Goal: Task Accomplishment & Management: Complete application form

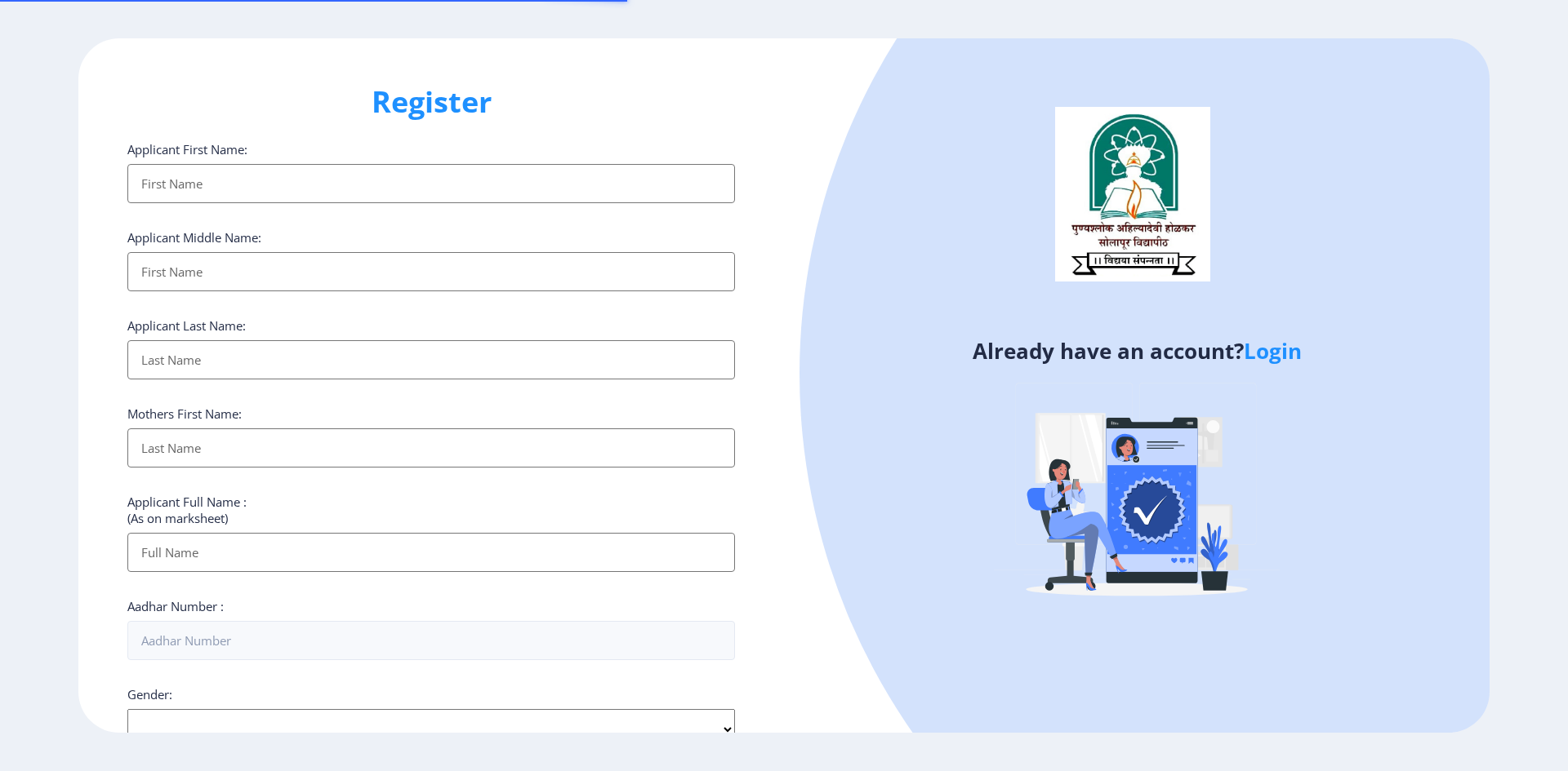
select select
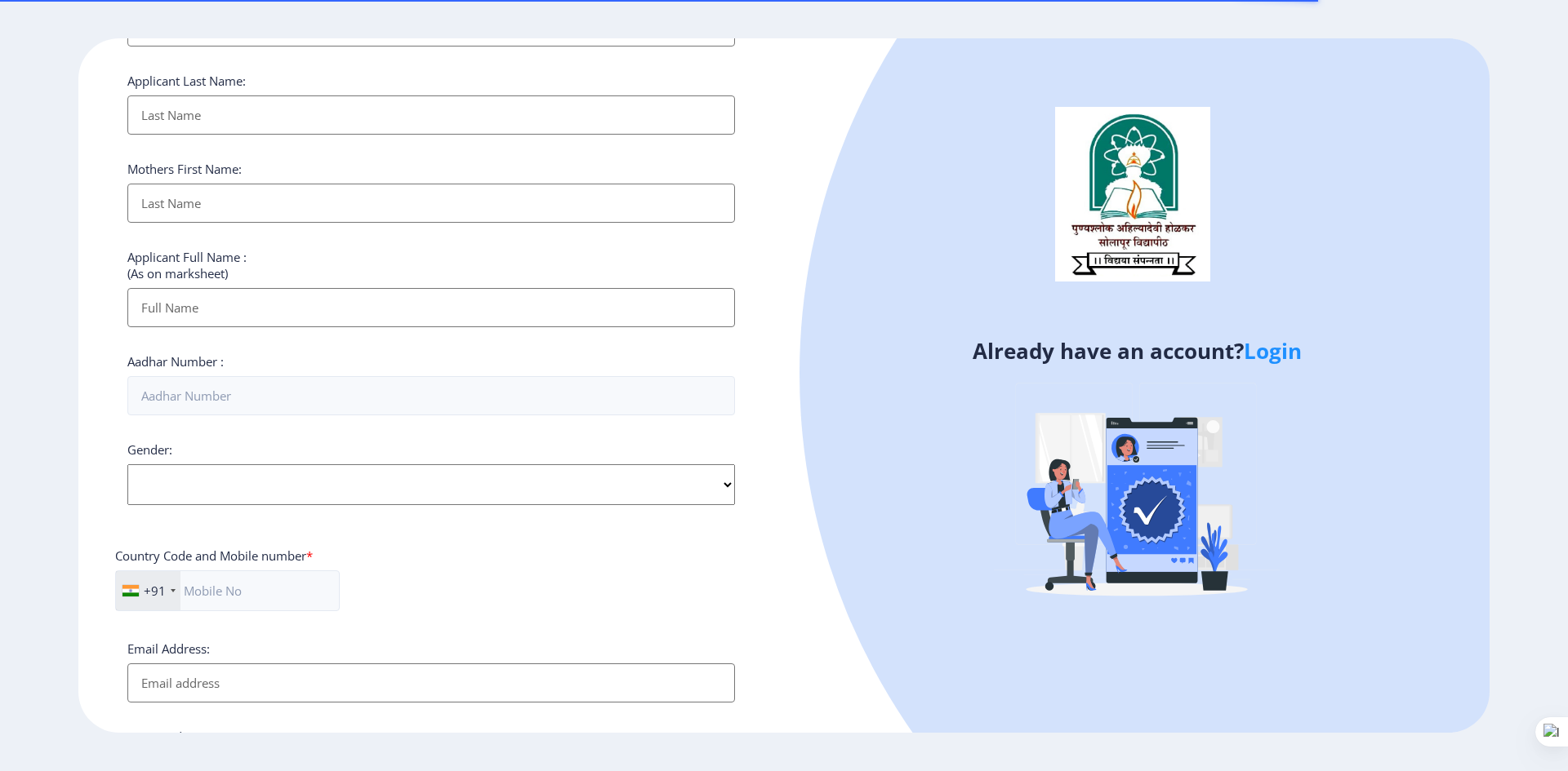
scroll to position [441, 0]
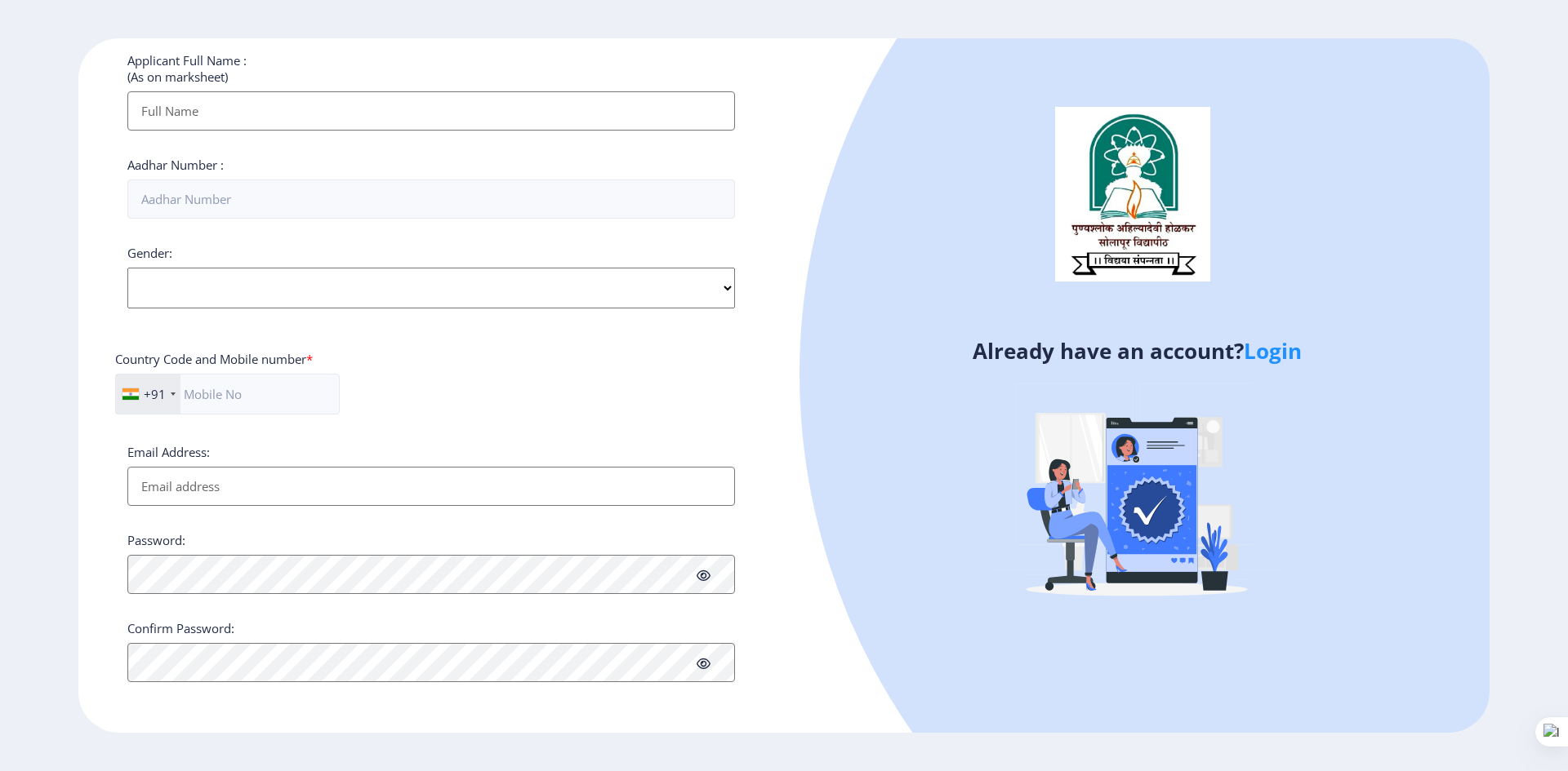
click at [294, 101] on input "Applicant First Name:" at bounding box center [430, 111] width 607 height 39
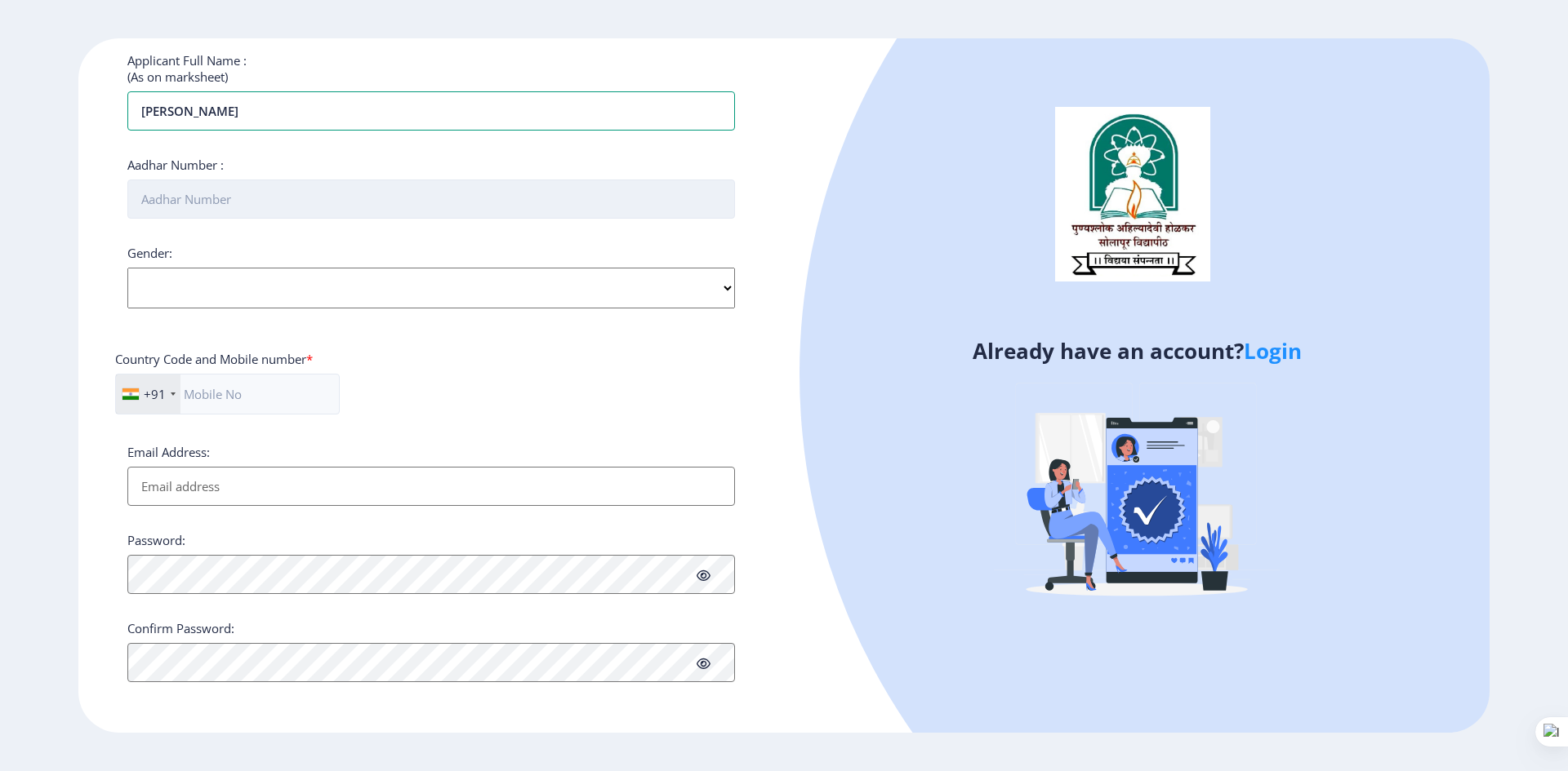
type input "Mahanawar Umesh Haribhau"
click at [285, 206] on input "Aadhar Number :" at bounding box center [430, 199] width 607 height 39
type input "762260464639"
click at [715, 284] on select "Select Gender Male Female Other" at bounding box center [430, 288] width 607 height 41
select select "[DEMOGRAPHIC_DATA]"
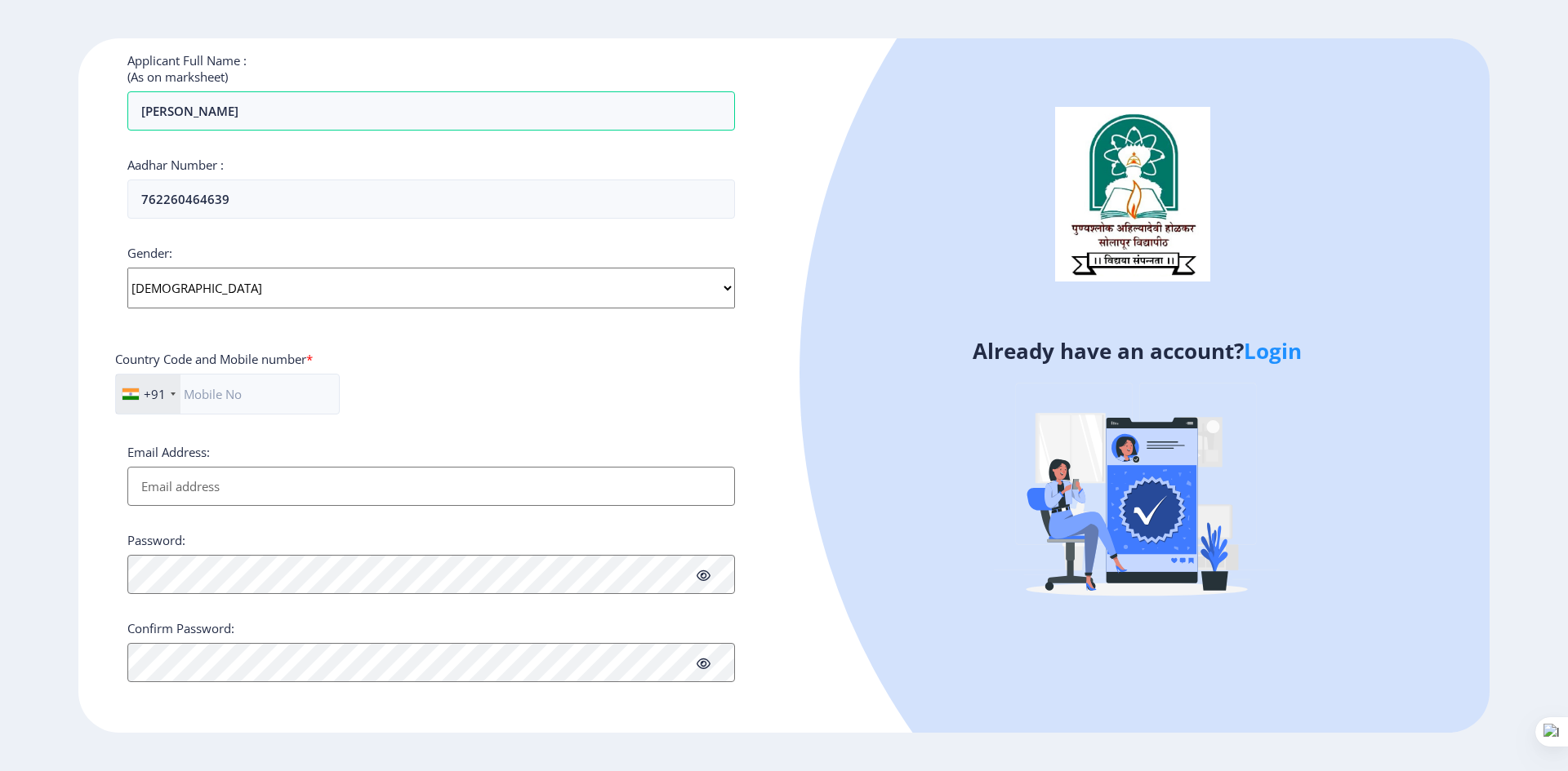
click at [127, 268] on select "Select Gender Male Female Other" at bounding box center [430, 288] width 607 height 41
click at [270, 388] on input "text" at bounding box center [227, 394] width 224 height 41
type input "9767712600"
click at [278, 475] on input "Email Address:" at bounding box center [430, 487] width 607 height 39
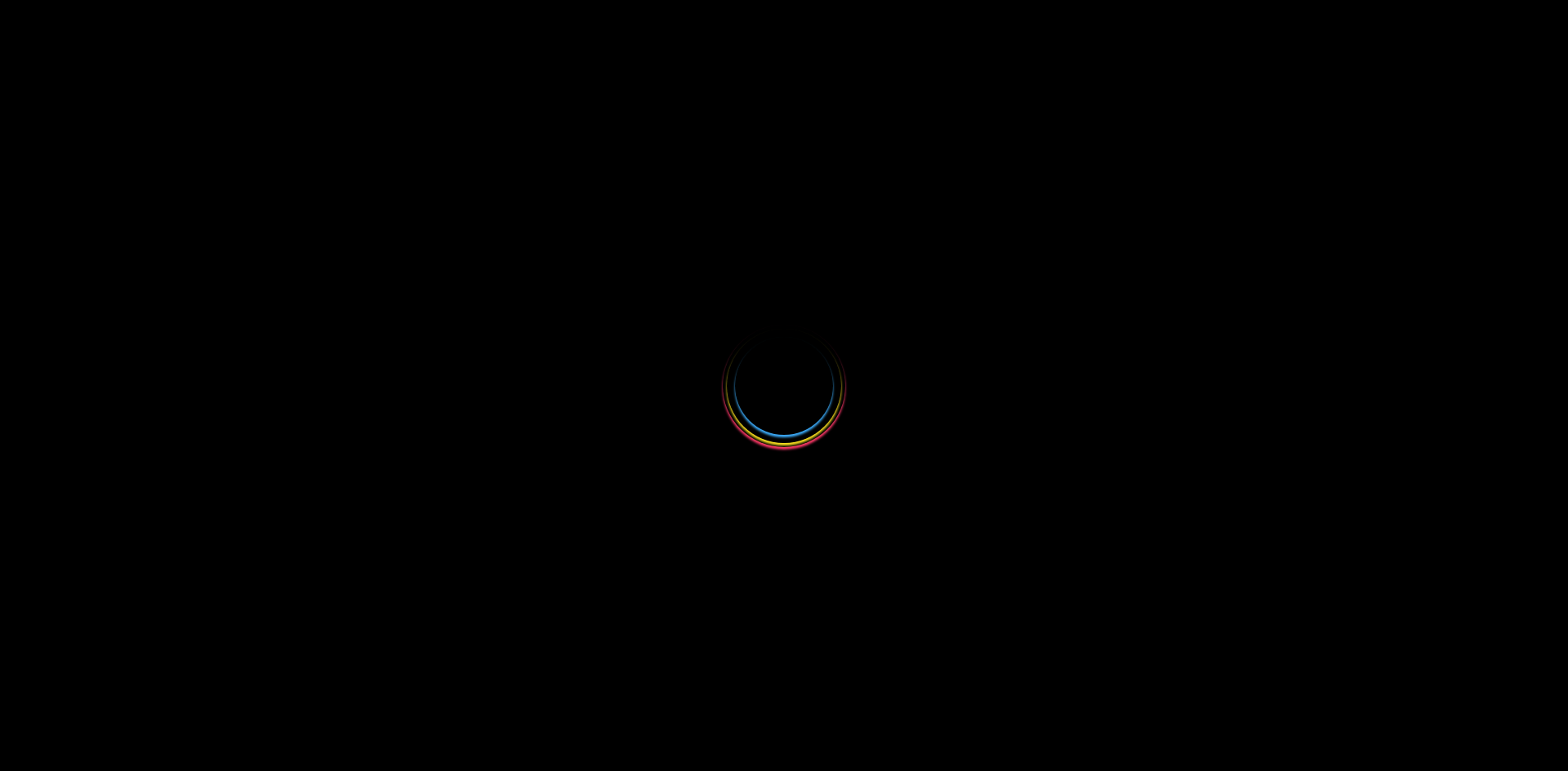
select select "[DEMOGRAPHIC_DATA]"
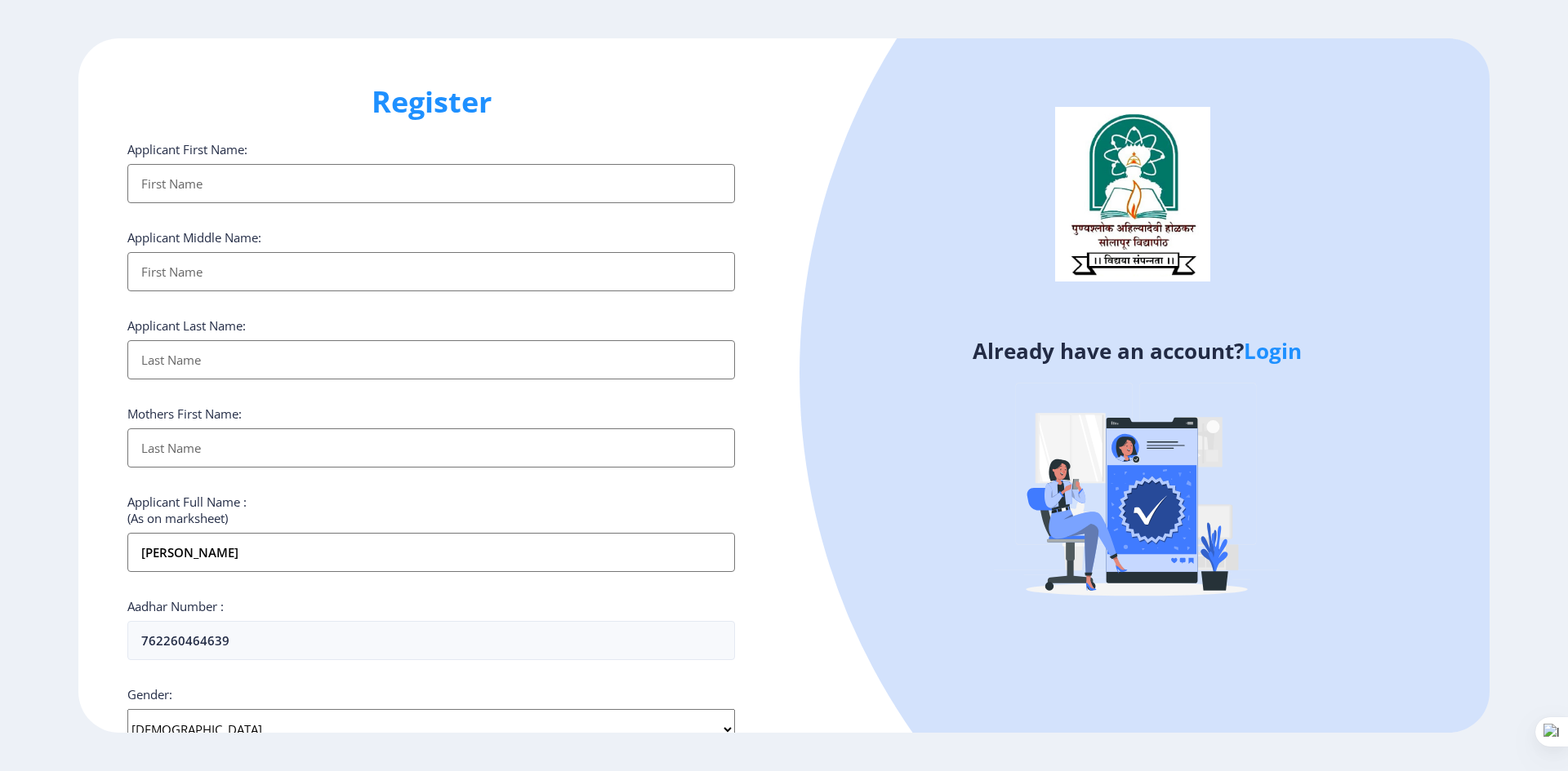
click at [176, 187] on input "Applicant First Name:" at bounding box center [430, 183] width 607 height 39
click at [226, 182] on input "Applicant First Name:" at bounding box center [430, 183] width 607 height 39
drag, startPoint x: 255, startPoint y: 554, endPoint x: 214, endPoint y: 555, distance: 41.0
click at [214, 555] on input "Mahanawar Umesh Haribhau" at bounding box center [430, 552] width 607 height 39
click at [205, 186] on input "Applicant First Name:" at bounding box center [430, 183] width 607 height 39
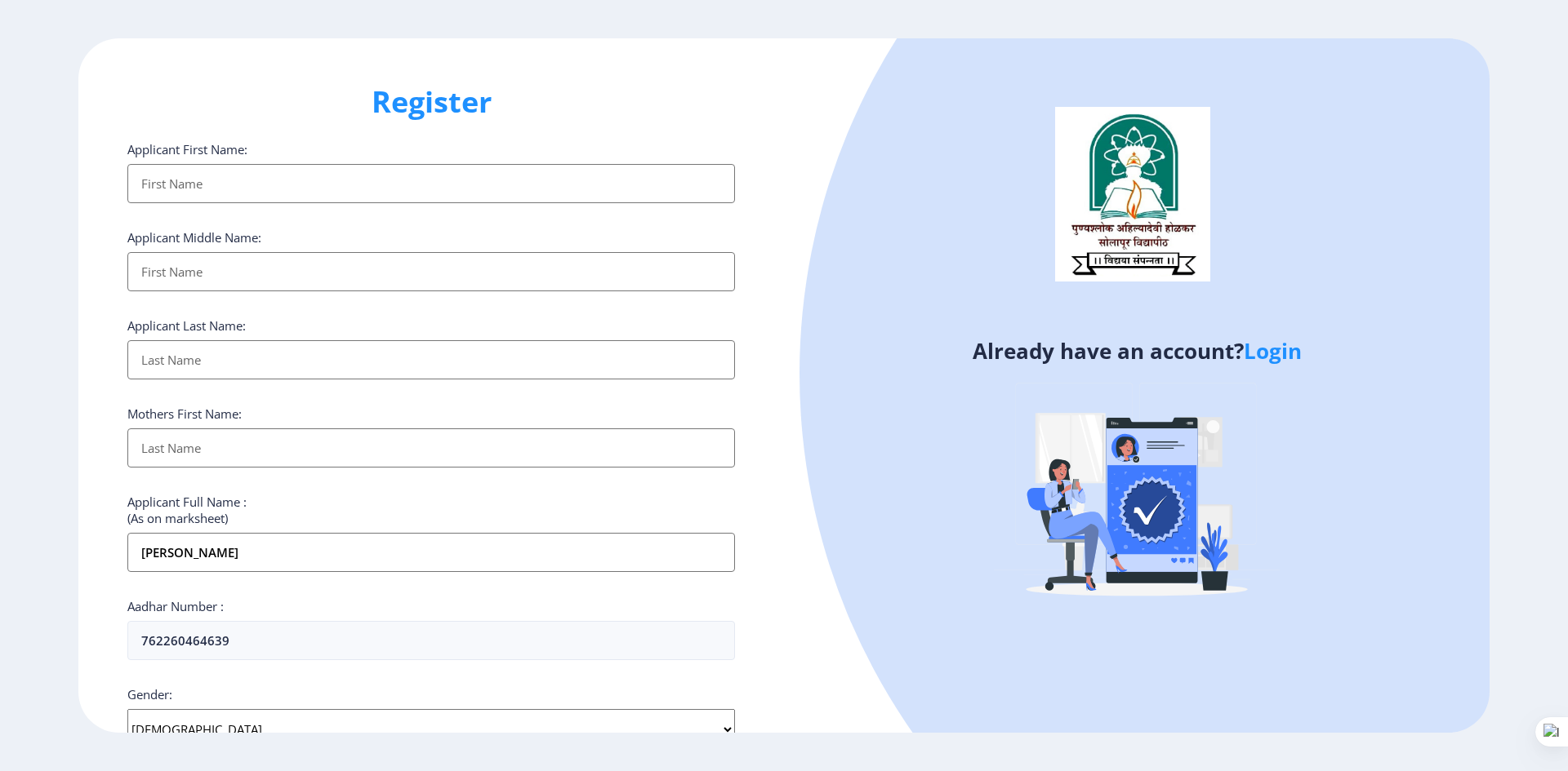
paste input "Umesh"
type input "Umesh"
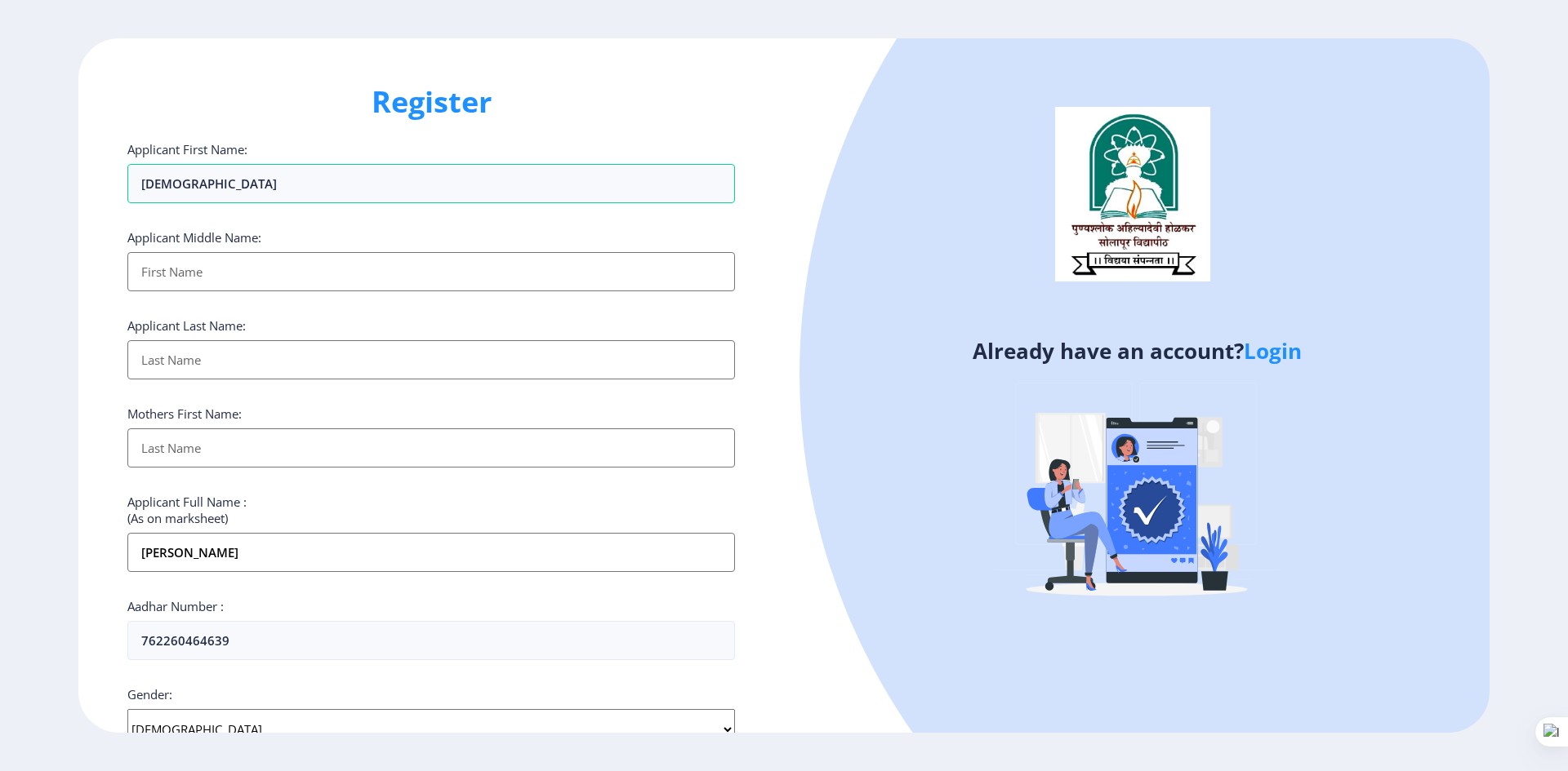
drag, startPoint x: 325, startPoint y: 557, endPoint x: 260, endPoint y: 569, distance: 66.1
click at [260, 569] on input "Mahanawar Umesh Haribhau" at bounding box center [430, 552] width 607 height 39
click at [223, 273] on input "Applicant First Name:" at bounding box center [430, 272] width 607 height 39
paste input "Haribhau"
type input "Haribhau"
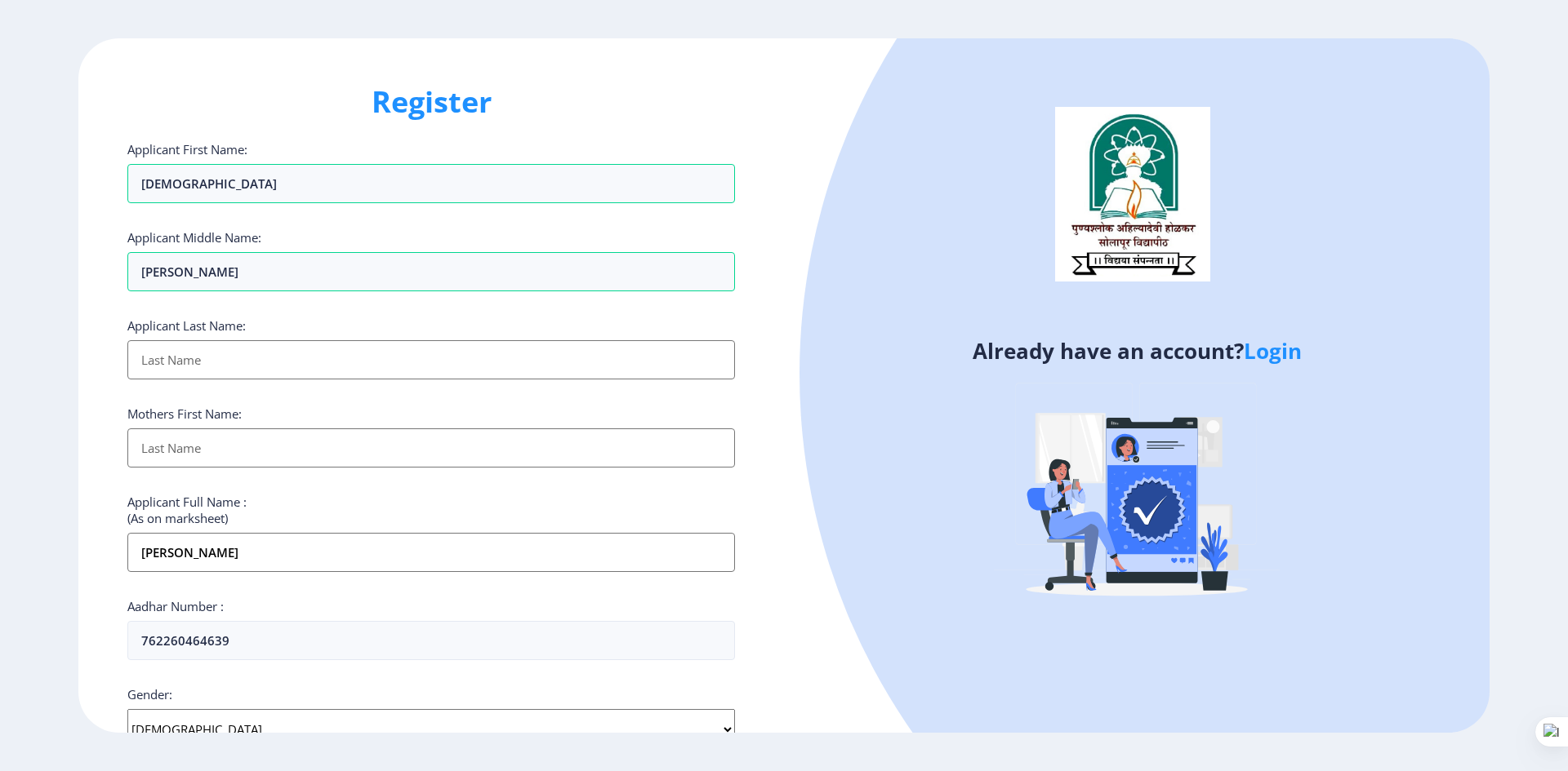
drag, startPoint x: 210, startPoint y: 554, endPoint x: 128, endPoint y: 550, distance: 82.1
click at [128, 550] on input "Mahanawar Umesh Haribhau" at bounding box center [430, 552] width 607 height 39
click at [230, 366] on input "Applicant First Name:" at bounding box center [430, 360] width 607 height 39
paste input "Mahanawar"
type input "Mahanawar"
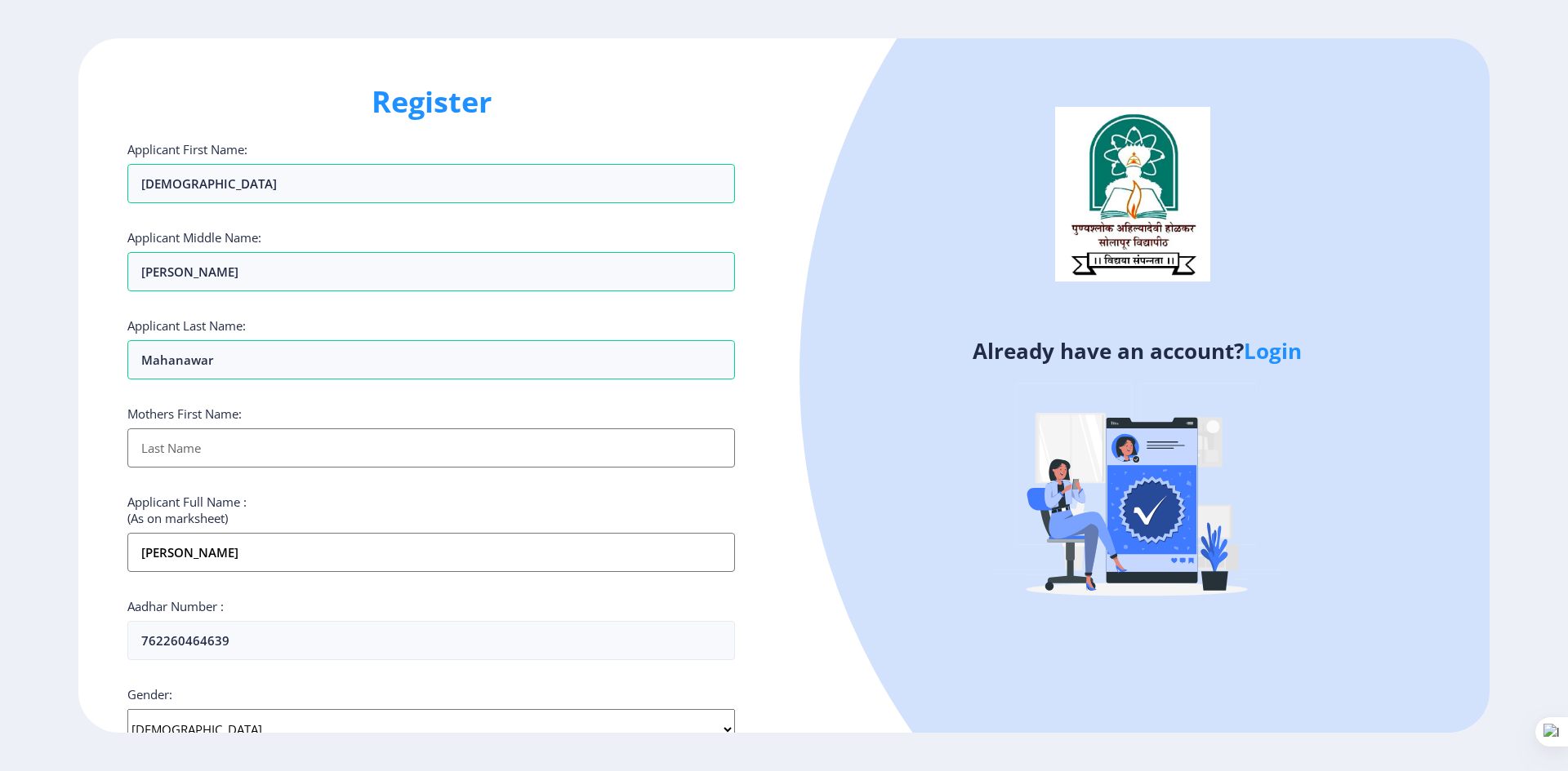
click at [292, 460] on input "Applicant First Name:" at bounding box center [430, 448] width 607 height 39
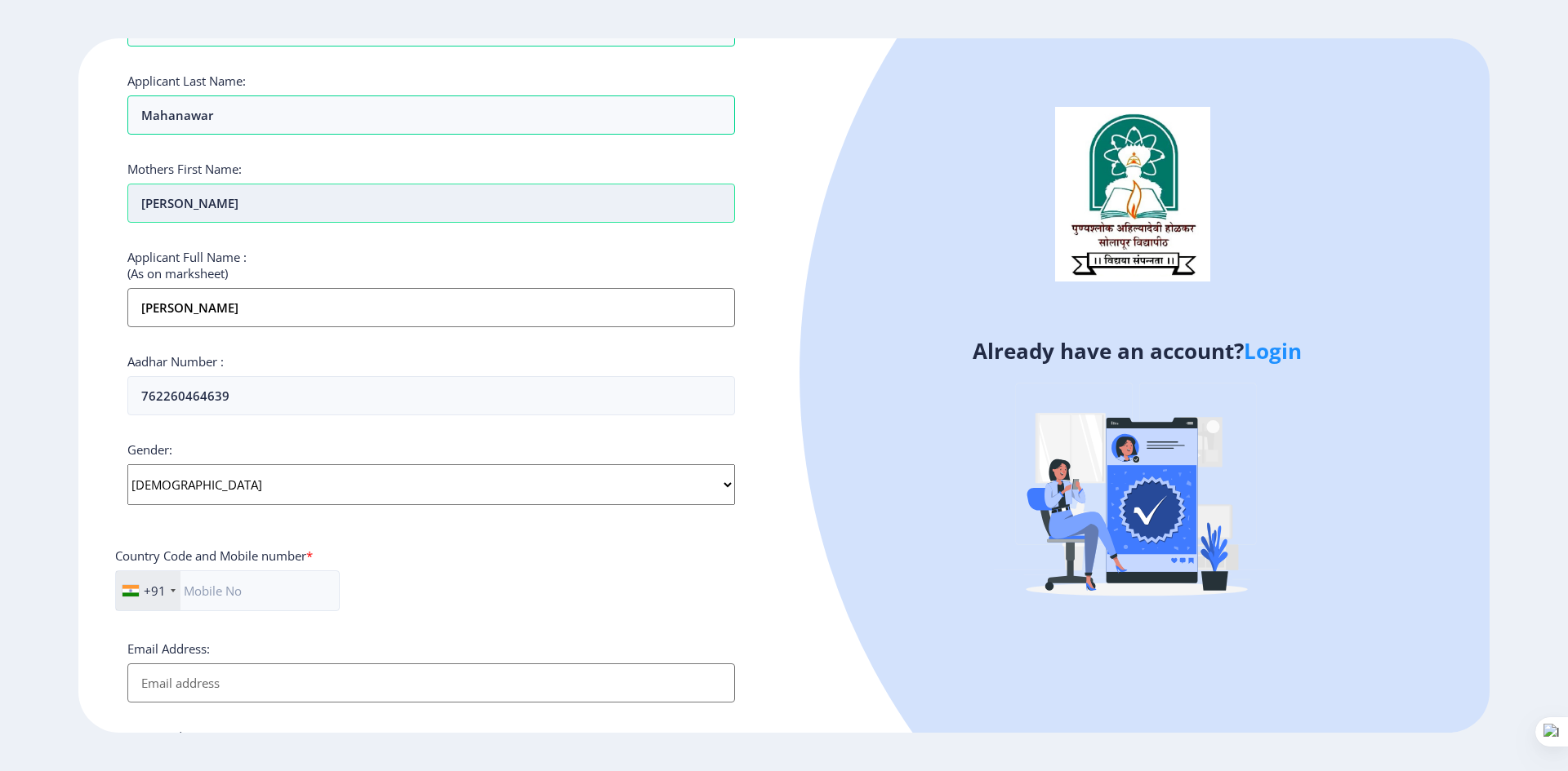
scroll to position [441, 0]
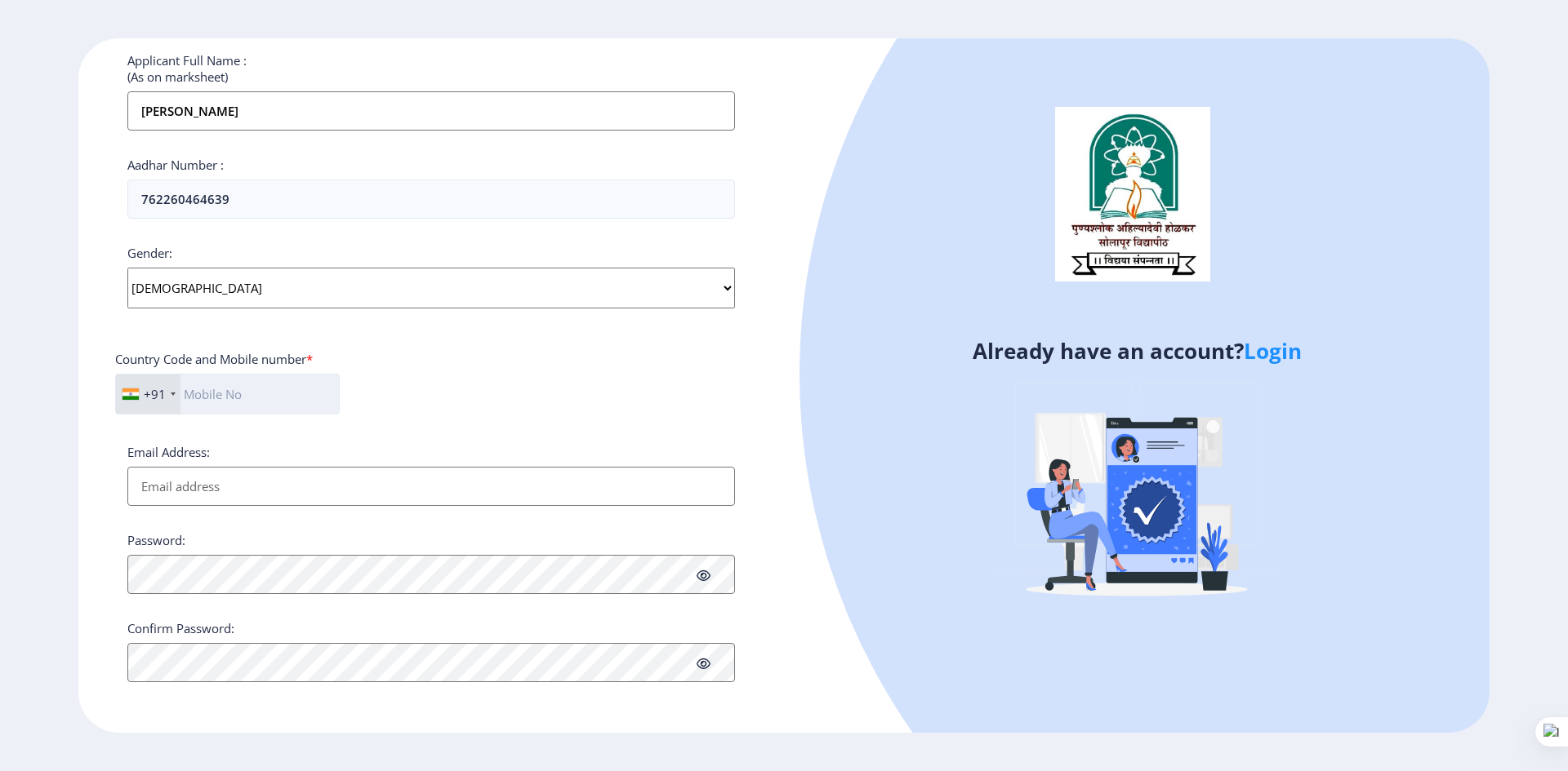
type input "[PERSON_NAME]"
click at [271, 384] on input "text" at bounding box center [227, 394] width 224 height 41
type input "9767712600"
click at [250, 482] on input "Email Address:" at bounding box center [430, 487] width 607 height 39
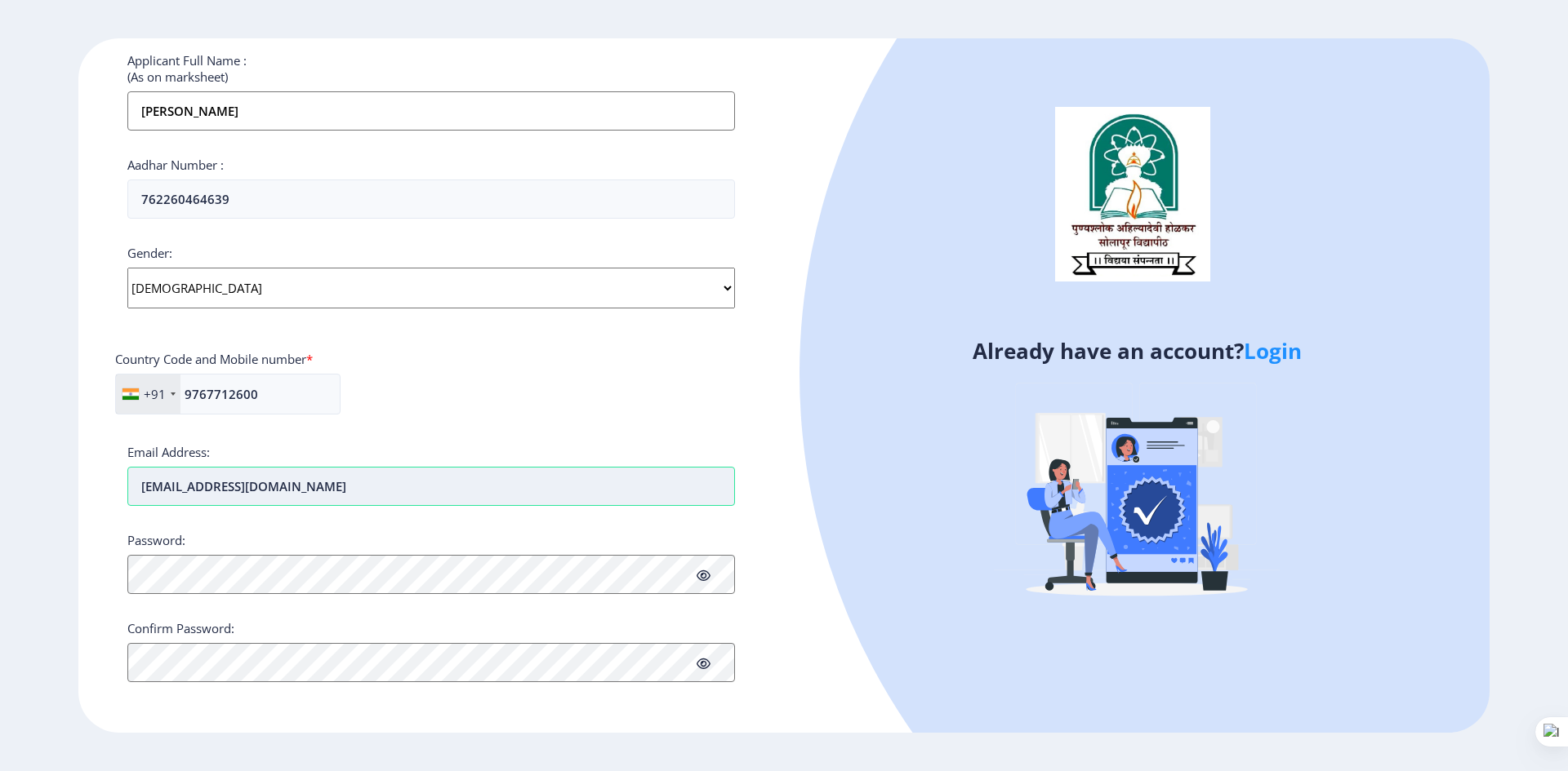
type input "[EMAIL_ADDRESS][DOMAIN_NAME]"
click at [529, 610] on div "Applicant First Name: Umesh Applicant Middle Name: Haribhau Applicant Last Name…" at bounding box center [430, 191] width 607 height 982
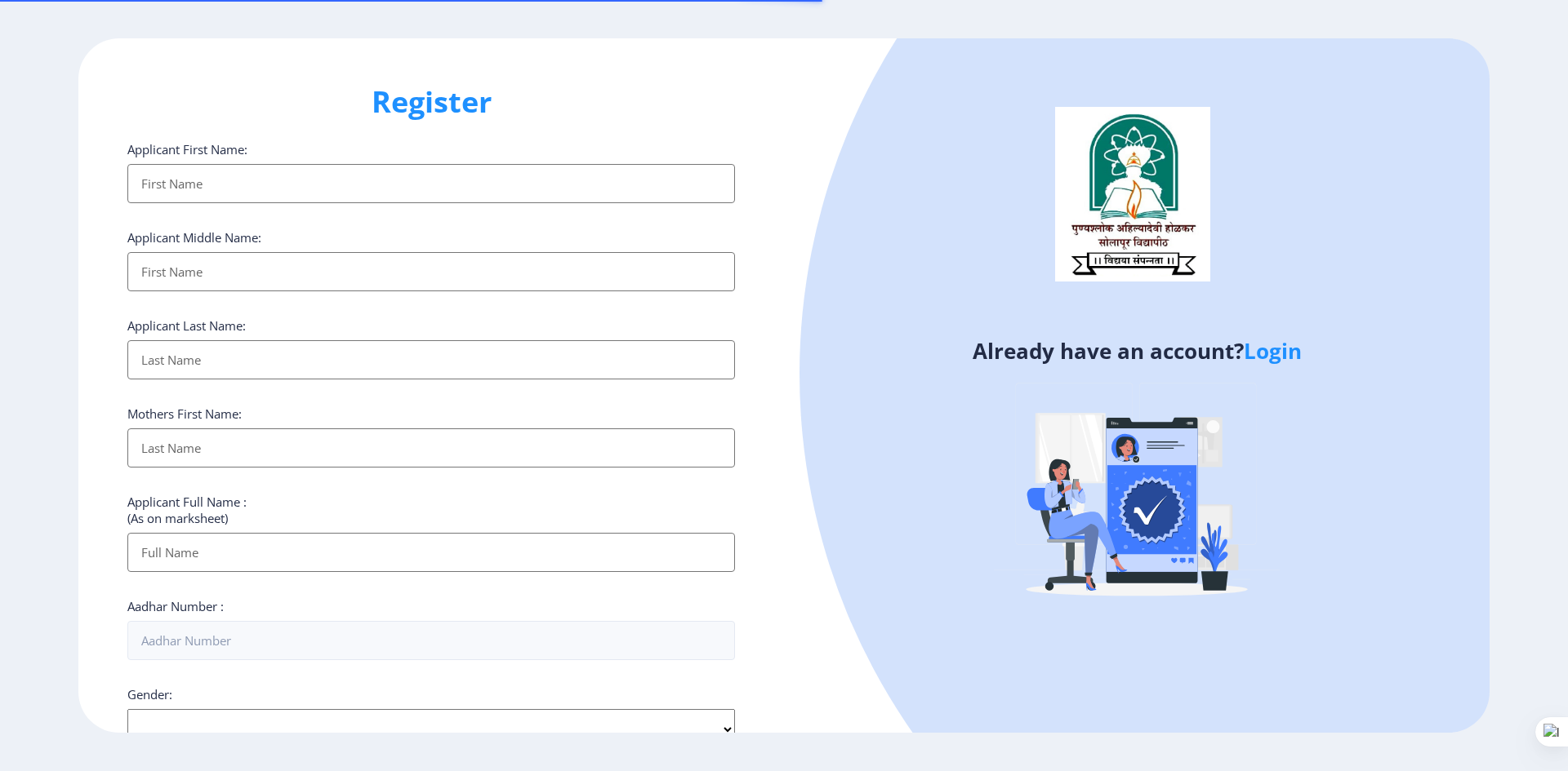
select select
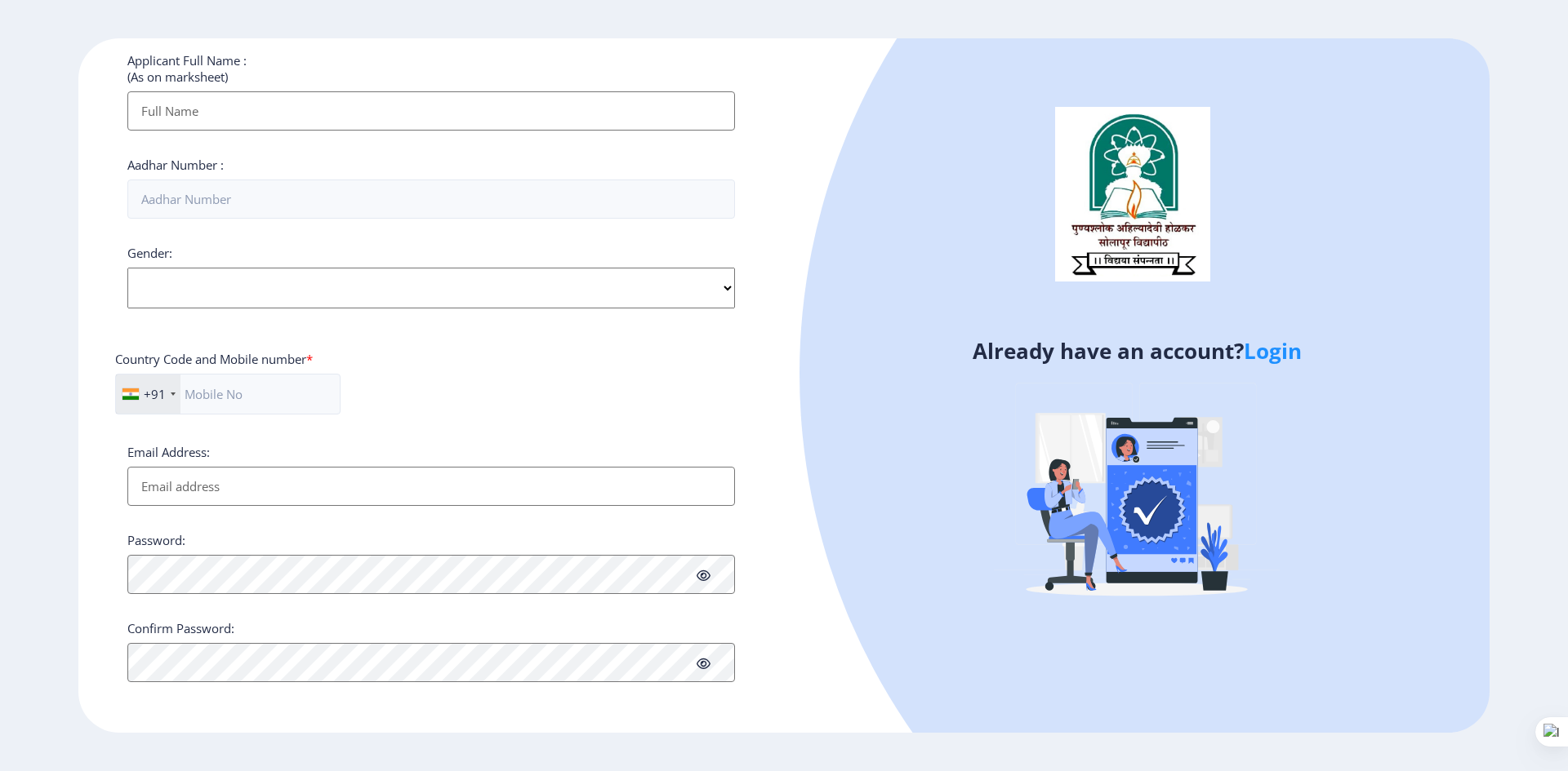
click at [1288, 351] on link "Login" at bounding box center [1272, 351] width 58 height 30
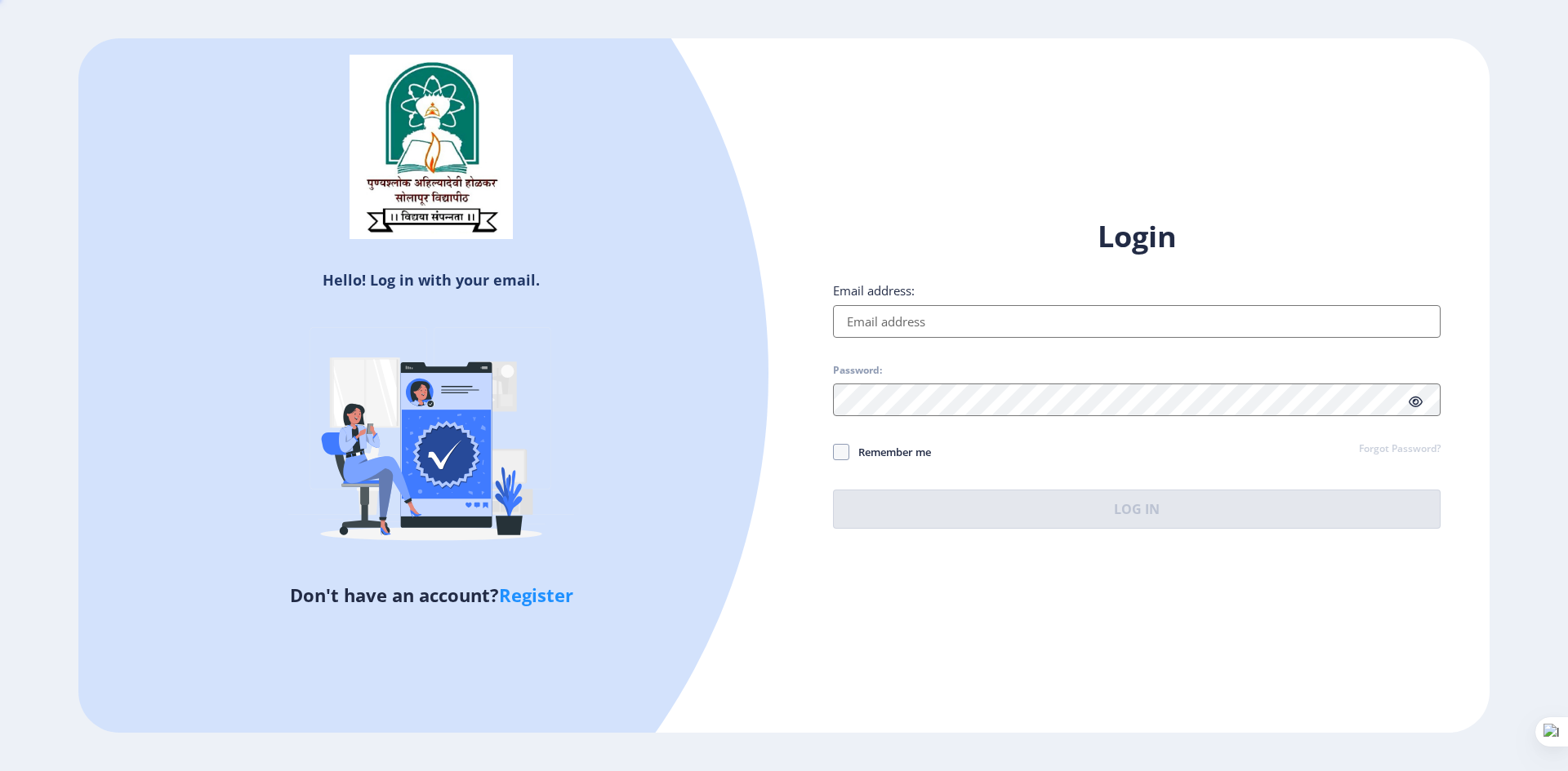
type input "prashant.lokhande2990@gmail.com"
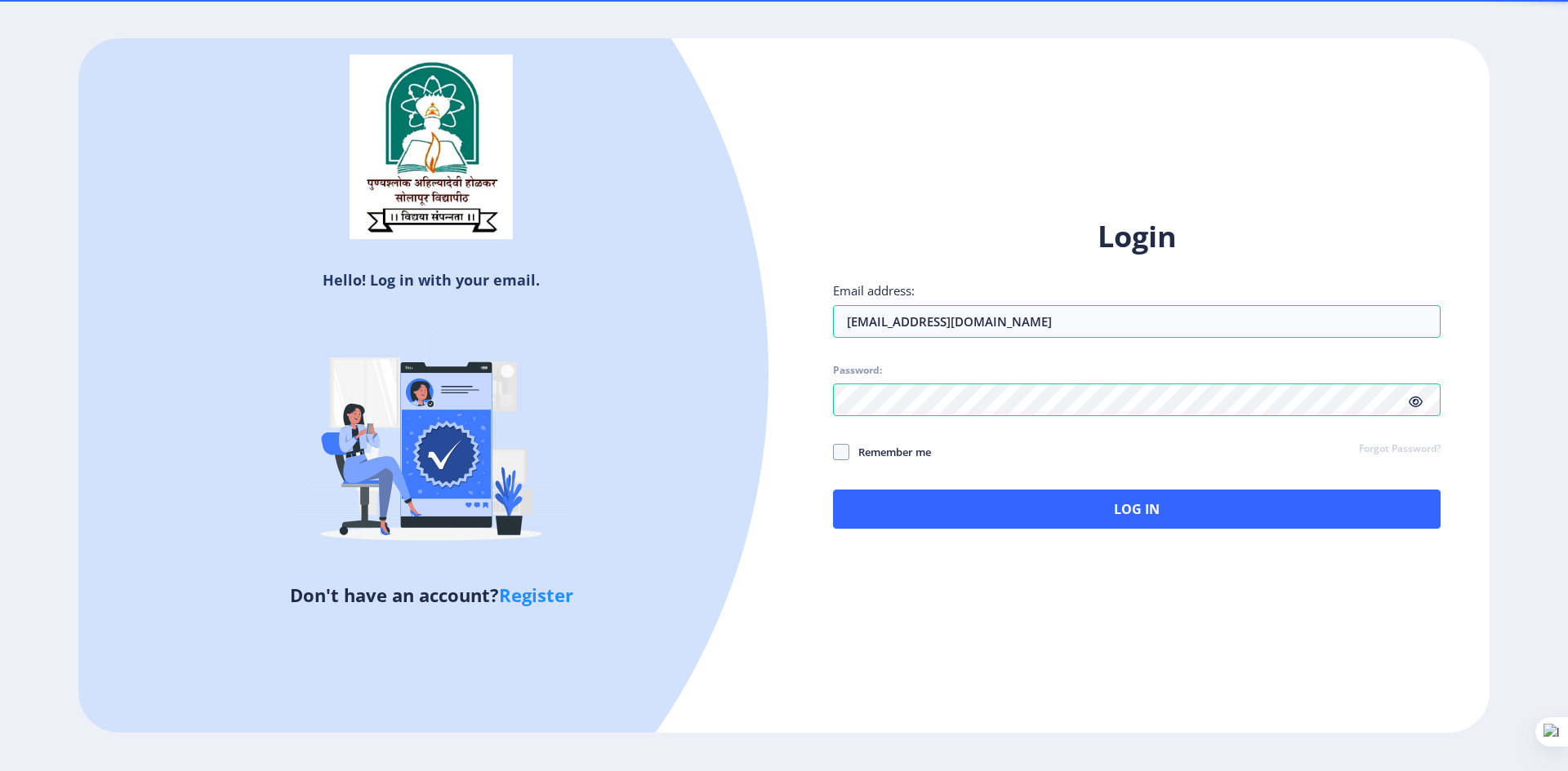
click at [542, 590] on link "Register" at bounding box center [536, 595] width 74 height 24
select select
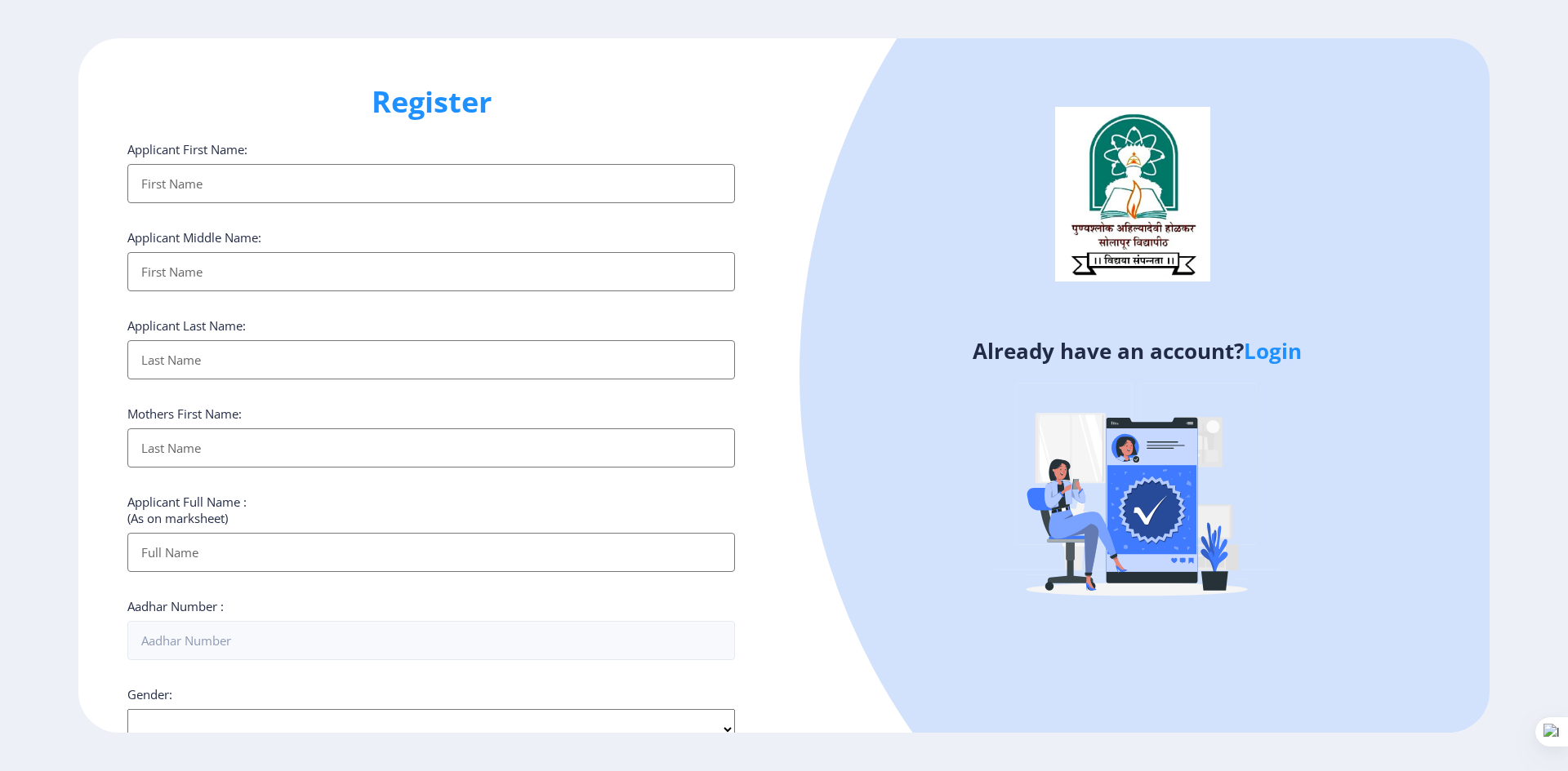
scroll to position [441, 0]
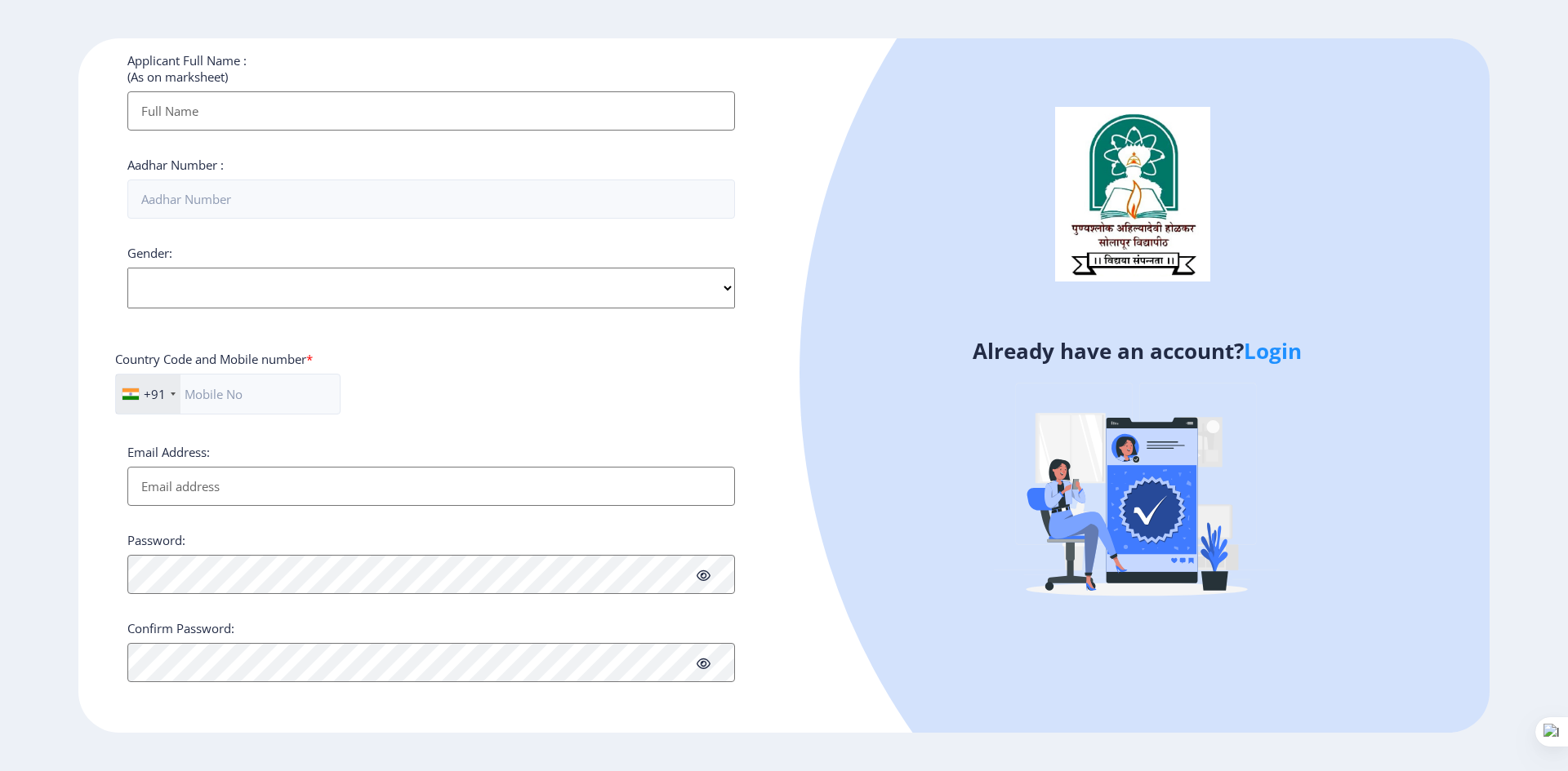
click at [1277, 353] on link "Login" at bounding box center [1272, 351] width 58 height 30
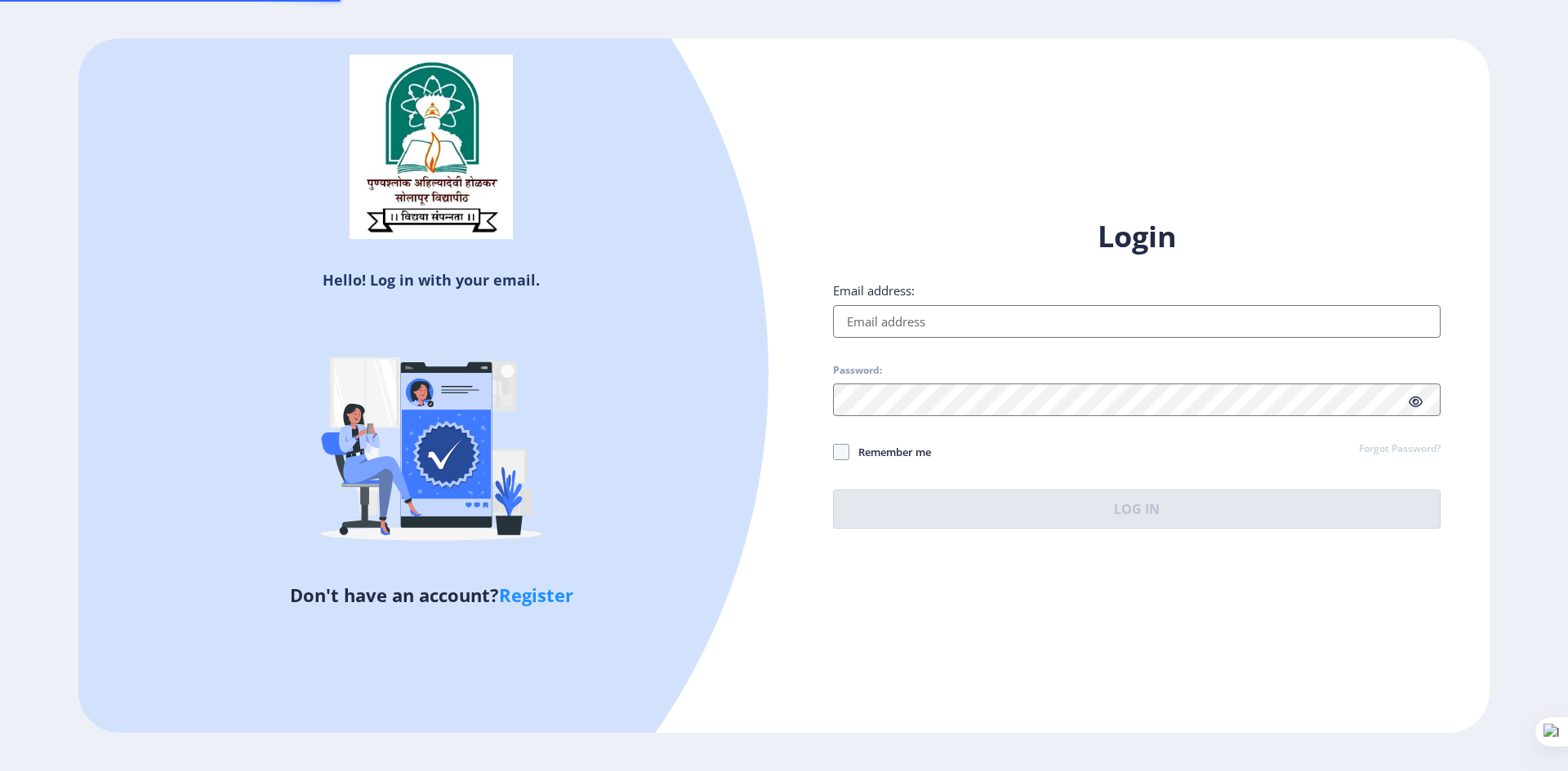
type input "[EMAIL_ADDRESS][DOMAIN_NAME]"
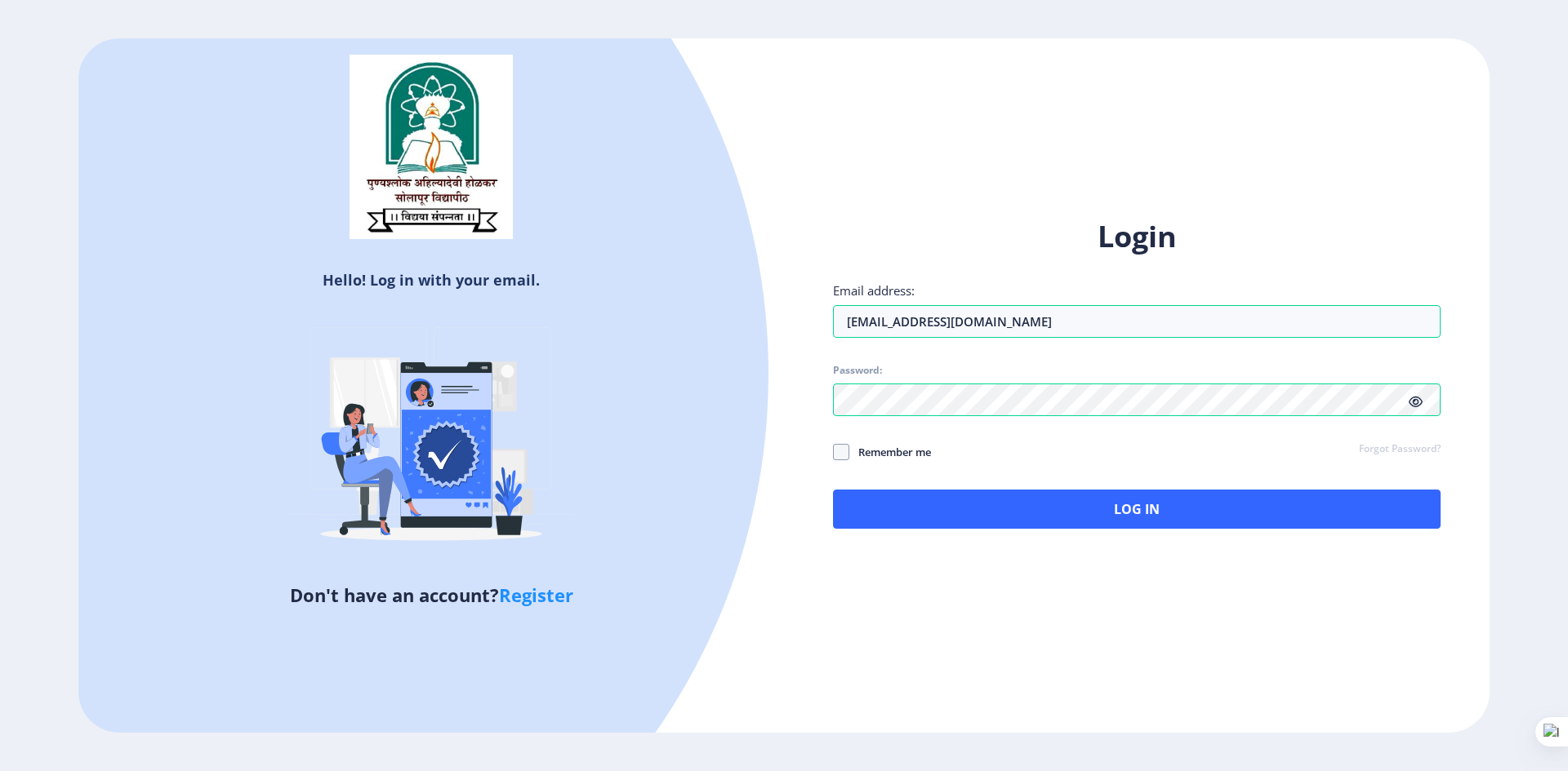
click at [561, 593] on link "Register" at bounding box center [536, 595] width 74 height 24
select select
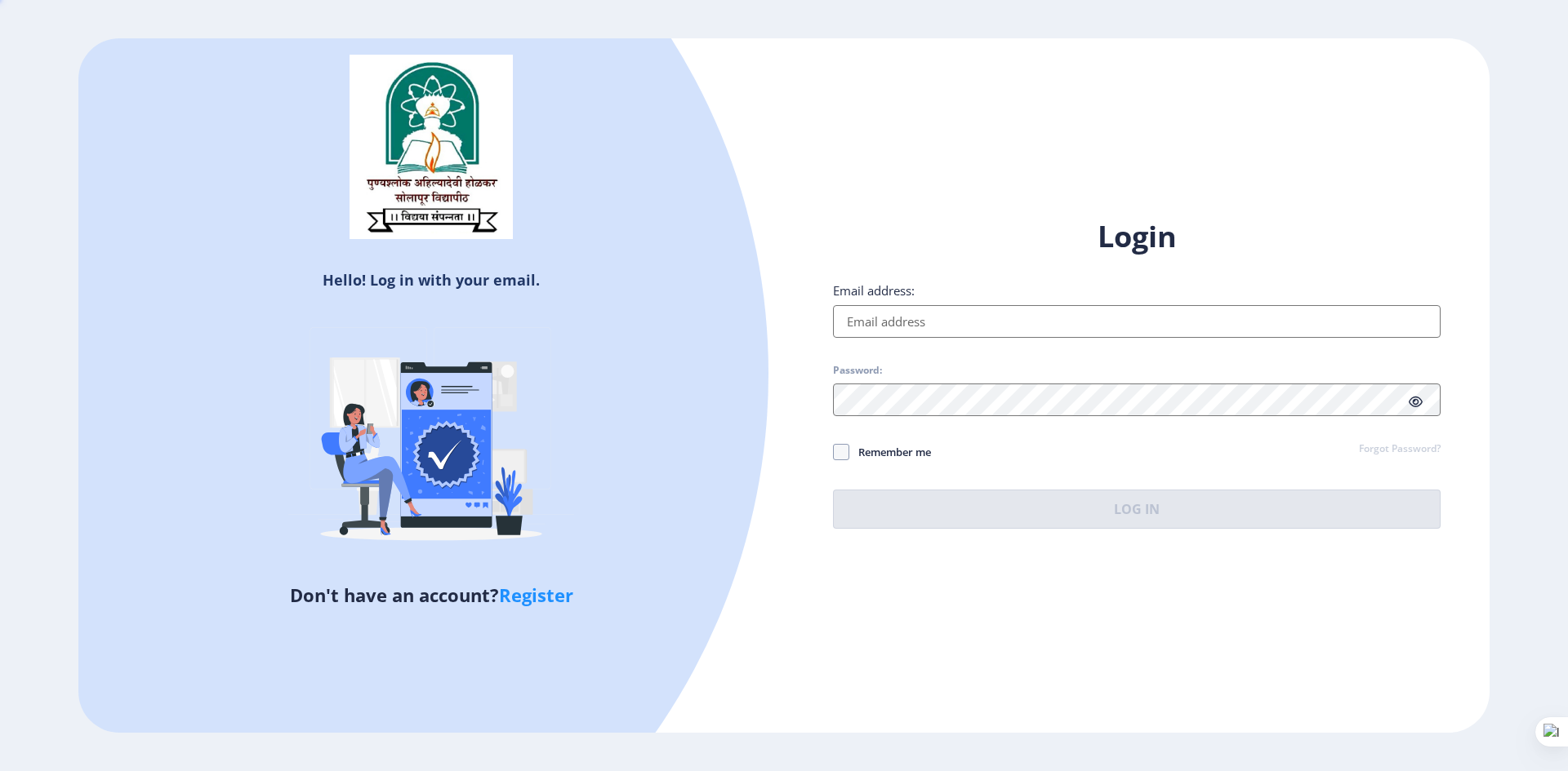
type input "[EMAIL_ADDRESS][DOMAIN_NAME]"
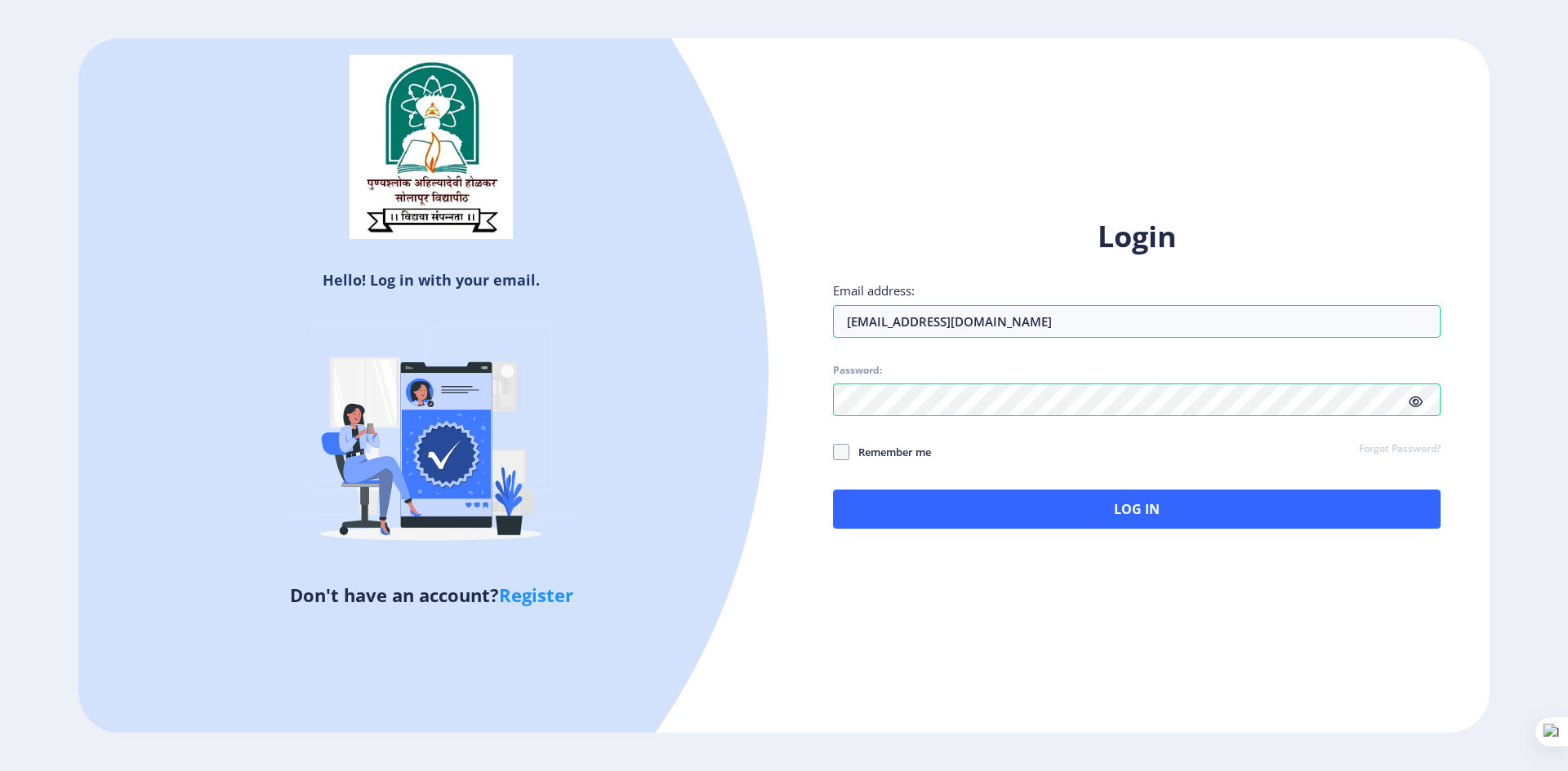
click at [1417, 397] on icon at bounding box center [1415, 401] width 14 height 12
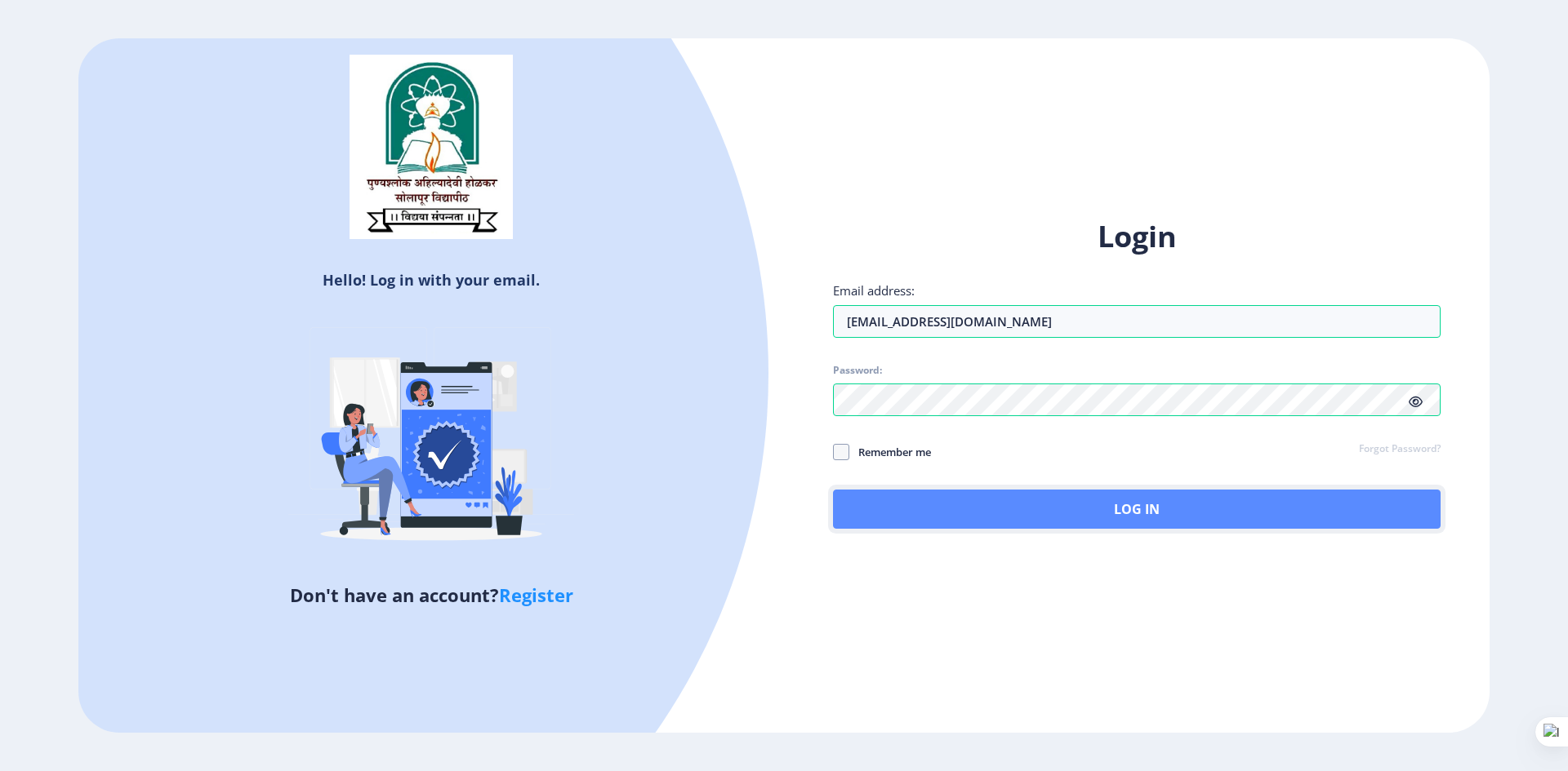
click at [1124, 518] on button "Log In" at bounding box center [1136, 509] width 607 height 39
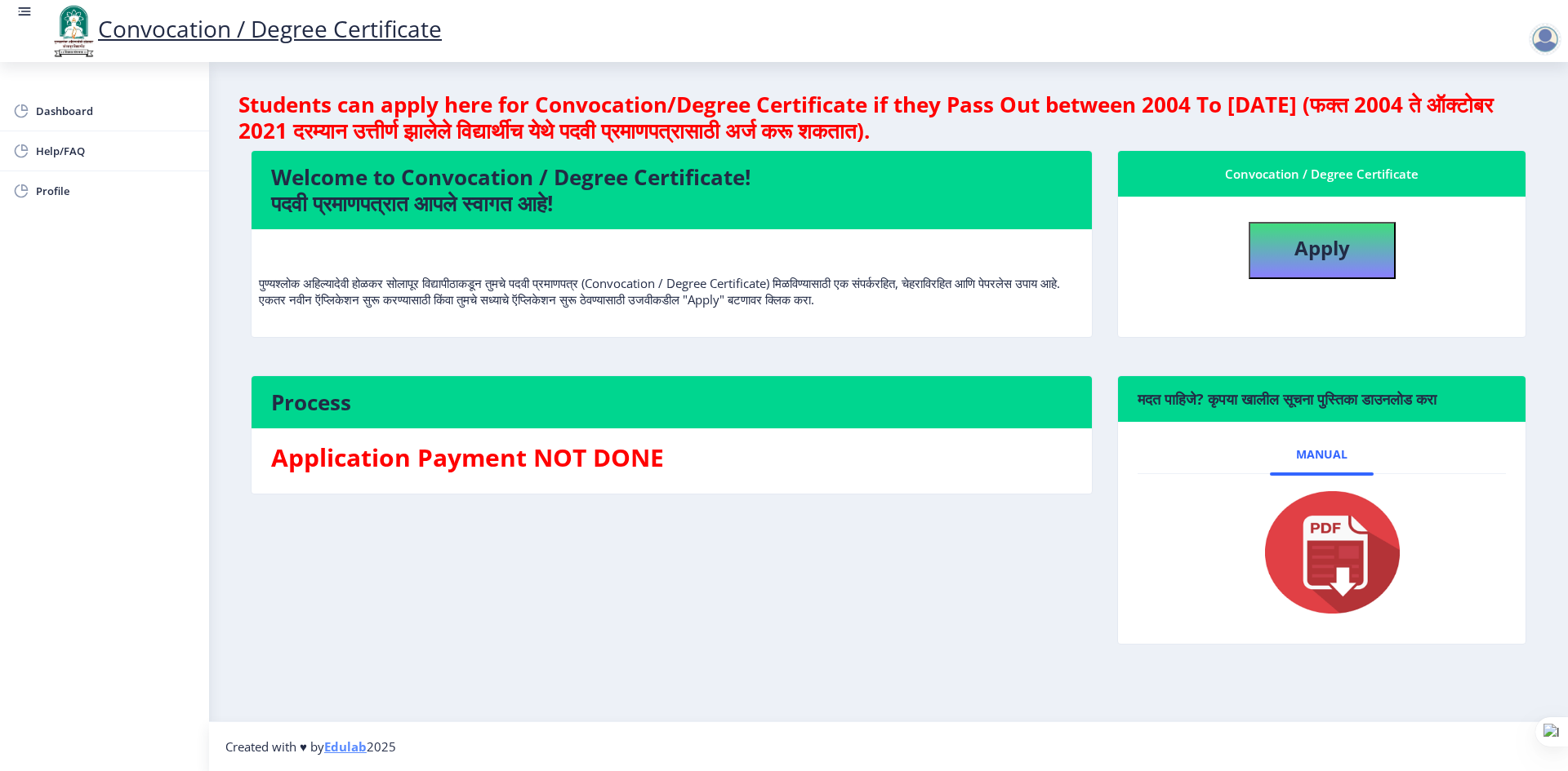
click at [1538, 42] on div at bounding box center [1545, 39] width 32 height 32
click at [1505, 127] on span "Log out" at bounding box center [1502, 127] width 105 height 19
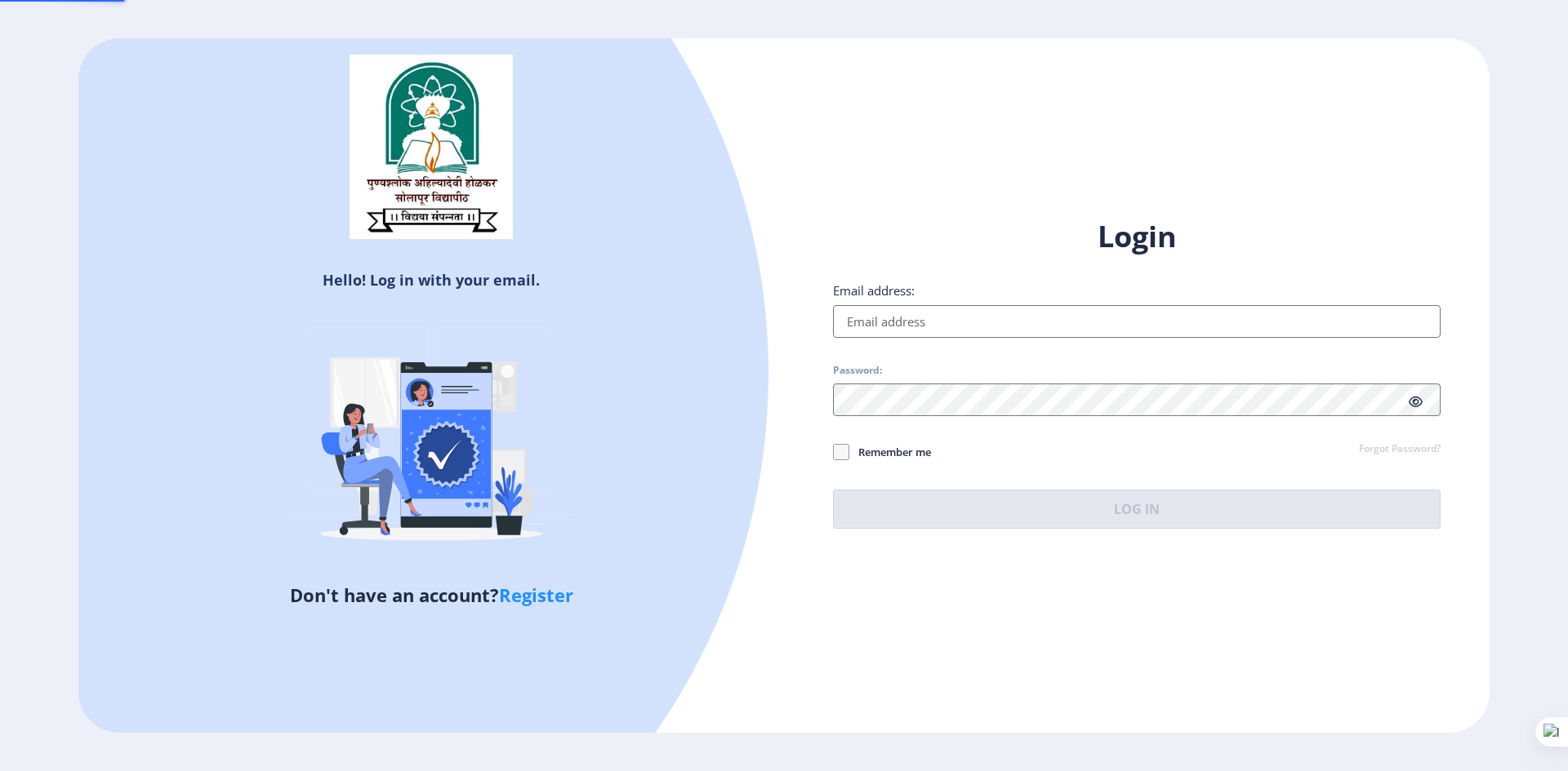
type input "[EMAIL_ADDRESS][DOMAIN_NAME]"
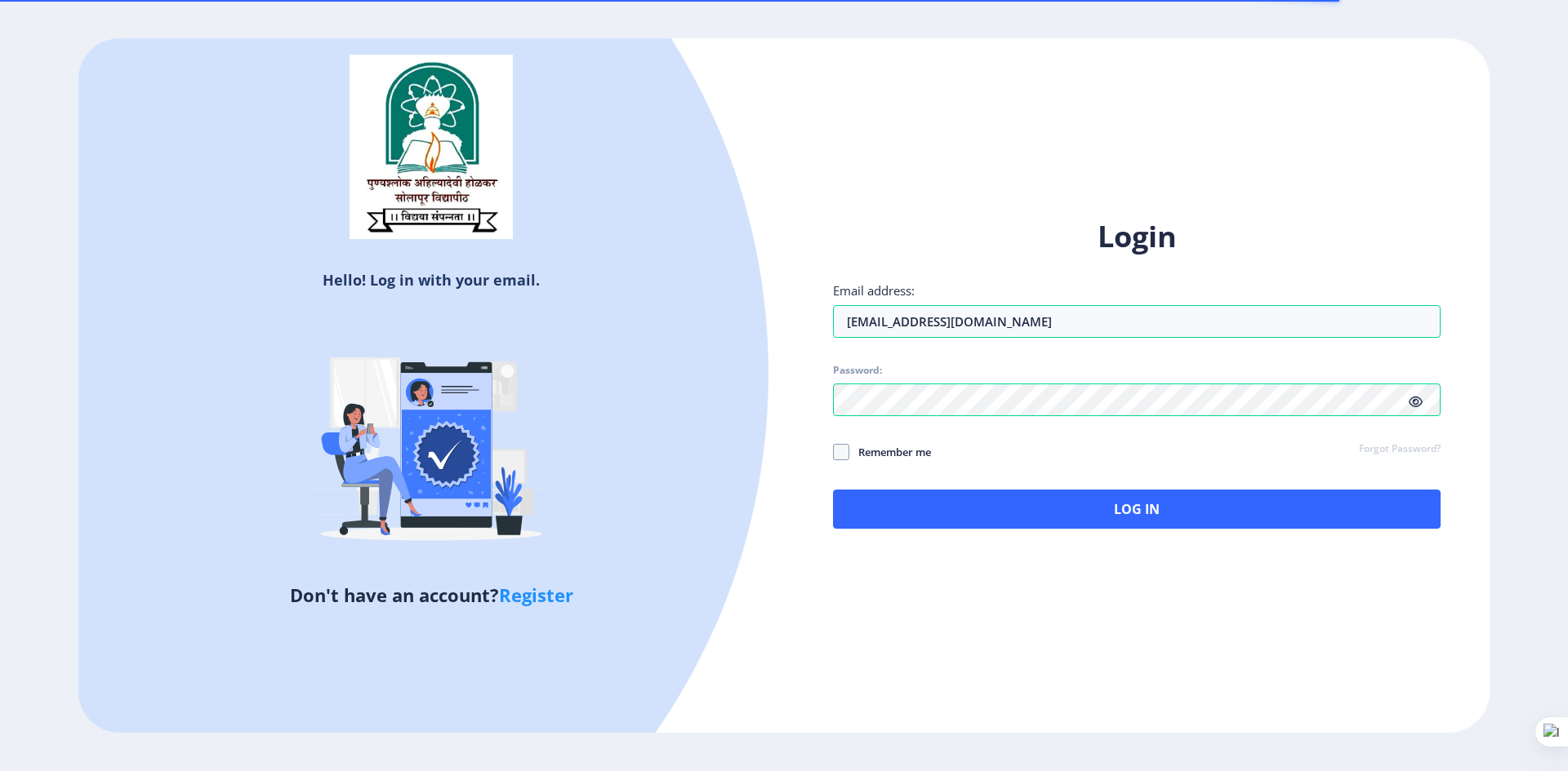
click at [549, 599] on link "Register" at bounding box center [536, 595] width 74 height 24
select select
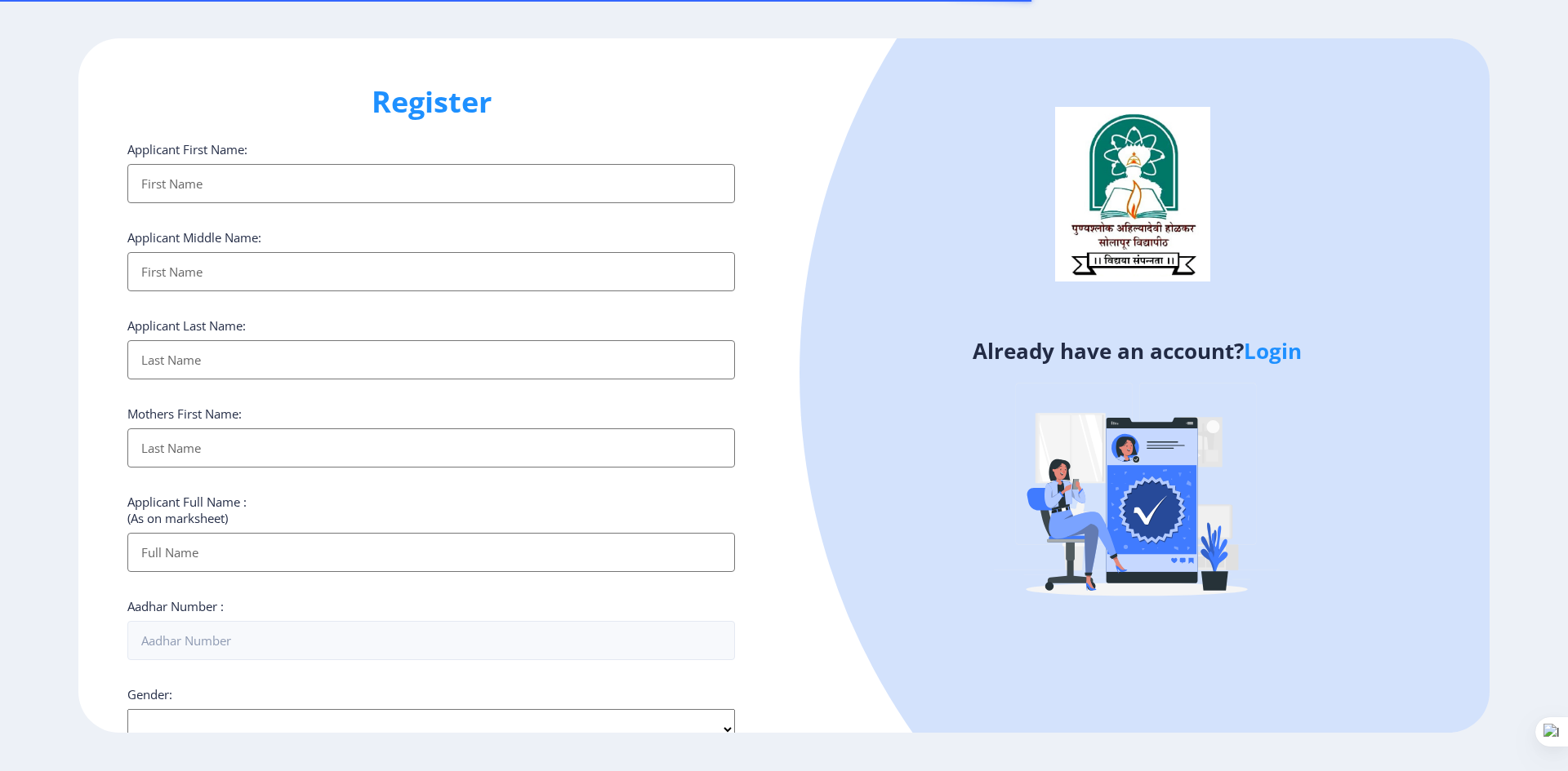
select select
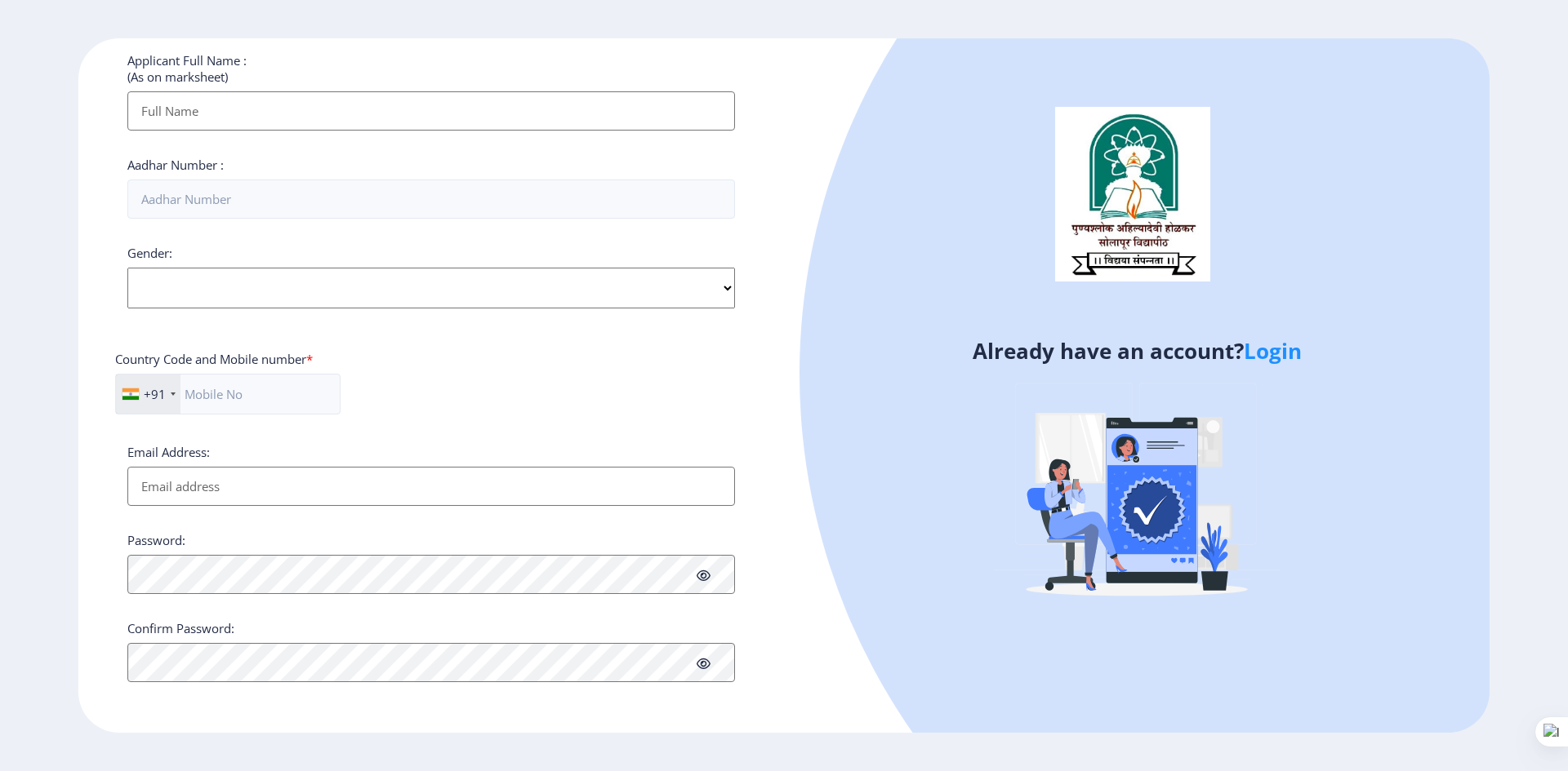
click at [251, 105] on input "Applicant First Name:" at bounding box center [430, 111] width 607 height 39
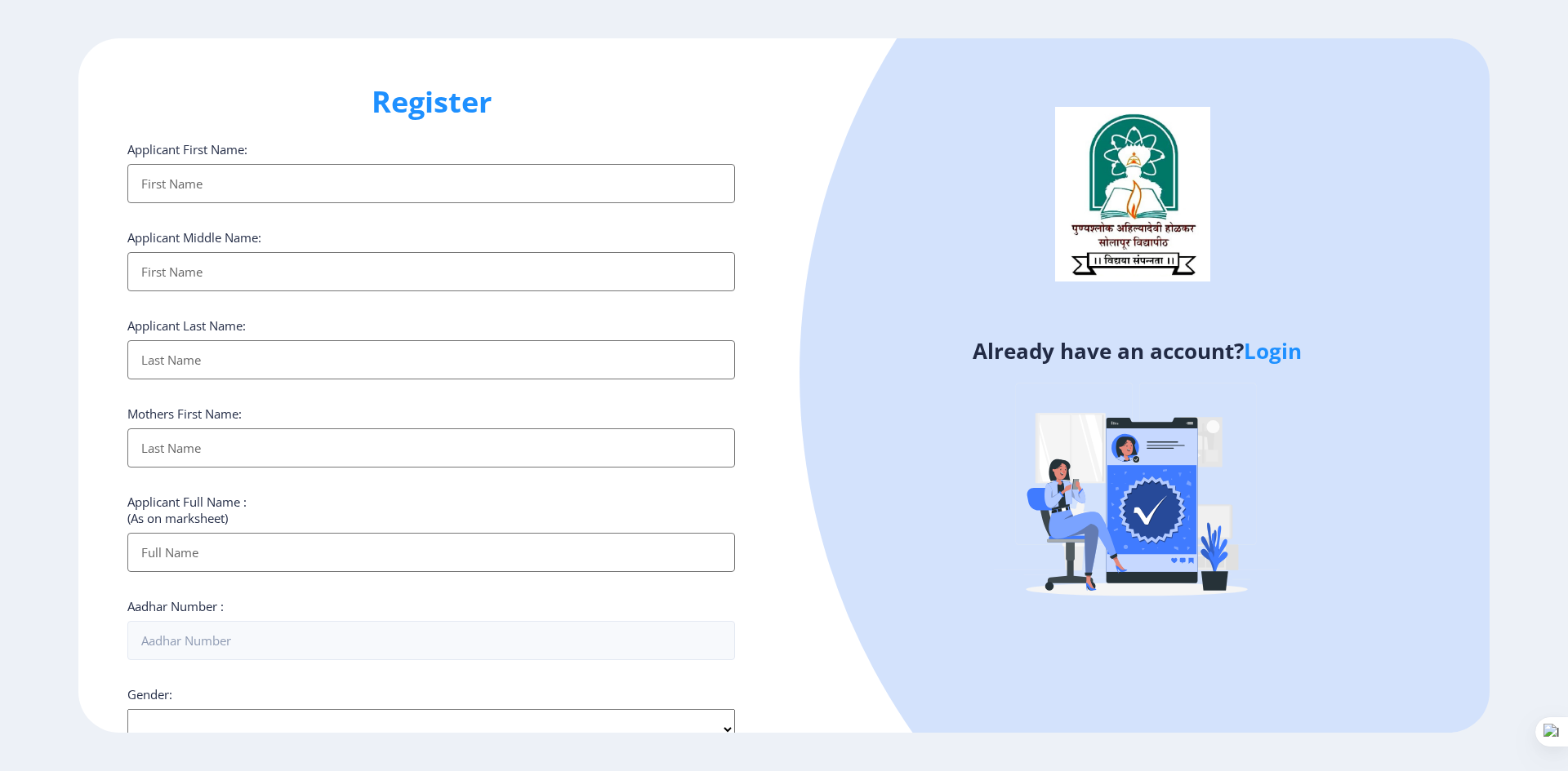
click at [156, 178] on input "Applicant First Name:" at bounding box center [430, 183] width 607 height 39
click at [202, 182] on input "Applicant First Name:" at bounding box center [430, 183] width 607 height 39
select select
click at [223, 196] on input "Applicant First Name:" at bounding box center [430, 183] width 607 height 39
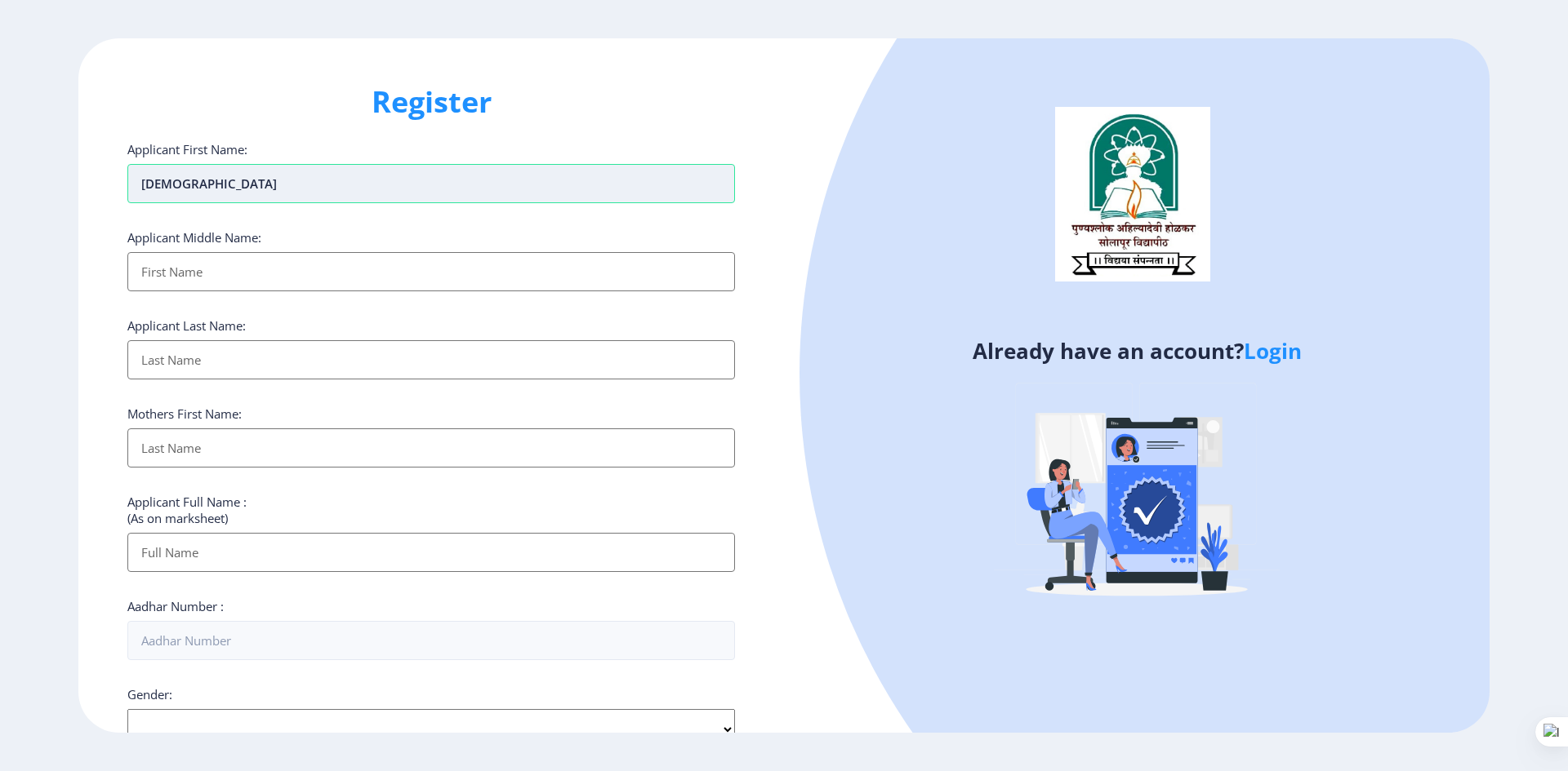
type input "[DEMOGRAPHIC_DATA]"
type input "Haribhau"
type input "Mahanawar"
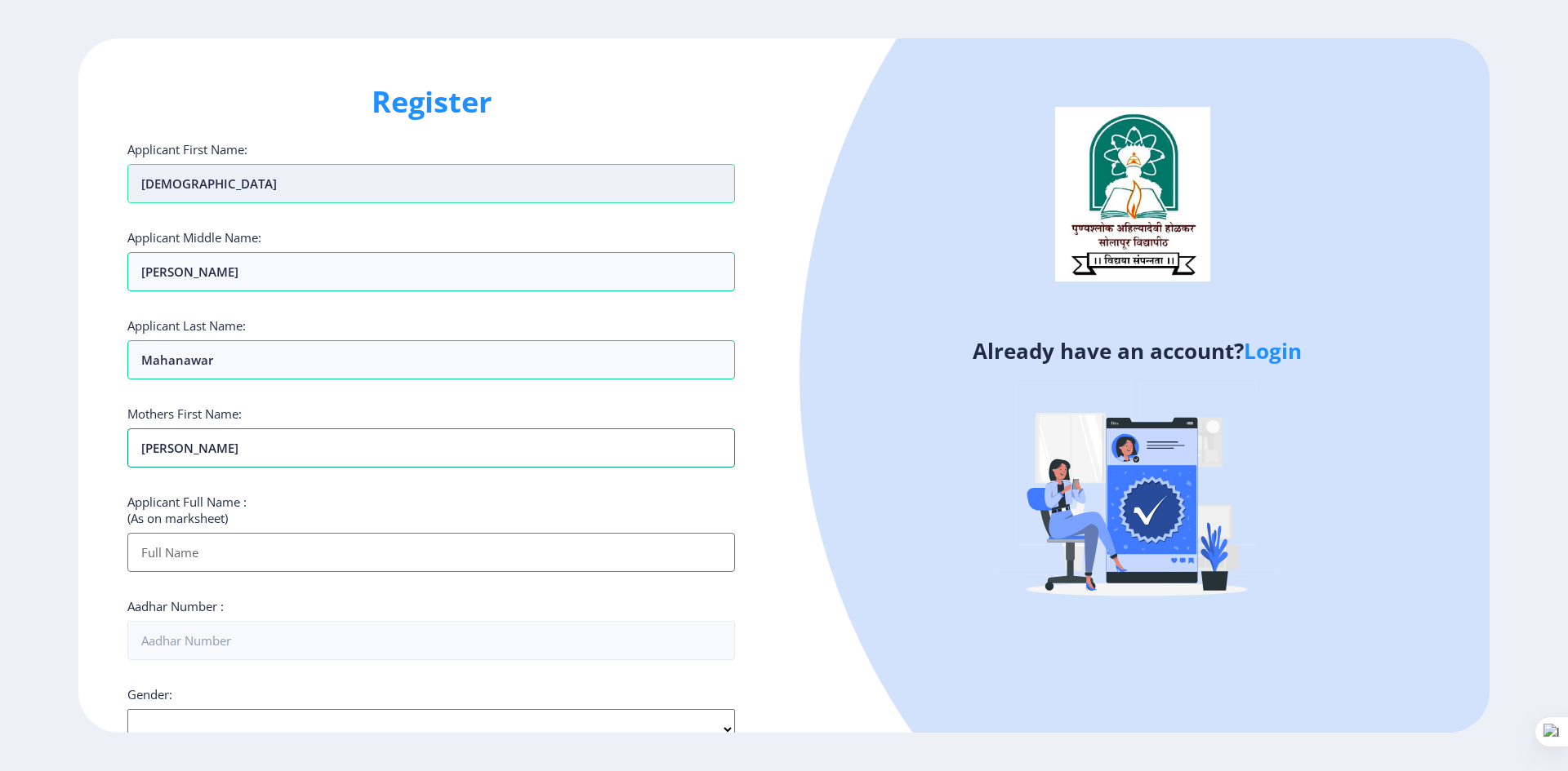
type input "Shashikala"
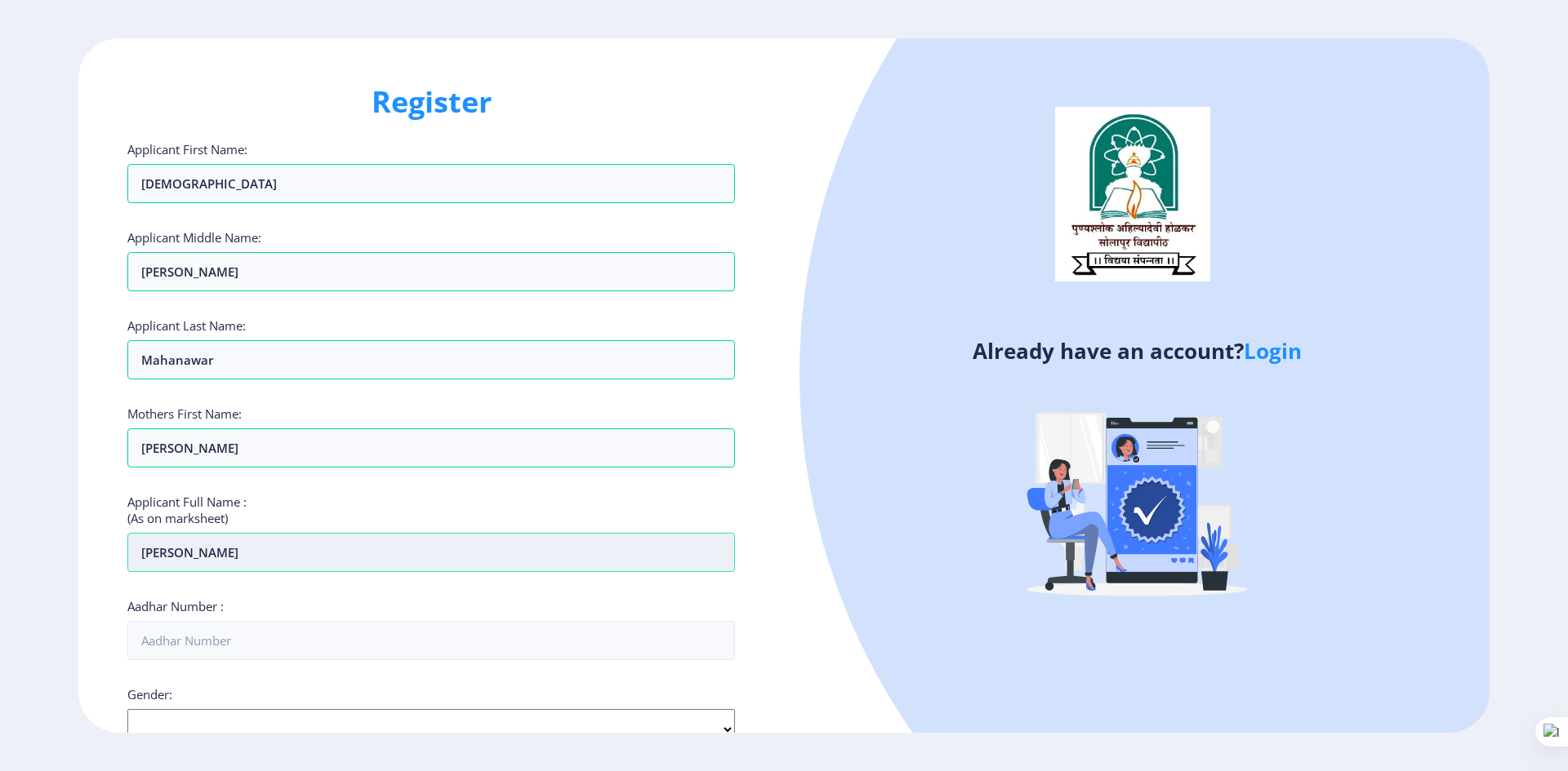
scroll to position [441, 0]
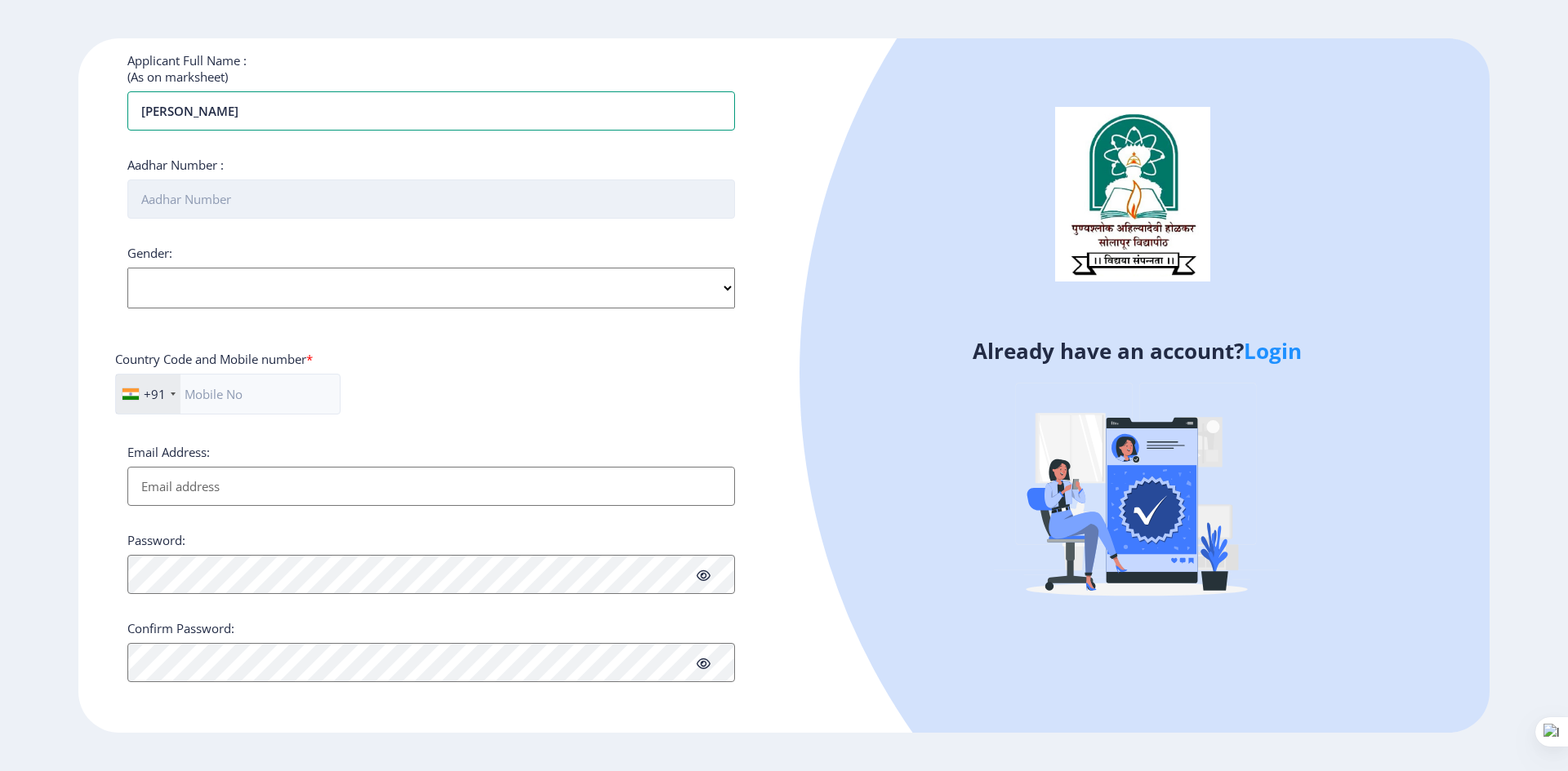
type input "[PERSON_NAME]"
click at [223, 210] on input "Aadhar Number :" at bounding box center [430, 199] width 607 height 39
type input "762260464639"
click at [318, 294] on select "Select Gender Male Female Other" at bounding box center [430, 288] width 607 height 41
select select "[DEMOGRAPHIC_DATA]"
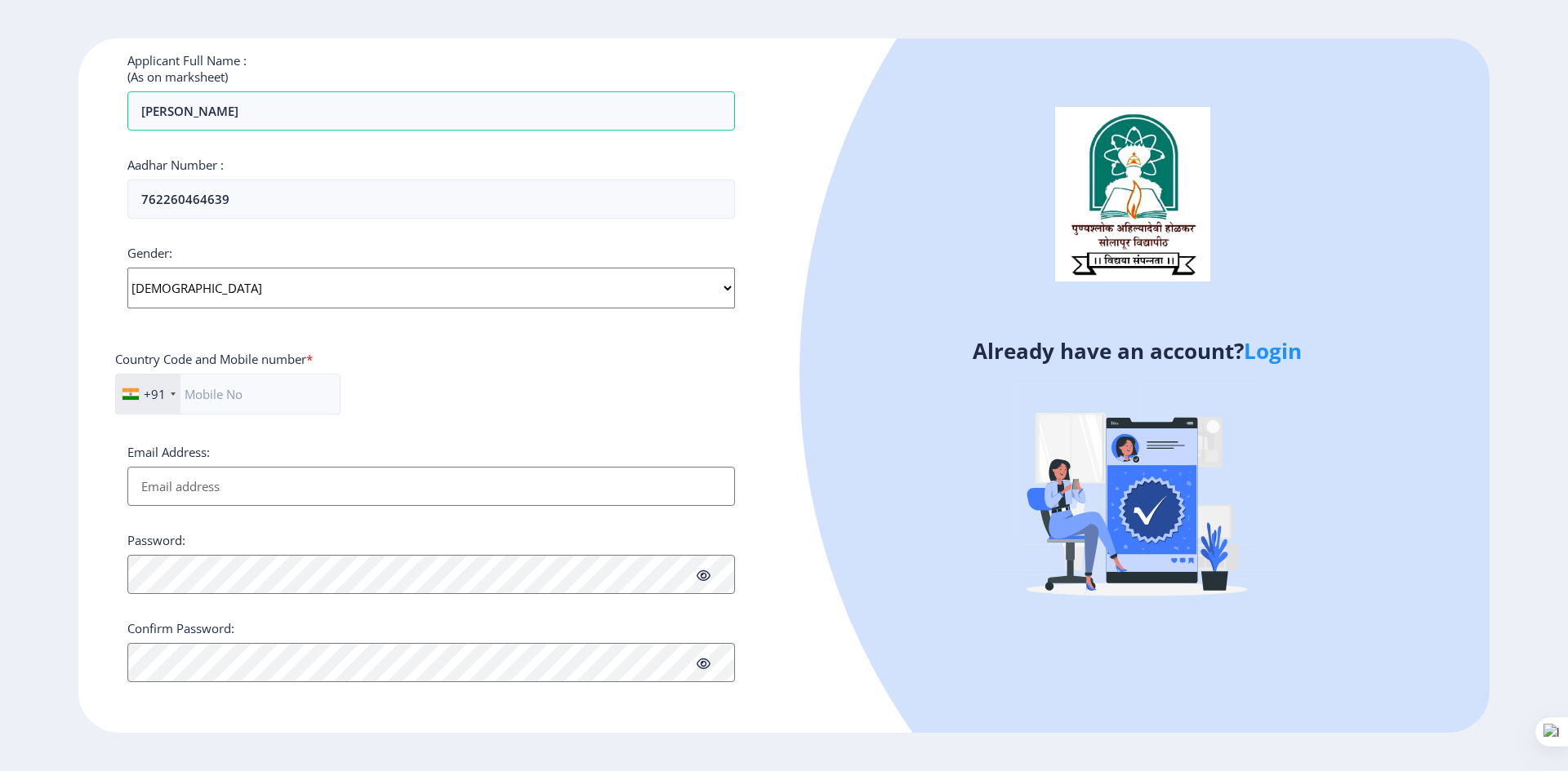
click at [127, 268] on select "Select Gender Male Female Other" at bounding box center [430, 288] width 607 height 41
click at [233, 380] on input "text" at bounding box center [227, 394] width 225 height 41
type input "9767712600"
click at [233, 489] on input "Email Address:" at bounding box center [430, 487] width 607 height 39
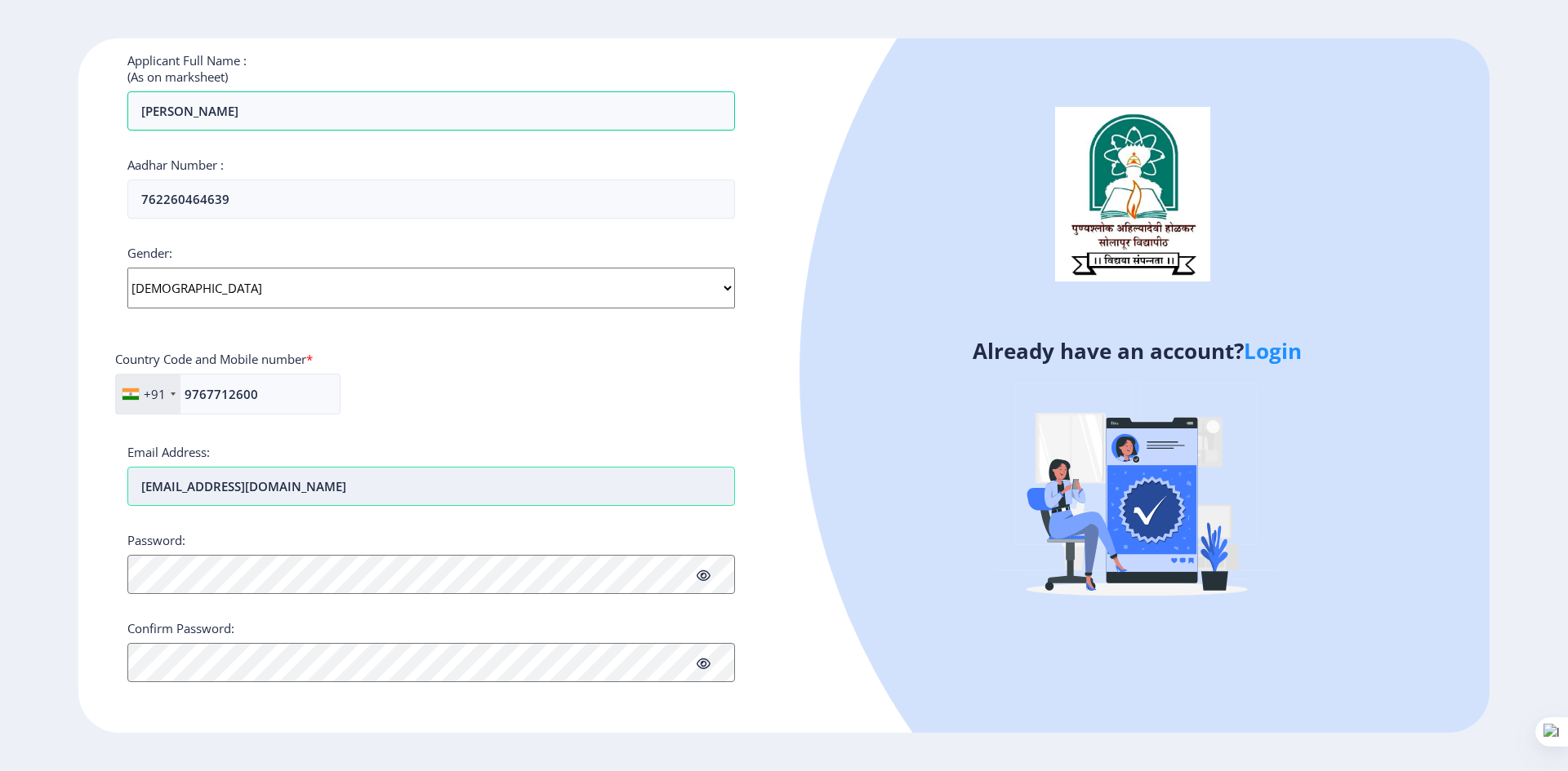
type input "[EMAIL_ADDRESS][DOMAIN_NAME]"
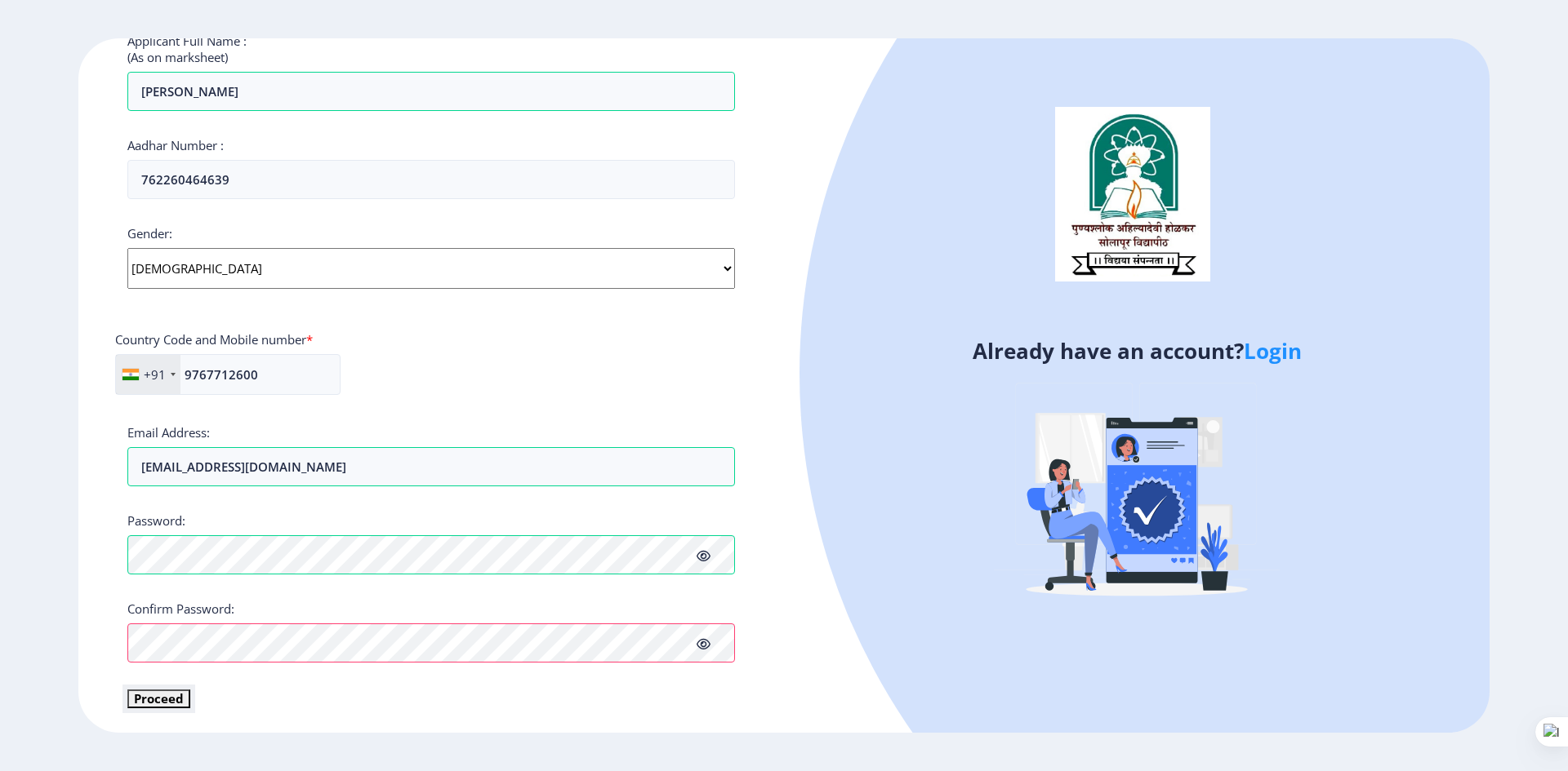
click at [167, 701] on button "Proceed" at bounding box center [159, 699] width 63 height 19
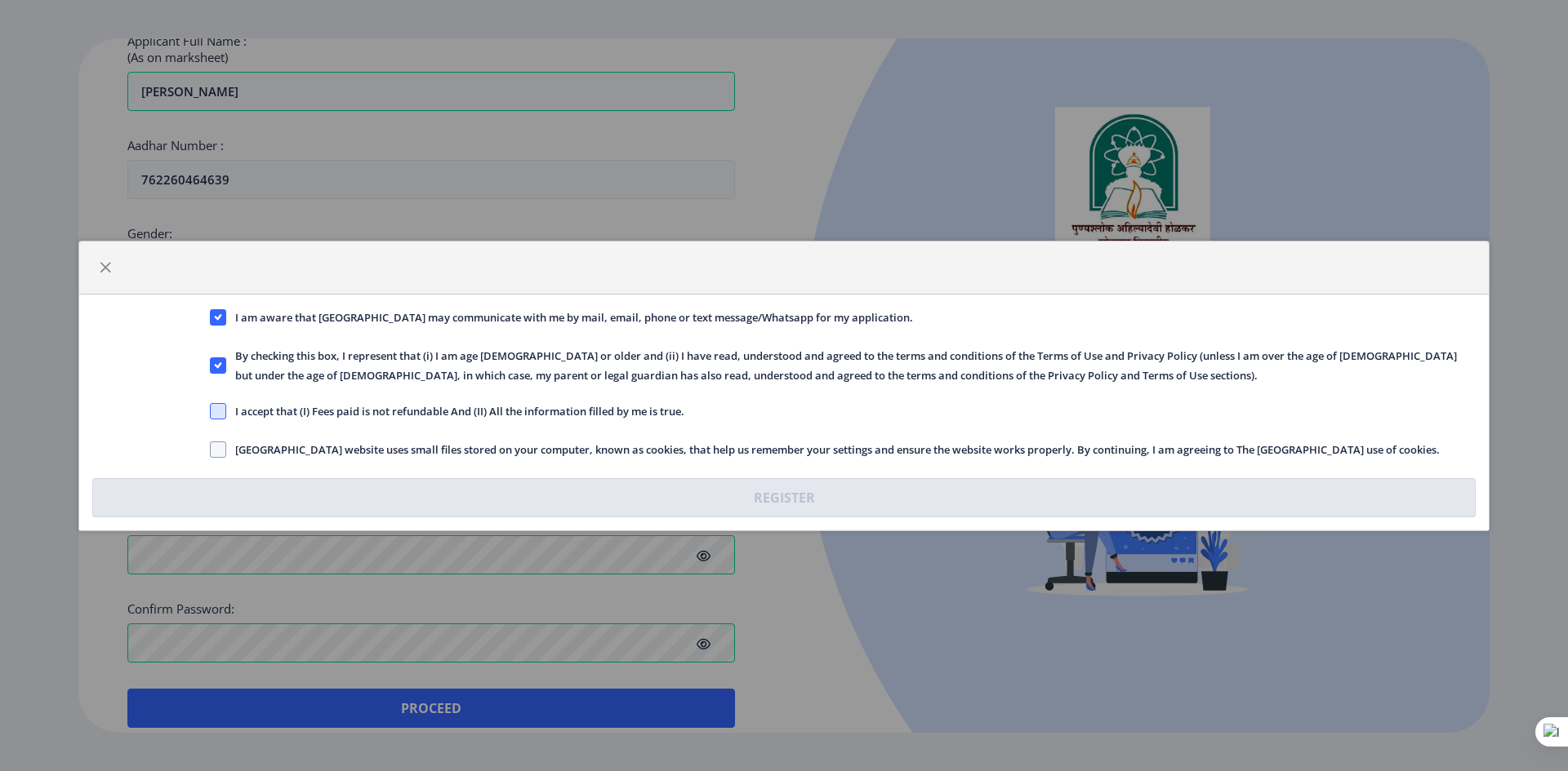
click at [219, 407] on span at bounding box center [218, 411] width 17 height 17
click at [210, 411] on input "I accept that (I) Fees paid is not refundable And (II) All the information fill…" at bounding box center [210, 411] width 1 height 1
checkbox input "true"
click at [215, 443] on span at bounding box center [218, 449] width 17 height 17
click at [210, 449] on input "Solapur University website uses small files stored on your computer, known as c…" at bounding box center [210, 449] width 1 height 1
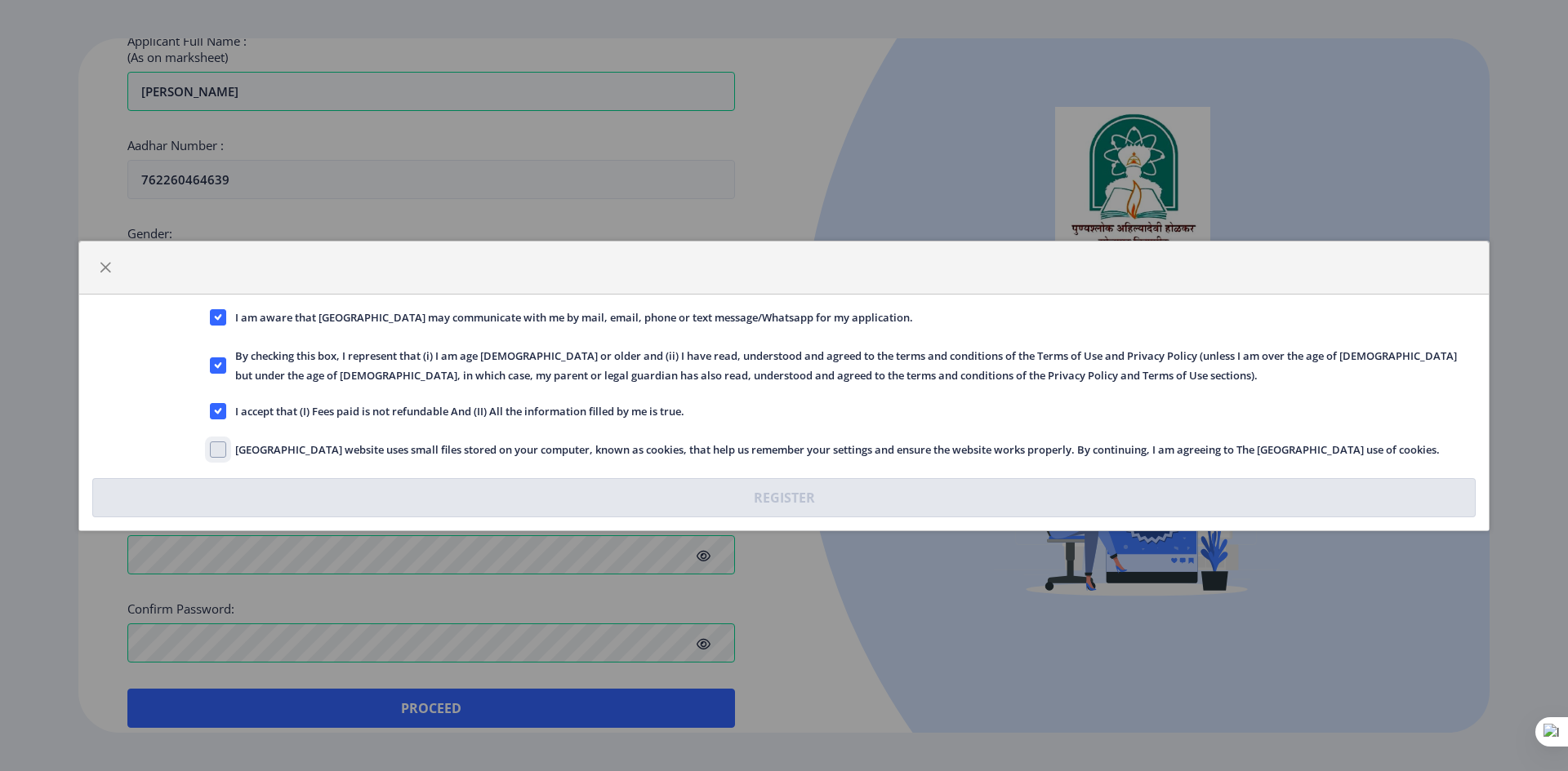
checkbox input "true"
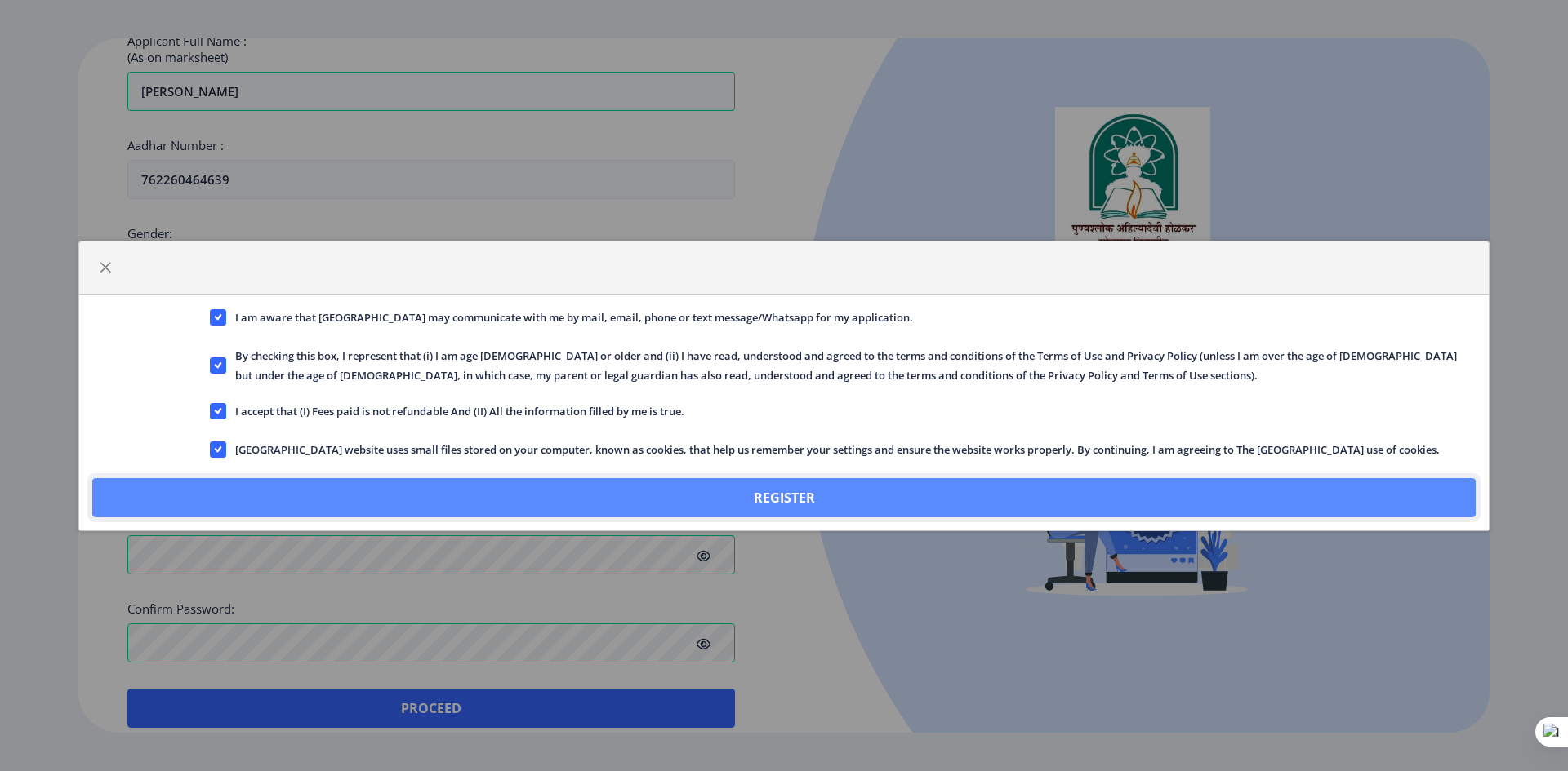
click at [821, 491] on button "Register" at bounding box center [784, 498] width 1383 height 39
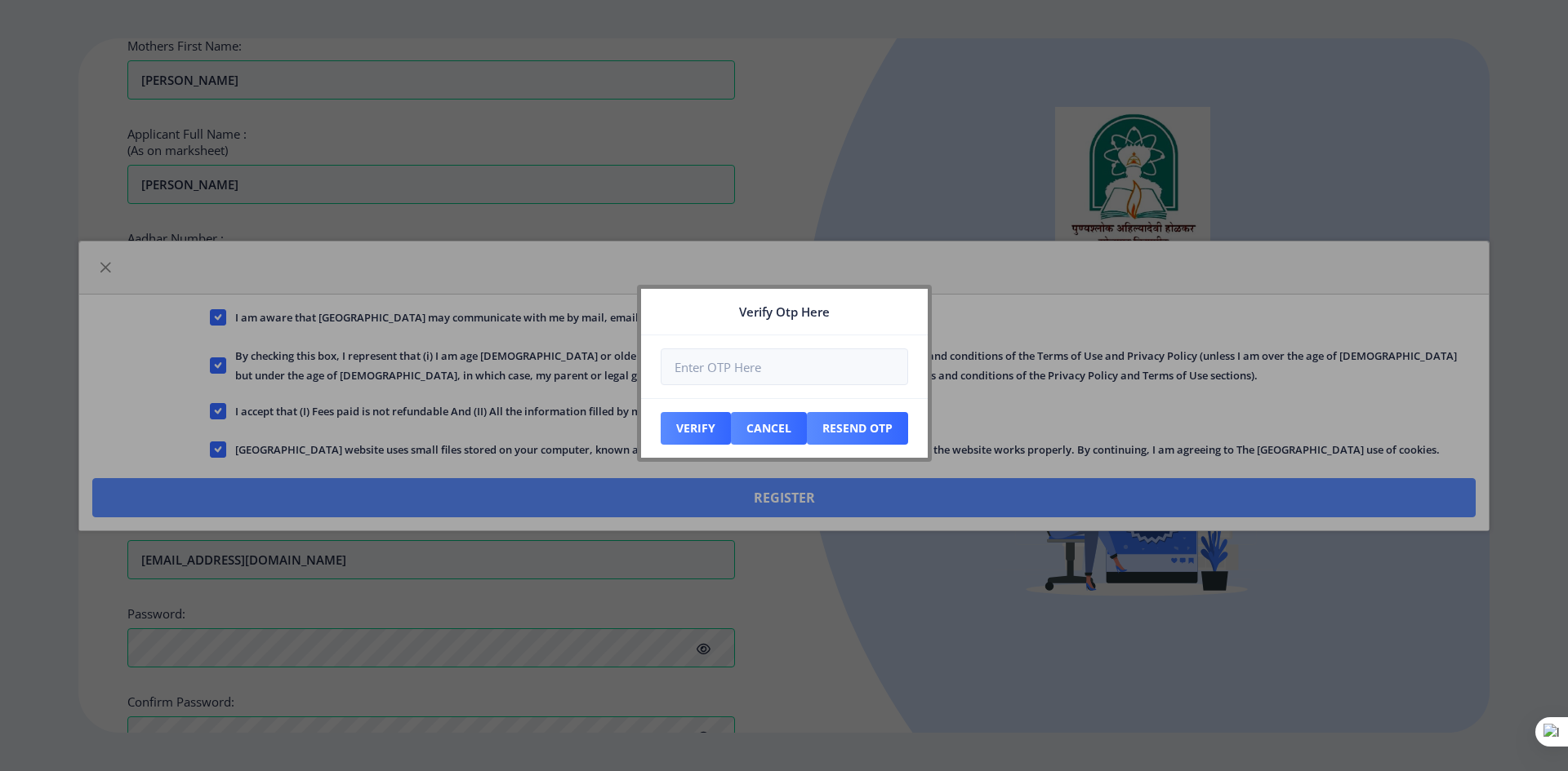
scroll to position [554, 0]
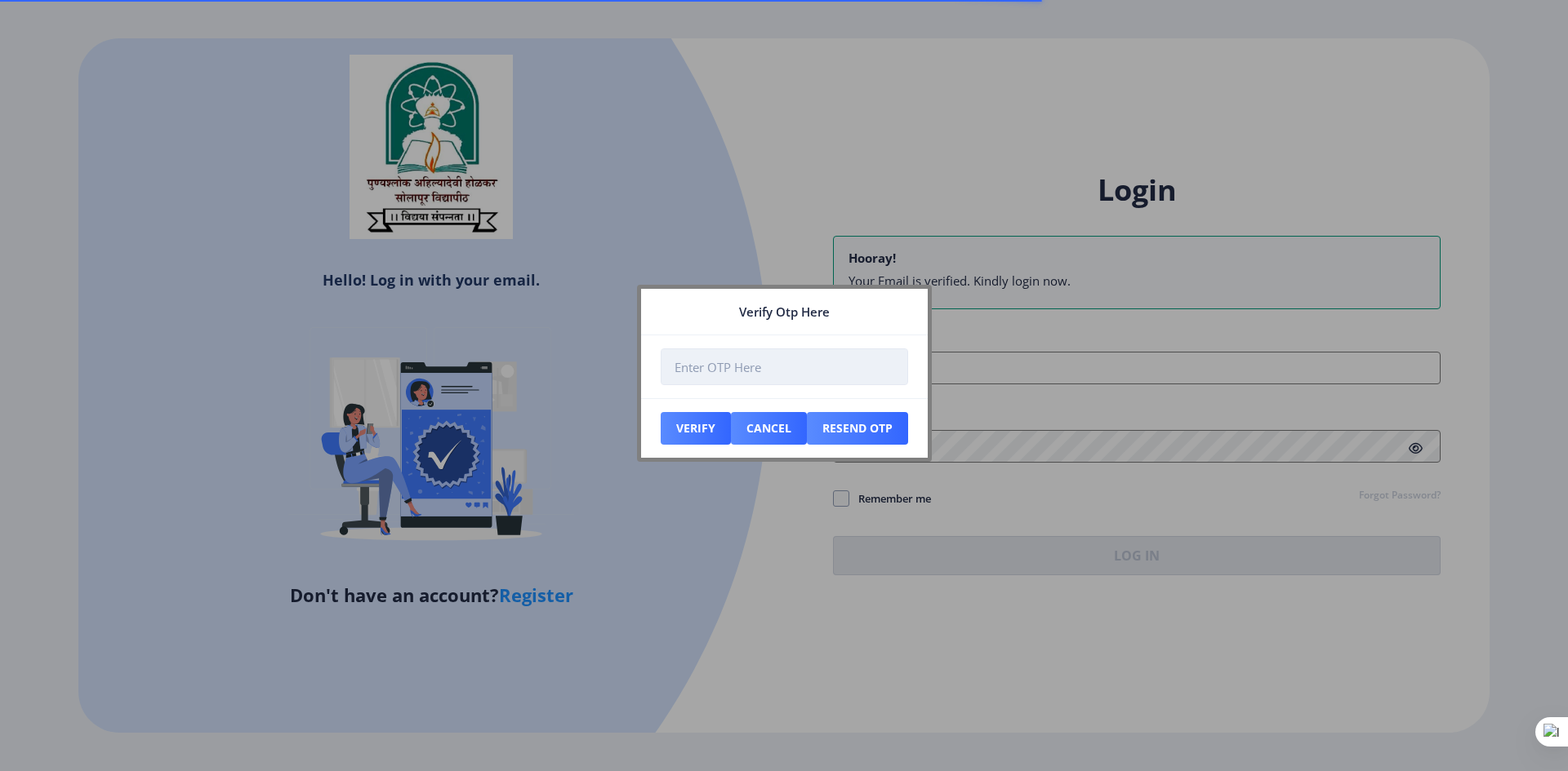
type input "[EMAIL_ADDRESS][DOMAIN_NAME]"
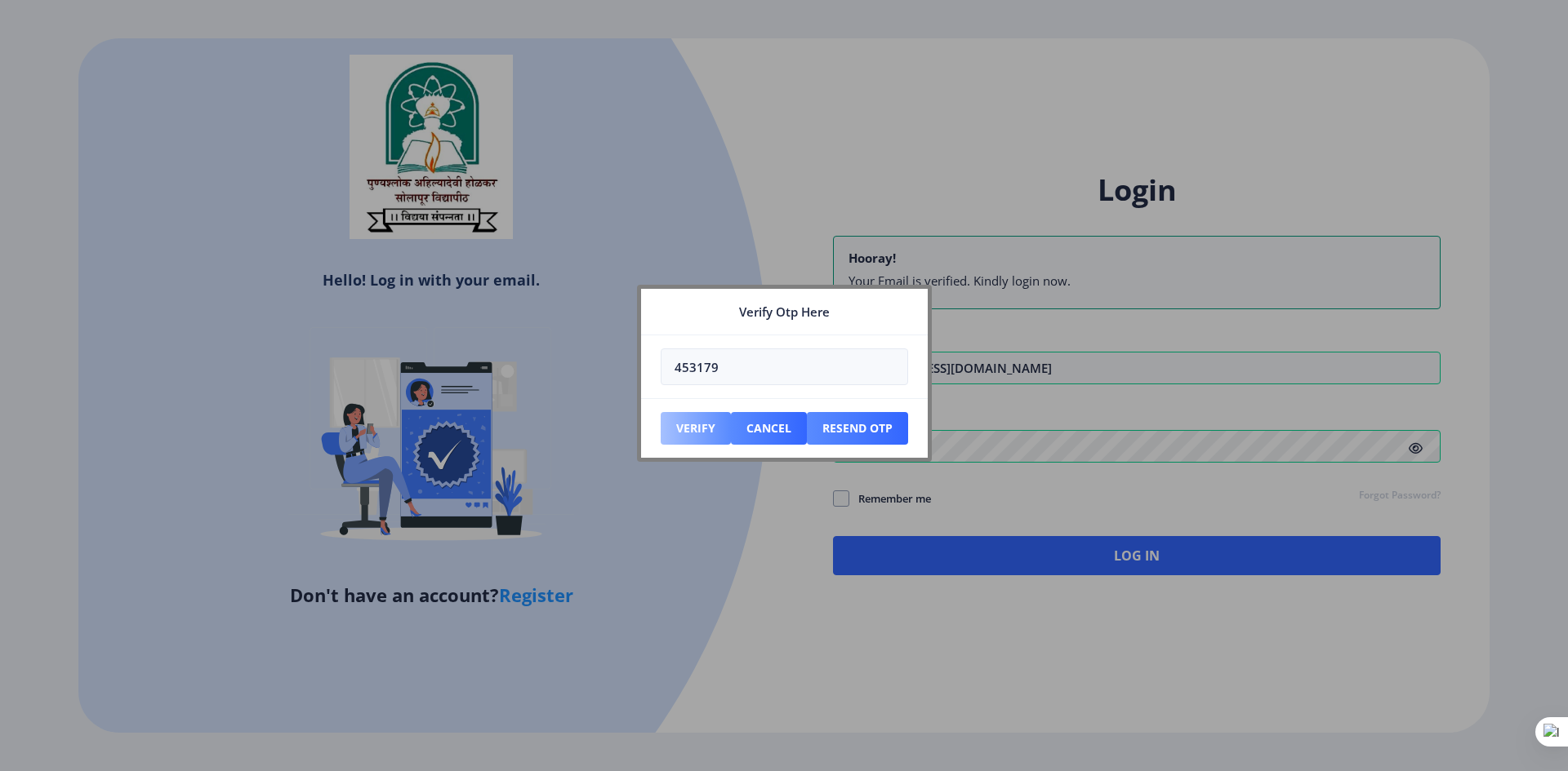
type input "453179"
click at [694, 436] on button "Verify" at bounding box center [696, 428] width 70 height 32
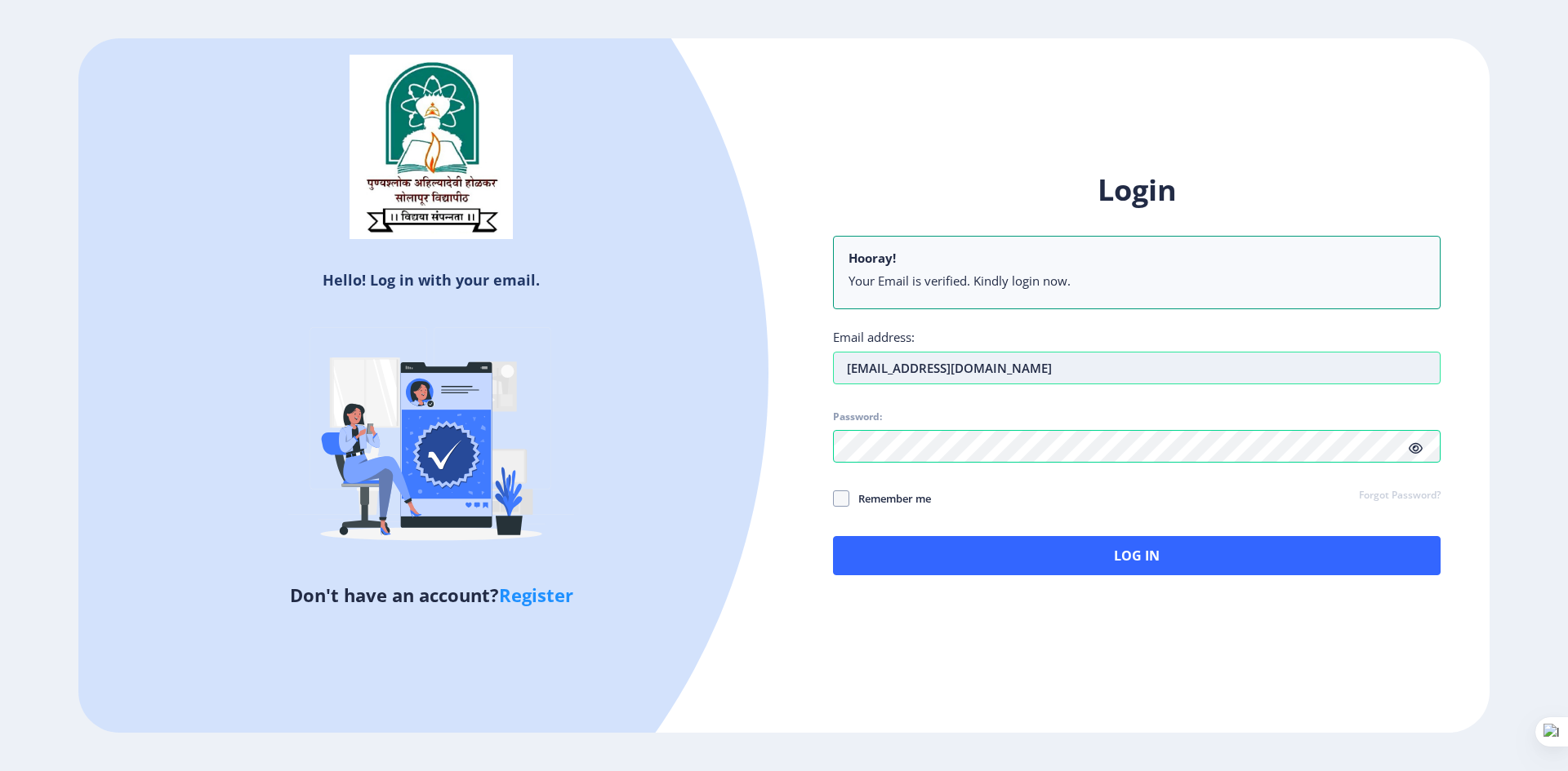
click at [1084, 365] on input "[EMAIL_ADDRESS][DOMAIN_NAME]" at bounding box center [1136, 368] width 607 height 32
drag, startPoint x: 1128, startPoint y: 365, endPoint x: 657, endPoint y: 365, distance: 471.0
click at [657, 365] on div "Hello! Log in with your email. Don't have an account? Register Login Hooray! Yo…" at bounding box center [784, 386] width 1411 height 695
type input "[EMAIL_ADDRESS][DOMAIN_NAME]"
click at [726, 445] on div "Hello! Log in with your email. Don't have an account? Register Login Hooray! Yo…" at bounding box center [784, 386] width 1411 height 695
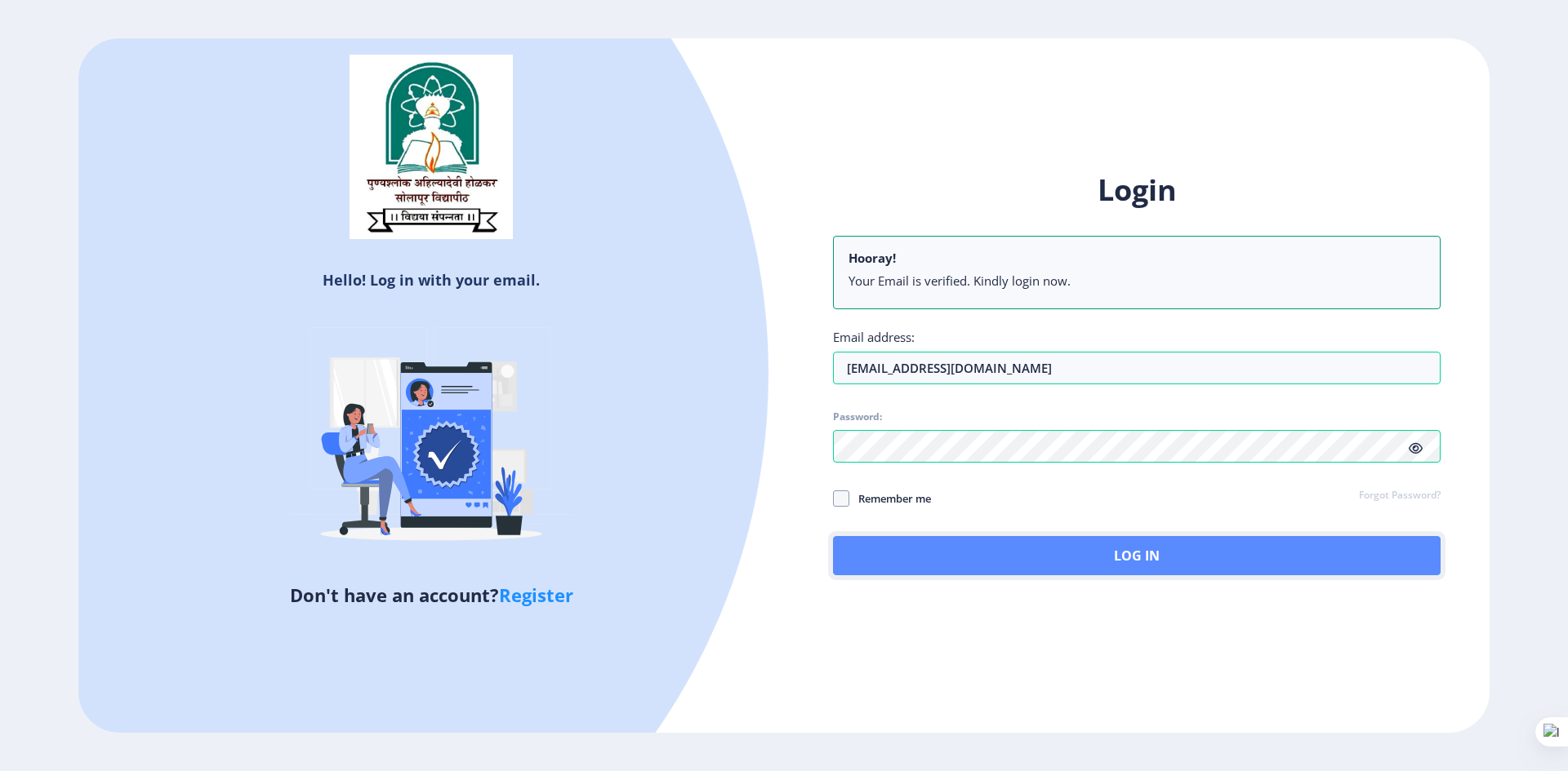
click at [866, 555] on button "Log In" at bounding box center [1136, 556] width 607 height 39
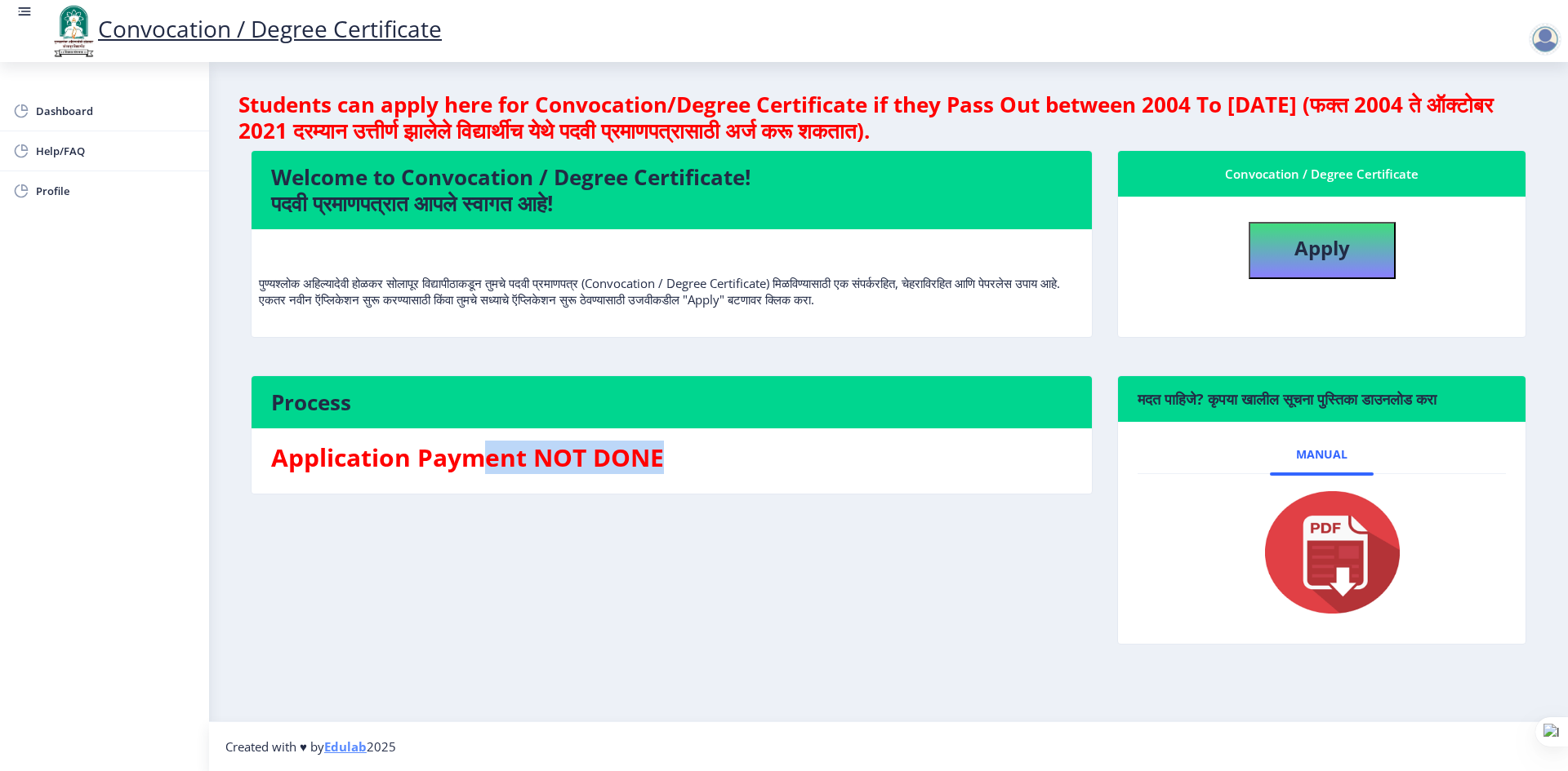
drag, startPoint x: 492, startPoint y: 465, endPoint x: 676, endPoint y: 463, distance: 184.0
click at [676, 463] on h3 "Application Payment NOT DONE" at bounding box center [671, 457] width 801 height 32
click at [756, 470] on h3 "Application Payment NOT DONE" at bounding box center [671, 457] width 801 height 32
click at [1316, 239] on b "Apply" at bounding box center [1322, 247] width 56 height 27
select select
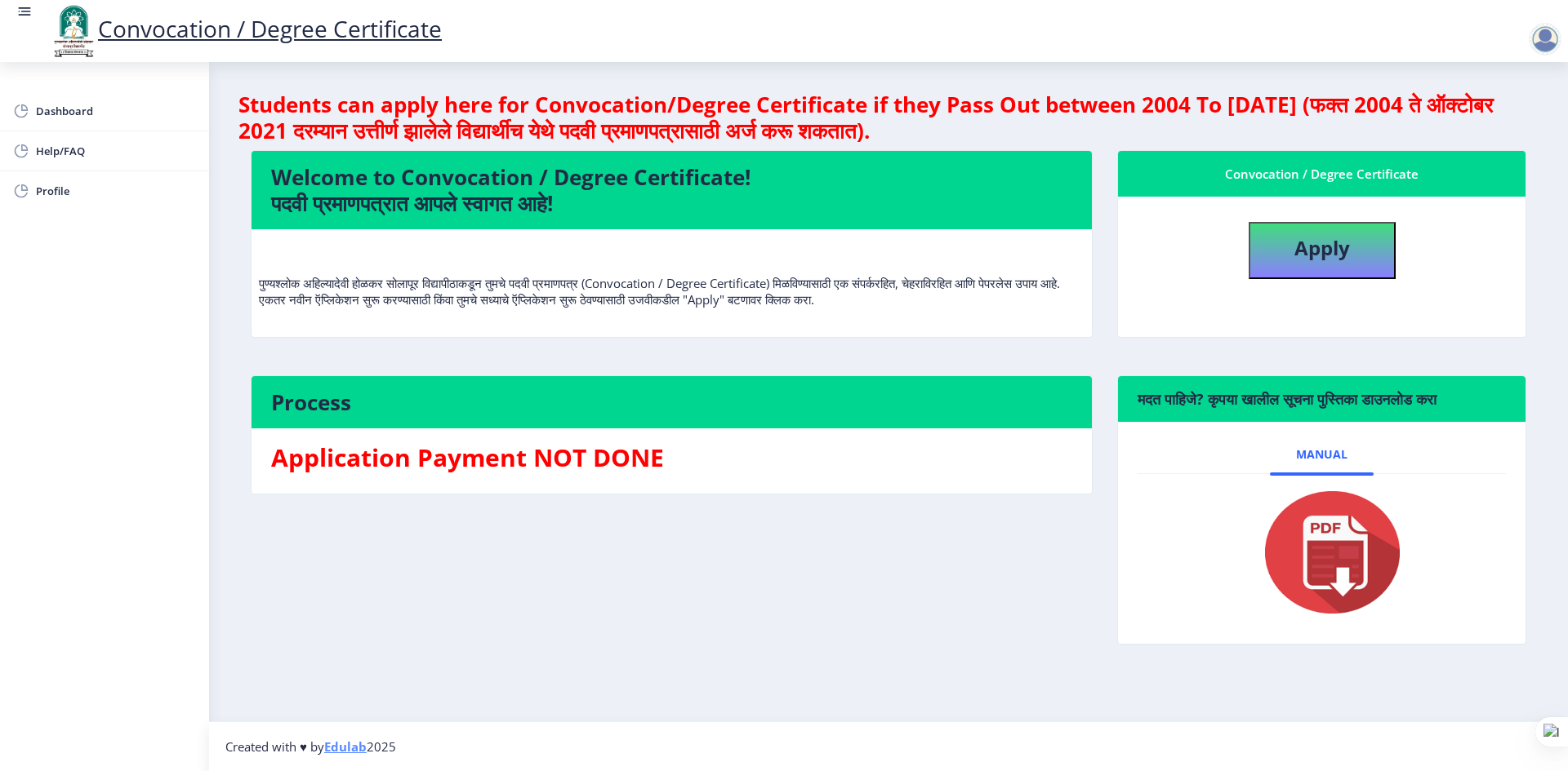
select select
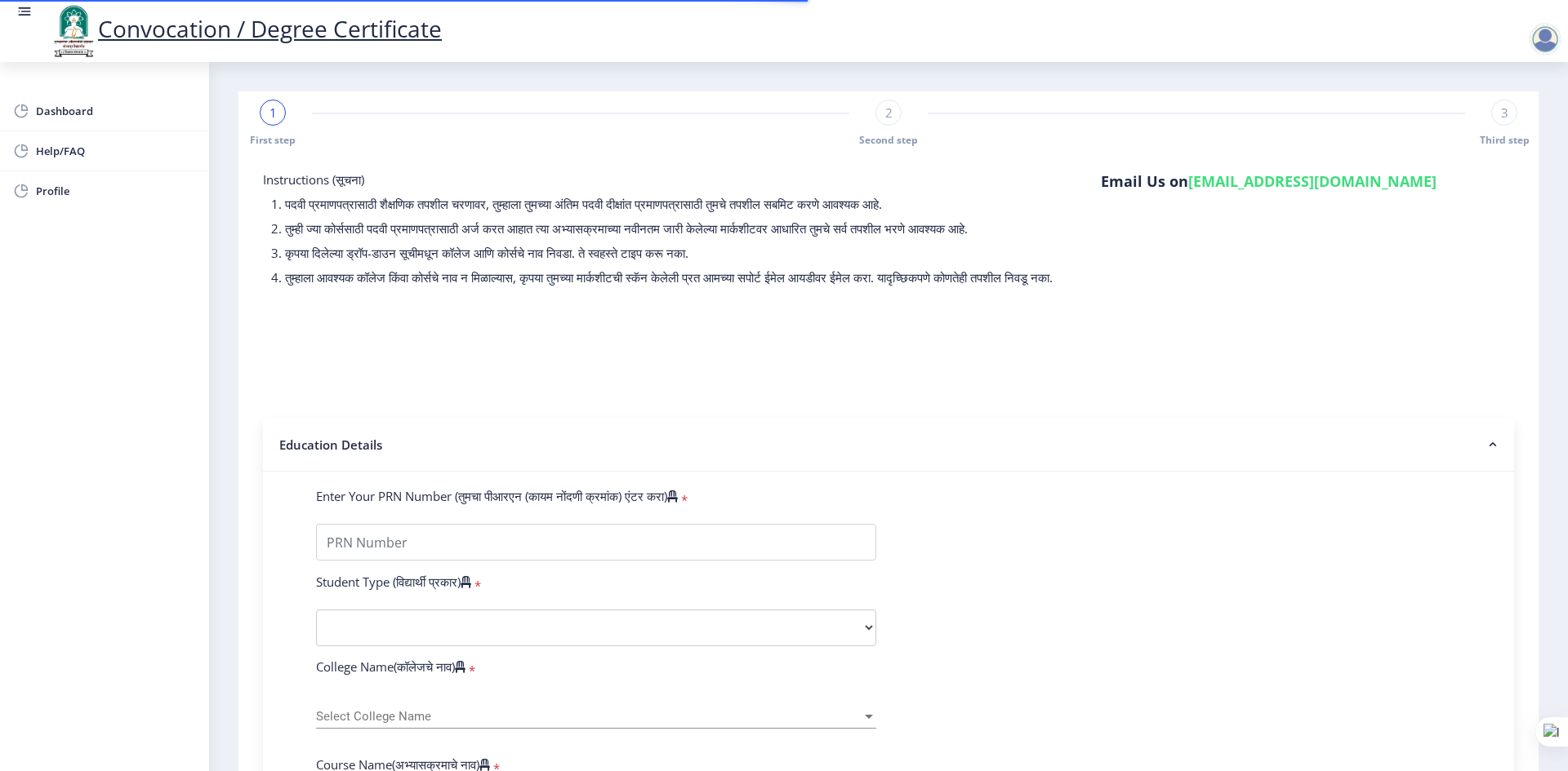
scroll to position [326, 0]
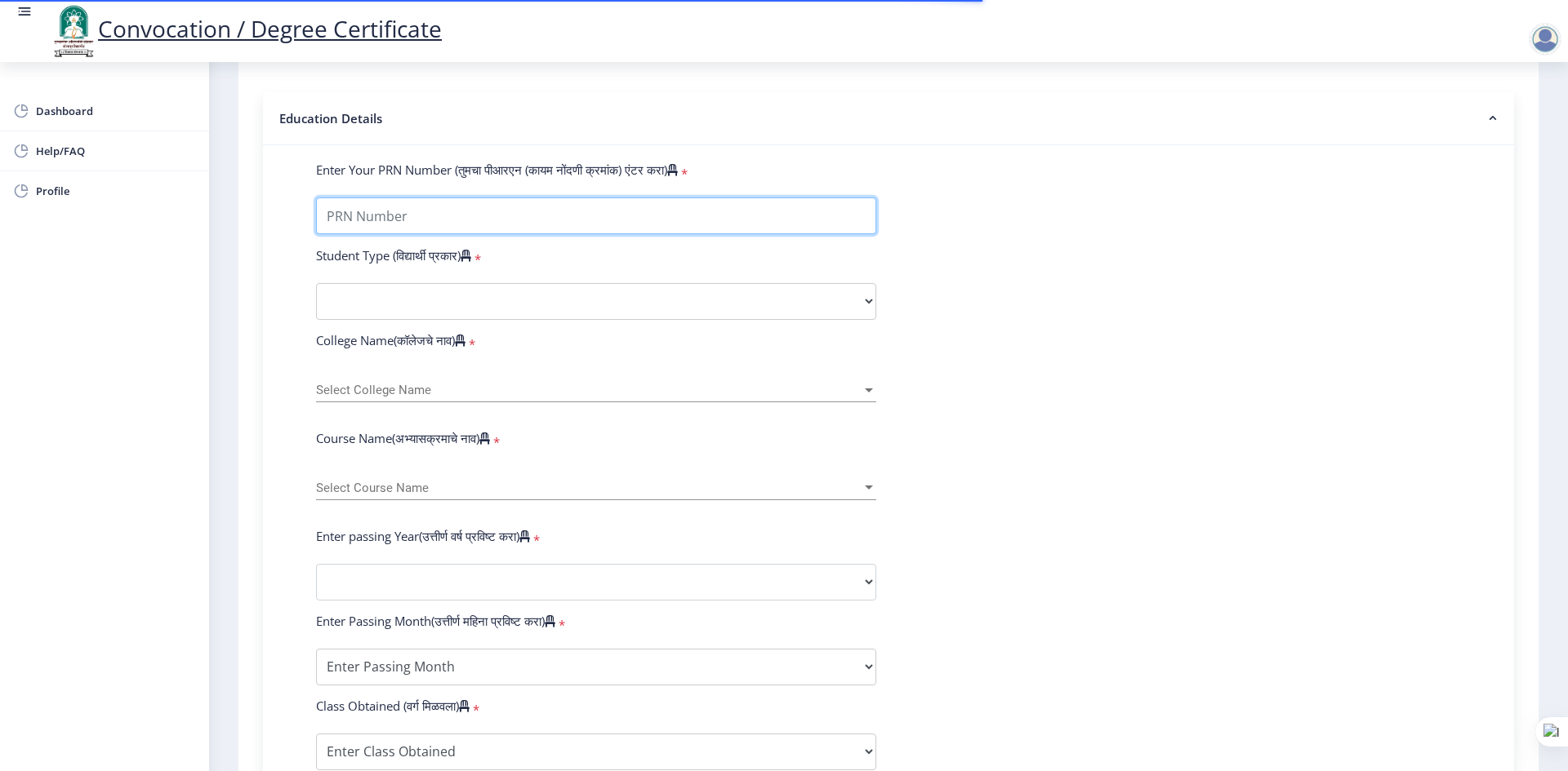
click at [401, 213] on input "Enter Your PRN Number (तुमचा पीआरएन (कायम नोंदणी क्रमांक) एंटर करा)" at bounding box center [596, 216] width 560 height 37
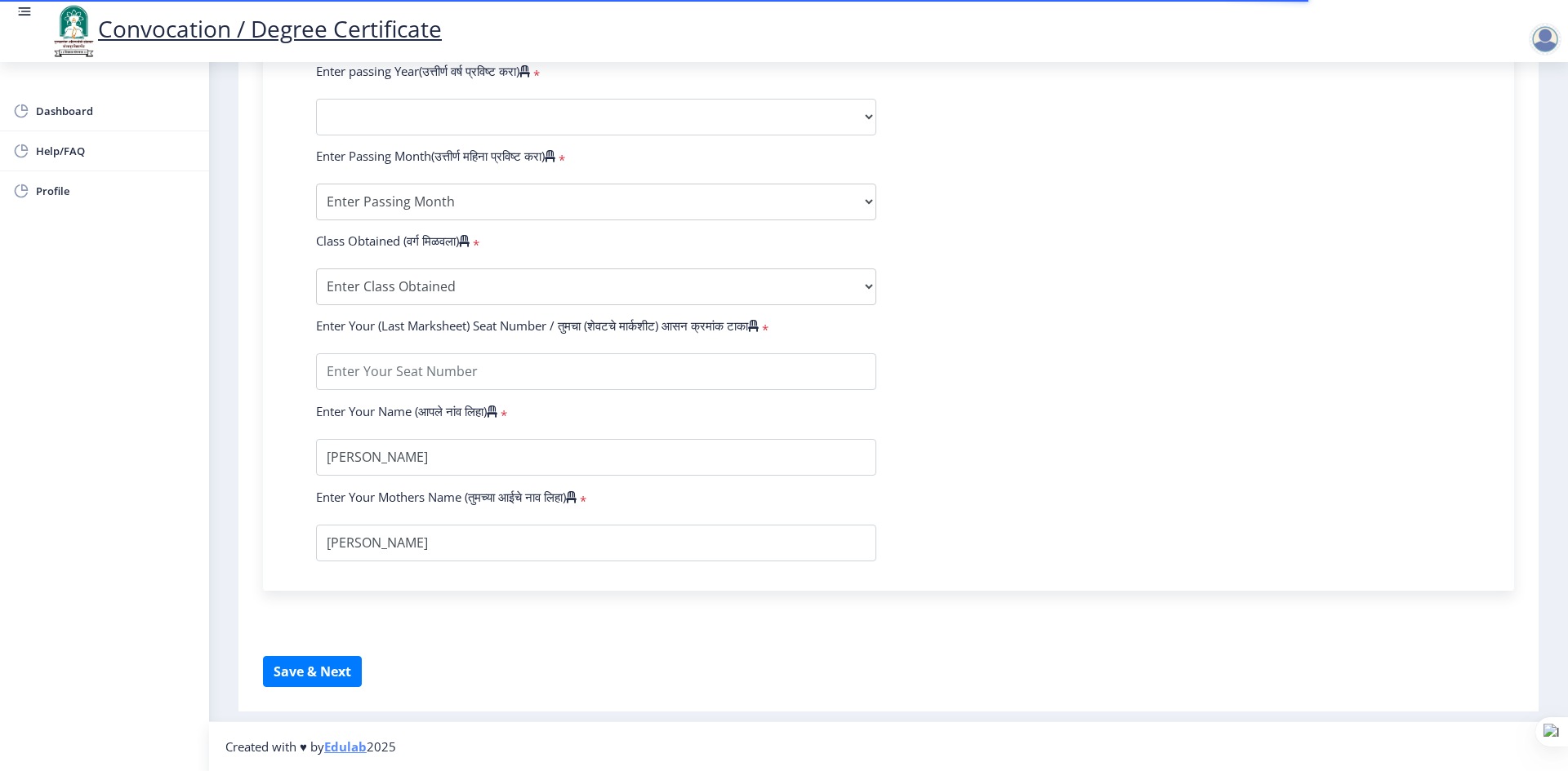
scroll to position [399, 0]
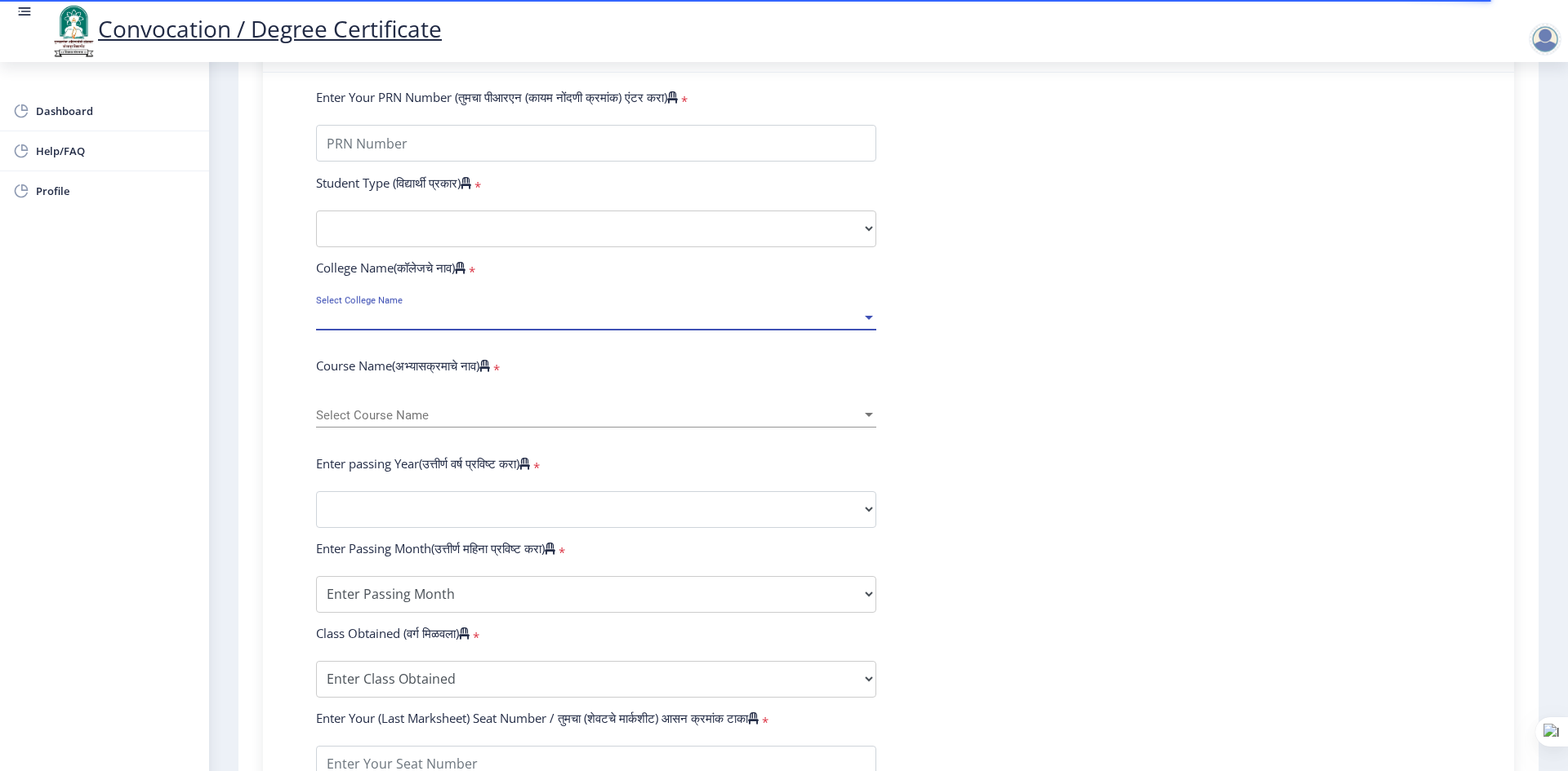
click at [372, 325] on span "Select College Name" at bounding box center [589, 318] width 545 height 14
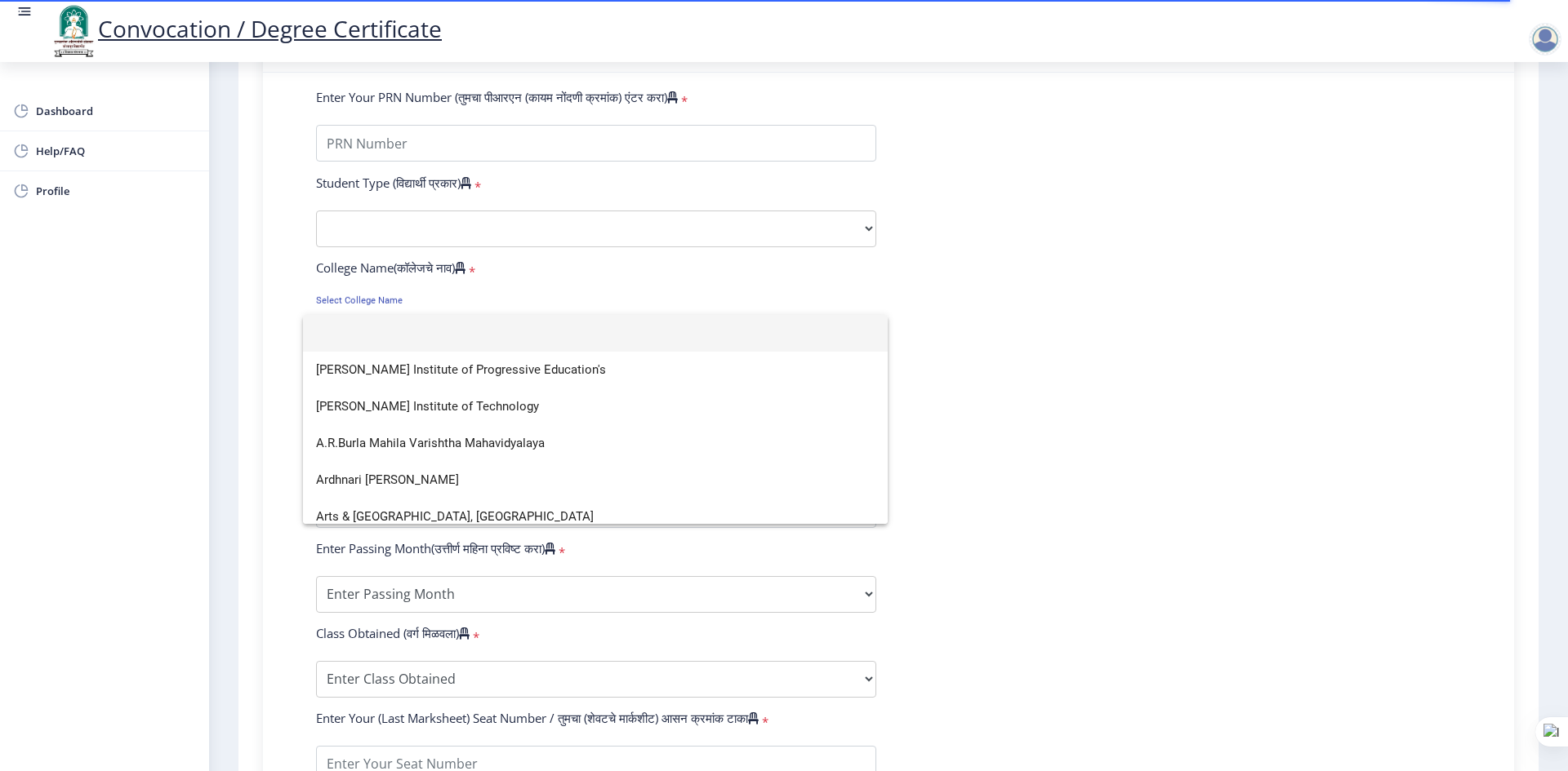
click at [274, 268] on div at bounding box center [784, 386] width 1568 height 771
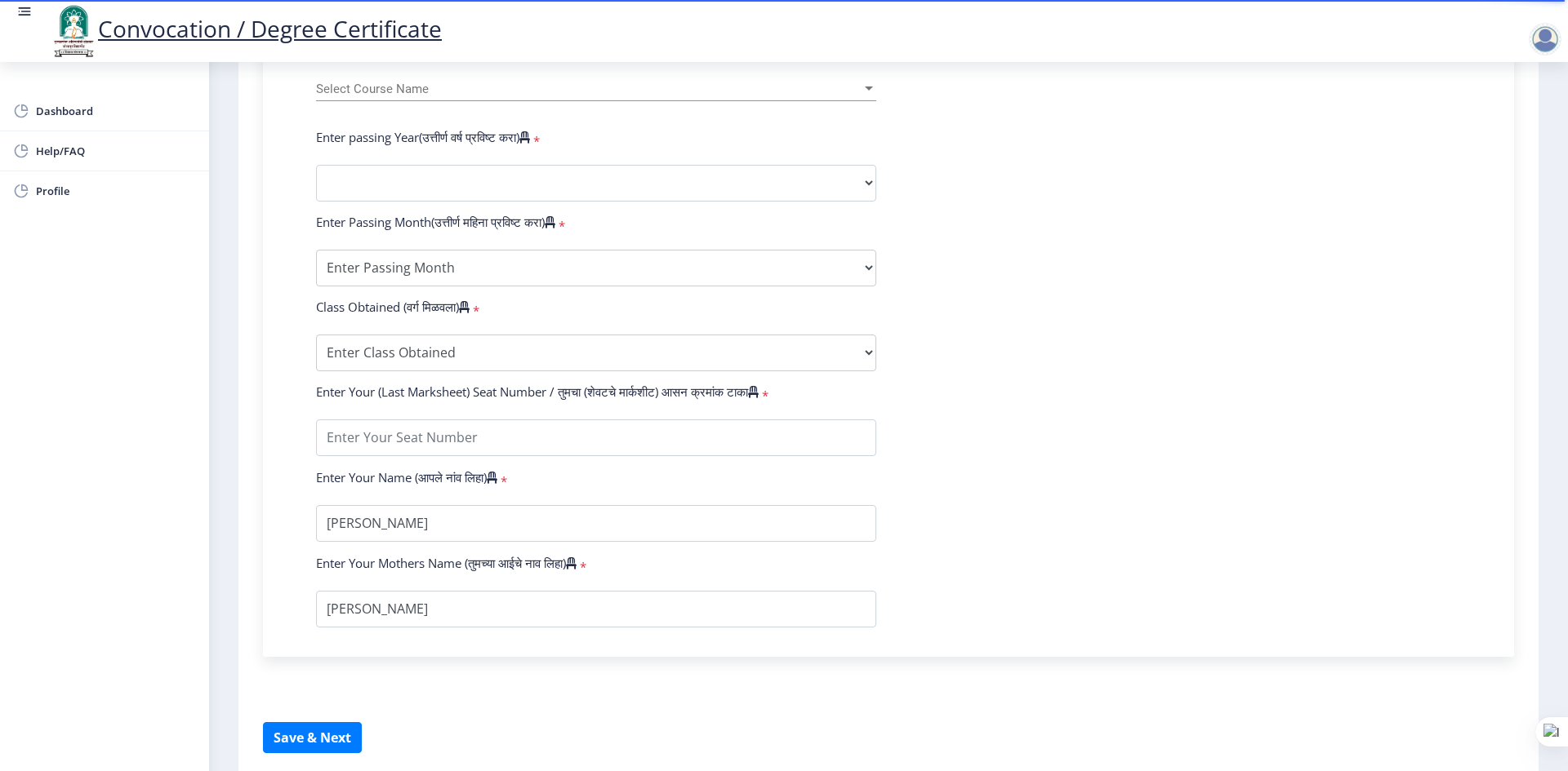
scroll to position [807, 0]
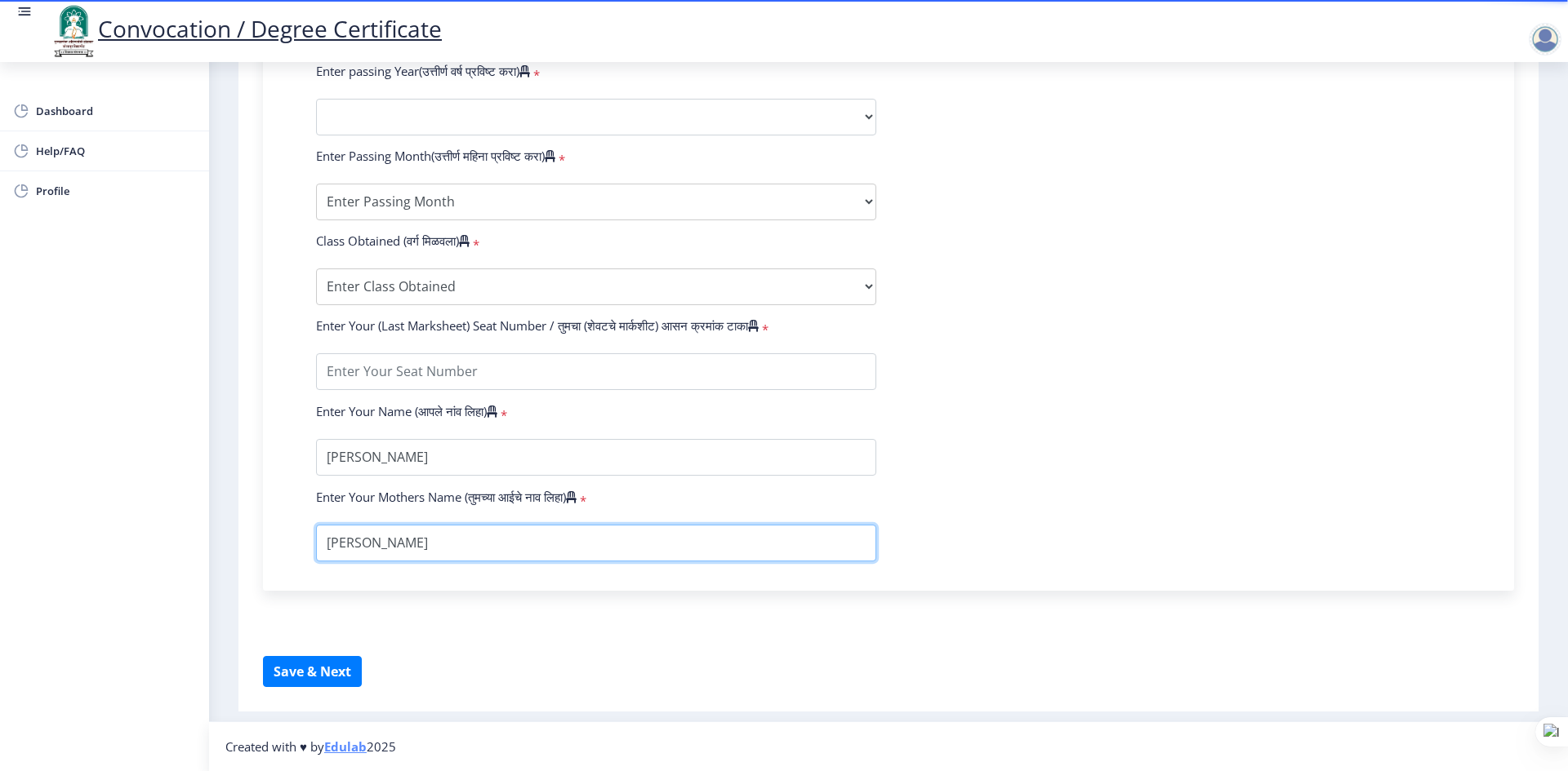
click at [355, 543] on input "textarea" at bounding box center [596, 543] width 560 height 37
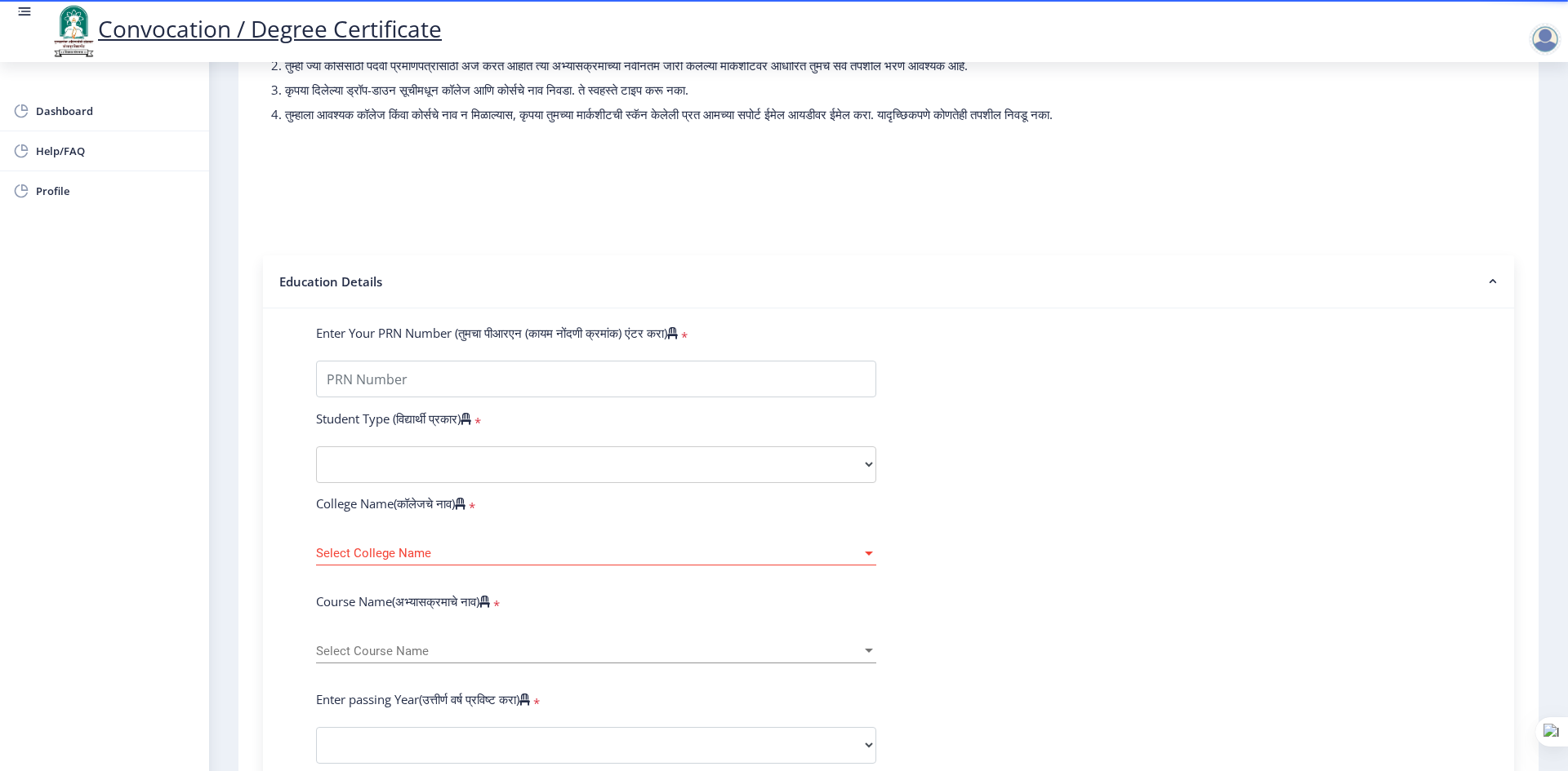
scroll to position [326, 0]
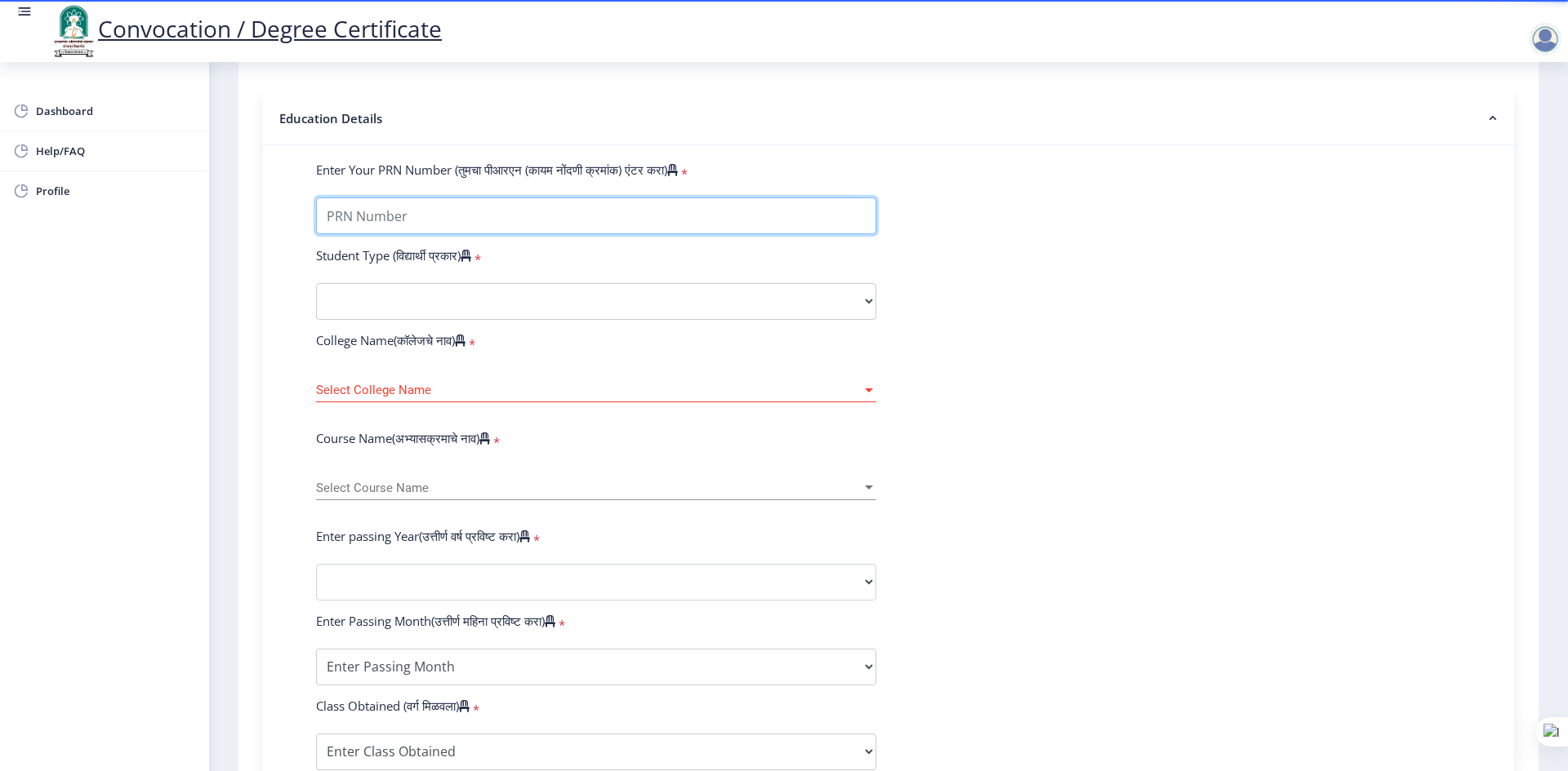
click at [402, 234] on input "Enter Your PRN Number (तुमचा पीआरएन (कायम नोंदणी क्रमांक) एंटर करा)" at bounding box center [596, 216] width 560 height 37
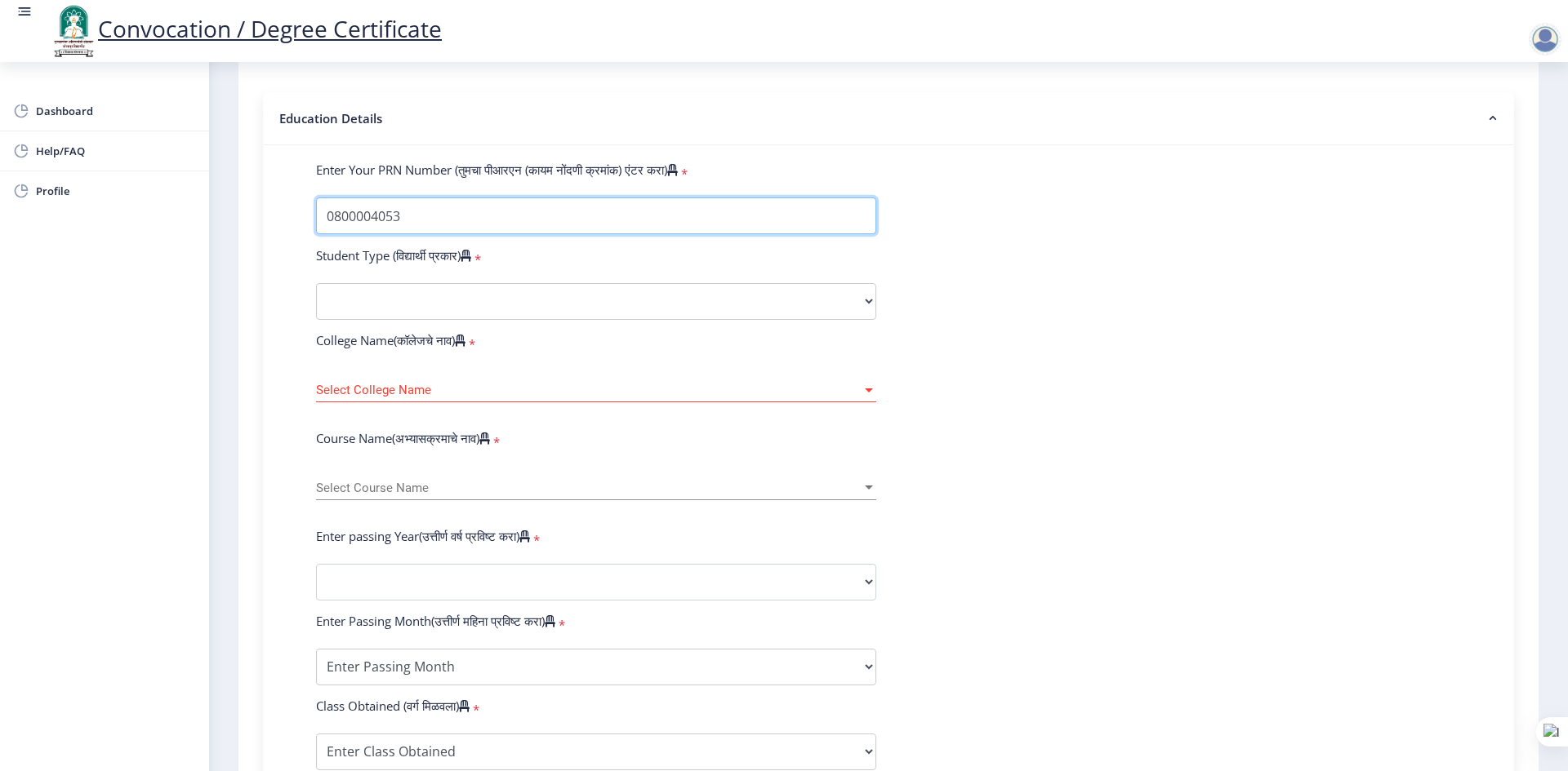
type input "0800004053"
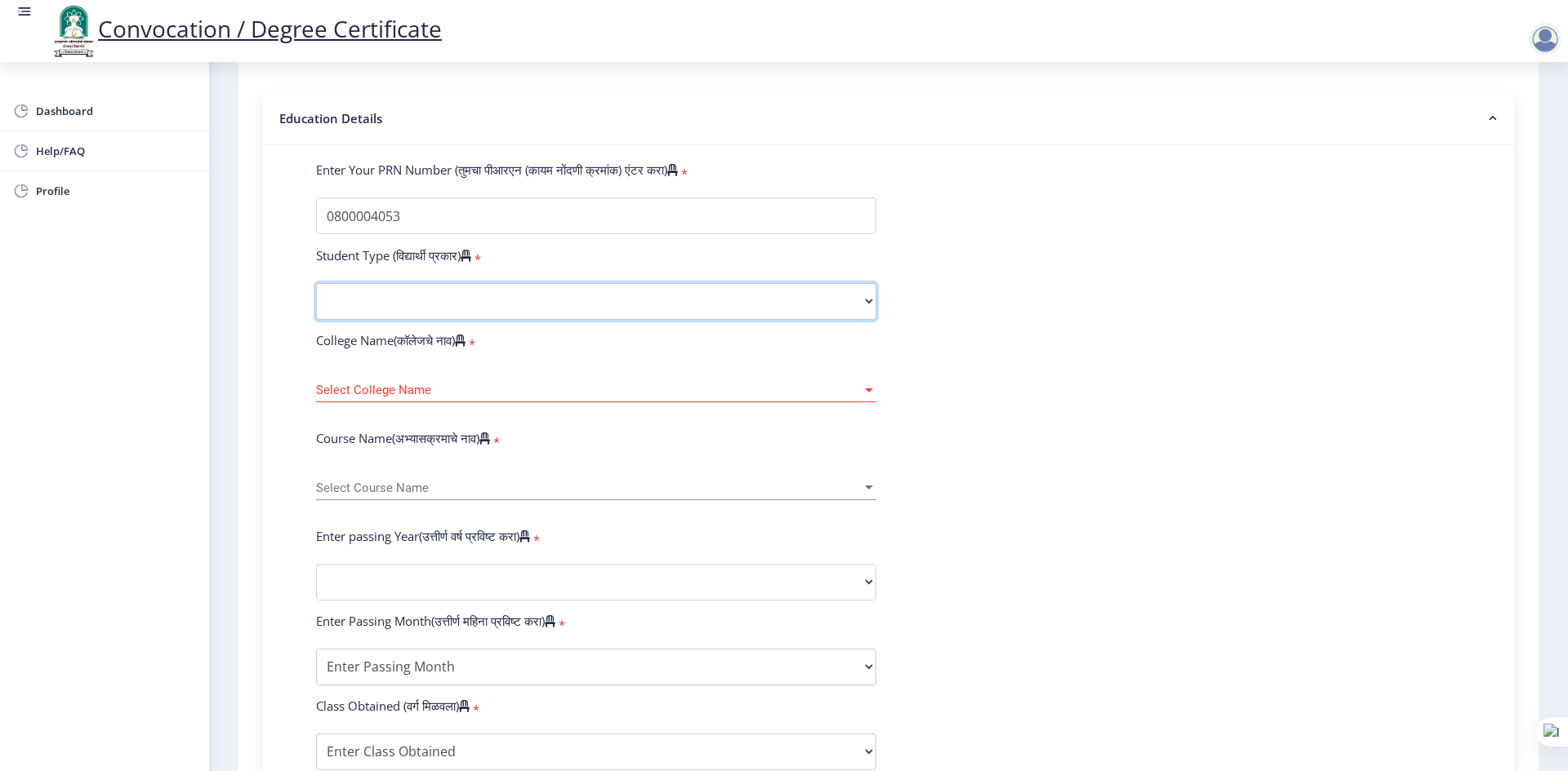
click at [652, 318] on select "Select Student Type Regular External" at bounding box center [596, 302] width 560 height 37
select select "Regular"
click at [316, 298] on select "Select Student Type Regular External" at bounding box center [596, 302] width 560 height 37
click at [552, 398] on span "Select College Name" at bounding box center [589, 390] width 545 height 14
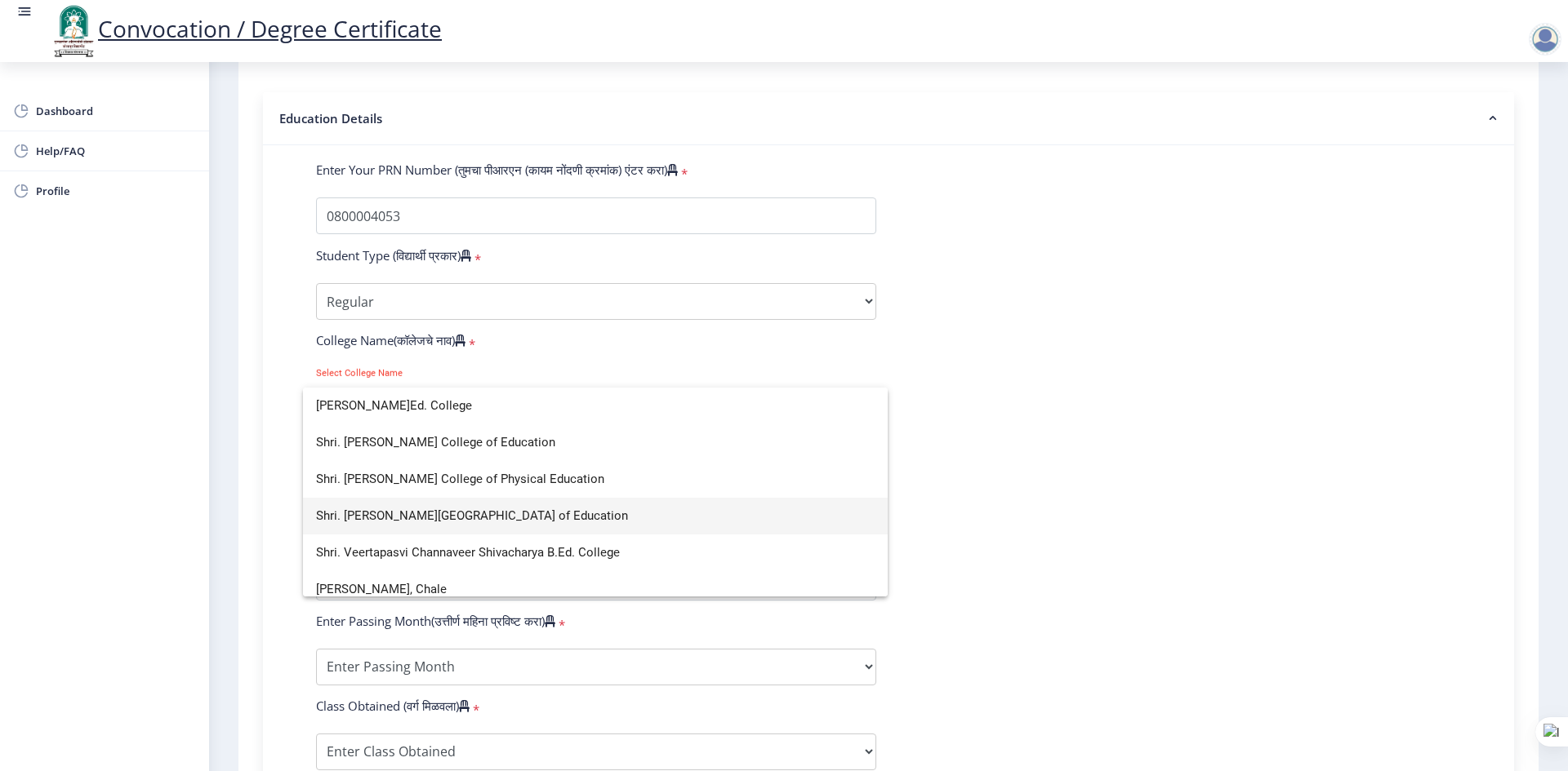
scroll to position [4570, 0]
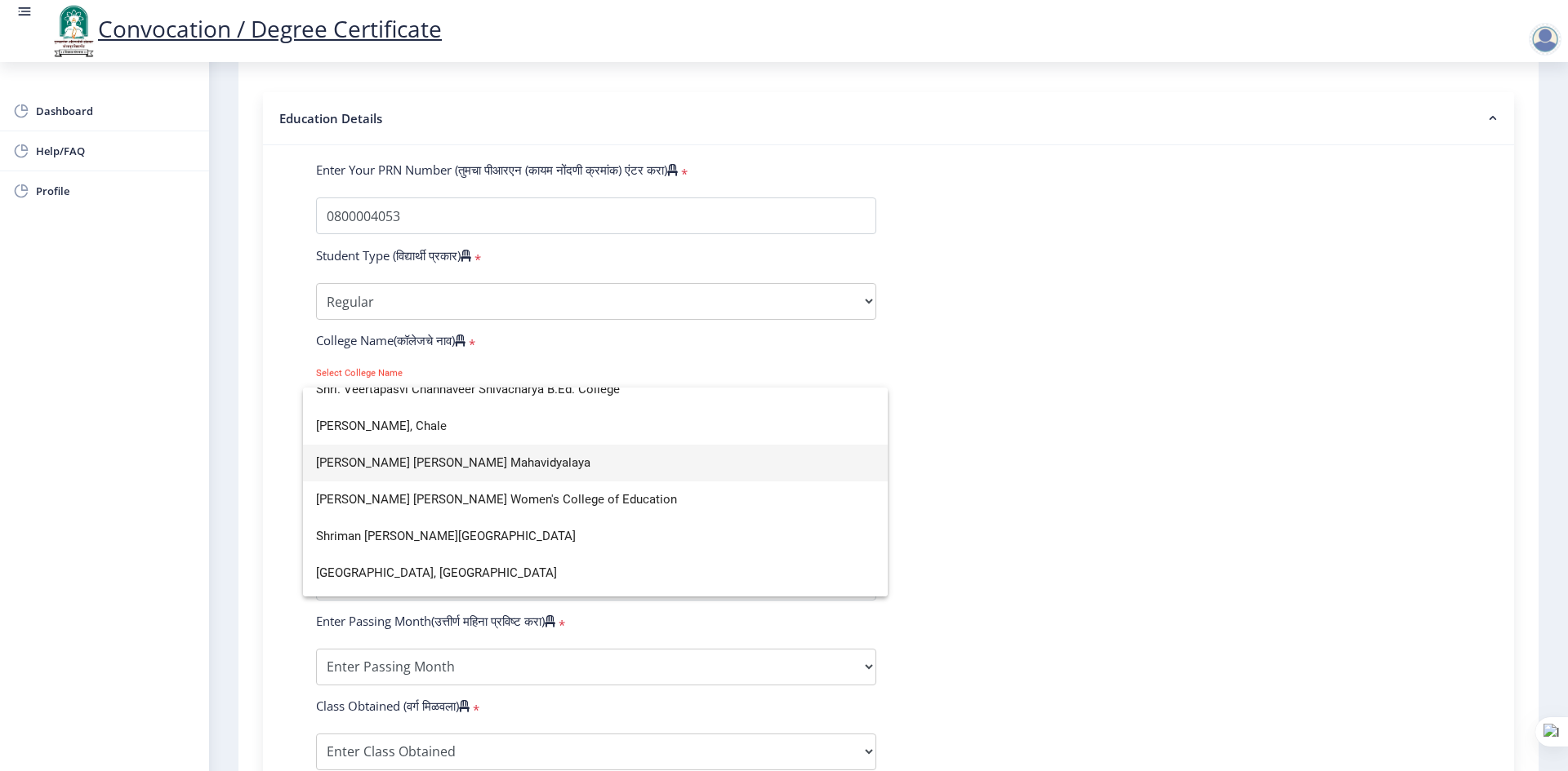
click at [428, 462] on span "Shriman Bhausaheb Zadbuke Mahavidyalaya" at bounding box center [595, 463] width 558 height 37
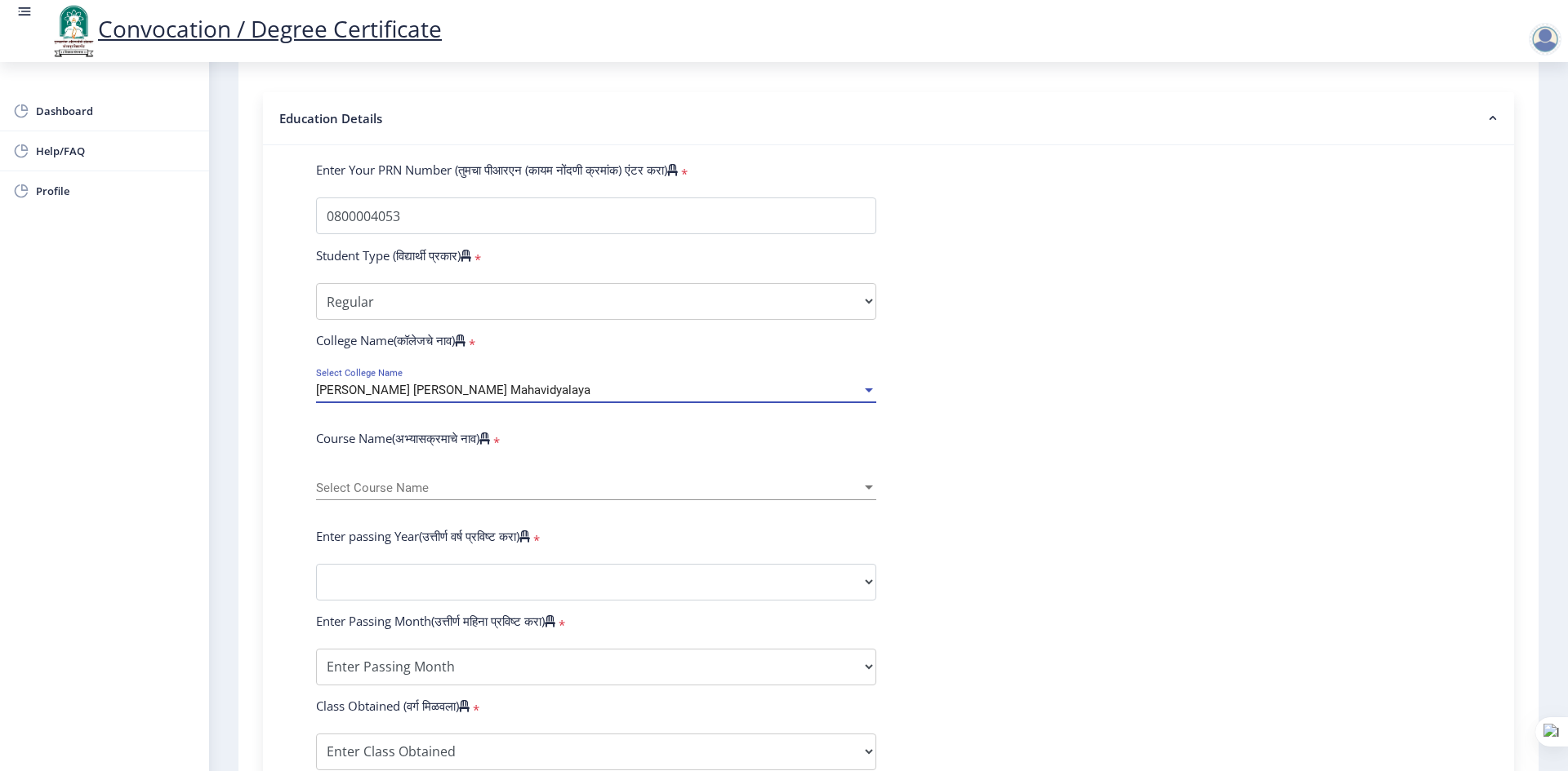
scroll to position [408, 0]
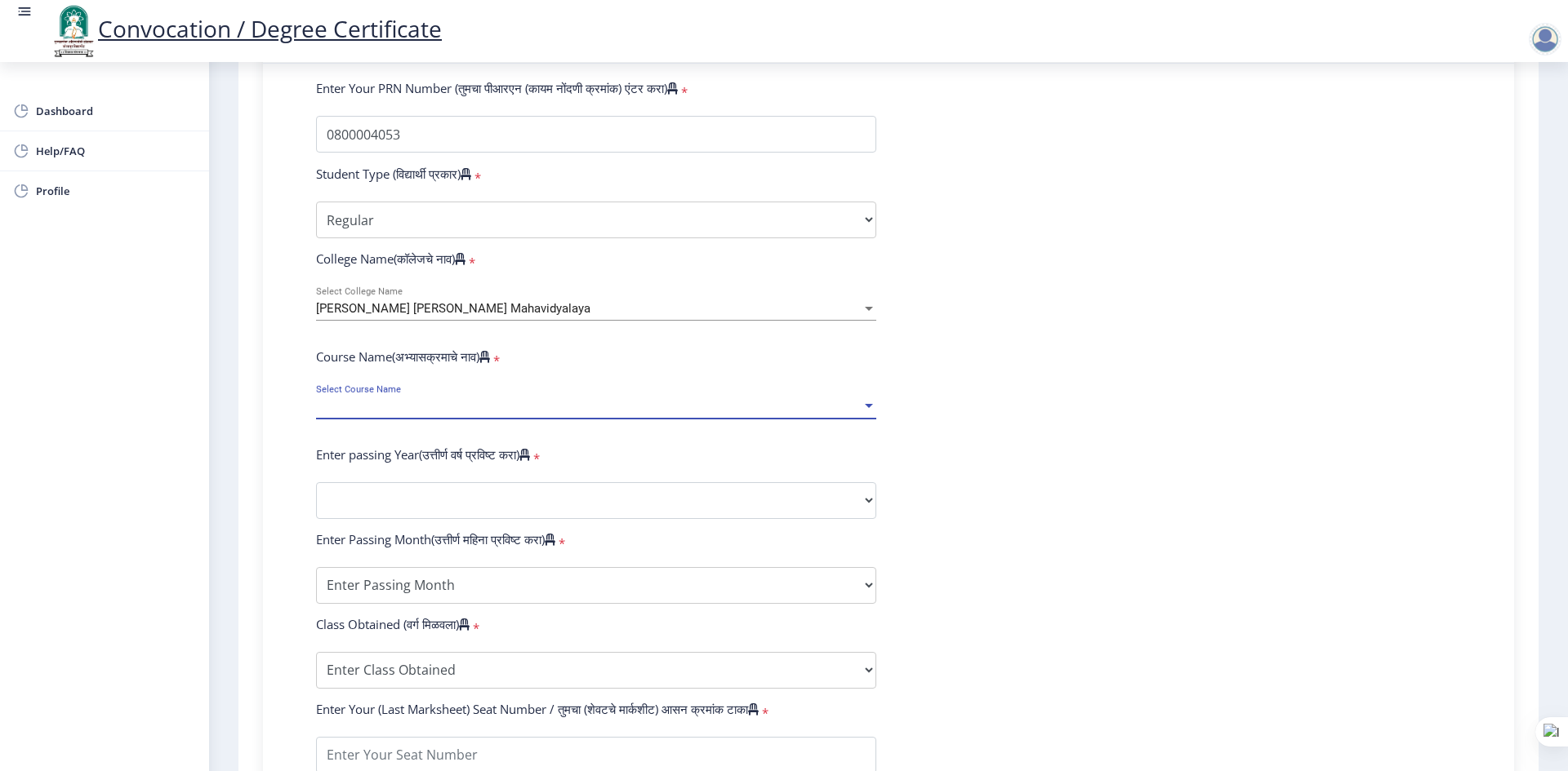
click at [401, 414] on span "Select Course Name" at bounding box center [589, 407] width 545 height 14
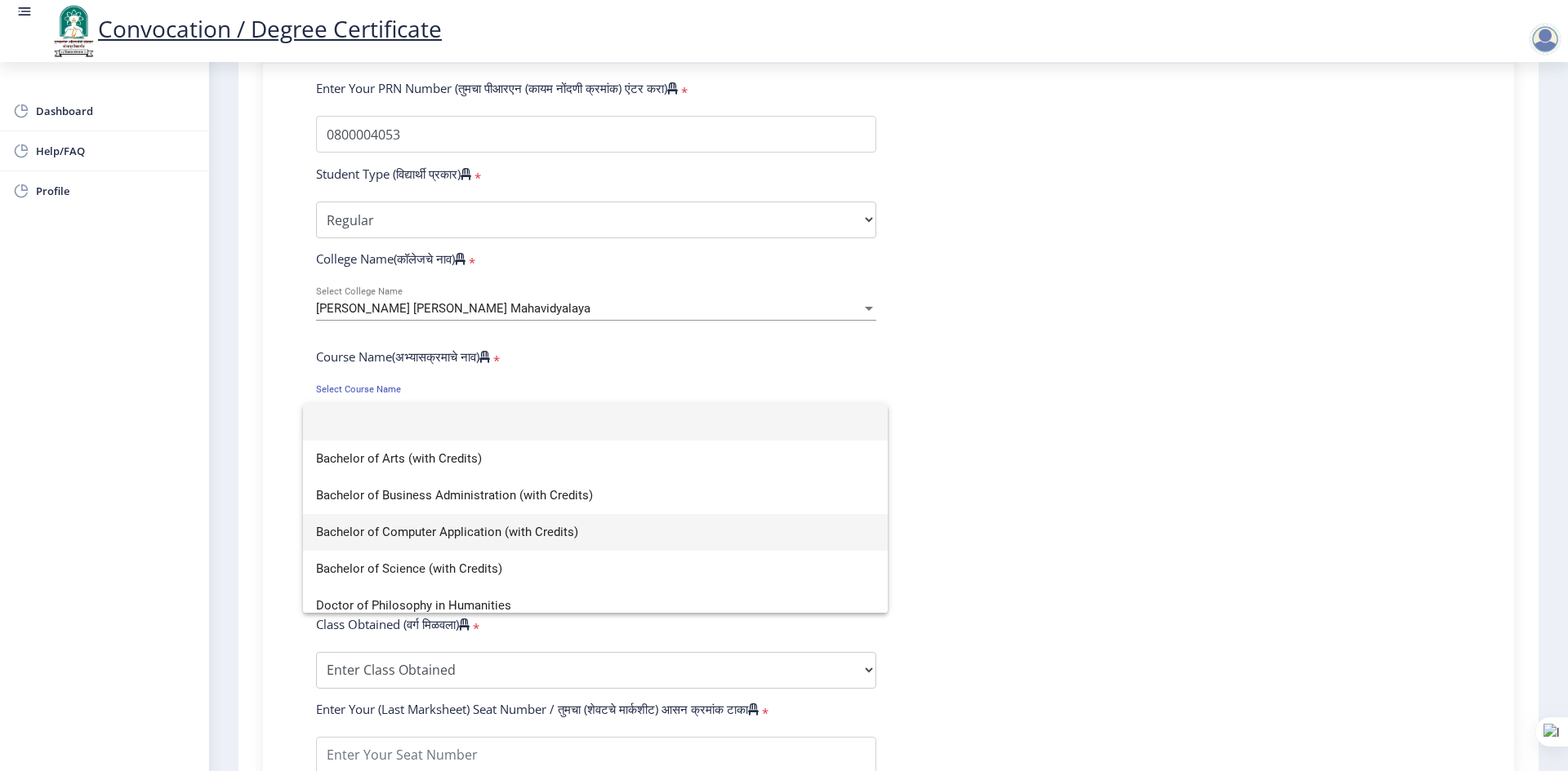
scroll to position [11, 0]
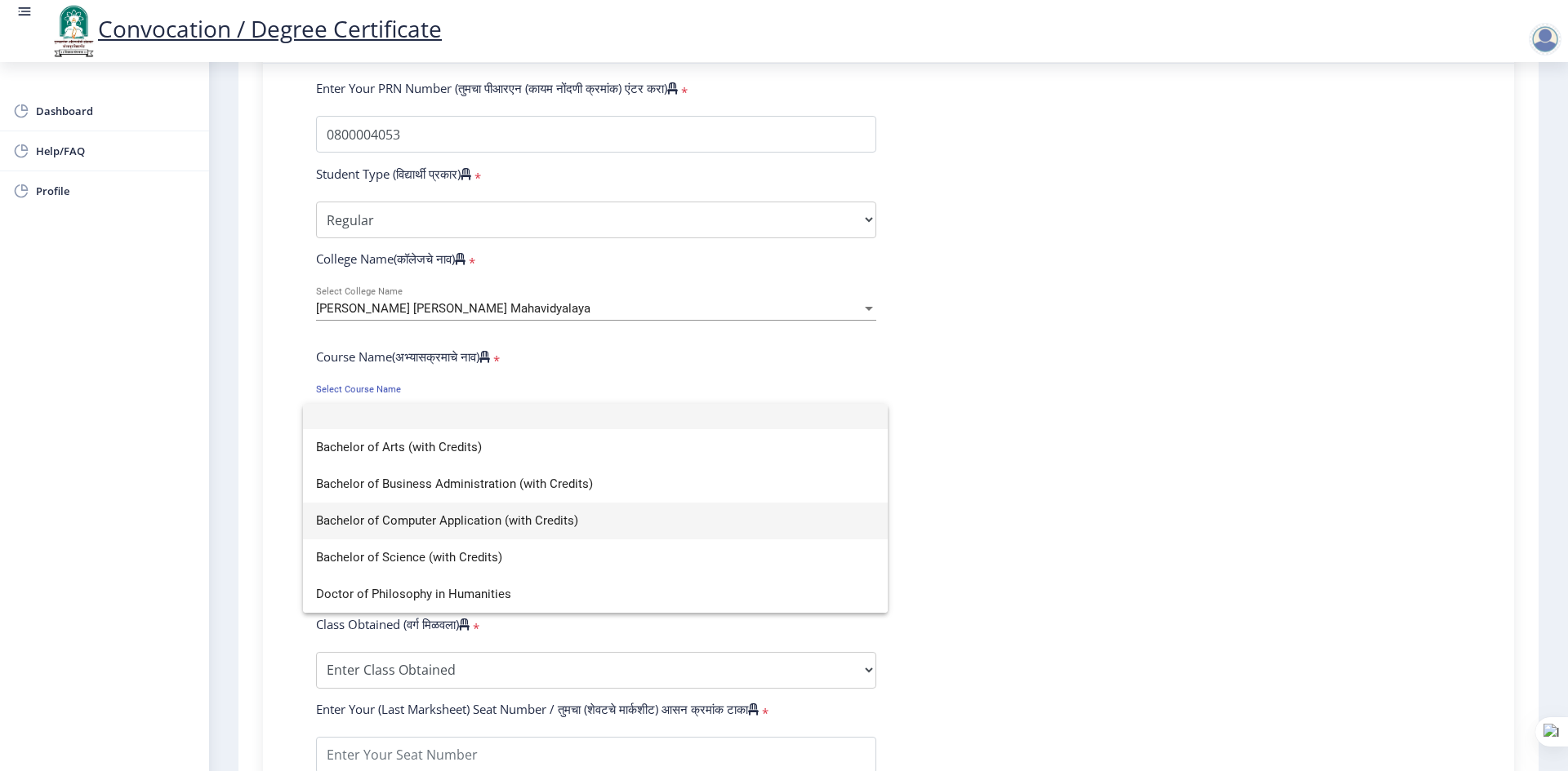
click at [374, 519] on span "Bachelor of Computer Application (with Credits)" at bounding box center [595, 522] width 558 height 37
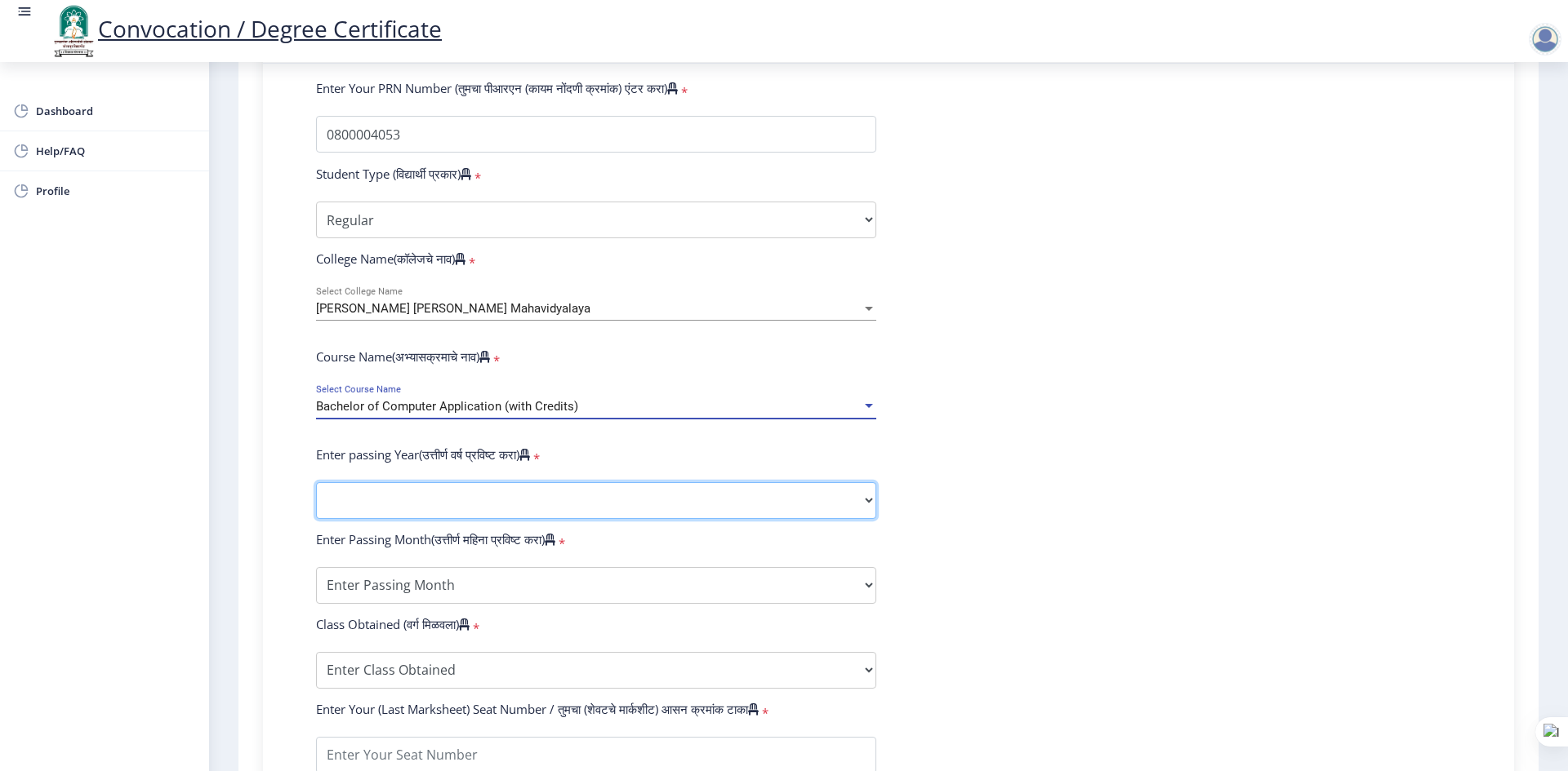
click at [408, 511] on select "2025 2024 2023 2022 2021 2020 2019 2018 2017 2016 2015 2014 2013 2012 2011 2010…" at bounding box center [596, 501] width 560 height 37
select select "2012"
click at [316, 498] on select "2025 2024 2023 2022 2021 2020 2019 2018 2017 2016 2015 2014 2013 2012 2011 2010…" at bounding box center [596, 501] width 560 height 37
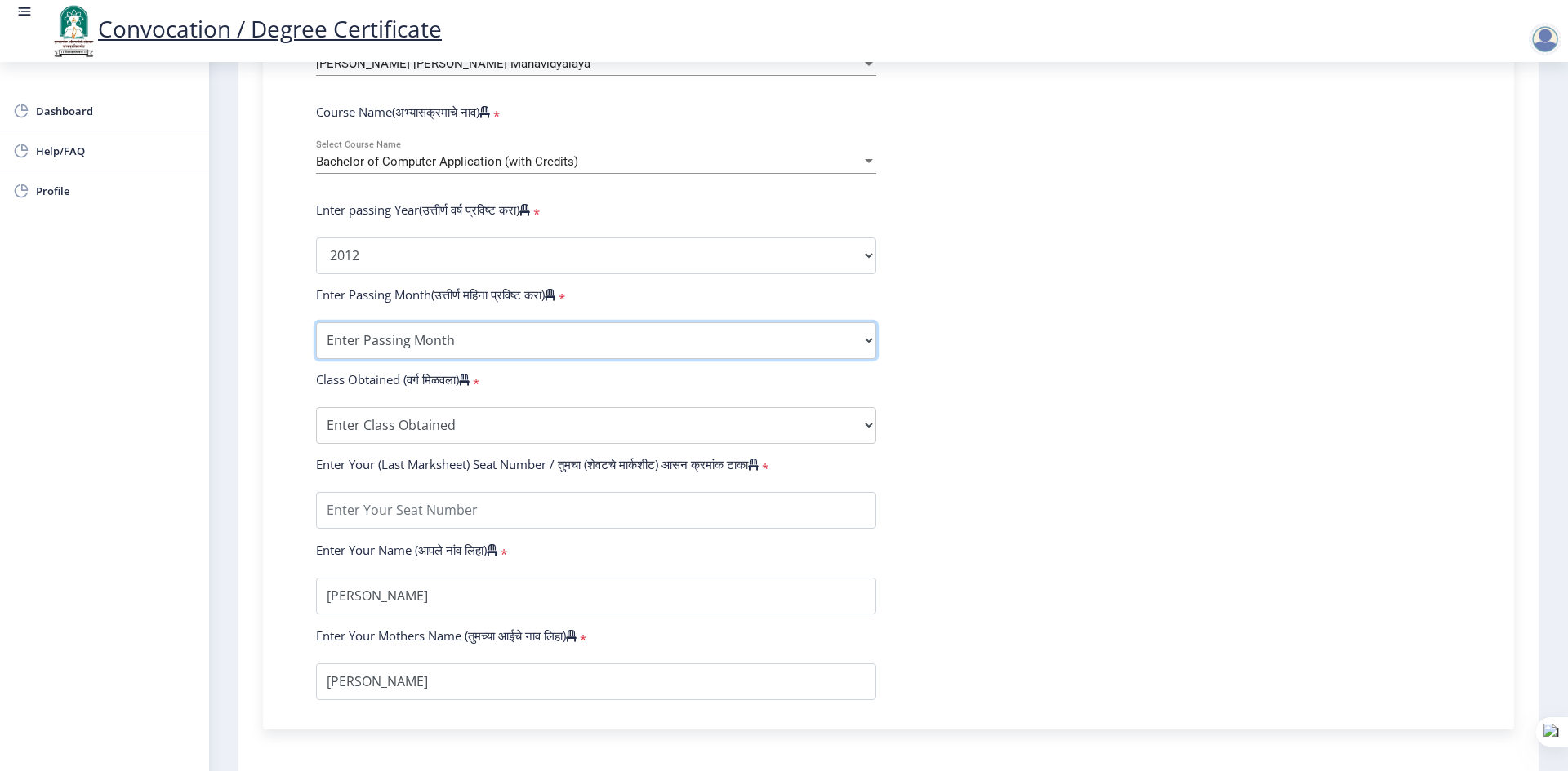
click at [480, 342] on select "Enter Passing Month March April May October November December" at bounding box center [596, 341] width 560 height 37
select select "April"
click at [316, 338] on select "Enter Passing Month March April May October November December" at bounding box center [596, 341] width 560 height 37
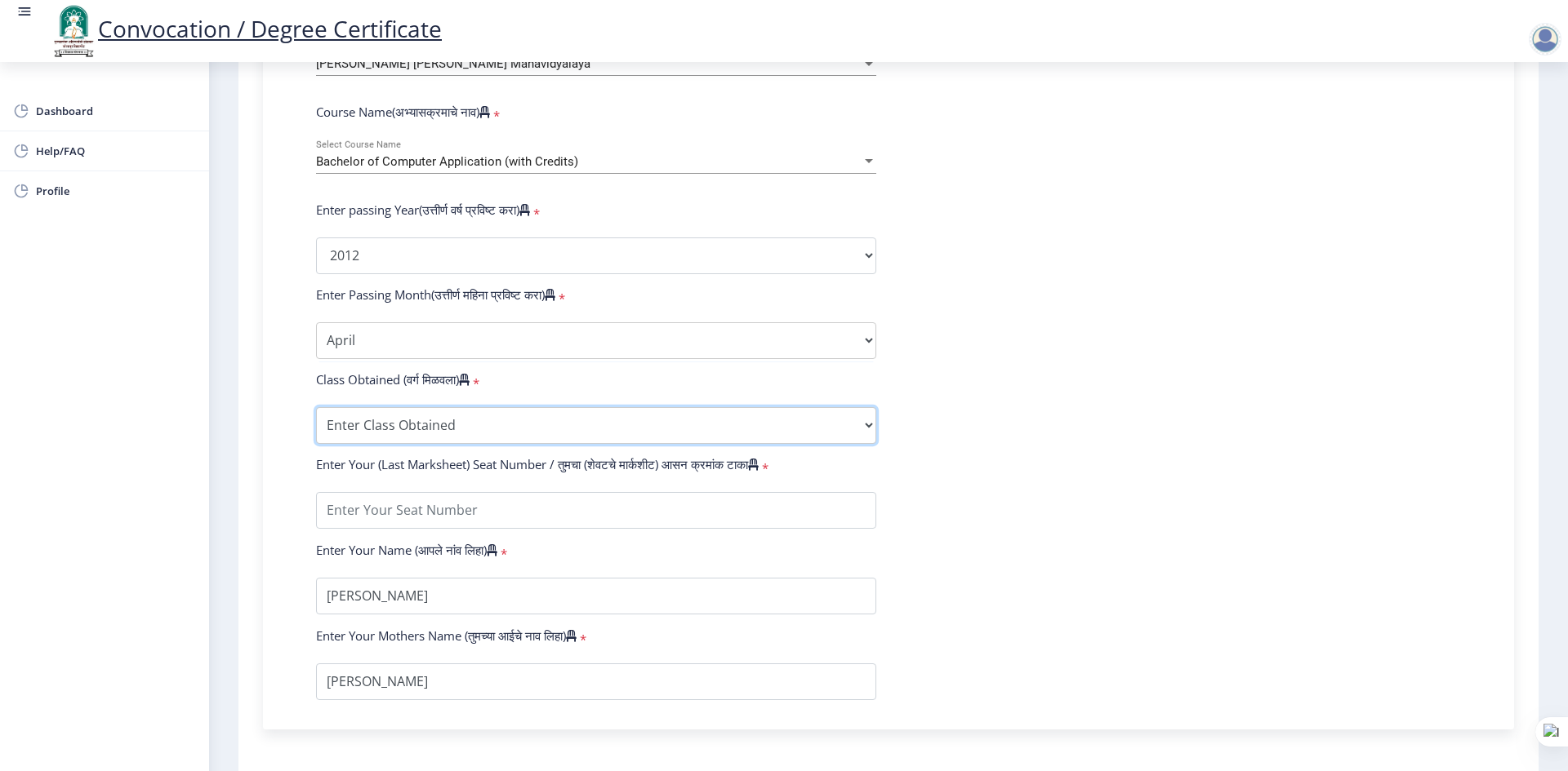
click at [413, 436] on select "Enter Class Obtained FIRST CLASS WITH DISTINCTION FIRST CLASS HIGHER SECOND CLA…" at bounding box center [596, 425] width 560 height 37
select select "SECOND CLASS"
click at [316, 423] on select "Enter Class Obtained FIRST CLASS WITH DISTINCTION FIRST CLASS HIGHER SECOND CLA…" at bounding box center [596, 425] width 560 height 37
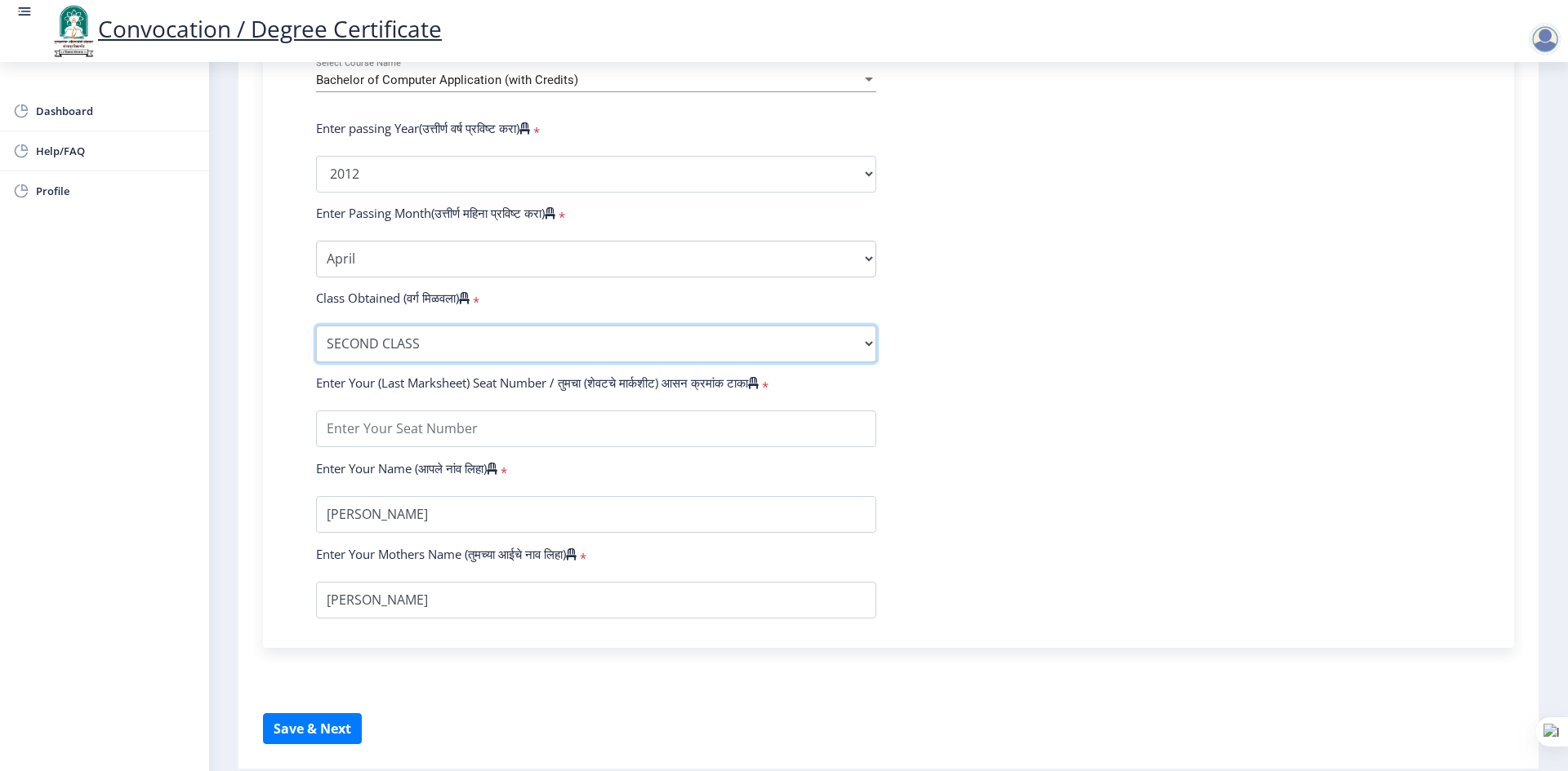
scroll to position [807, 0]
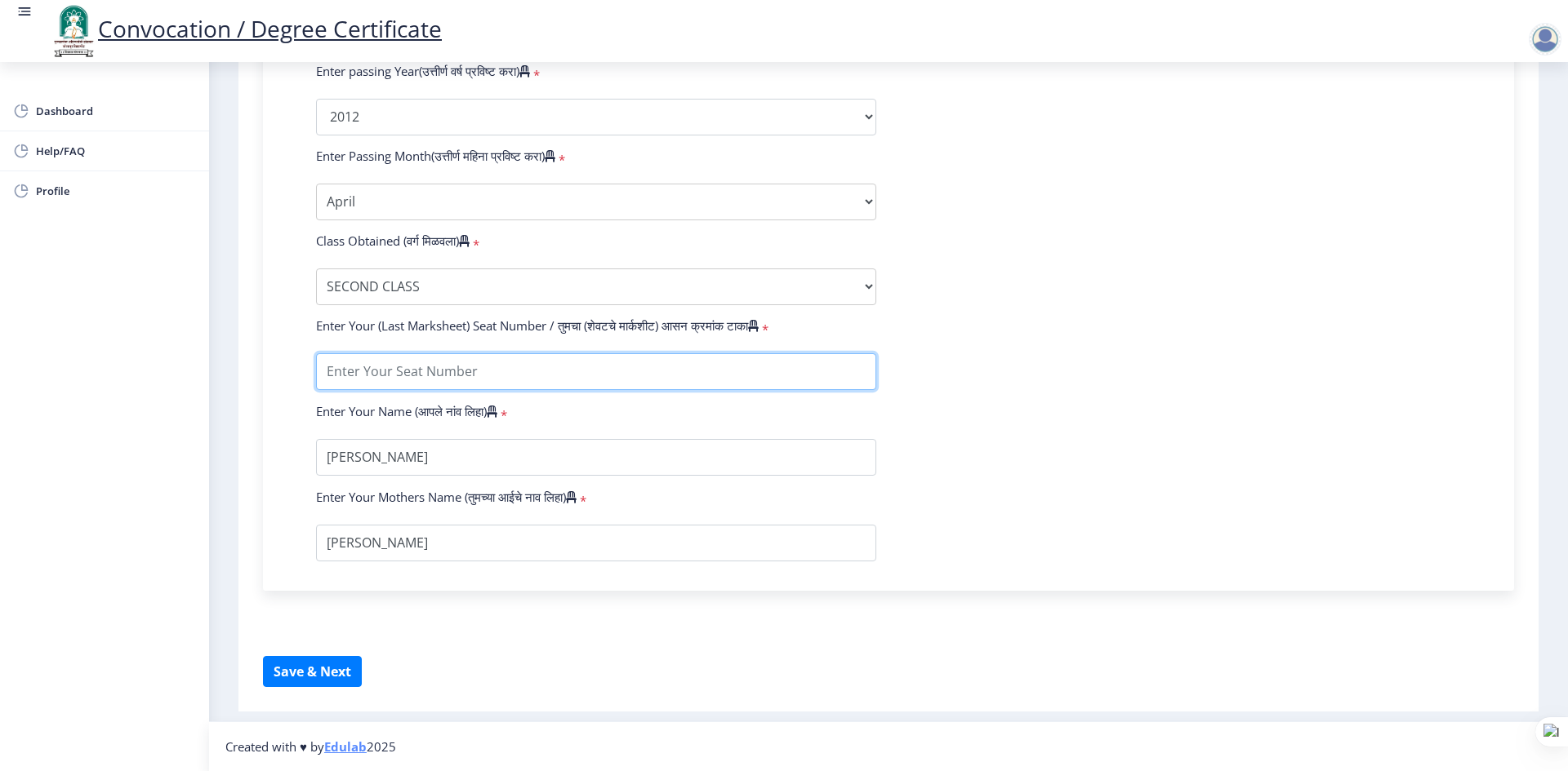
click at [441, 377] on input "textarea" at bounding box center [596, 372] width 560 height 37
type input "108199"
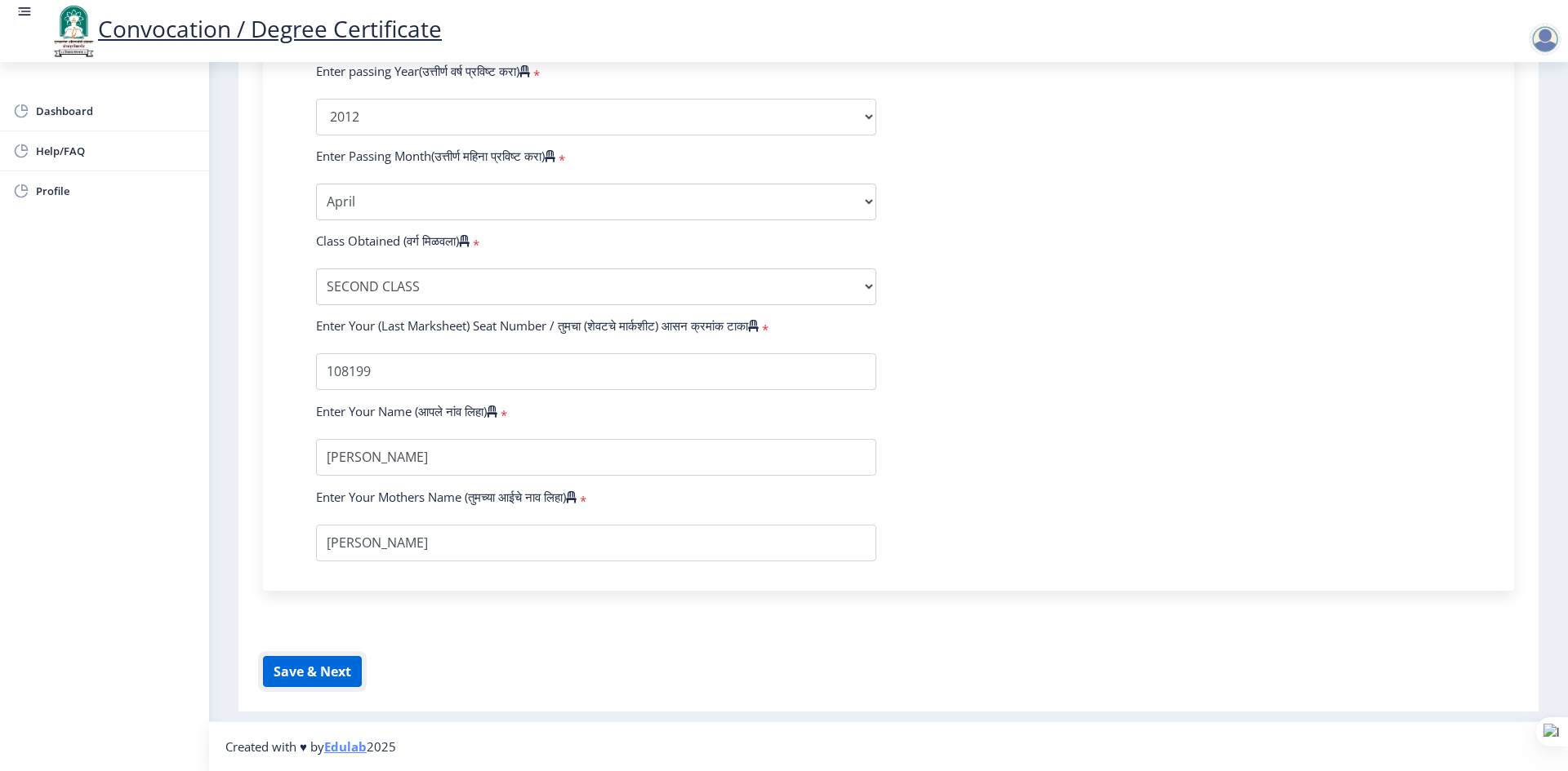
click at [320, 670] on button "Save & Next" at bounding box center [312, 671] width 99 height 31
select select
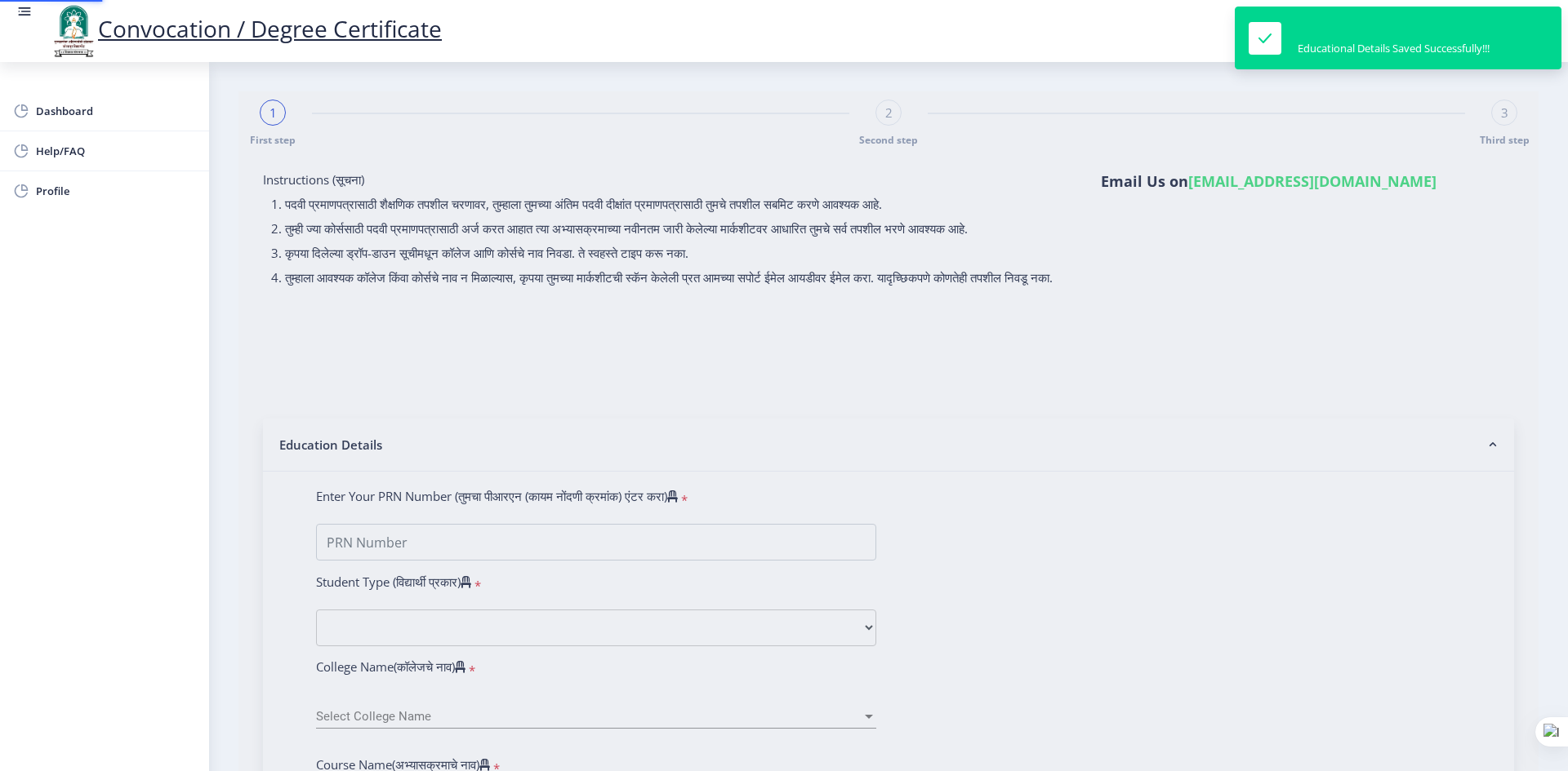
type input "0800004053"
select select "Regular"
select select "2012"
select select "April"
select select "SECOND CLASS"
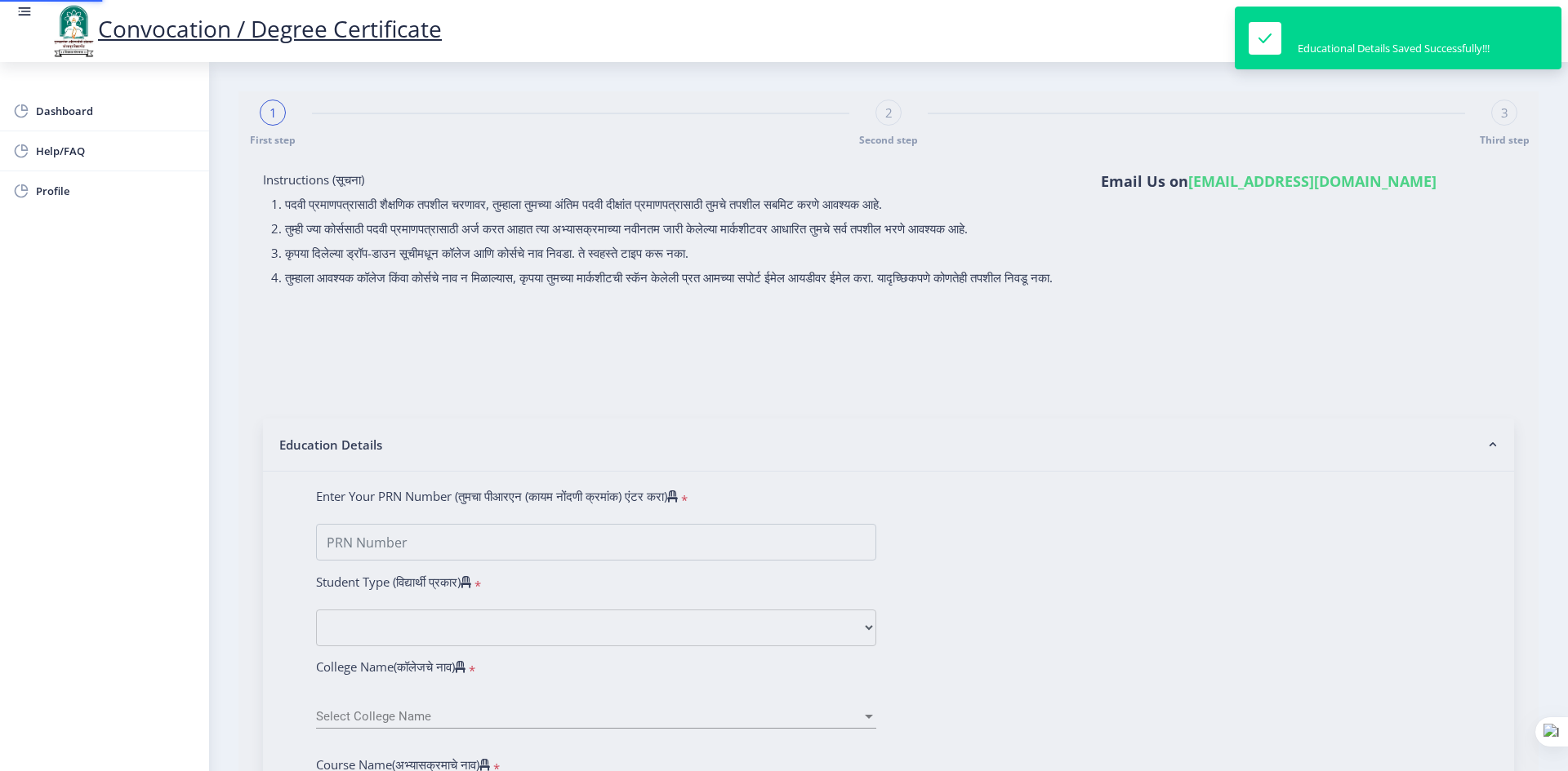
type input "108199"
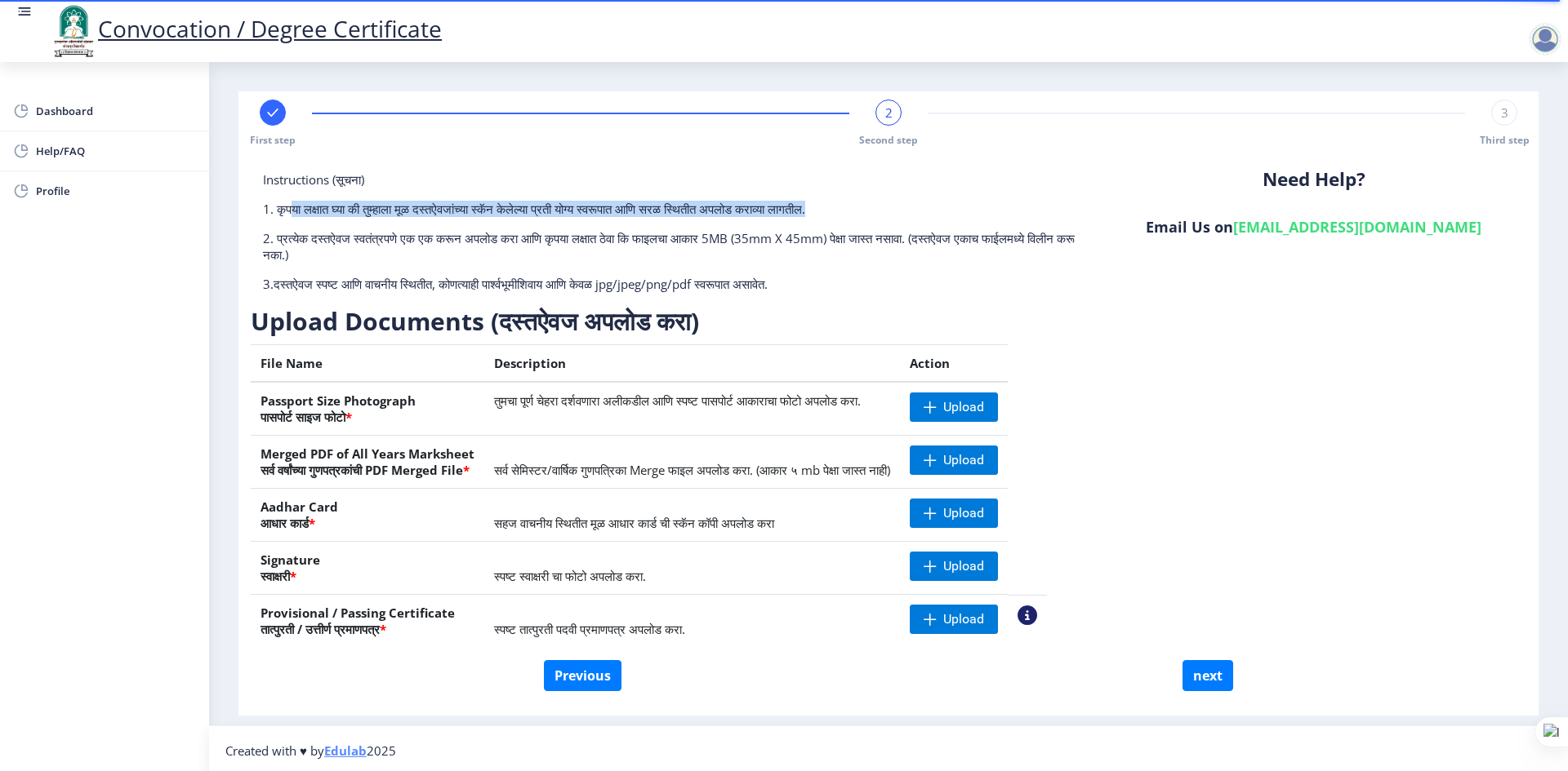
drag, startPoint x: 299, startPoint y: 209, endPoint x: 896, endPoint y: 206, distance: 597.0
click at [896, 206] on p "1. कृपया लक्षात घ्या की तुम्हाला मूळ दस्तऐवजांच्या स्कॅन केलेल्या प्रती योग्य स…" at bounding box center [676, 209] width 825 height 17
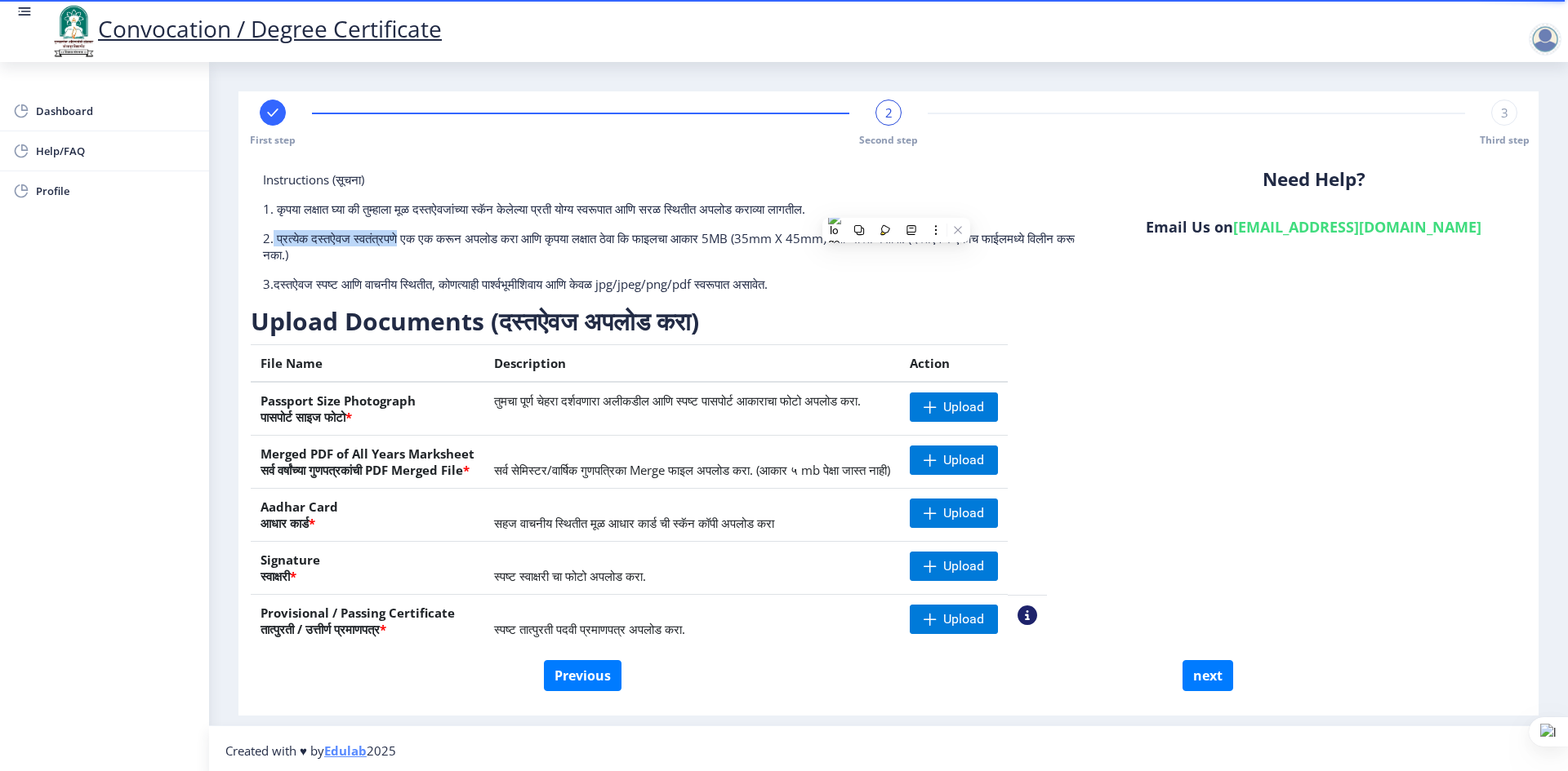
drag, startPoint x: 274, startPoint y: 241, endPoint x: 403, endPoint y: 241, distance: 129.0
click at [402, 241] on p "2. प्रत्येक दस्तऐवज स्वतंत्रपणे एक एक करून अपलोड करा आणि कृपया लक्षात ठेवा कि फ…" at bounding box center [676, 246] width 825 height 32
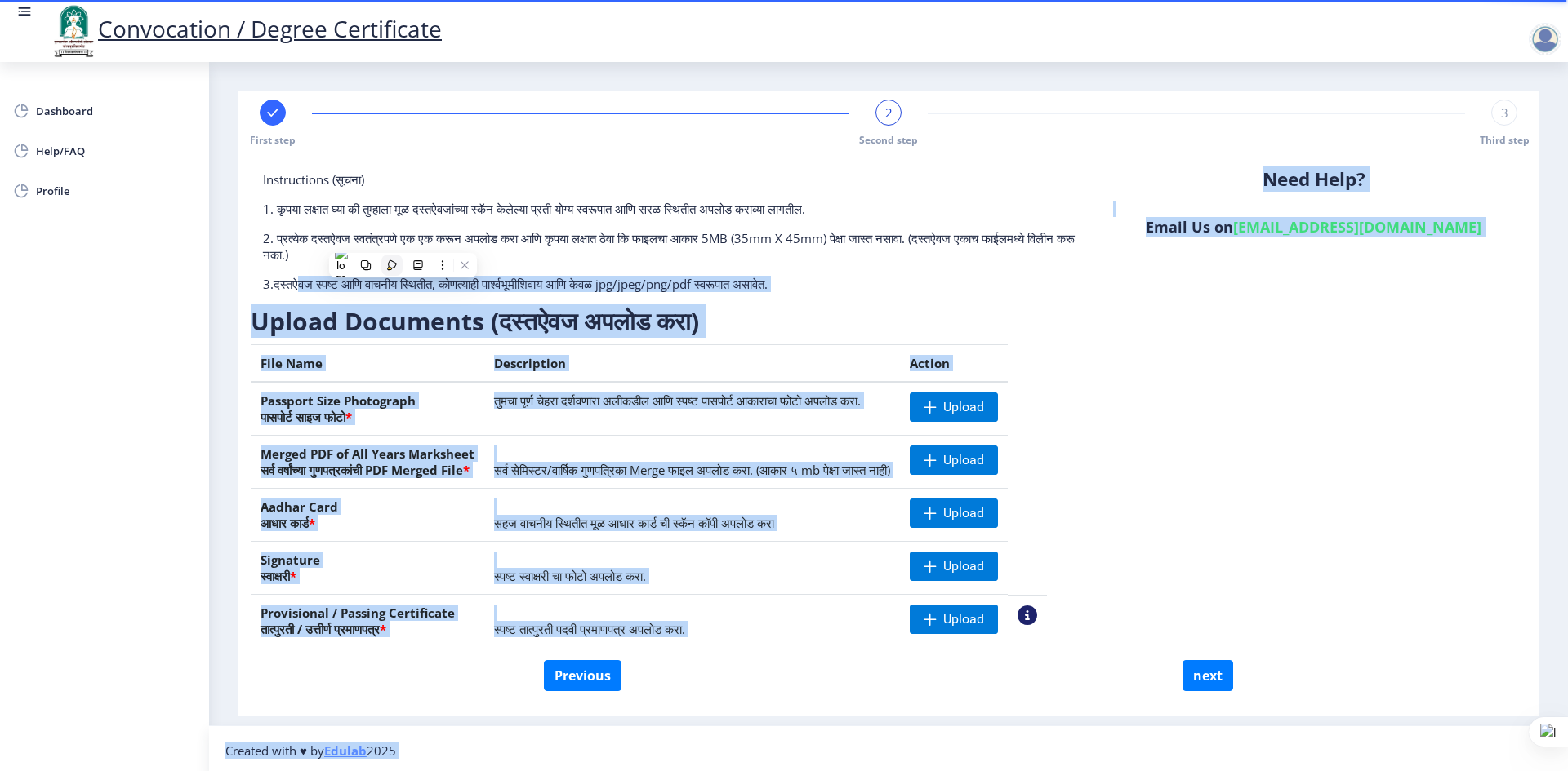
drag, startPoint x: 304, startPoint y: 269, endPoint x: 399, endPoint y: 270, distance: 95.0
click at [399, 270] on html "Convocation / Degree Certificate Dashboard Help/FAQ Profile First step 2 Second…" at bounding box center [784, 386] width 1568 height 771
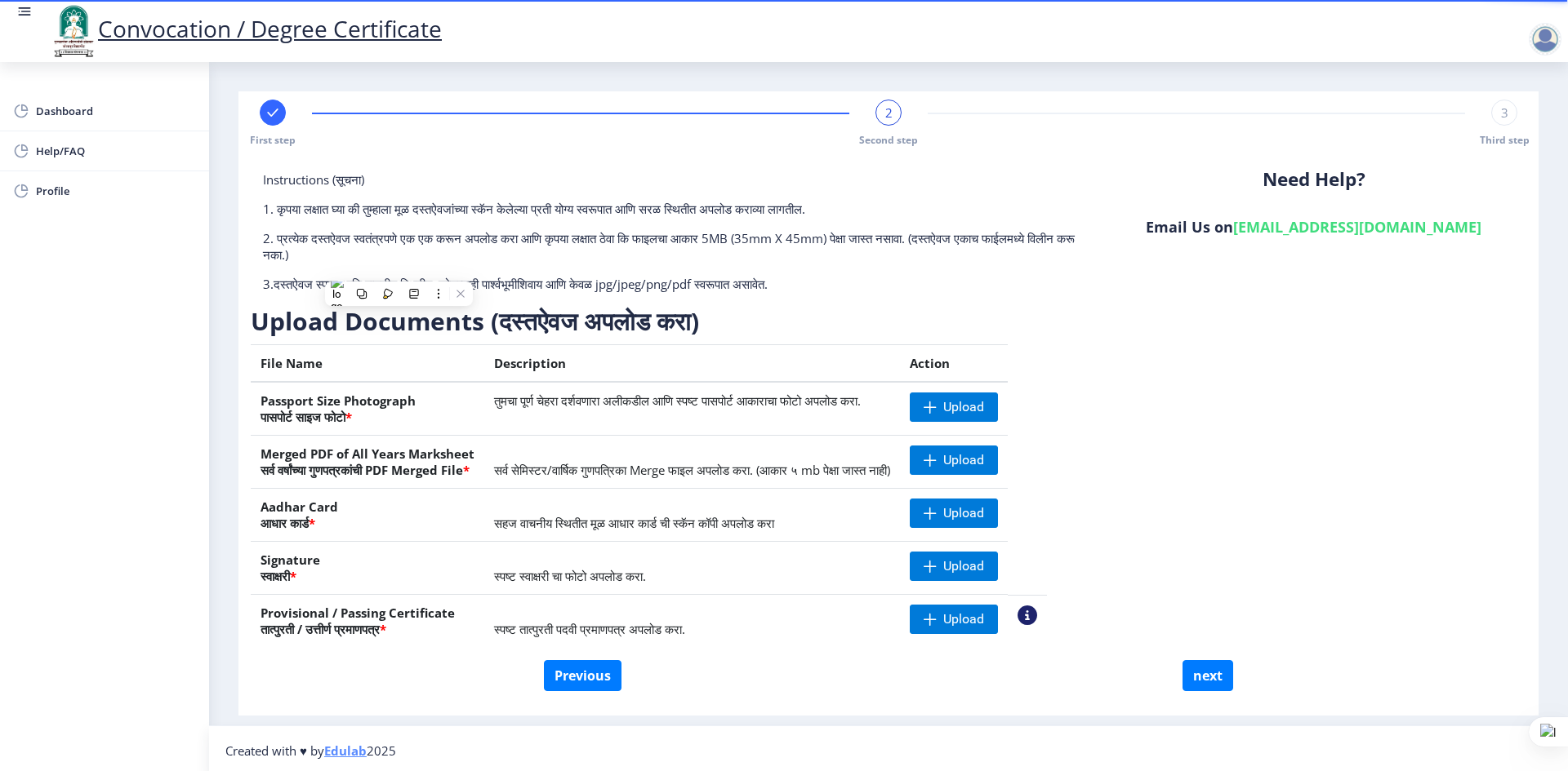
click at [771, 235] on p "2. प्रत्येक दस्तऐवज स्वतंत्रपणे एक एक करून अपलोड करा आणि कृपया लक्षात ठेवा कि फ…" at bounding box center [676, 246] width 825 height 32
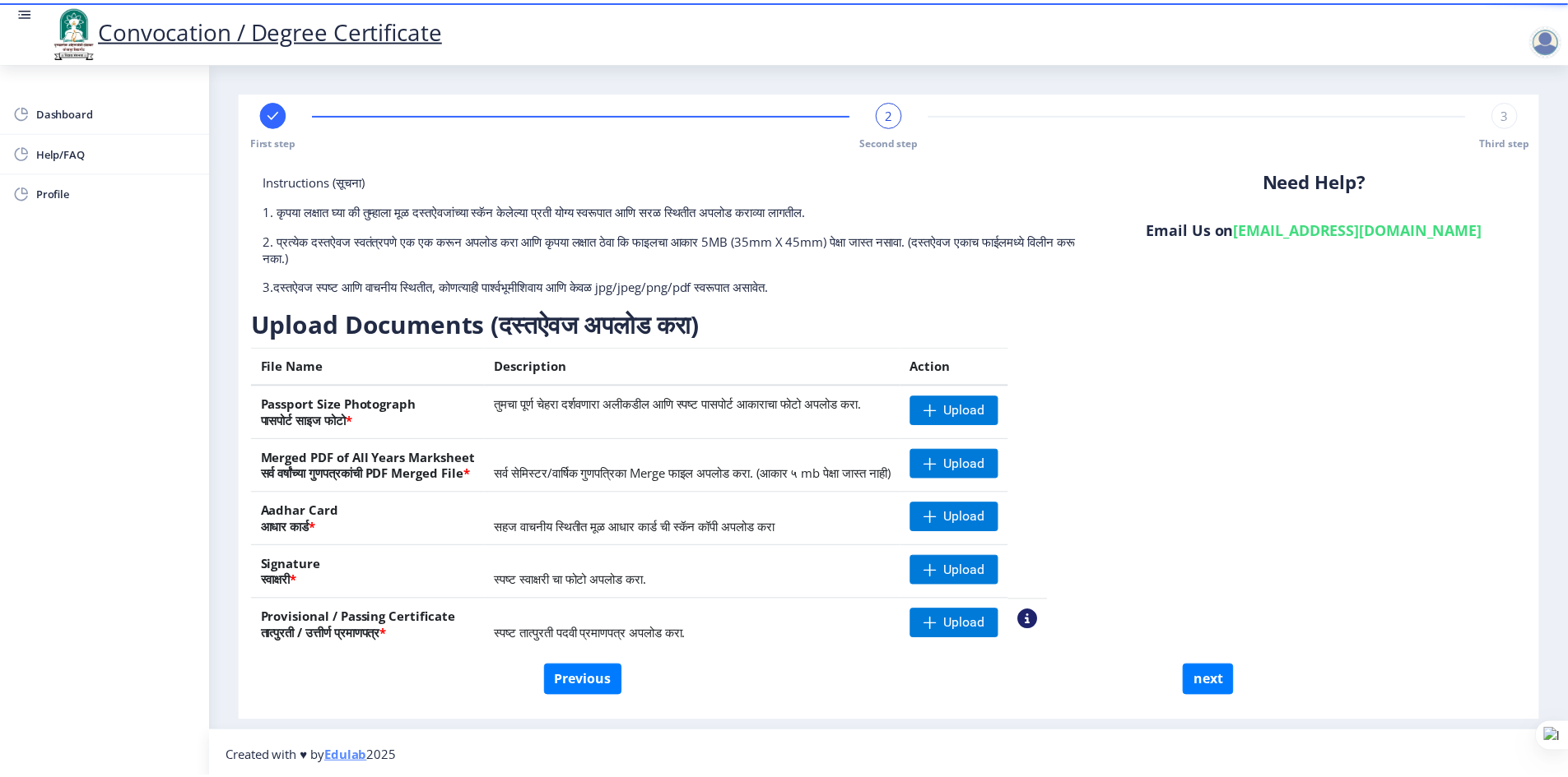
scroll to position [4, 0]
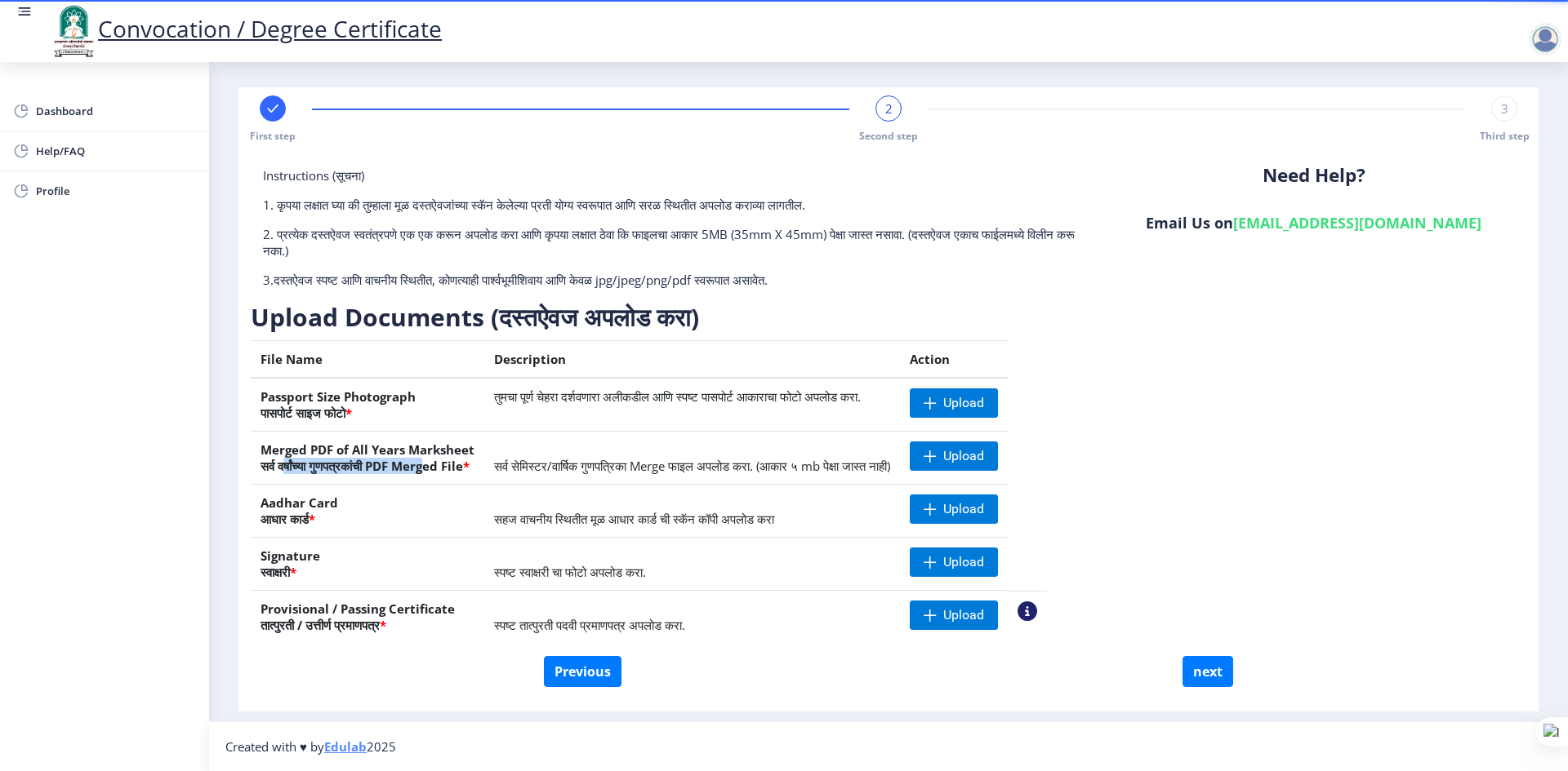
drag, startPoint x: 282, startPoint y: 458, endPoint x: 435, endPoint y: 458, distance: 153.0
click at [435, 458] on th "Merged PDF of All Years Marksheet सर्व वर्षांच्या गुणपत्रकांची PDF Merged File *" at bounding box center [367, 458] width 234 height 53
click at [271, 455] on th "Merged PDF of All Years Marksheet सर्व वर्षांच्या गुणपत्रकांची PDF Merged File *" at bounding box center [367, 458] width 234 height 53
drag, startPoint x: 255, startPoint y: 489, endPoint x: 329, endPoint y: 500, distance: 74.8
click at [329, 500] on th "Aadhar Card आधार कार्ड *" at bounding box center [367, 511] width 234 height 53
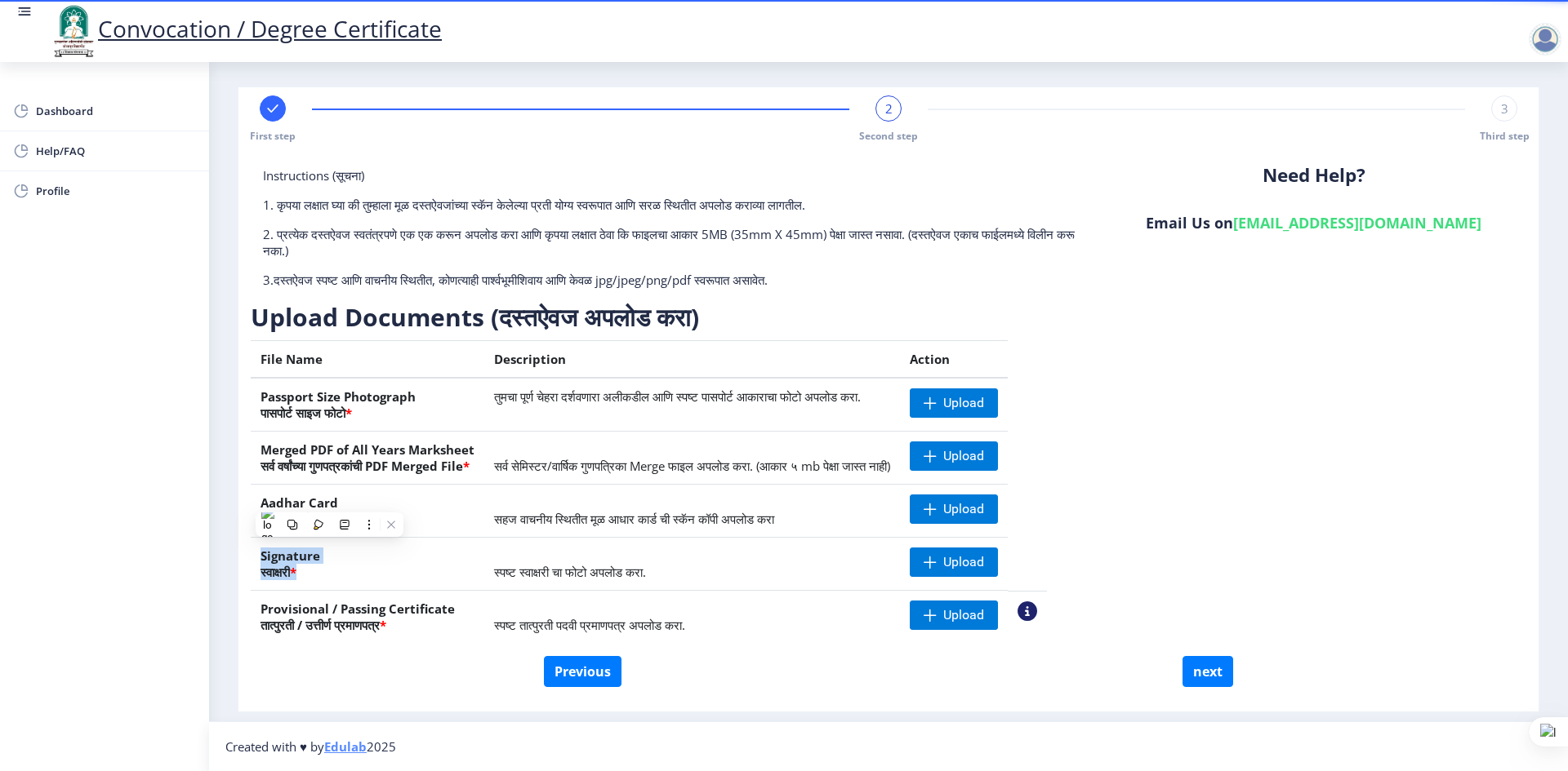
drag, startPoint x: 257, startPoint y: 558, endPoint x: 344, endPoint y: 581, distance: 90.0
click at [344, 581] on th "Signature स्वाक्षरी *" at bounding box center [367, 563] width 234 height 53
click at [397, 664] on div "Previous next" at bounding box center [888, 671] width 1251 height 31
drag, startPoint x: 258, startPoint y: 605, endPoint x: 414, endPoint y: 633, distance: 158.5
click at [414, 633] on th "Provisional / Passing Certificate तात्पुरती / उत्तीर्ण प्रमाणपत्र *" at bounding box center [367, 617] width 234 height 53
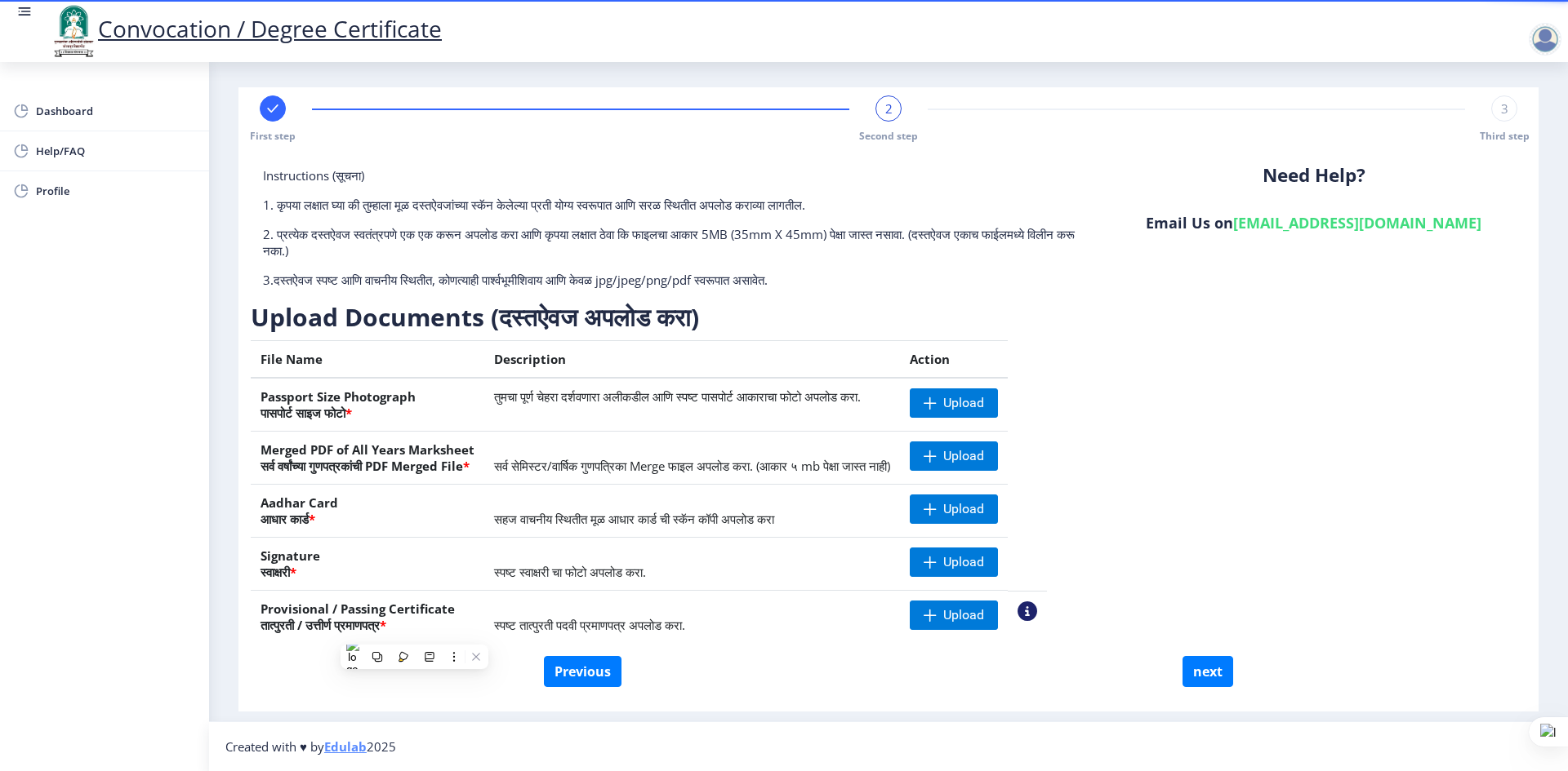
click at [522, 705] on div "First step 2 Second step 3 Third step Instructions (सूचना) 1. कृपया लक्षात घ्या…" at bounding box center [888, 399] width 1300 height 625
drag, startPoint x: 510, startPoint y: 624, endPoint x: 808, endPoint y: 624, distance: 298.0
click at [808, 624] on td "स्पष्ट तात्पुरती पदवी प्रमाणपत्र अपलोड करा." at bounding box center [692, 617] width 415 height 53
click at [870, 703] on div "First step 2 Second step 3 Third step Instructions (सूचना) 1. कृपया लक्षात घ्या…" at bounding box center [888, 399] width 1300 height 625
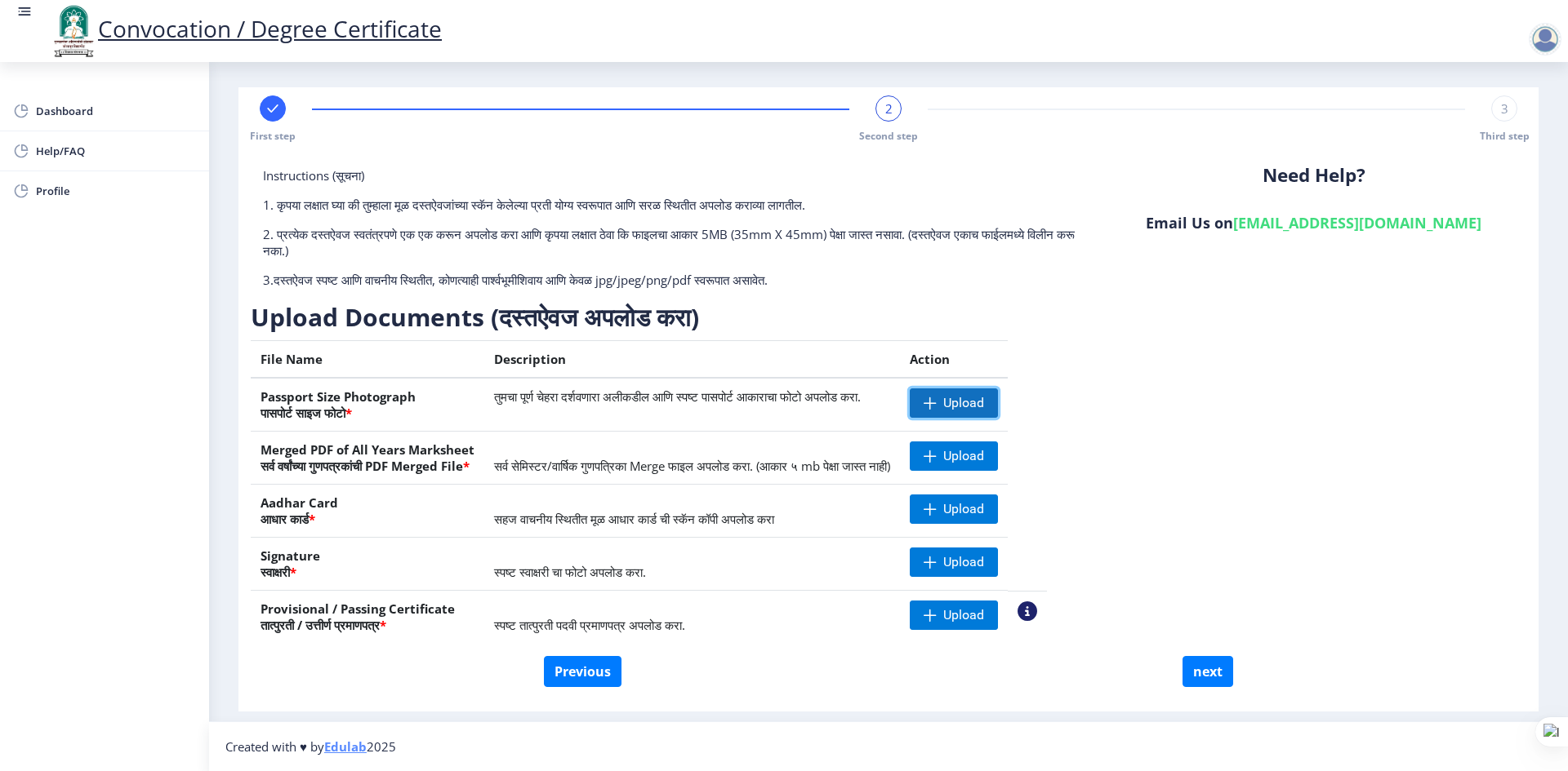
click at [994, 406] on span "Upload" at bounding box center [953, 403] width 88 height 30
click at [997, 458] on span "Upload" at bounding box center [953, 456] width 88 height 30
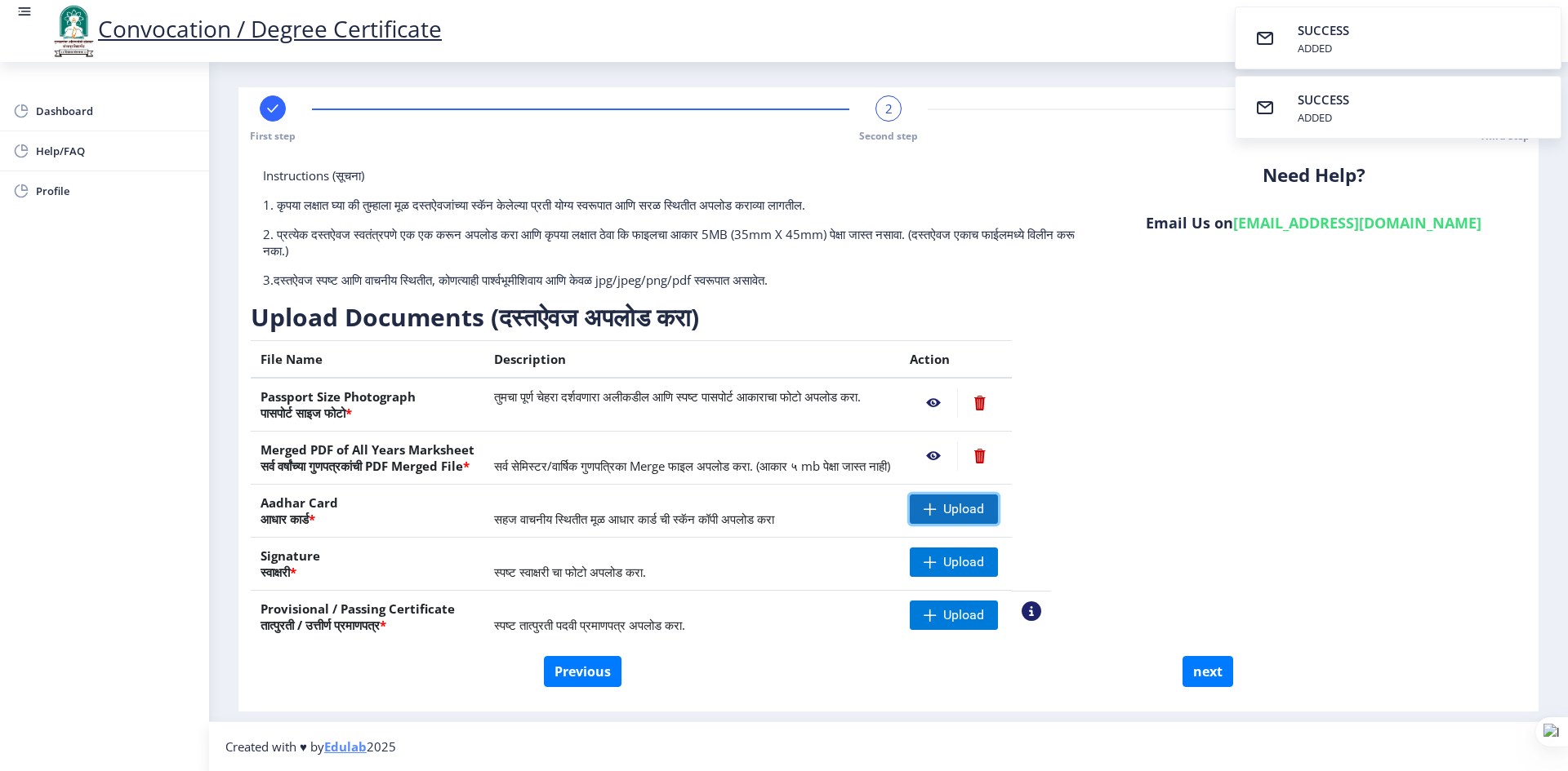
click at [984, 515] on span "Upload" at bounding box center [963, 510] width 41 height 17
click at [984, 557] on span "Upload" at bounding box center [963, 562] width 41 height 17
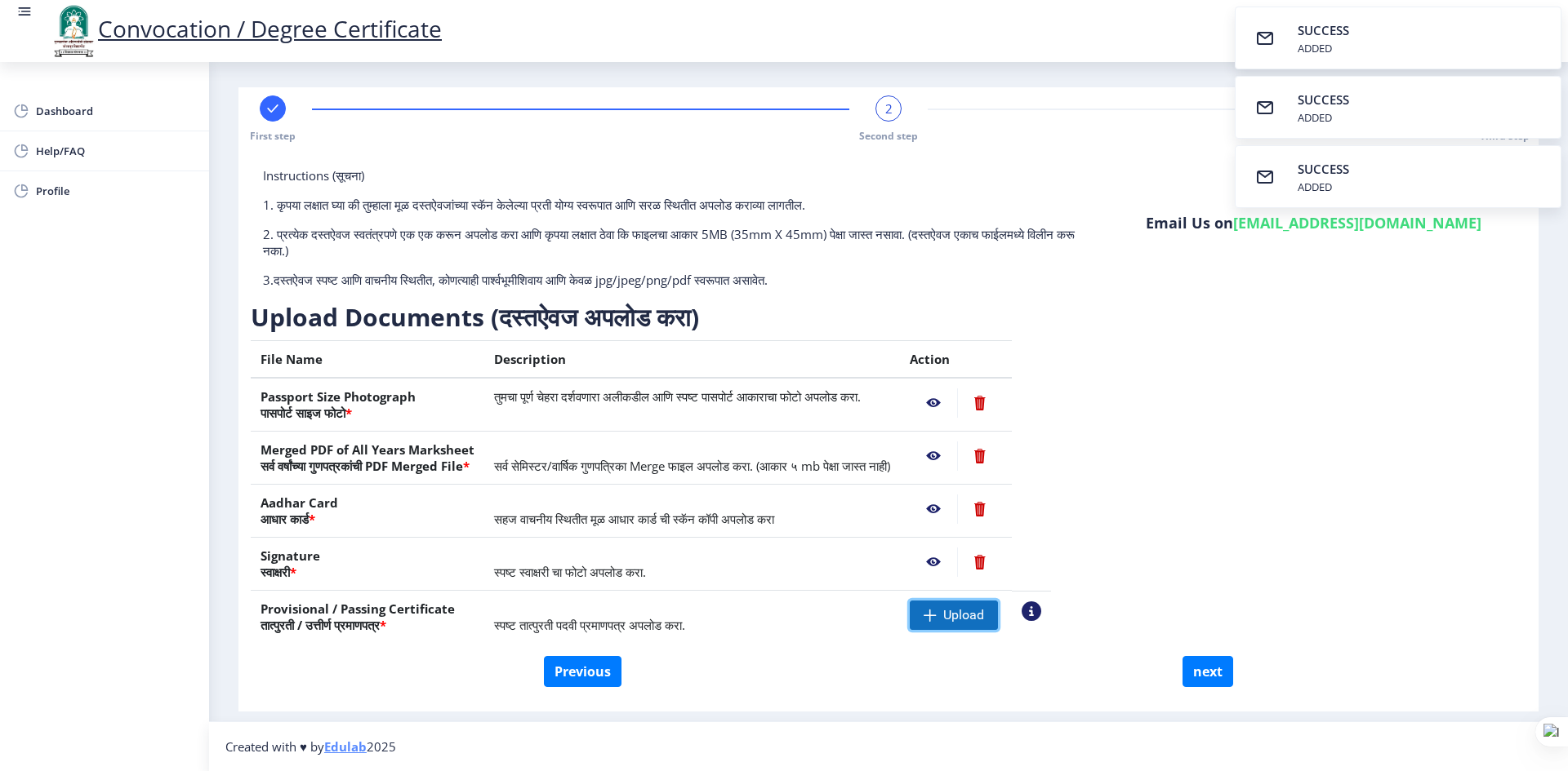
click at [984, 608] on span "Upload" at bounding box center [963, 615] width 41 height 17
click at [957, 399] on nb-action at bounding box center [933, 403] width 47 height 30
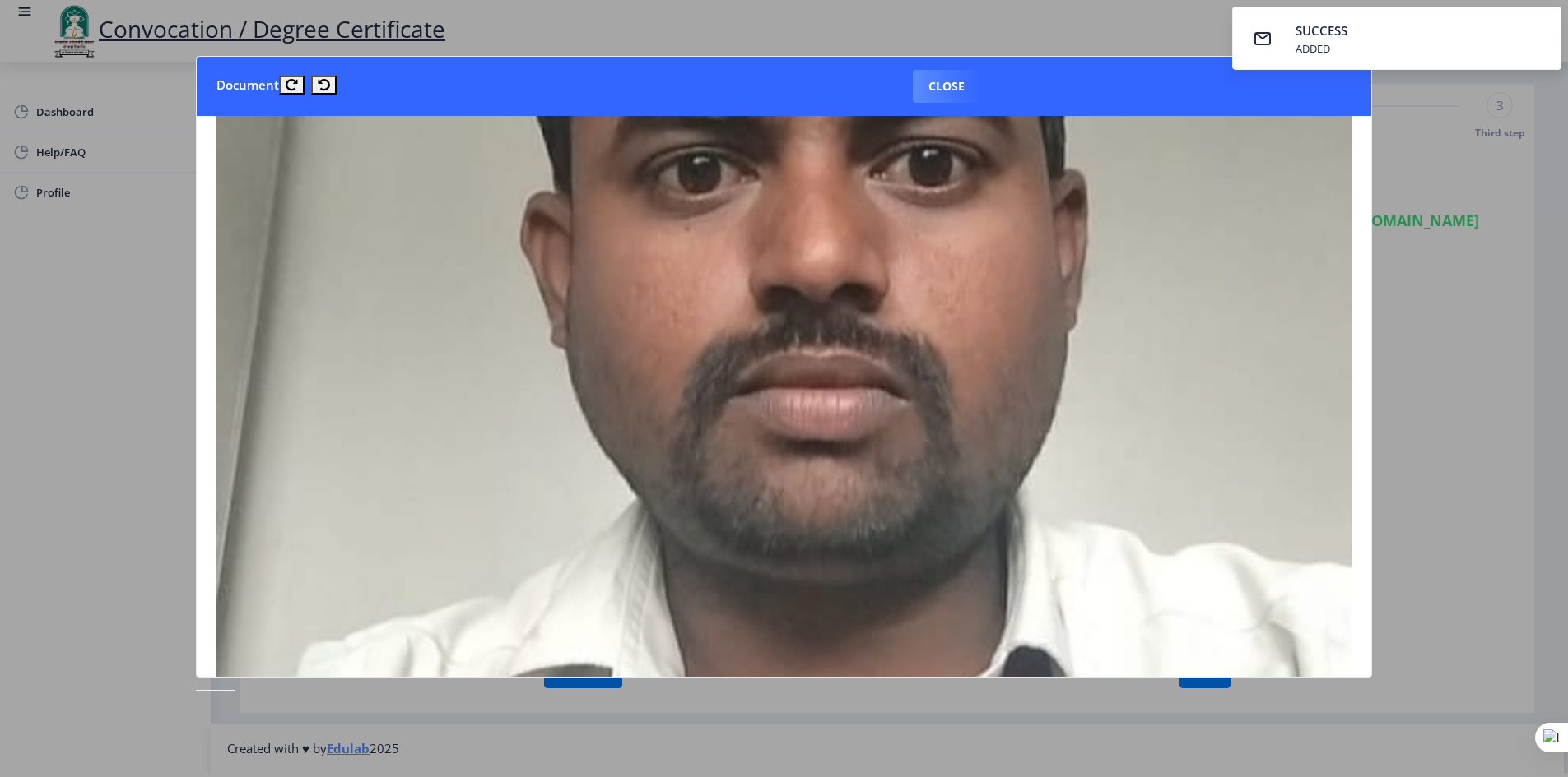
scroll to position [164, 0]
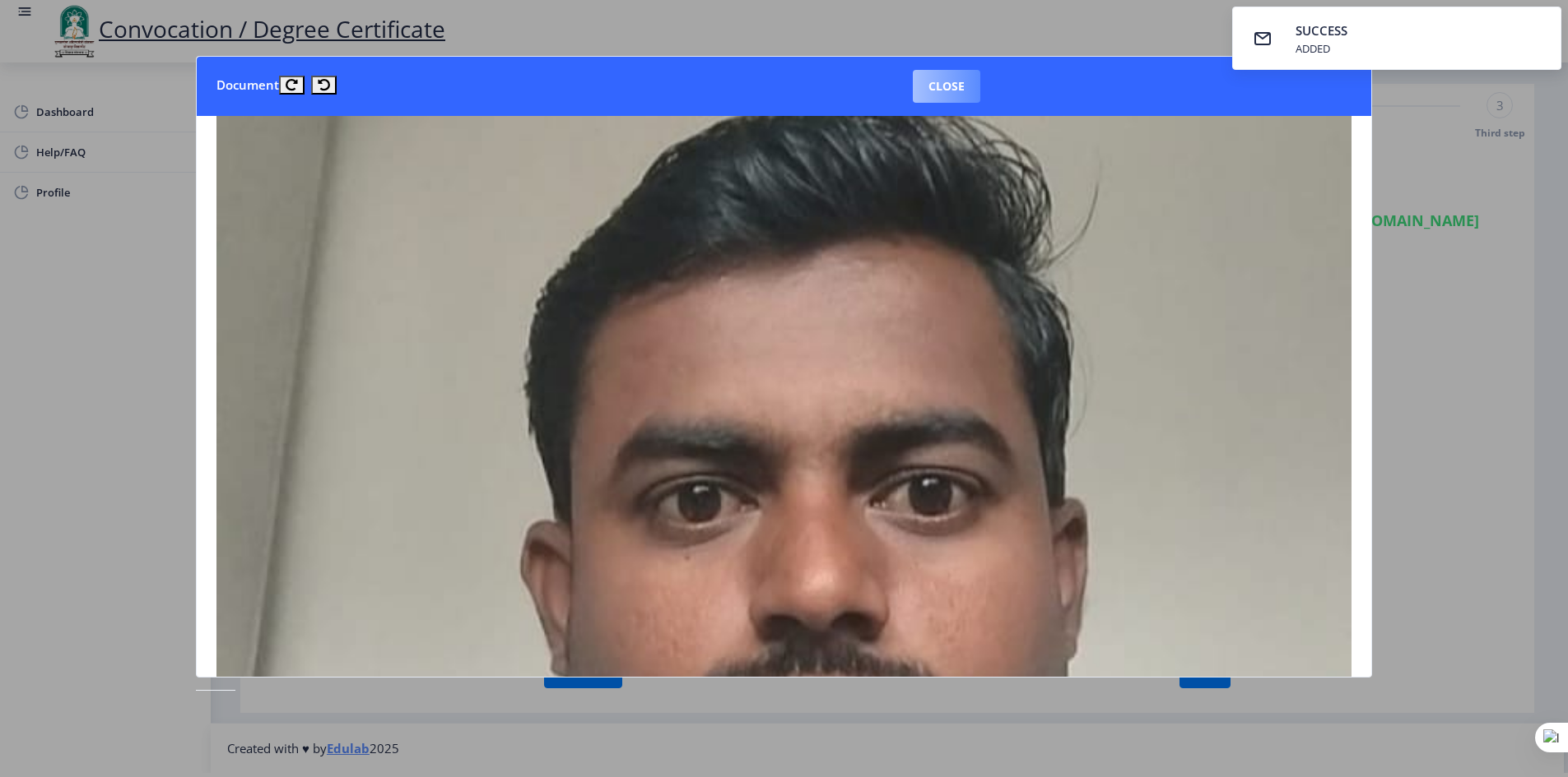
click at [948, 76] on button "Close" at bounding box center [947, 86] width 67 height 33
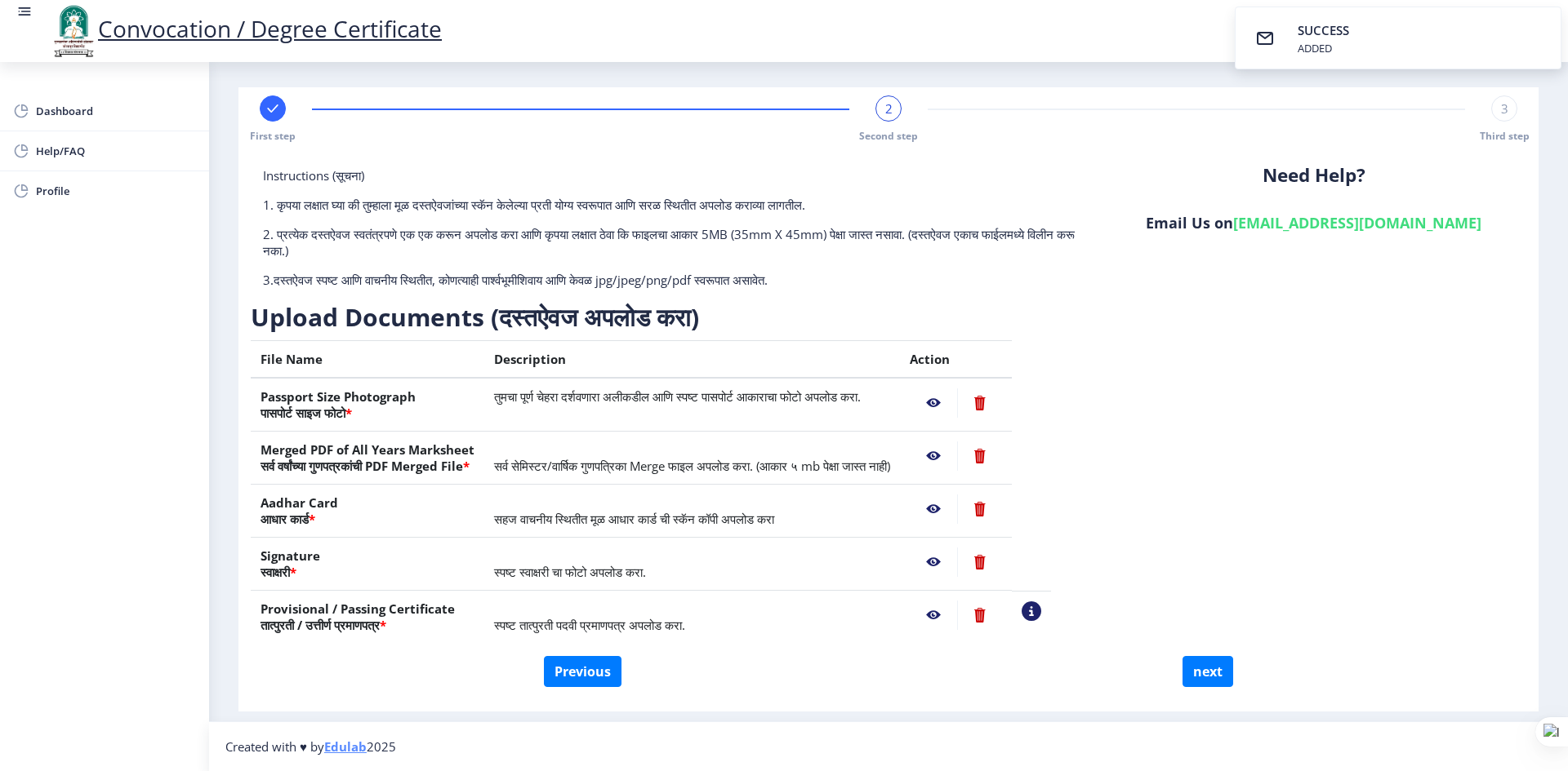
click at [957, 453] on nb-action at bounding box center [933, 456] width 47 height 30
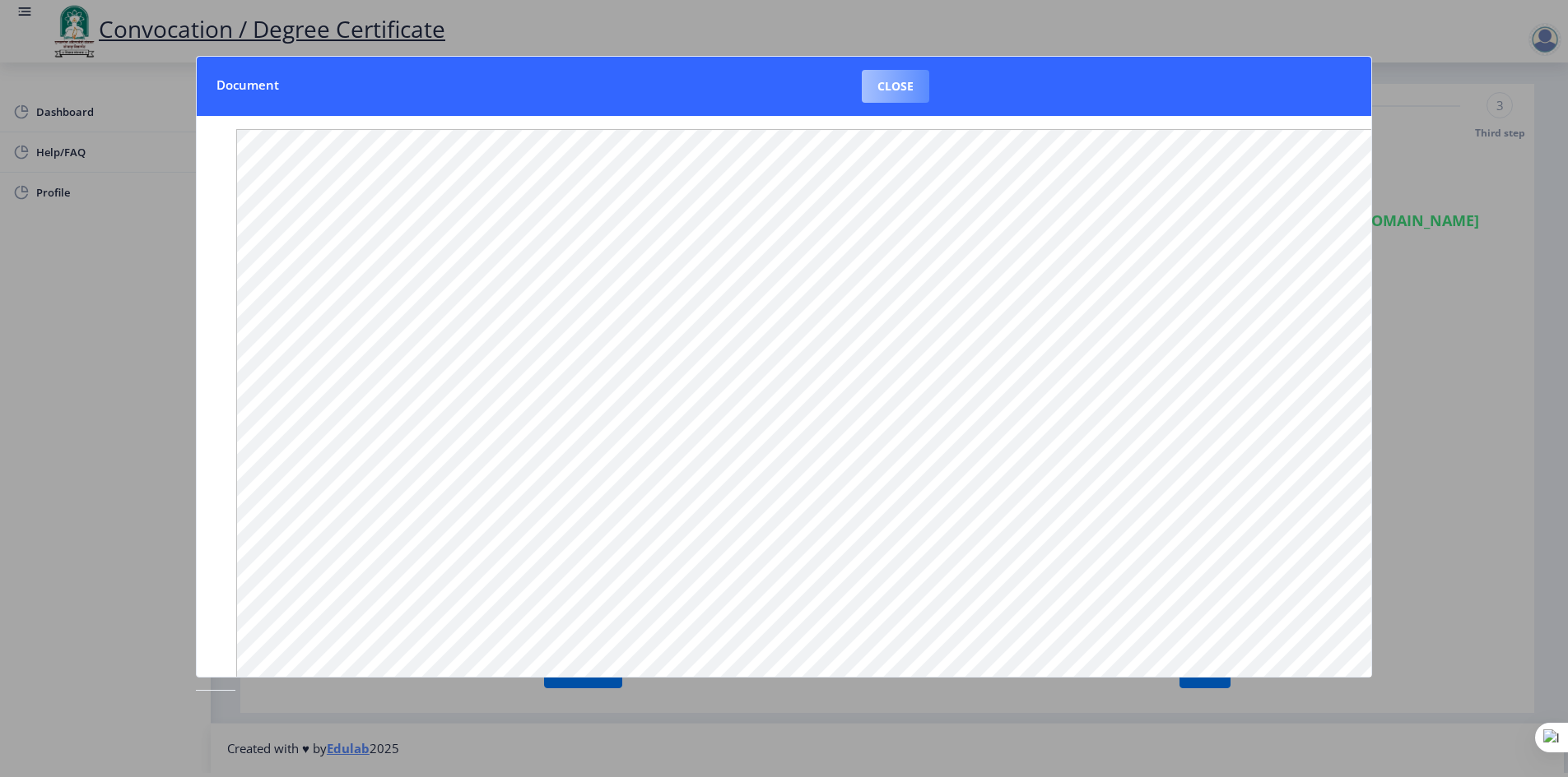
click at [871, 86] on button "Close" at bounding box center [895, 86] width 67 height 33
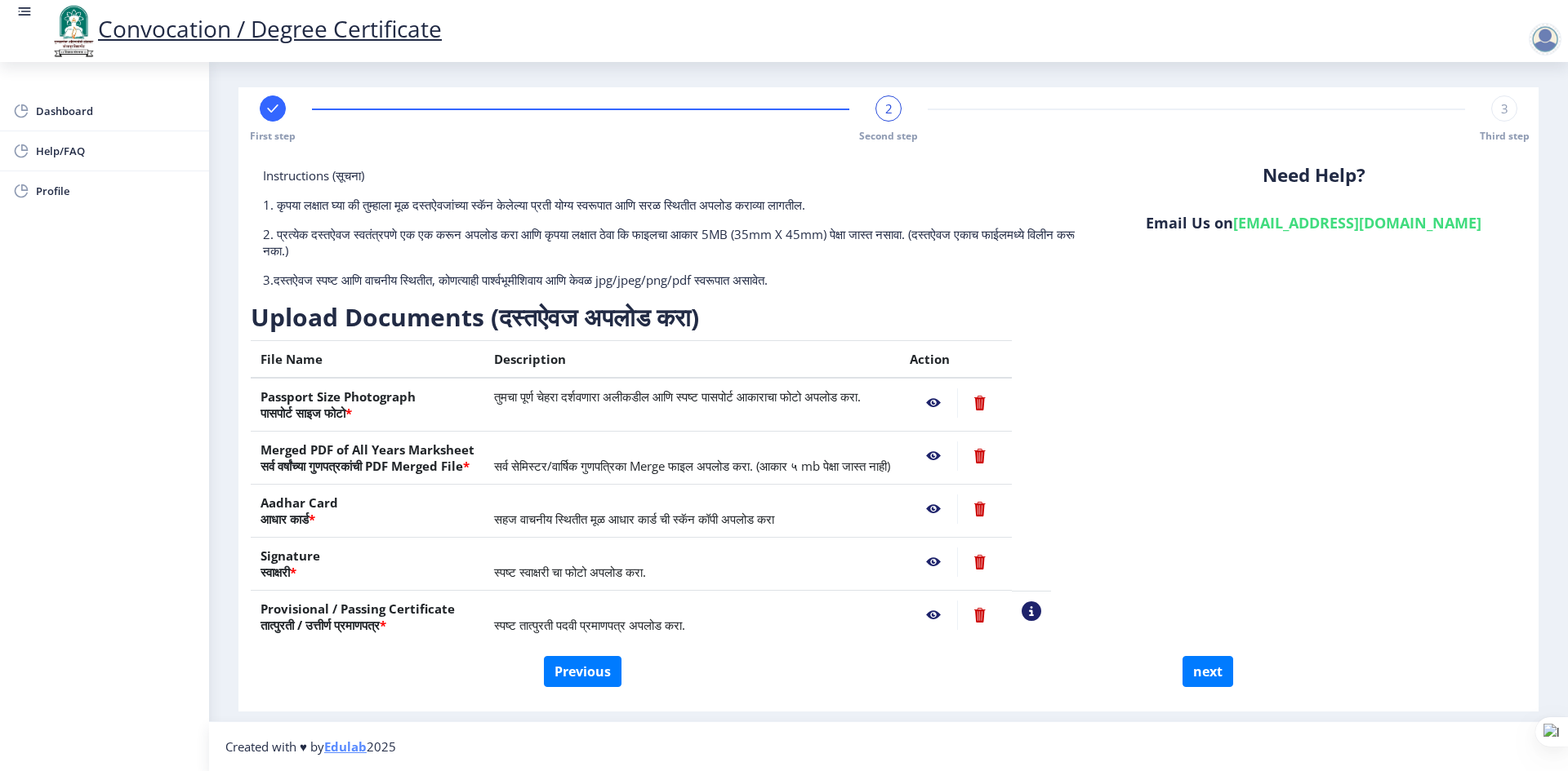
click at [957, 508] on nb-action at bounding box center [933, 510] width 47 height 30
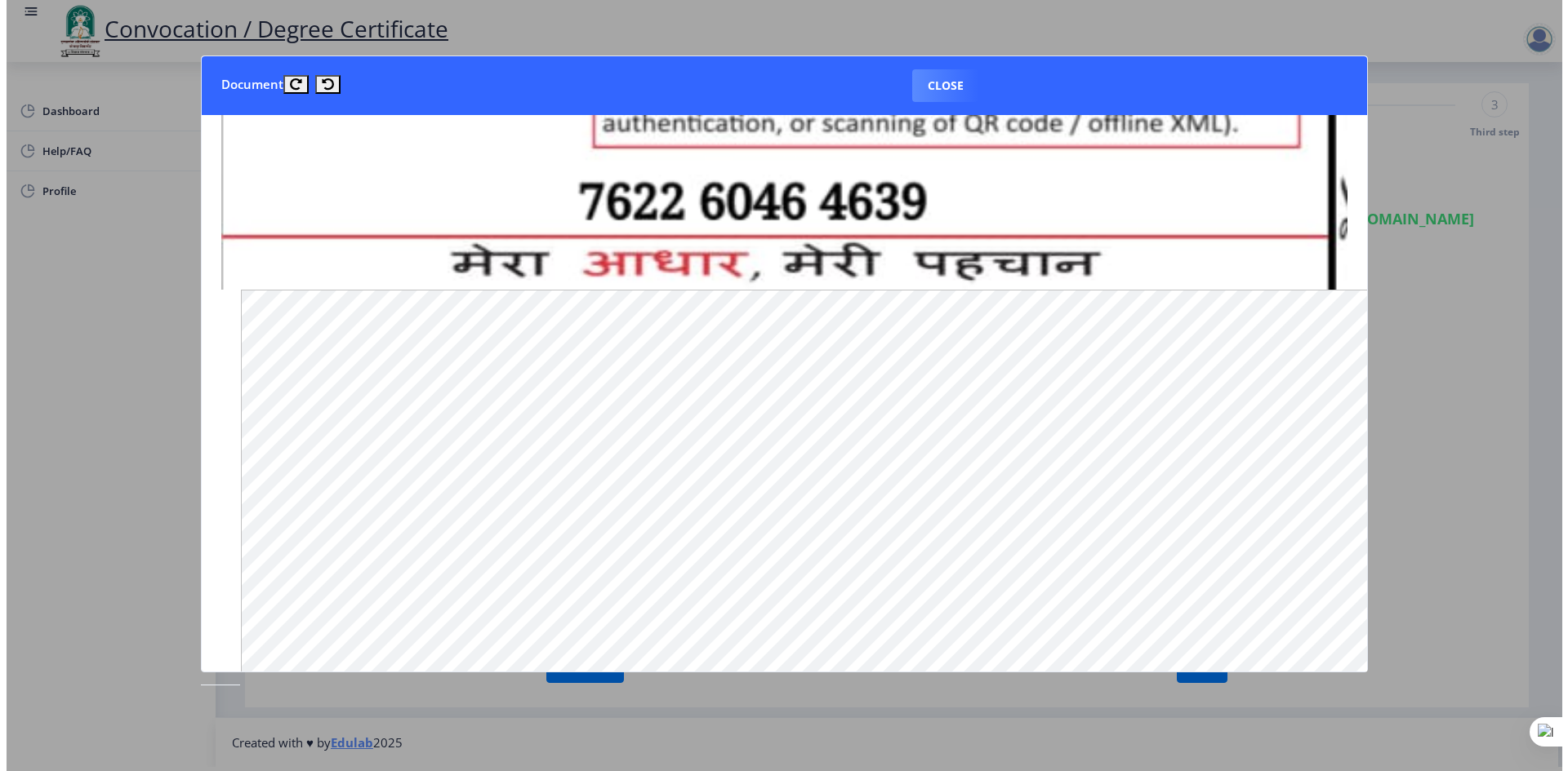
scroll to position [0, 0]
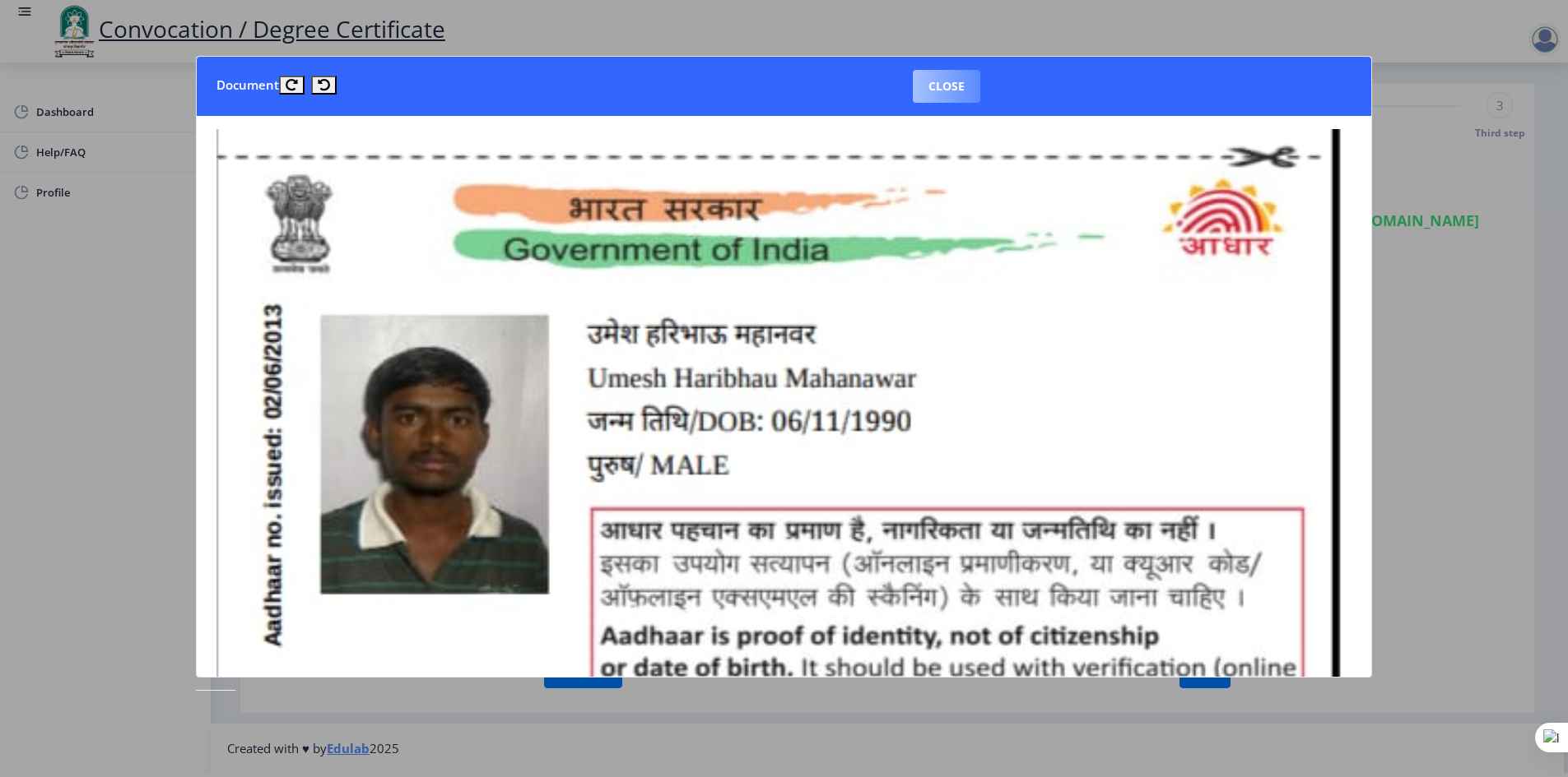
click at [961, 78] on button "Close" at bounding box center [947, 86] width 67 height 33
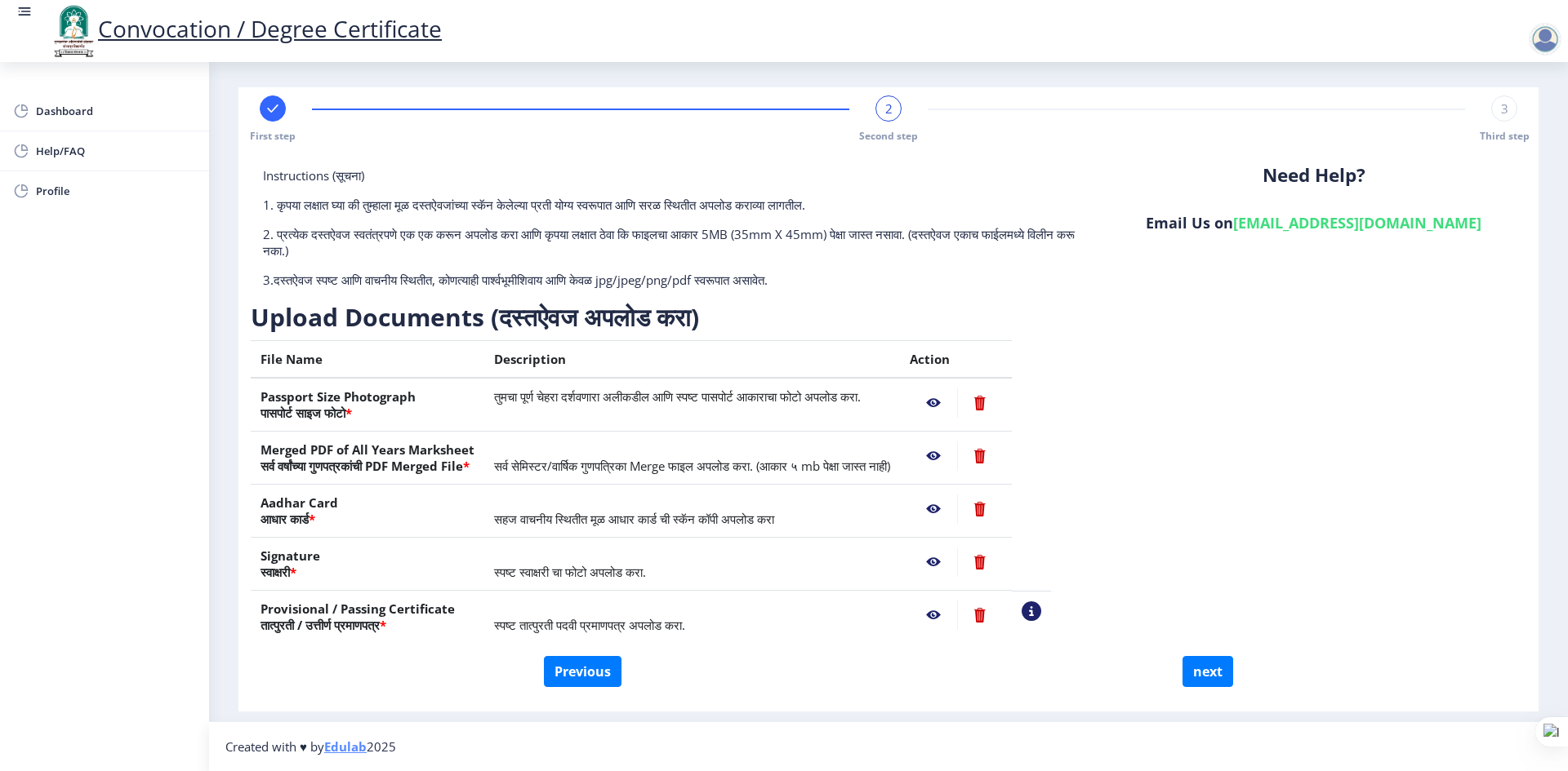
click at [957, 558] on nb-action at bounding box center [933, 562] width 47 height 30
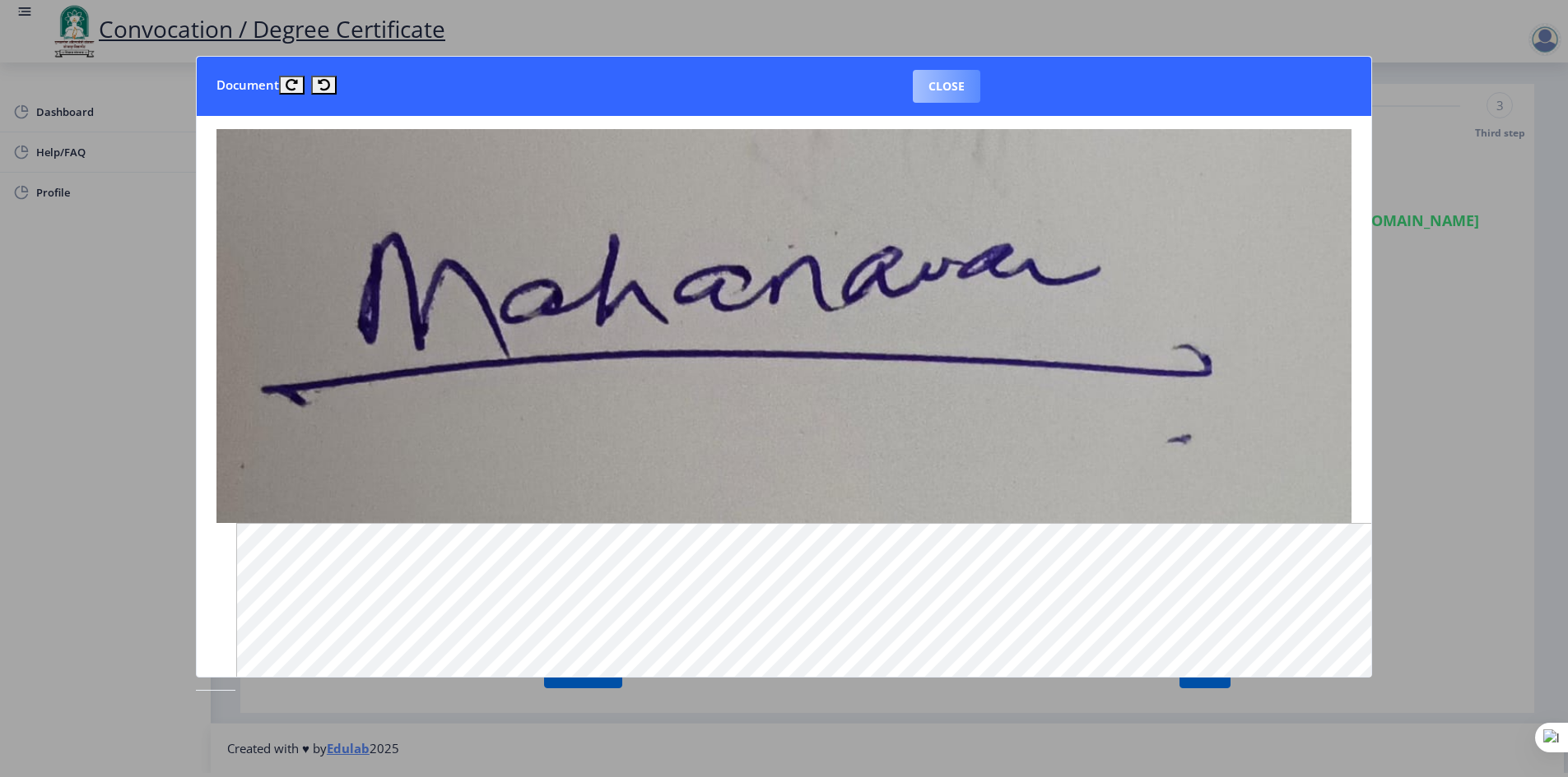
click at [934, 92] on button "Close" at bounding box center [947, 86] width 67 height 33
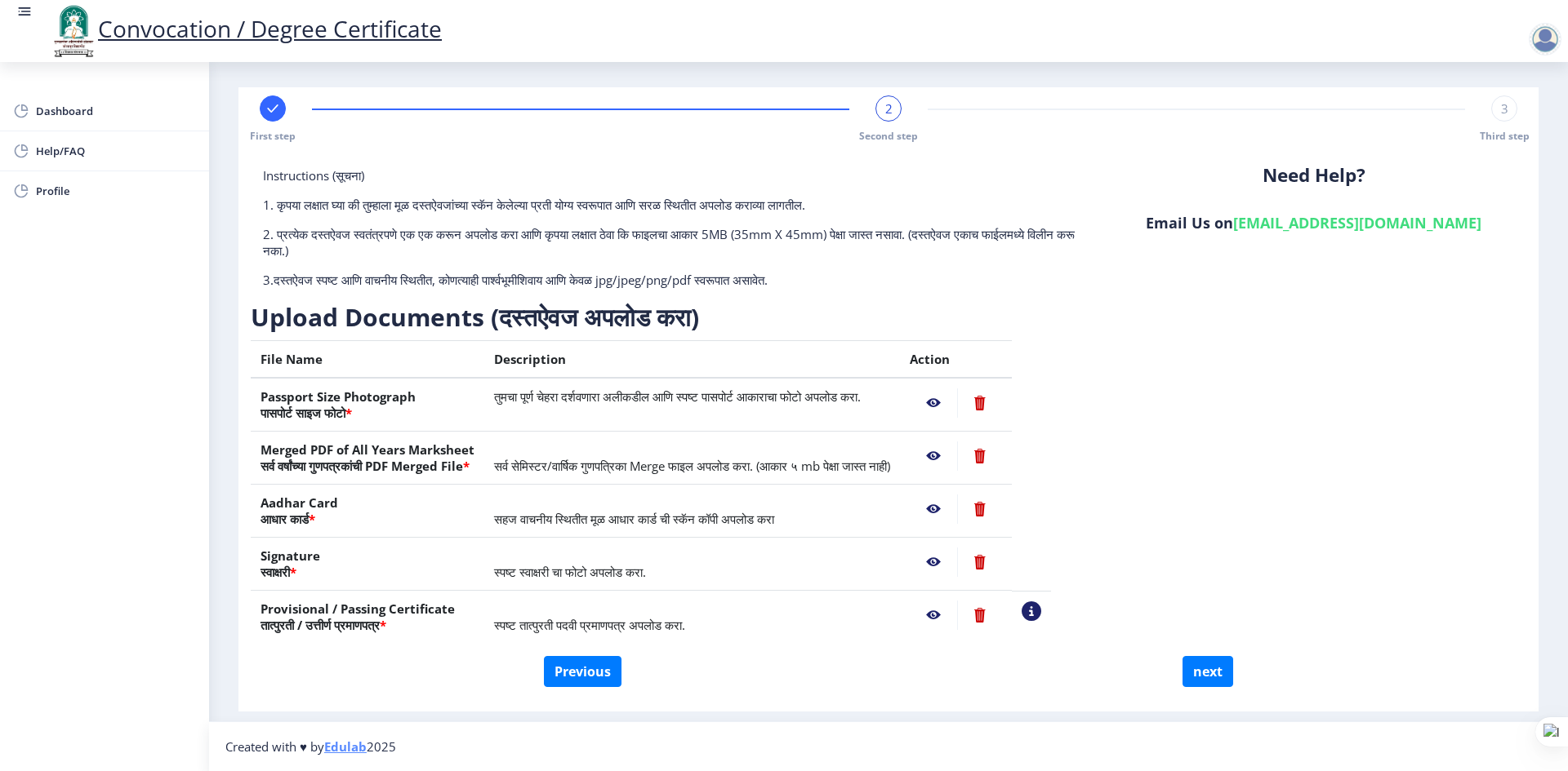
click at [957, 613] on nb-action at bounding box center [933, 615] width 47 height 30
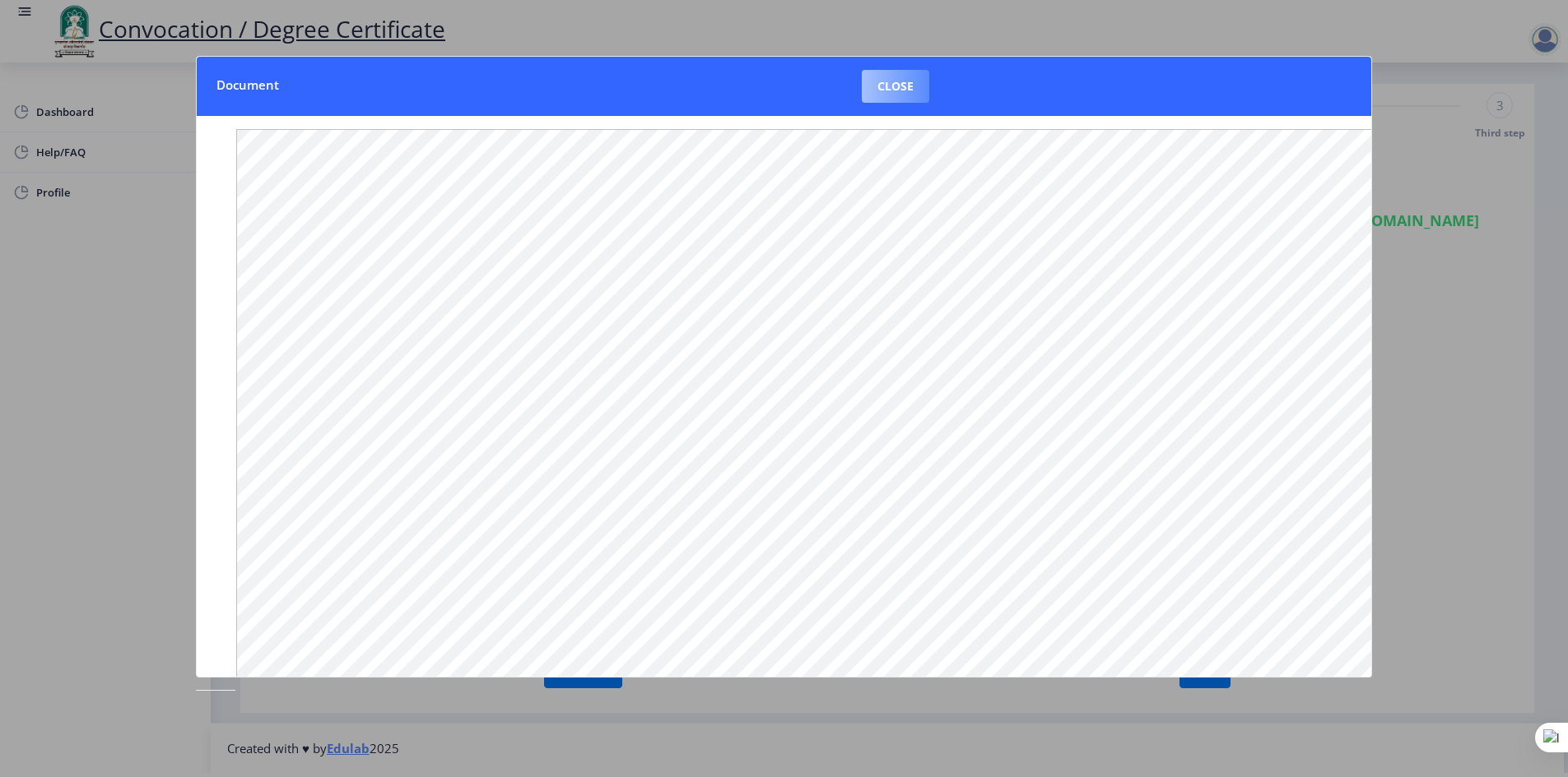
click at [895, 82] on button "Close" at bounding box center [895, 86] width 67 height 33
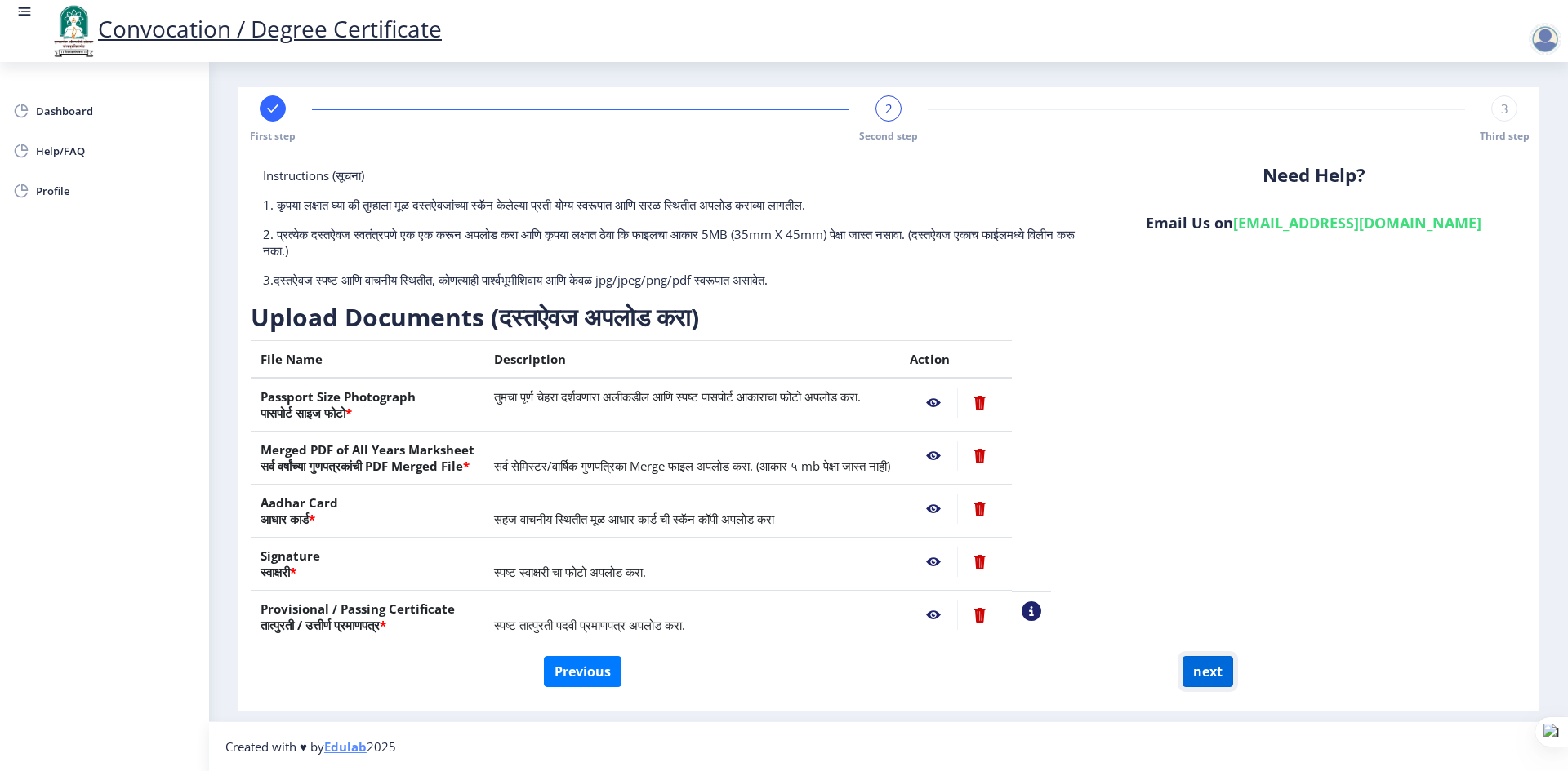
click at [1210, 664] on button "next" at bounding box center [1207, 671] width 51 height 31
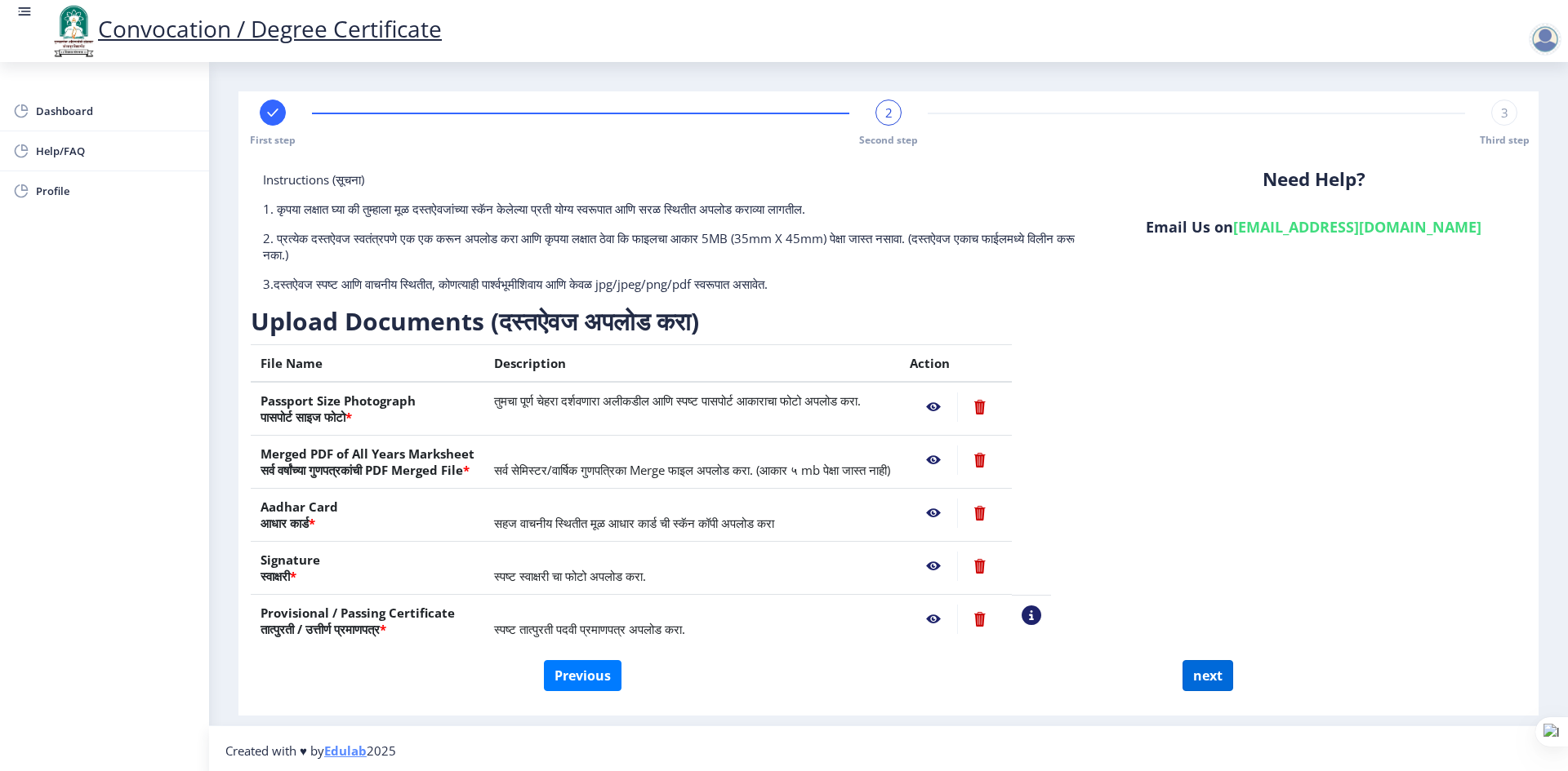
select select
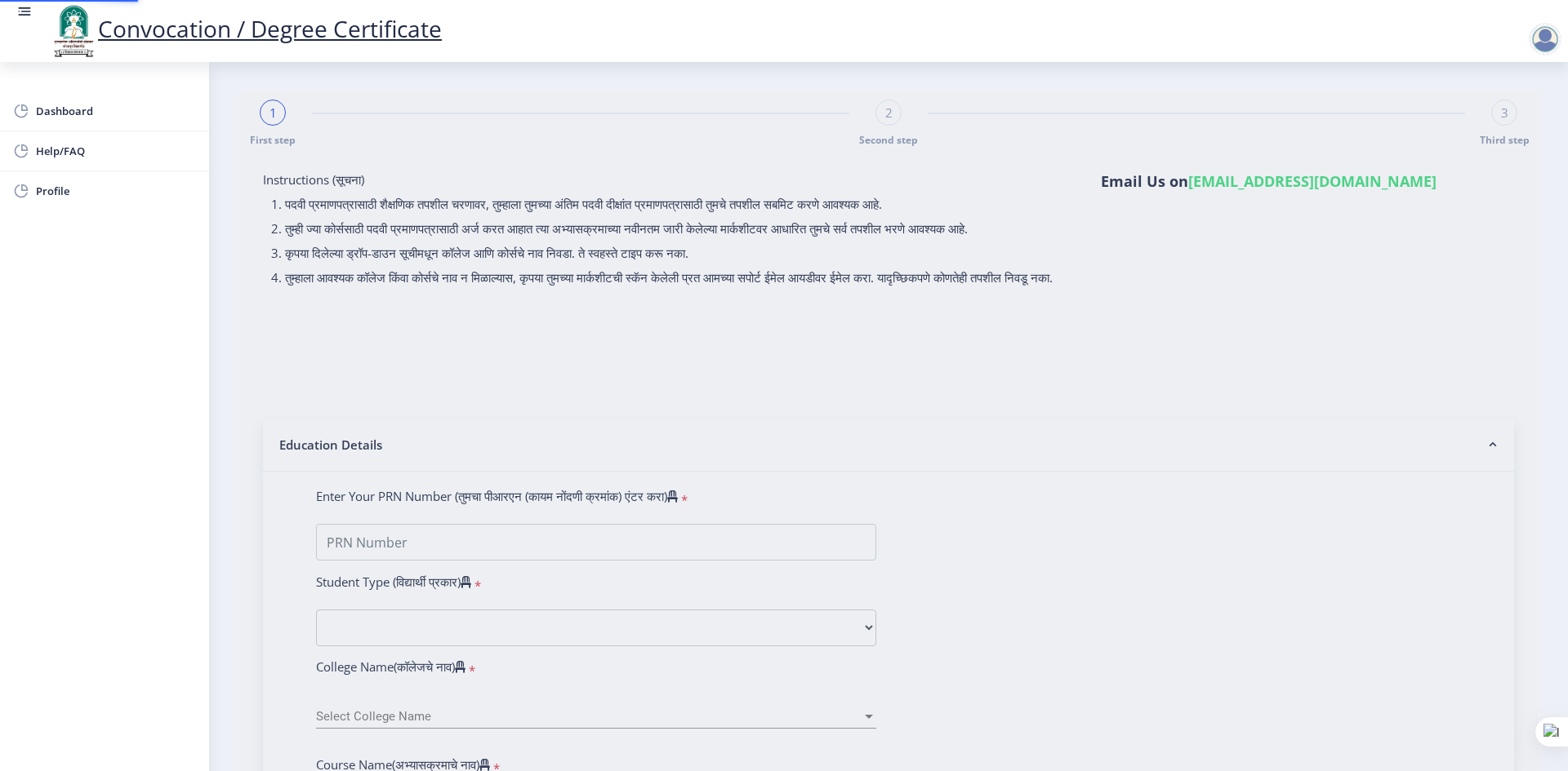
type input "[PERSON_NAME]"
type input "Shashikala"
type input "0800004053"
select select "Regular"
select select "2012"
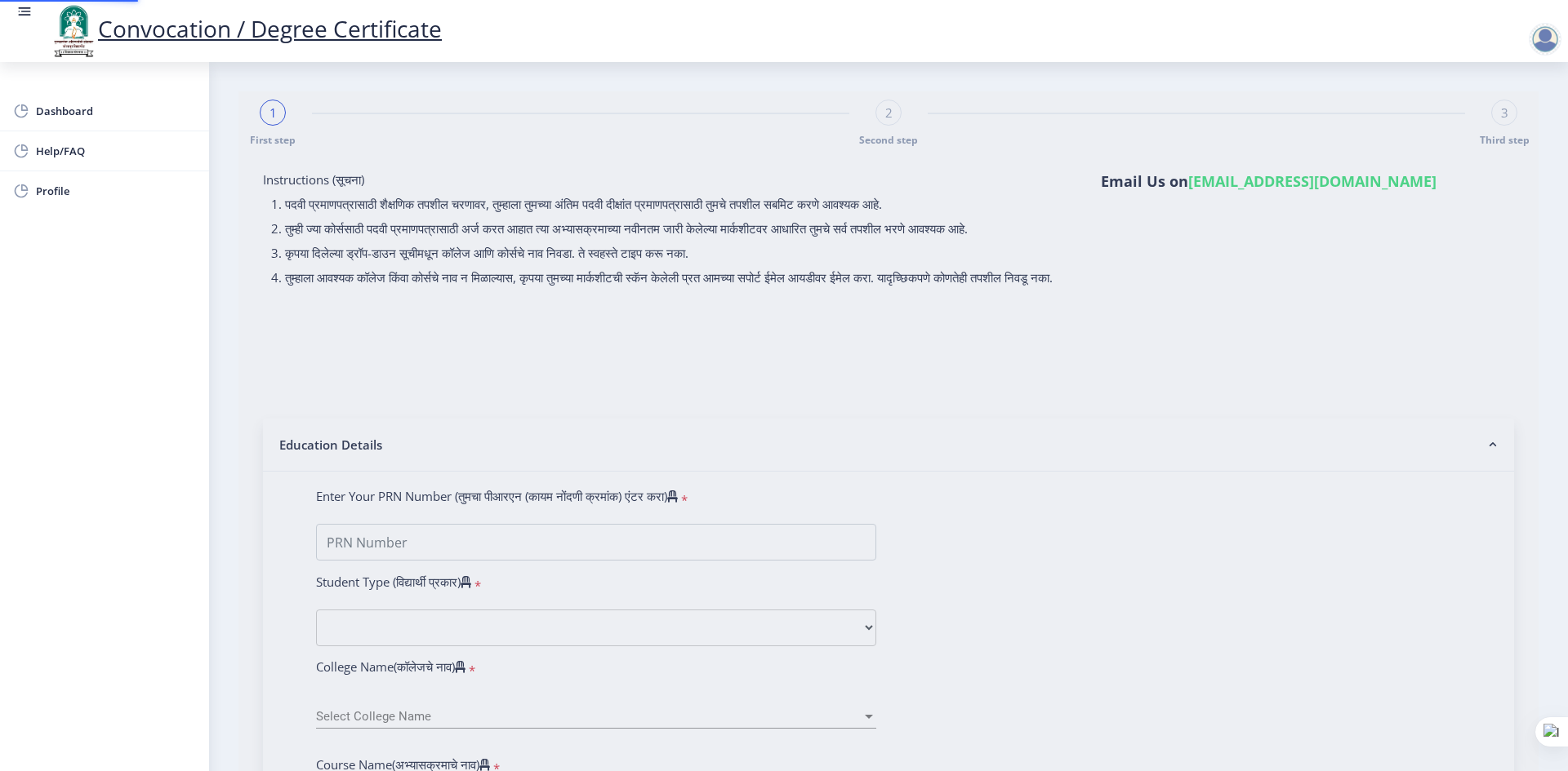
select select "April"
select select "SECOND CLASS"
type input "108199"
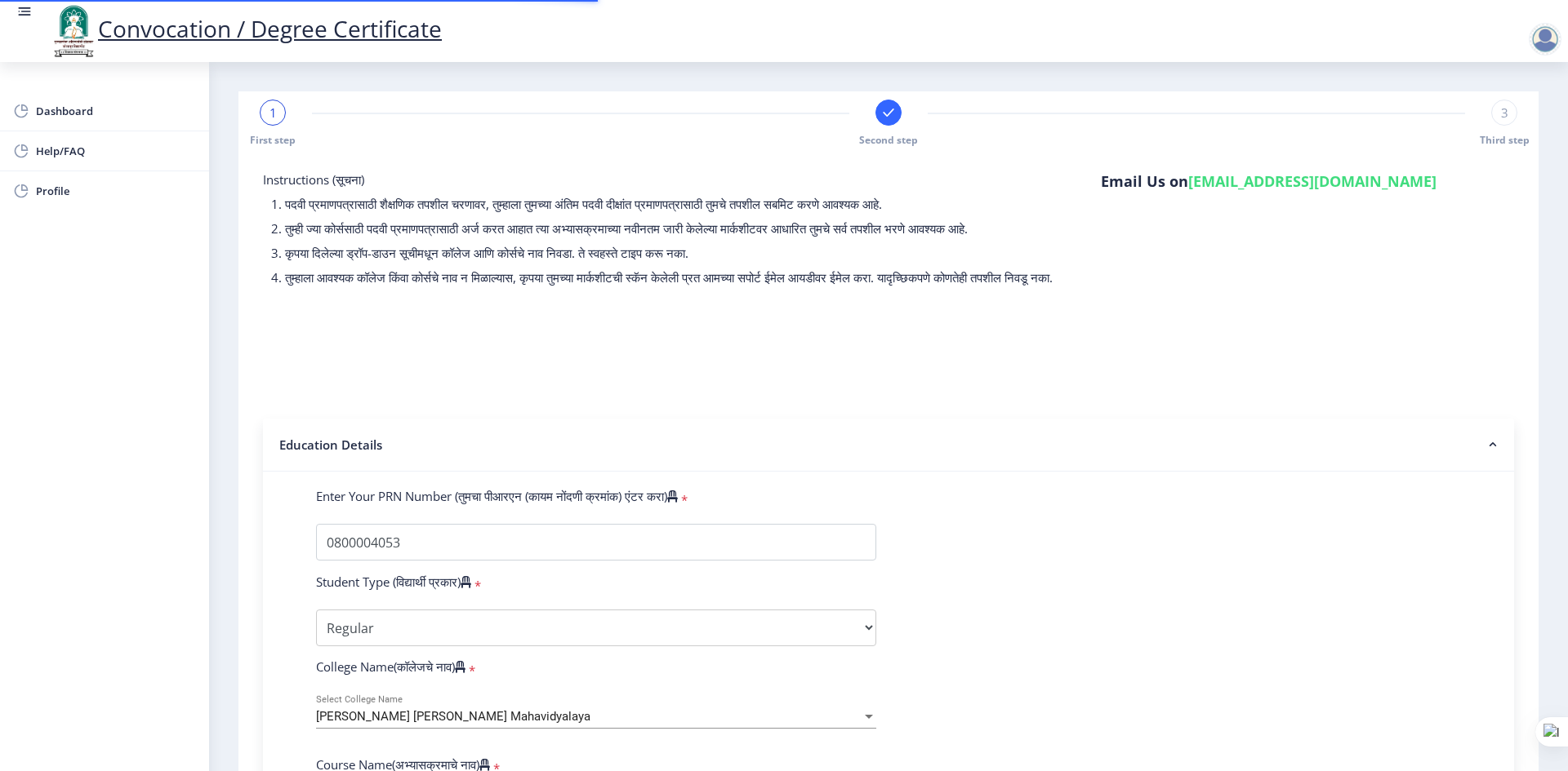
select select
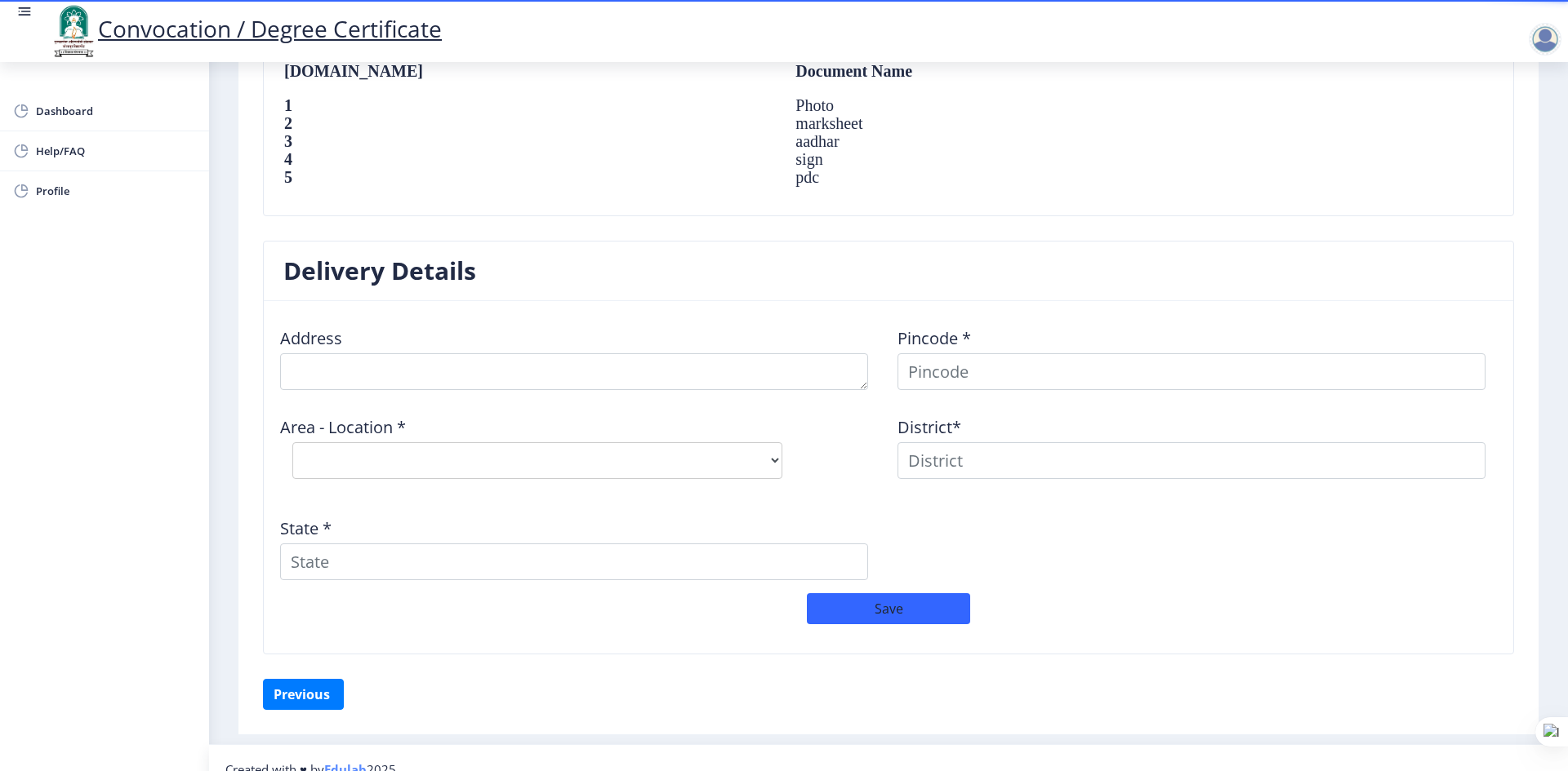
scroll to position [1166, 0]
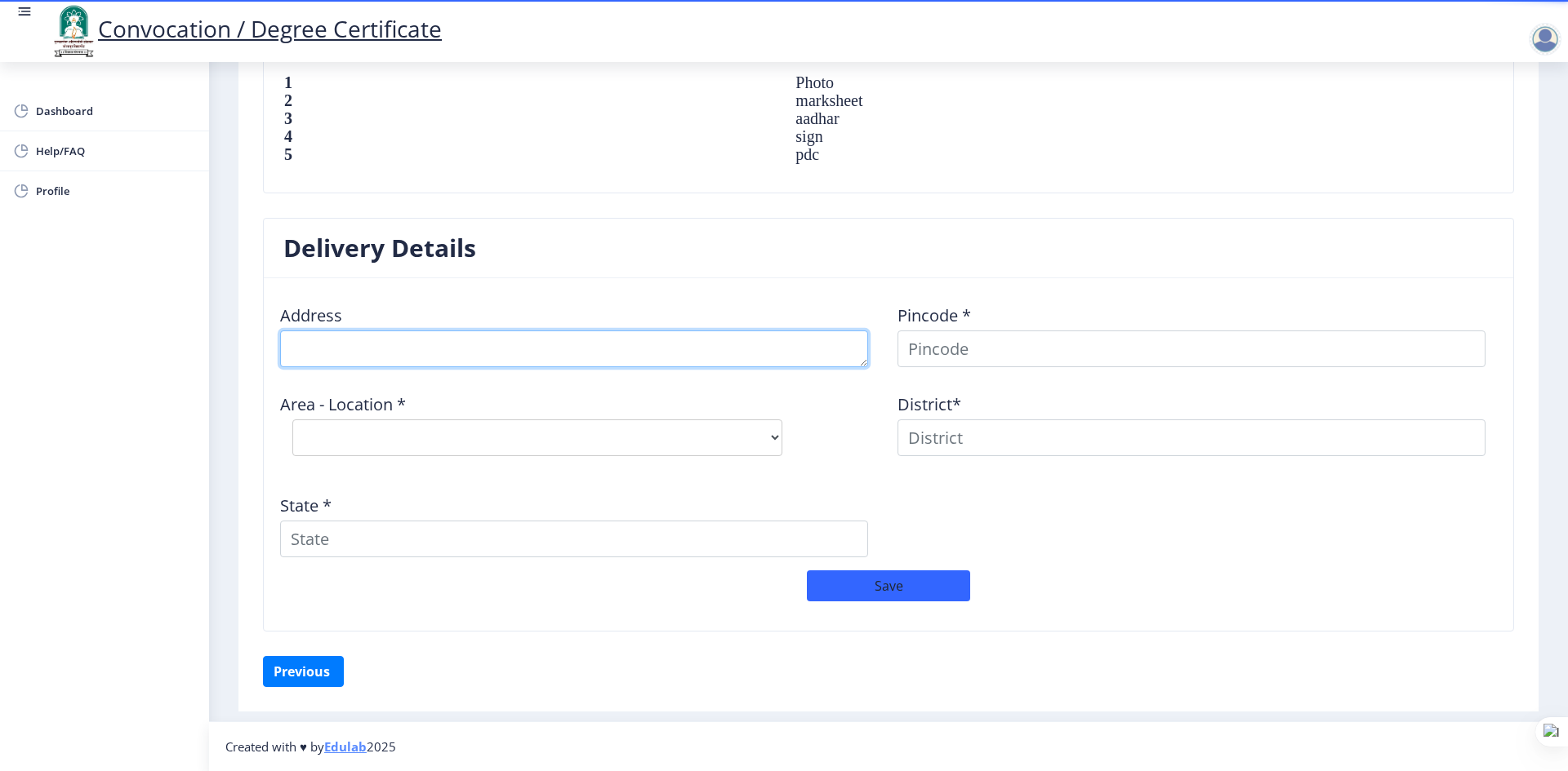
click at [453, 346] on textarea at bounding box center [574, 349] width 588 height 37
type textarea "G"
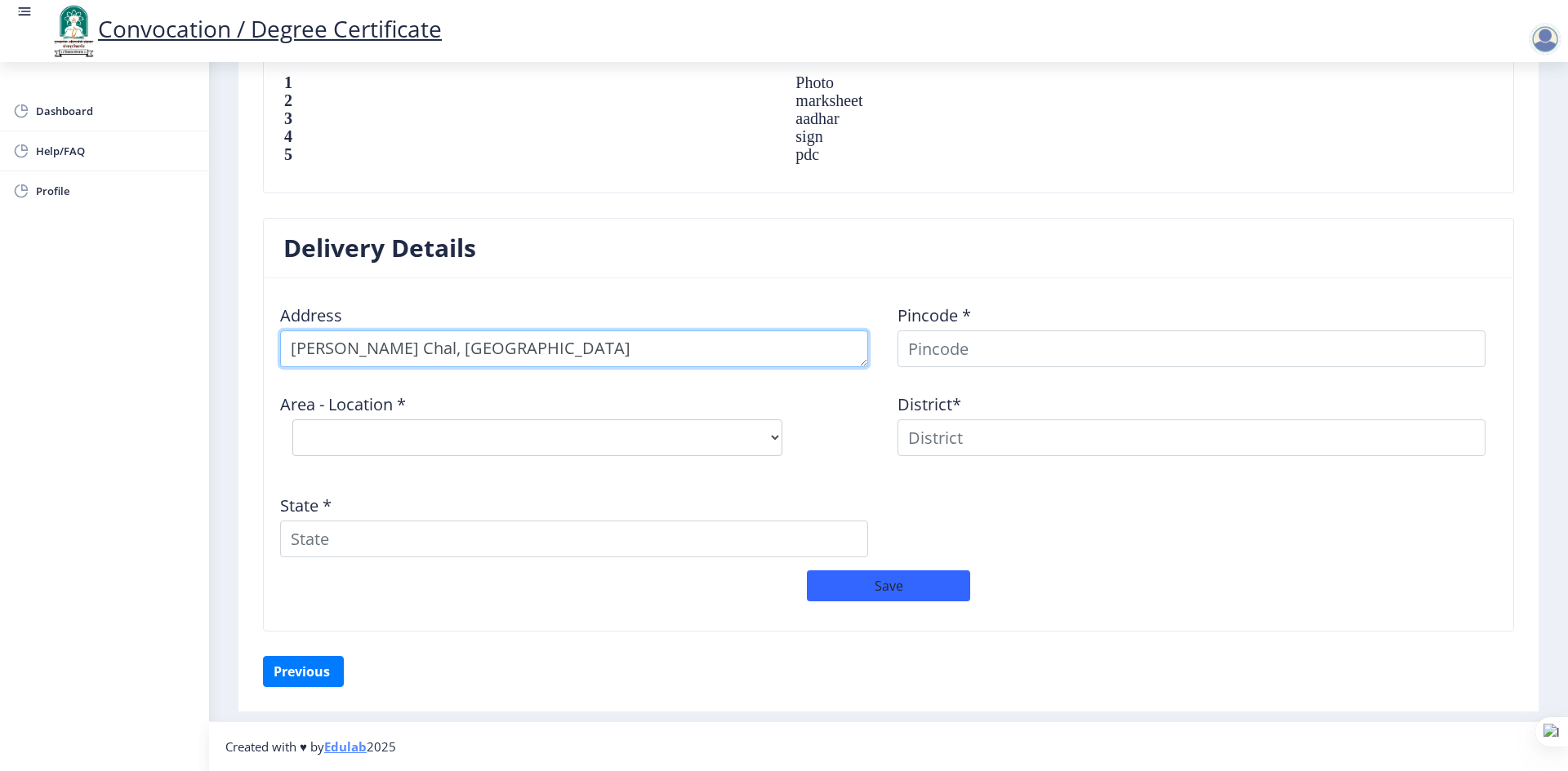
type textarea "Bagale Chal, Solapur road Barshi"
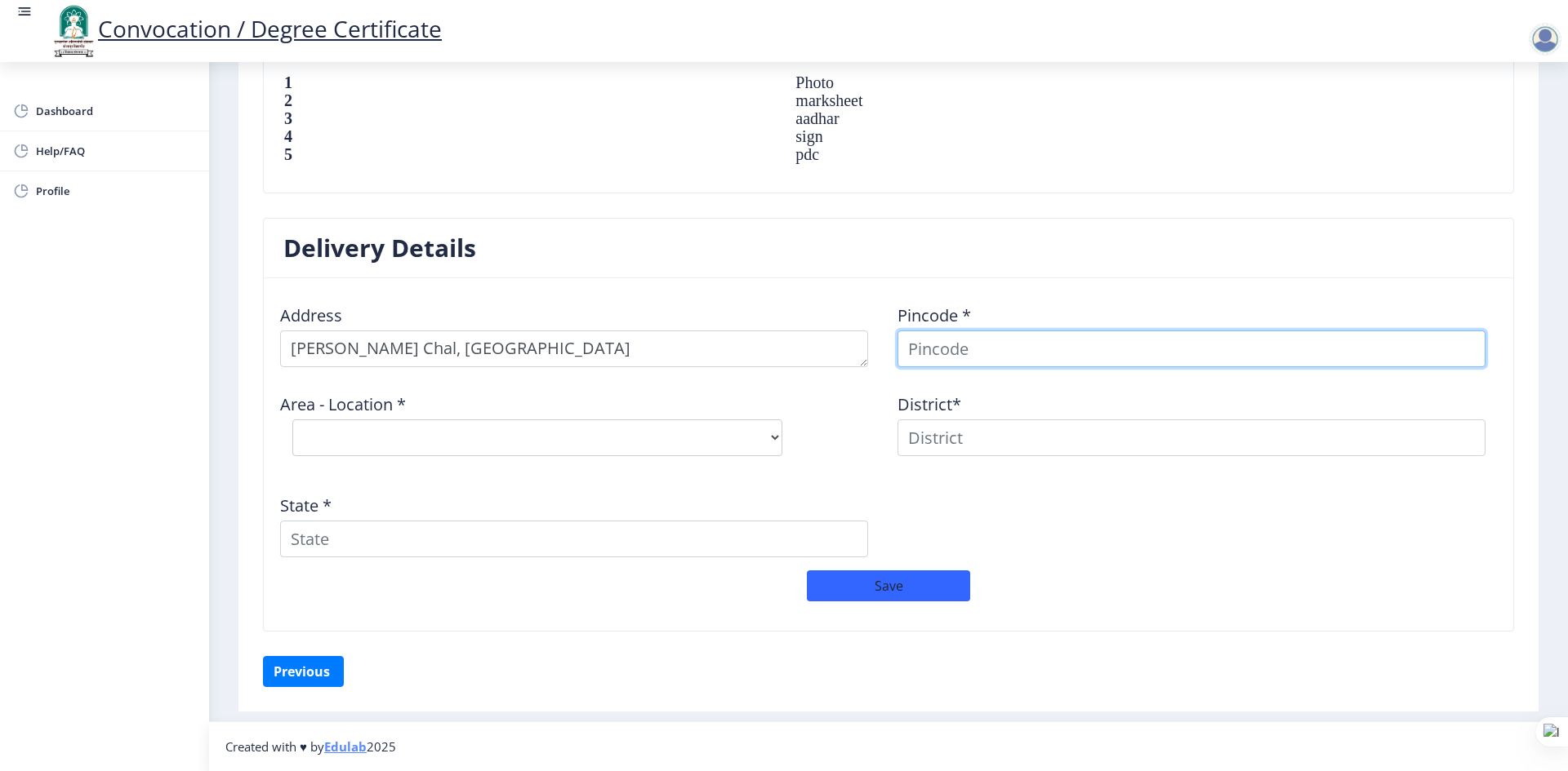
scroll to position [1153, 0]
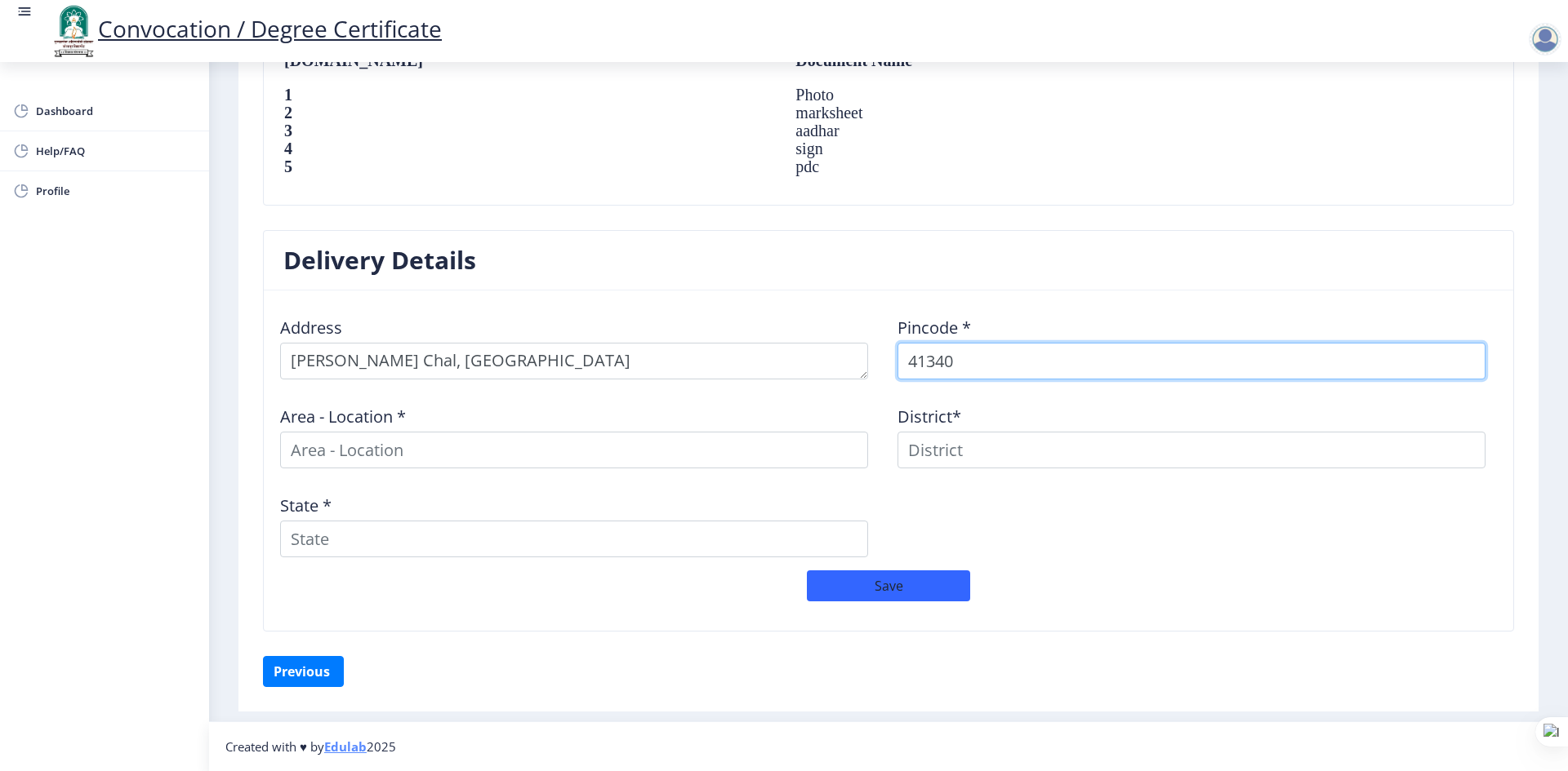
type input "413401"
select select
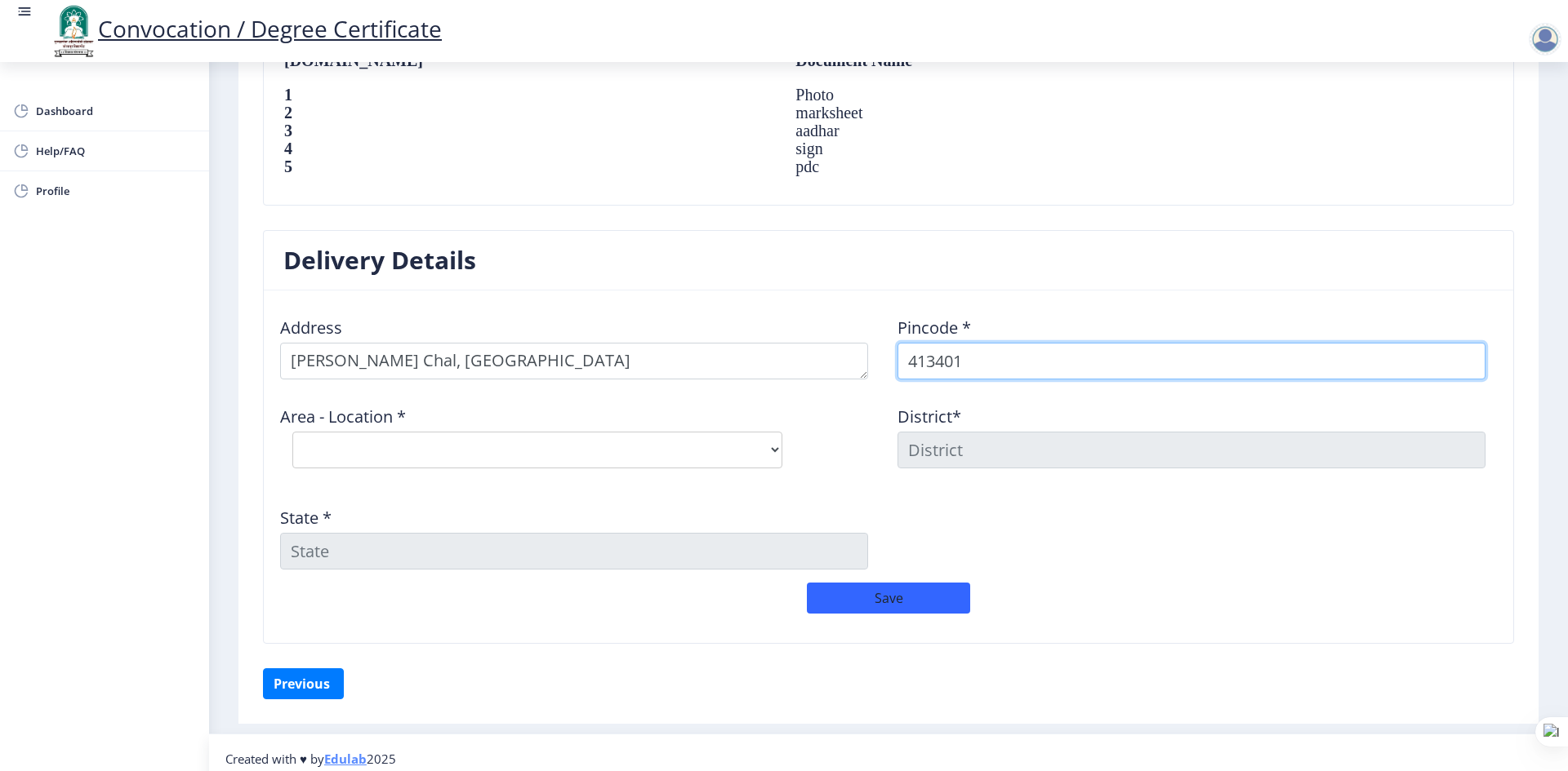
scroll to position [1166, 0]
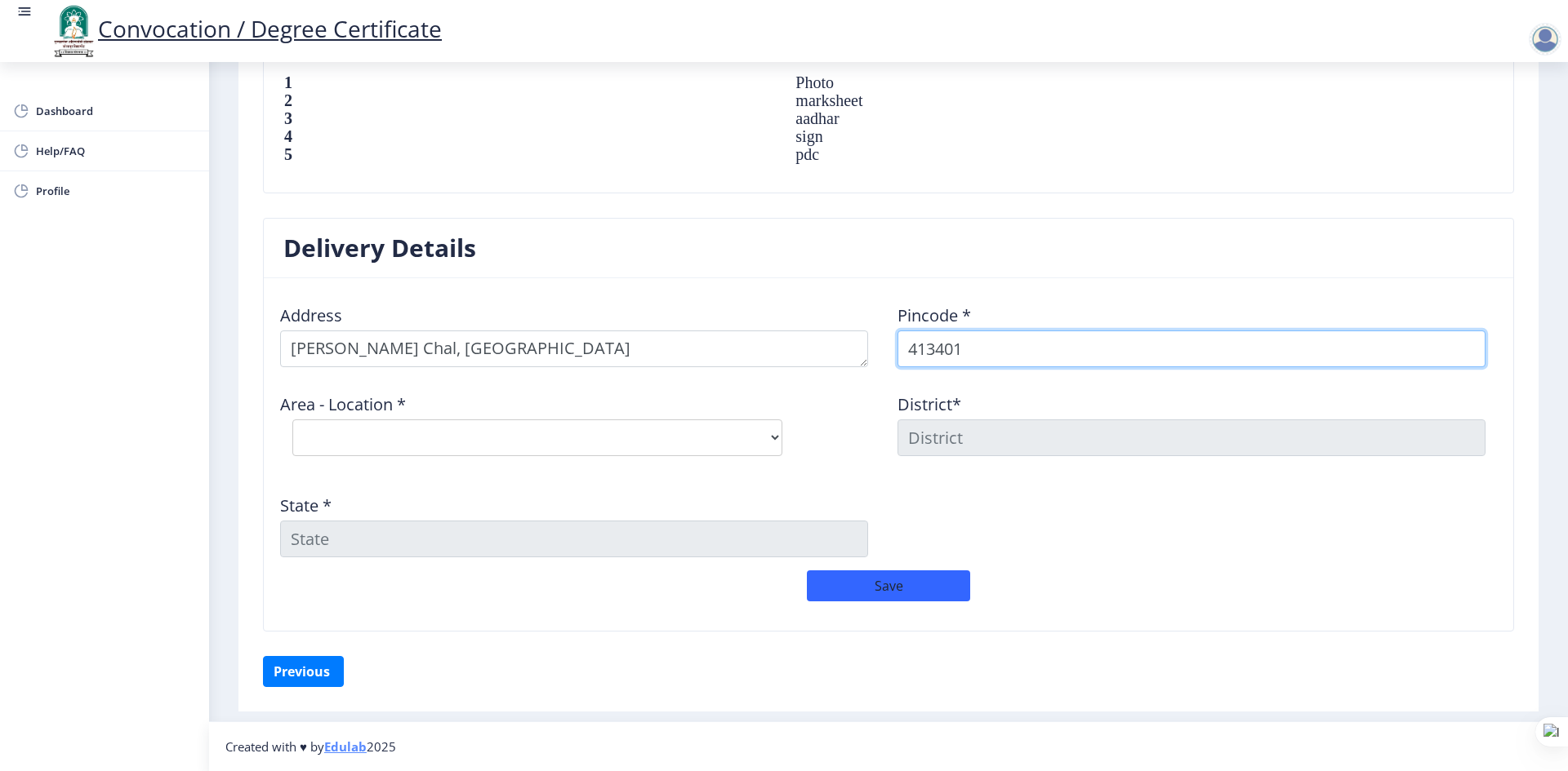
type input "413401"
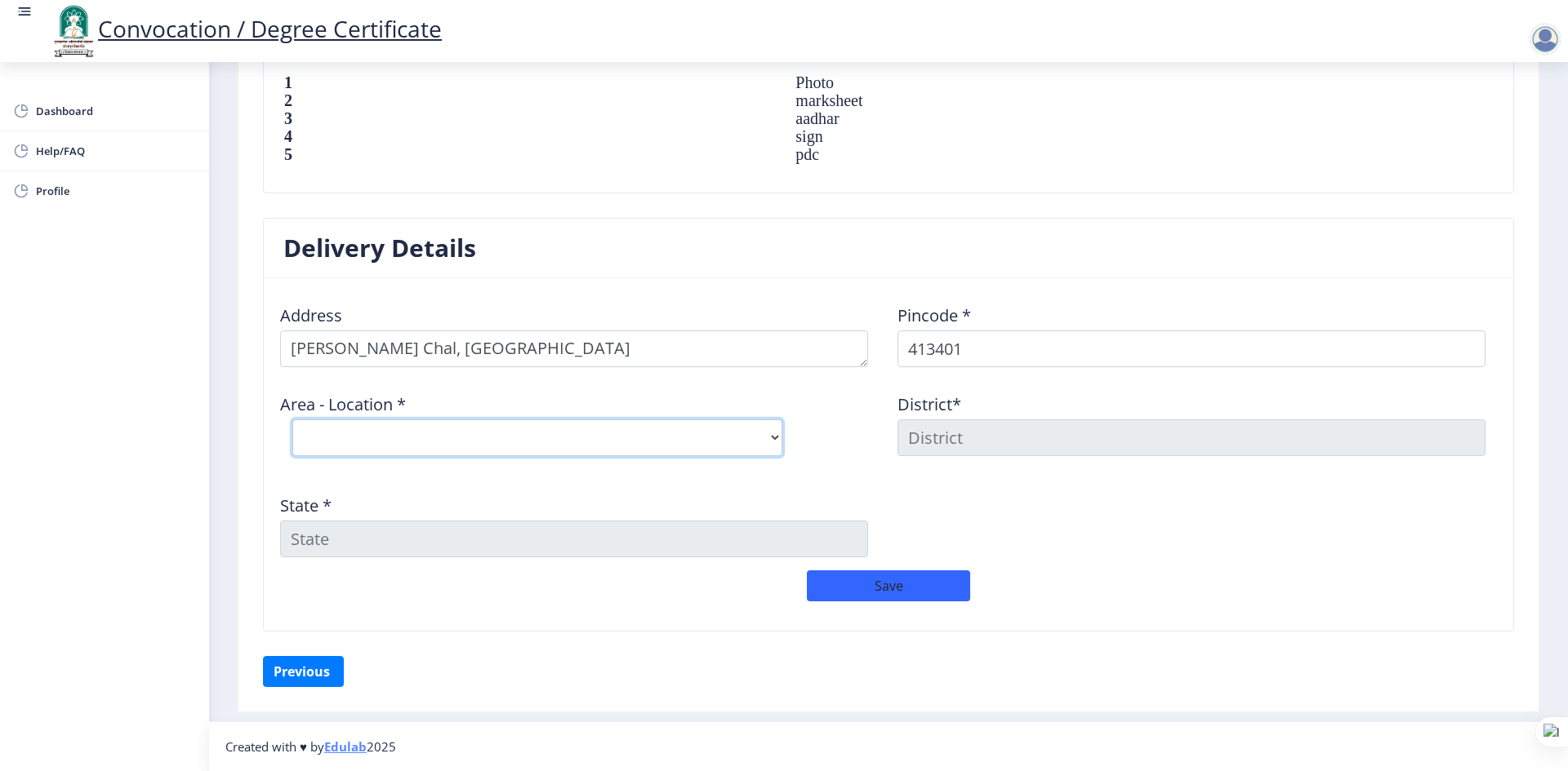
click at [781, 441] on select "Select Area Location Barshi S.O Bhatambre B.O Deogaon B.O Gadegaon B.O Gulpoli …" at bounding box center [537, 438] width 490 height 37
select select "1: Object"
click at [292, 420] on select "Select Area Location Barshi S.O Bhatambre B.O Deogaon B.O Gadegaon B.O Gulpoli …" at bounding box center [537, 438] width 490 height 37
type input "SOLAPUR"
type input "Maharashtra"
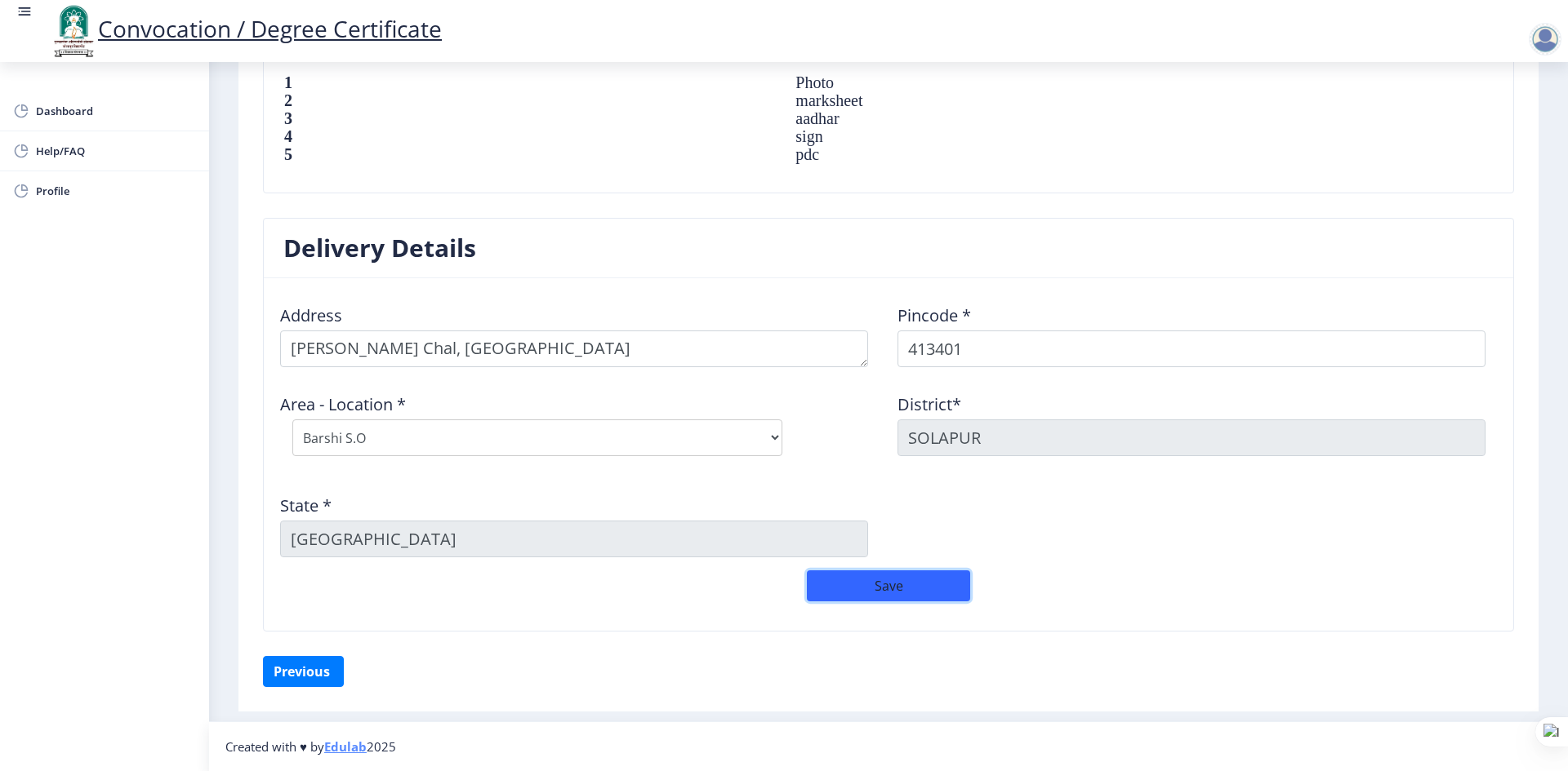
click at [879, 587] on button "Save" at bounding box center [888, 586] width 163 height 31
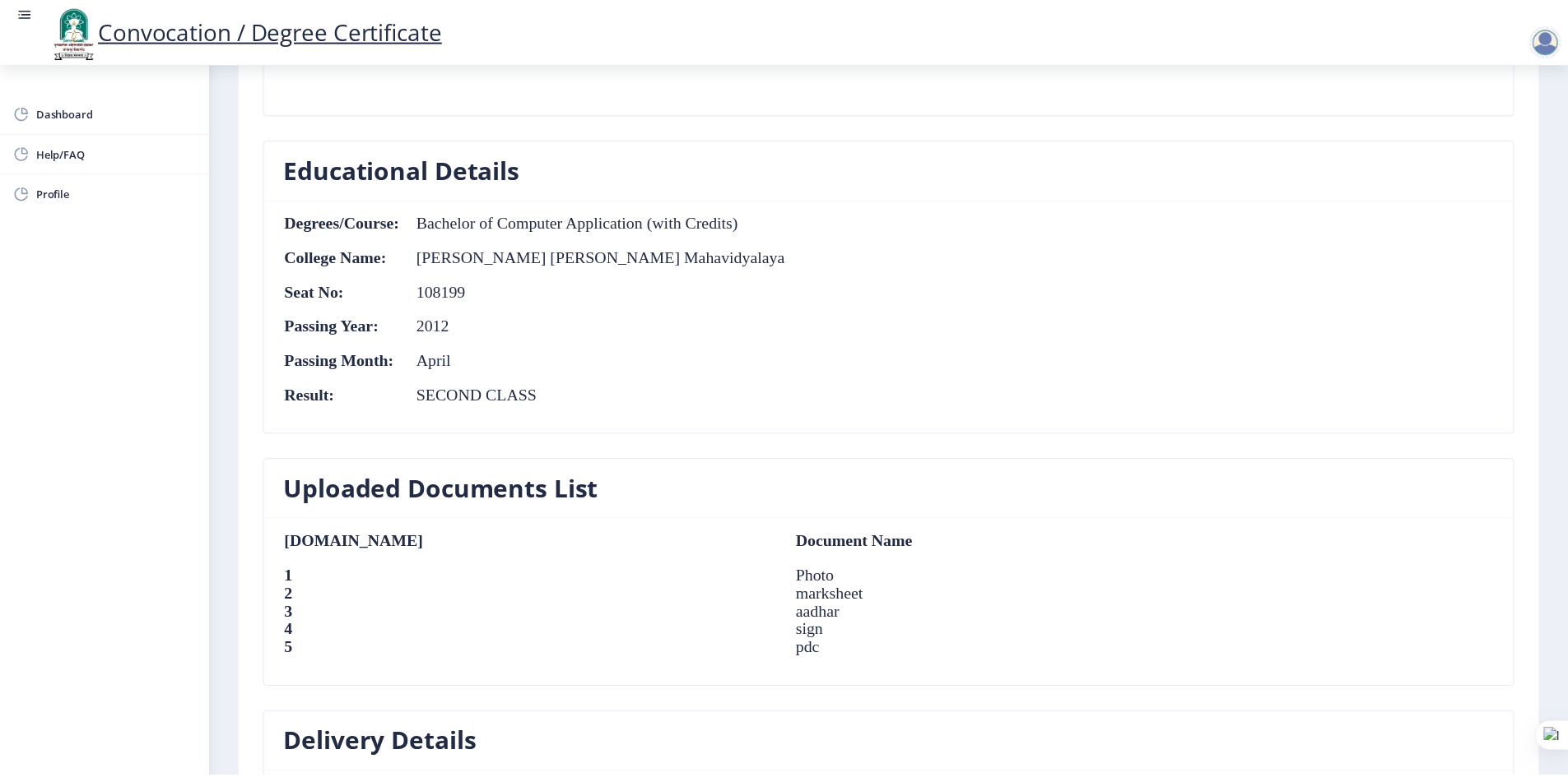
scroll to position [1210, 0]
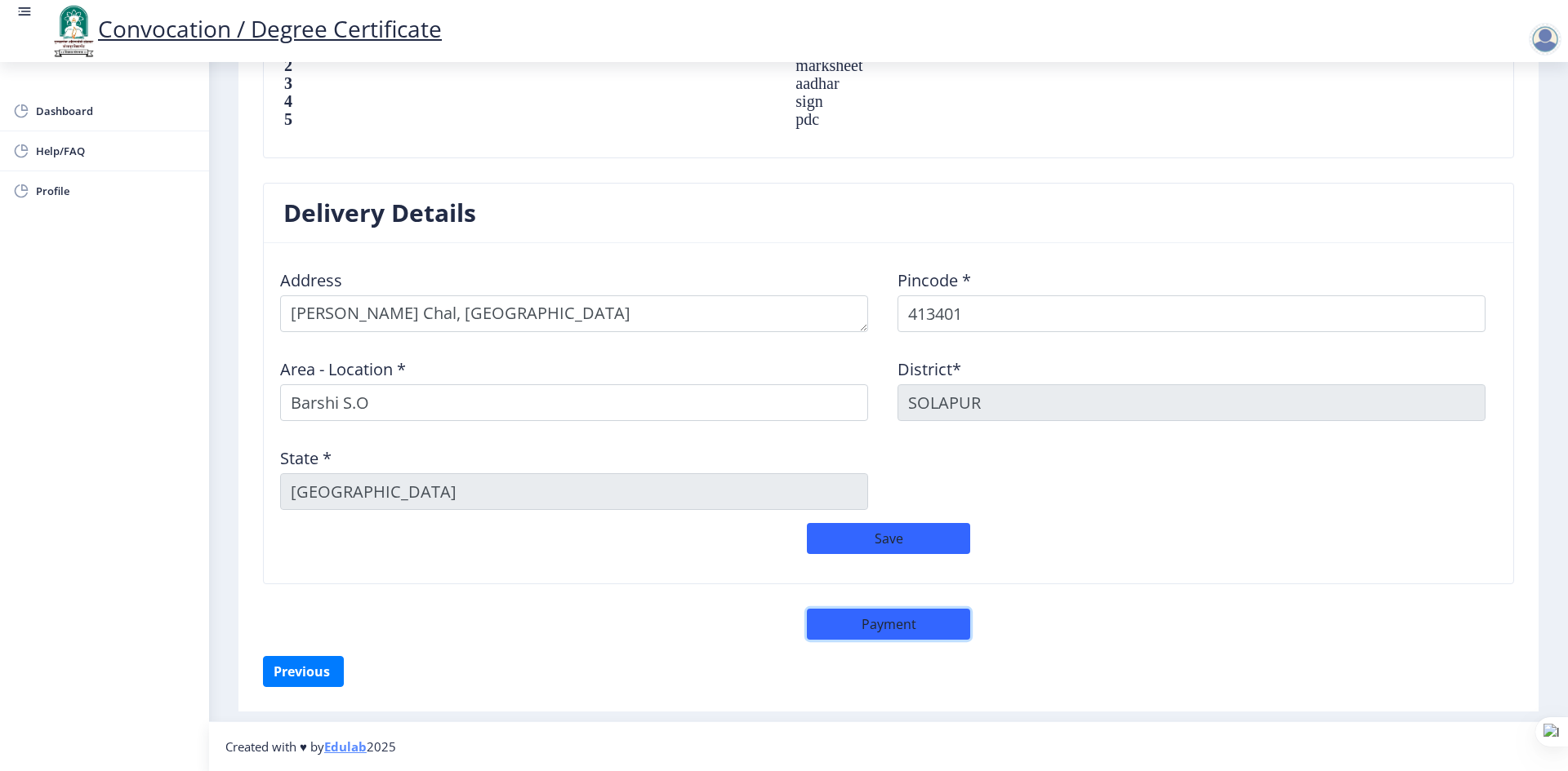
click at [890, 625] on button "Payment" at bounding box center [888, 624] width 163 height 31
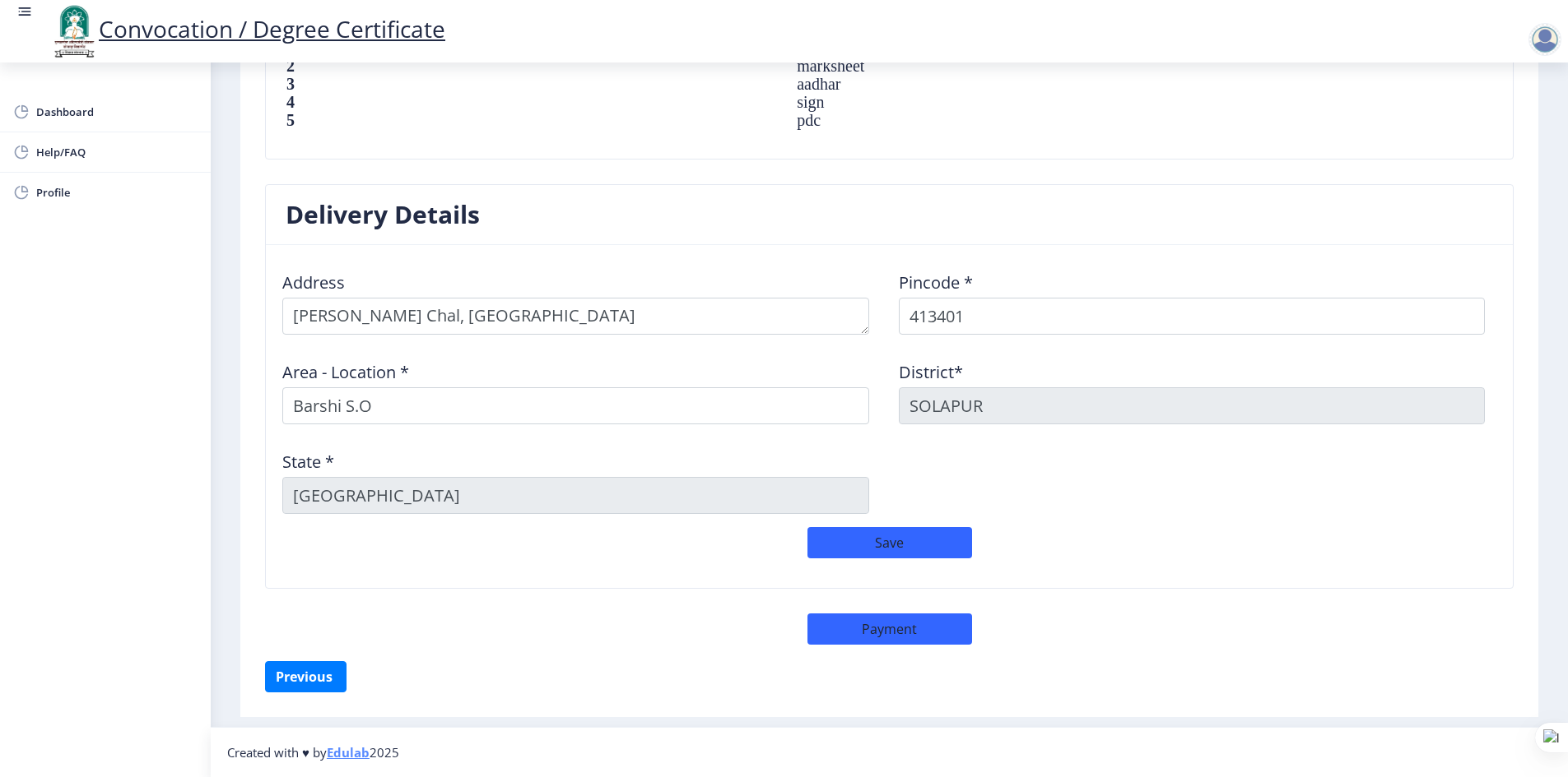
scroll to position [1208, 0]
select select "sealed"
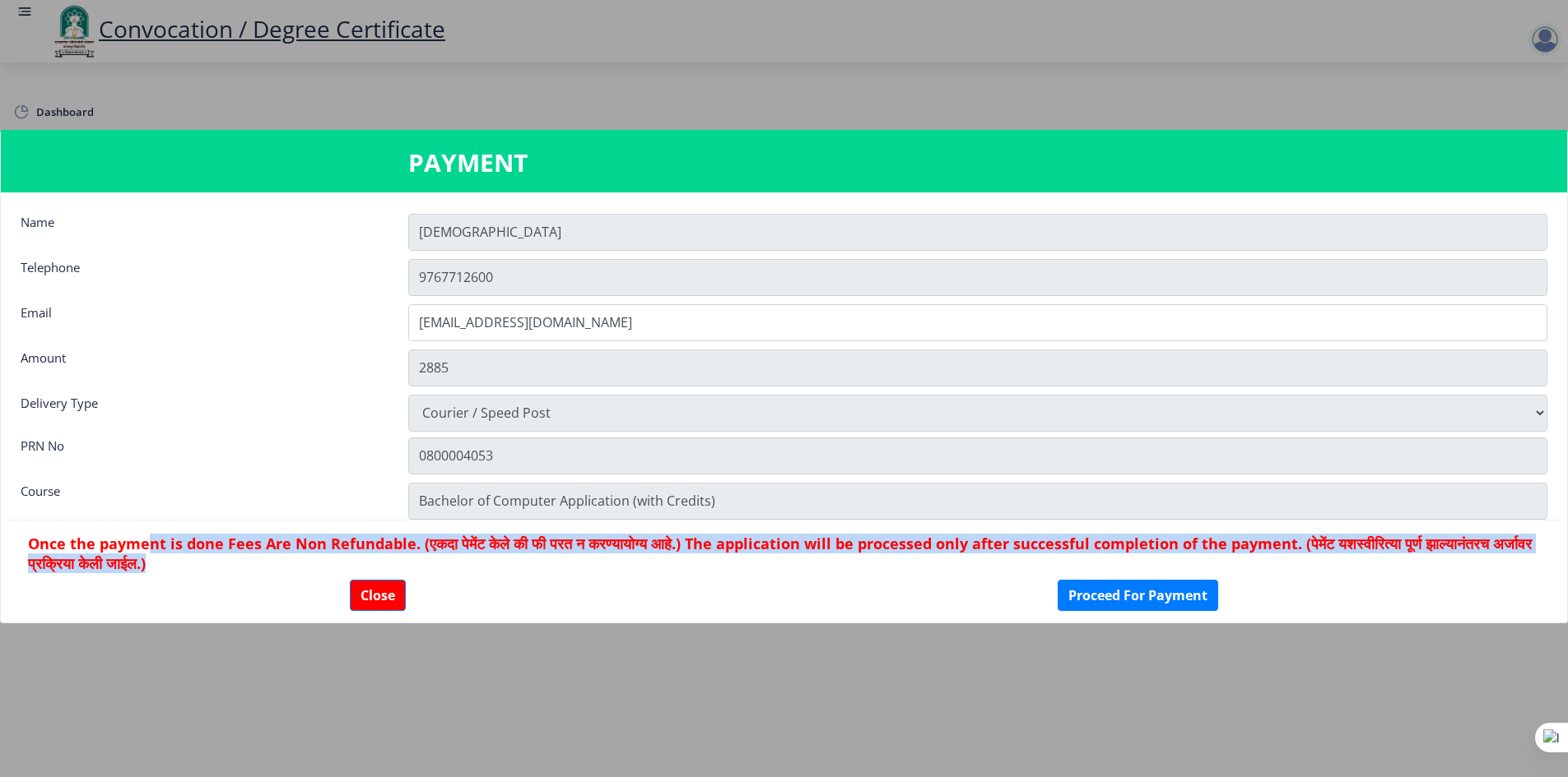
drag, startPoint x: 145, startPoint y: 542, endPoint x: 618, endPoint y: 556, distance: 473.2
click at [618, 556] on h6 "Once the payment is done Fees Are Non Refundable. (एकदा पेमेंट केले की फी परत न…" at bounding box center [784, 554] width 1512 height 39
click at [788, 569] on h6 "Once the payment is done Fees Are Non Refundable. (एकदा पेमेंट केले की फी परत न…" at bounding box center [784, 554] width 1512 height 39
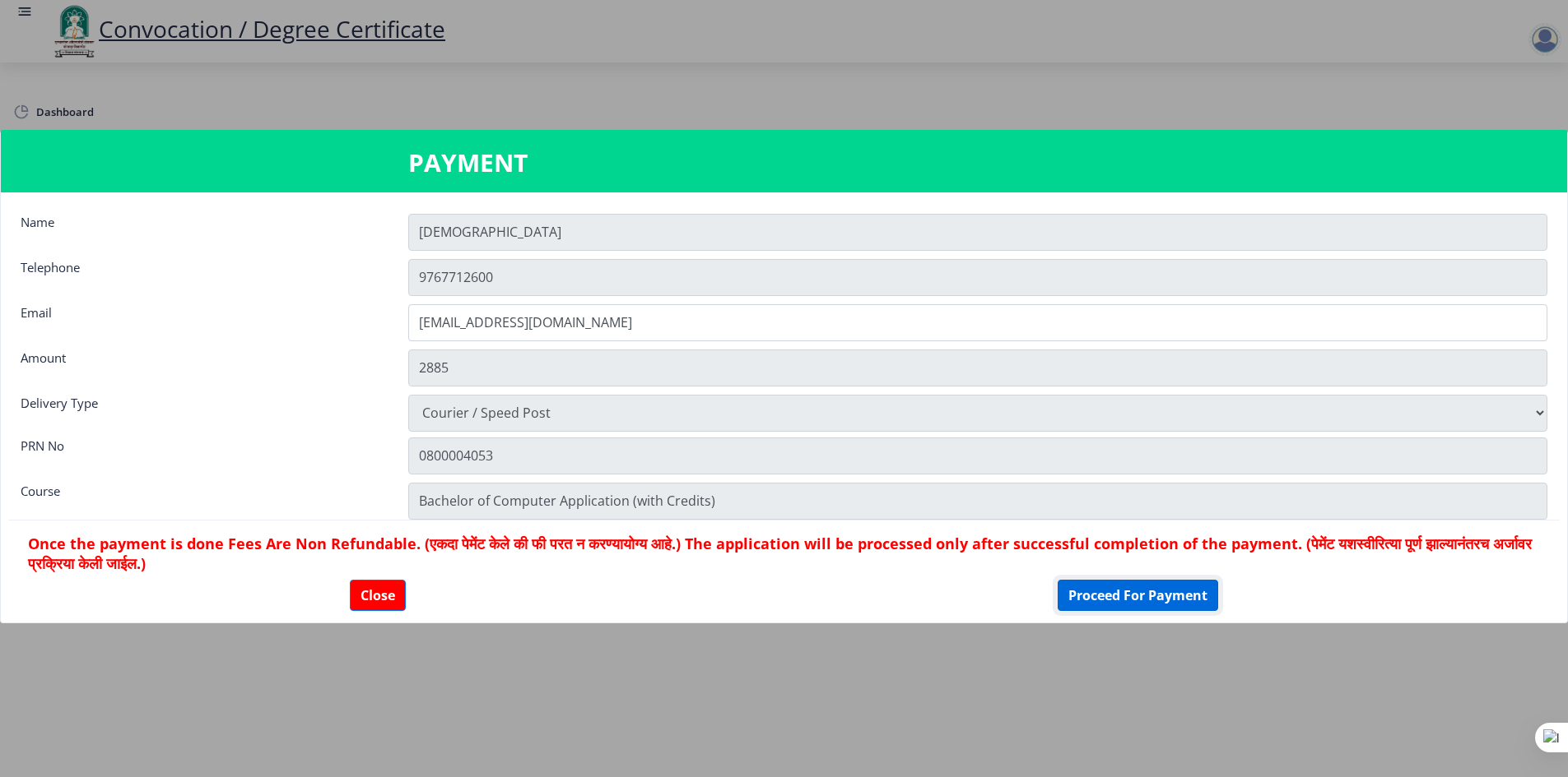
click at [1138, 594] on button "Proceed For Payment" at bounding box center [1138, 595] width 161 height 31
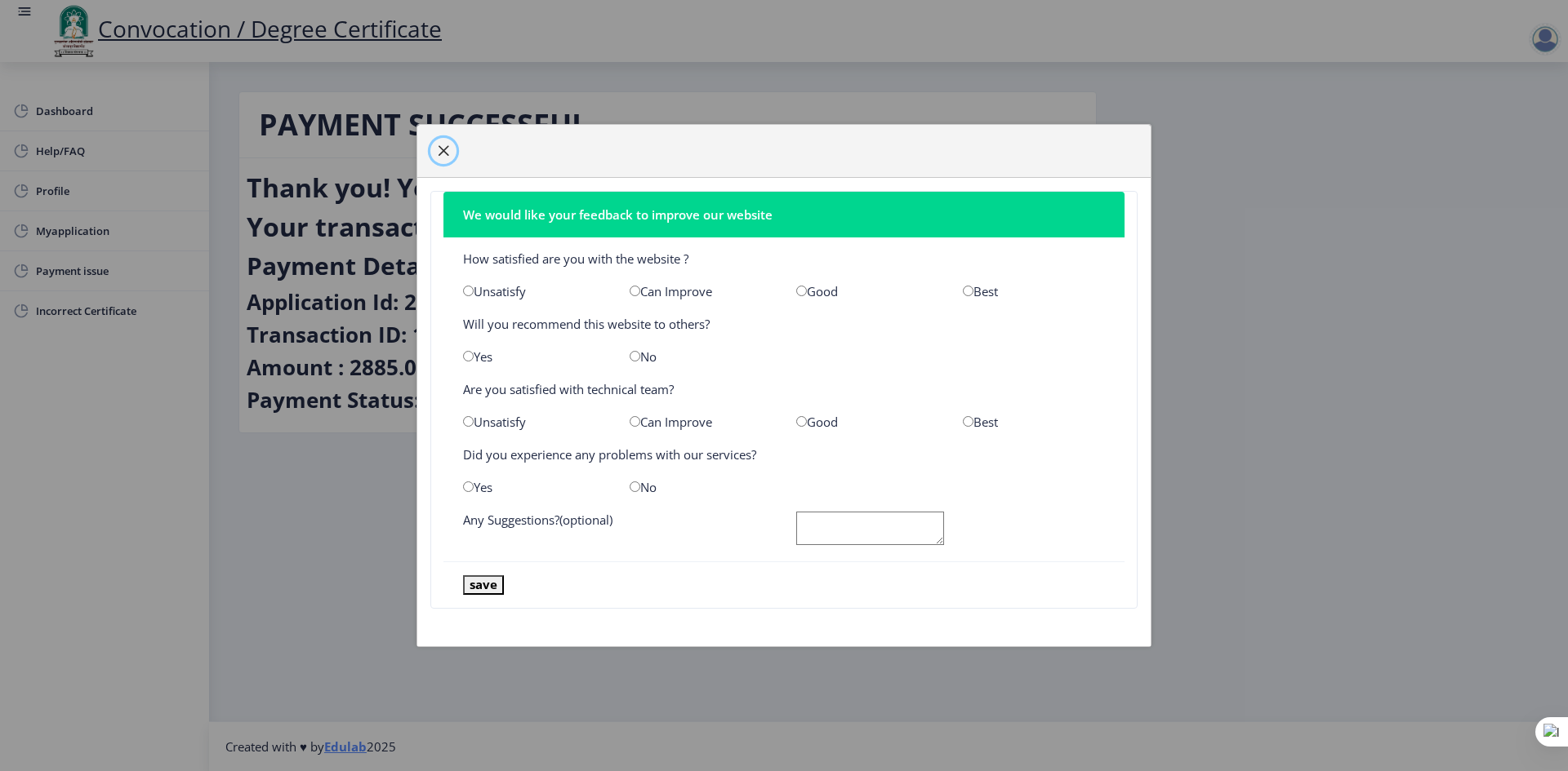
click at [441, 147] on span "button" at bounding box center [443, 151] width 13 height 13
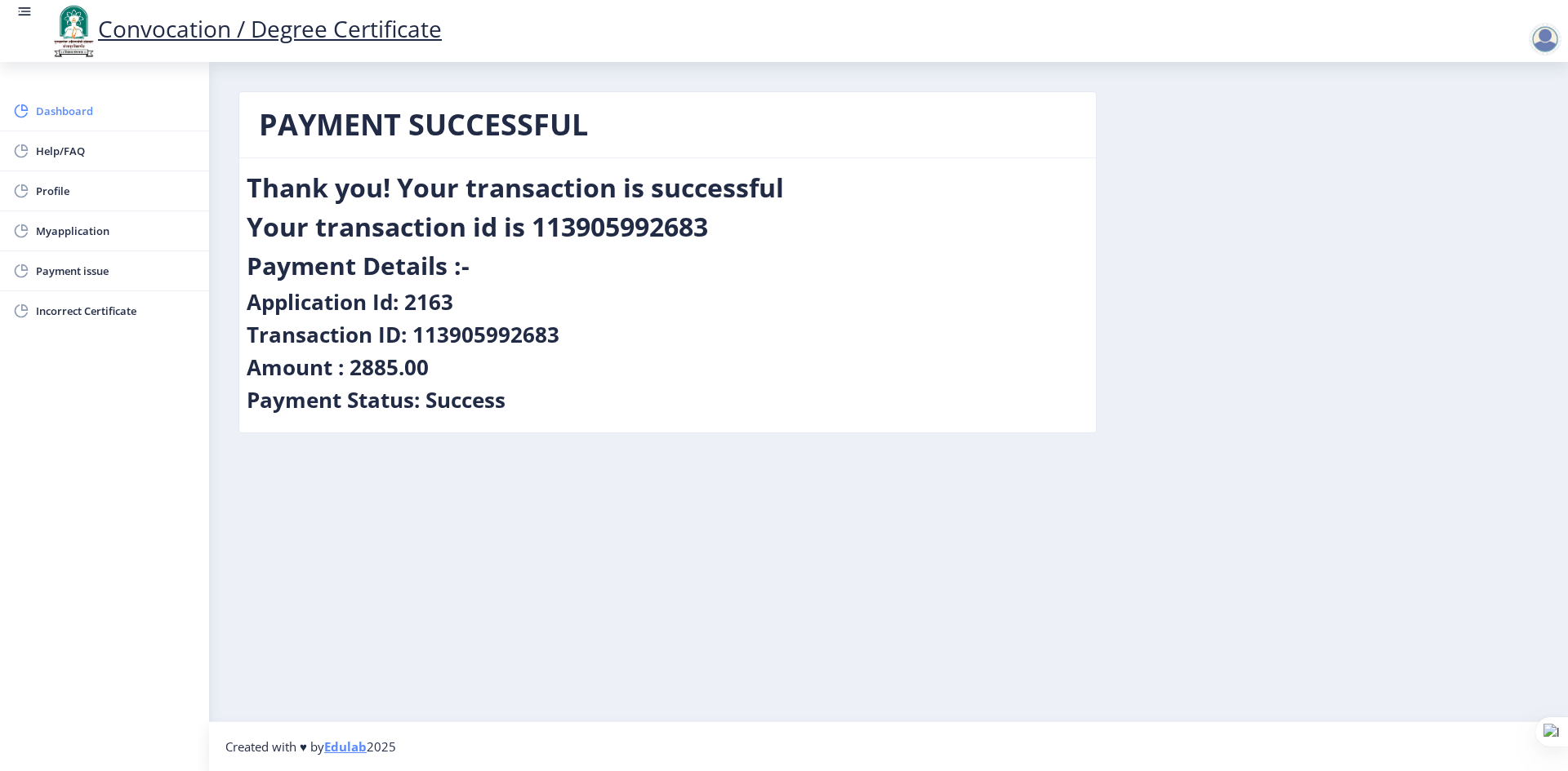
click at [132, 119] on span "Dashboard" at bounding box center [116, 110] width 160 height 19
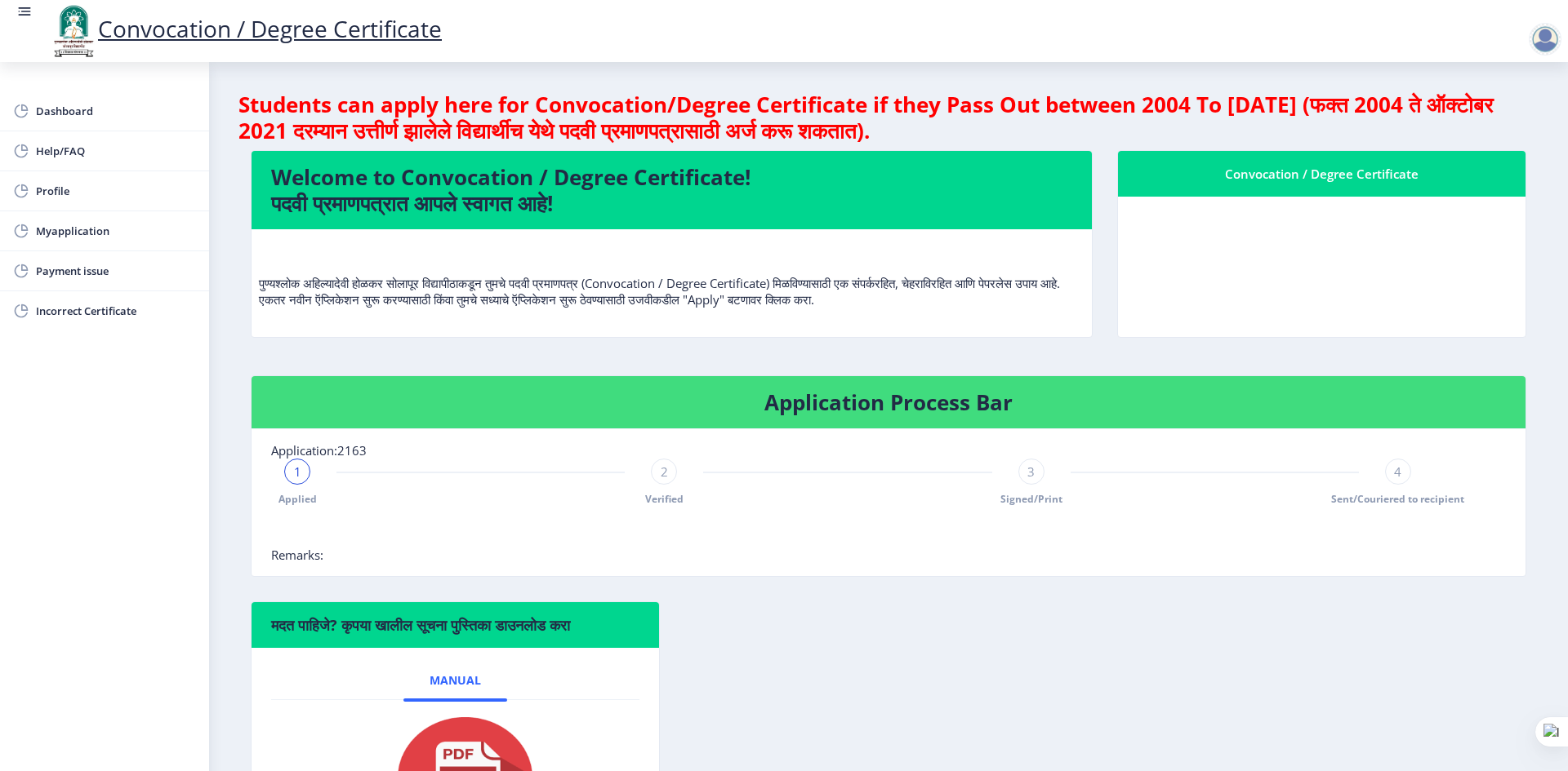
scroll to position [183, 0]
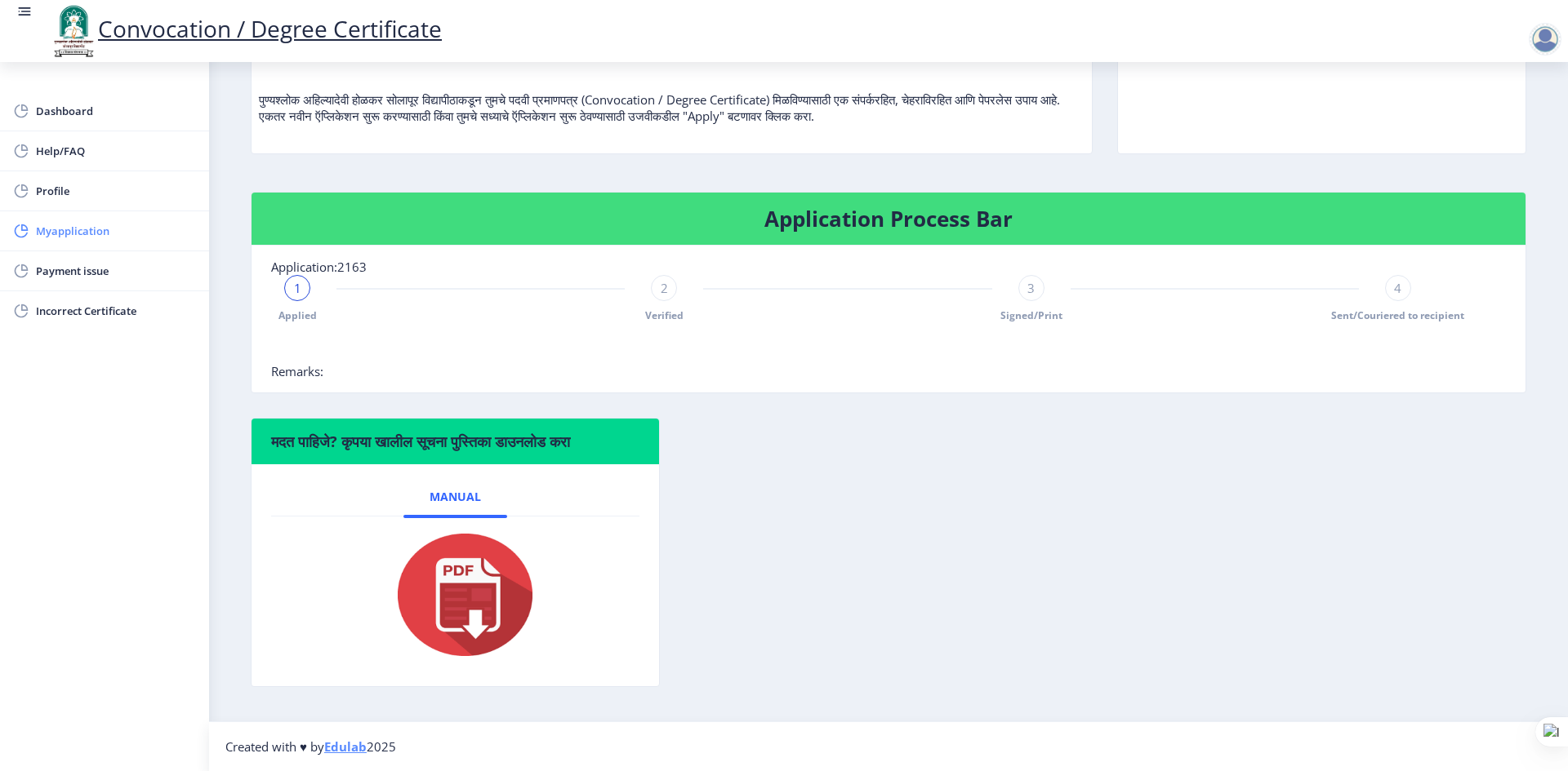
click at [97, 225] on span "Myapplication" at bounding box center [116, 231] width 160 height 19
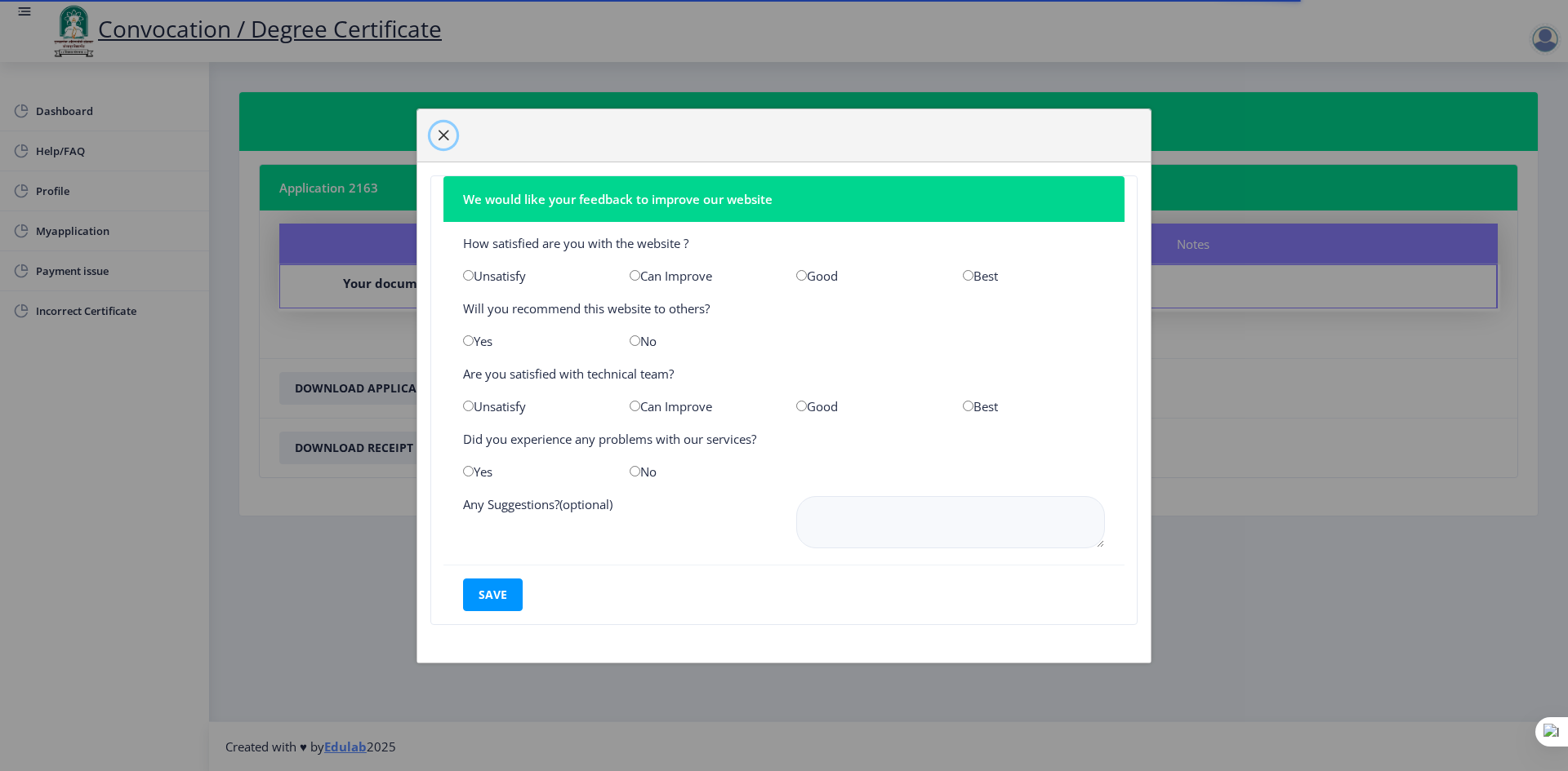
click at [444, 139] on span "button" at bounding box center [443, 135] width 13 height 13
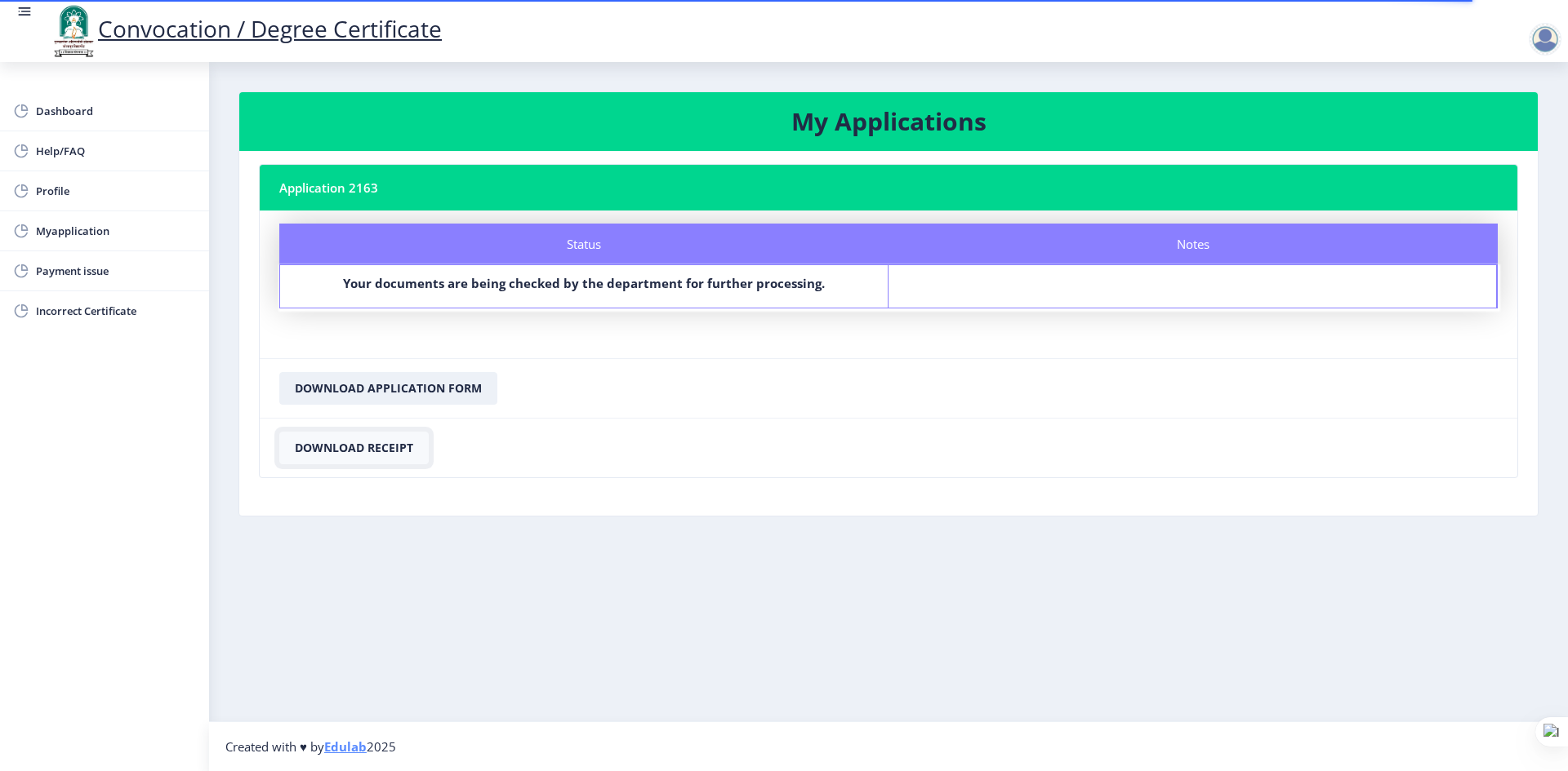
click at [387, 449] on button "Download Receipt" at bounding box center [353, 448] width 149 height 32
click at [352, 394] on button "Download Application Form" at bounding box center [388, 388] width 218 height 32
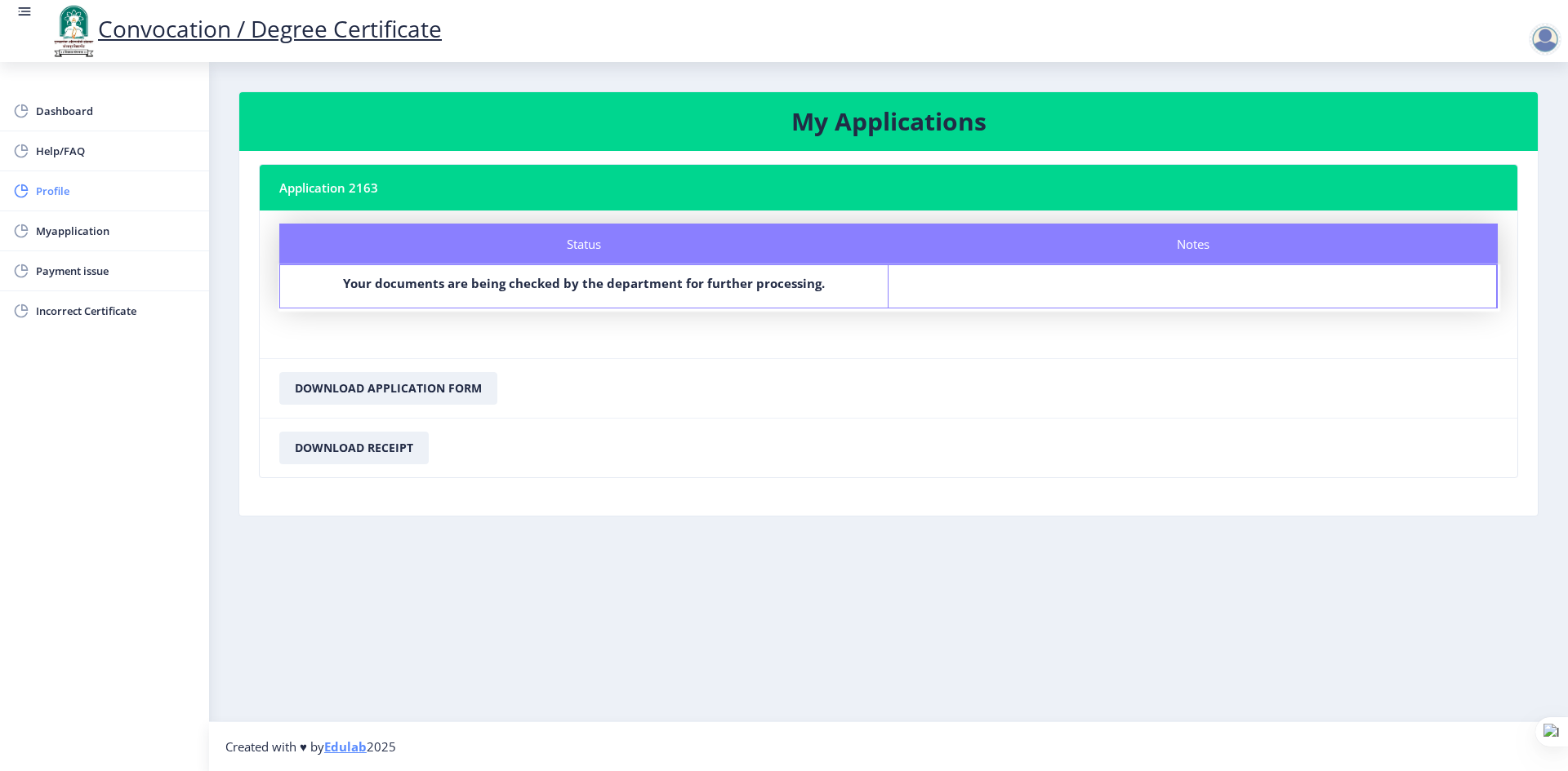
click at [127, 197] on span "Profile" at bounding box center [116, 191] width 160 height 19
select select
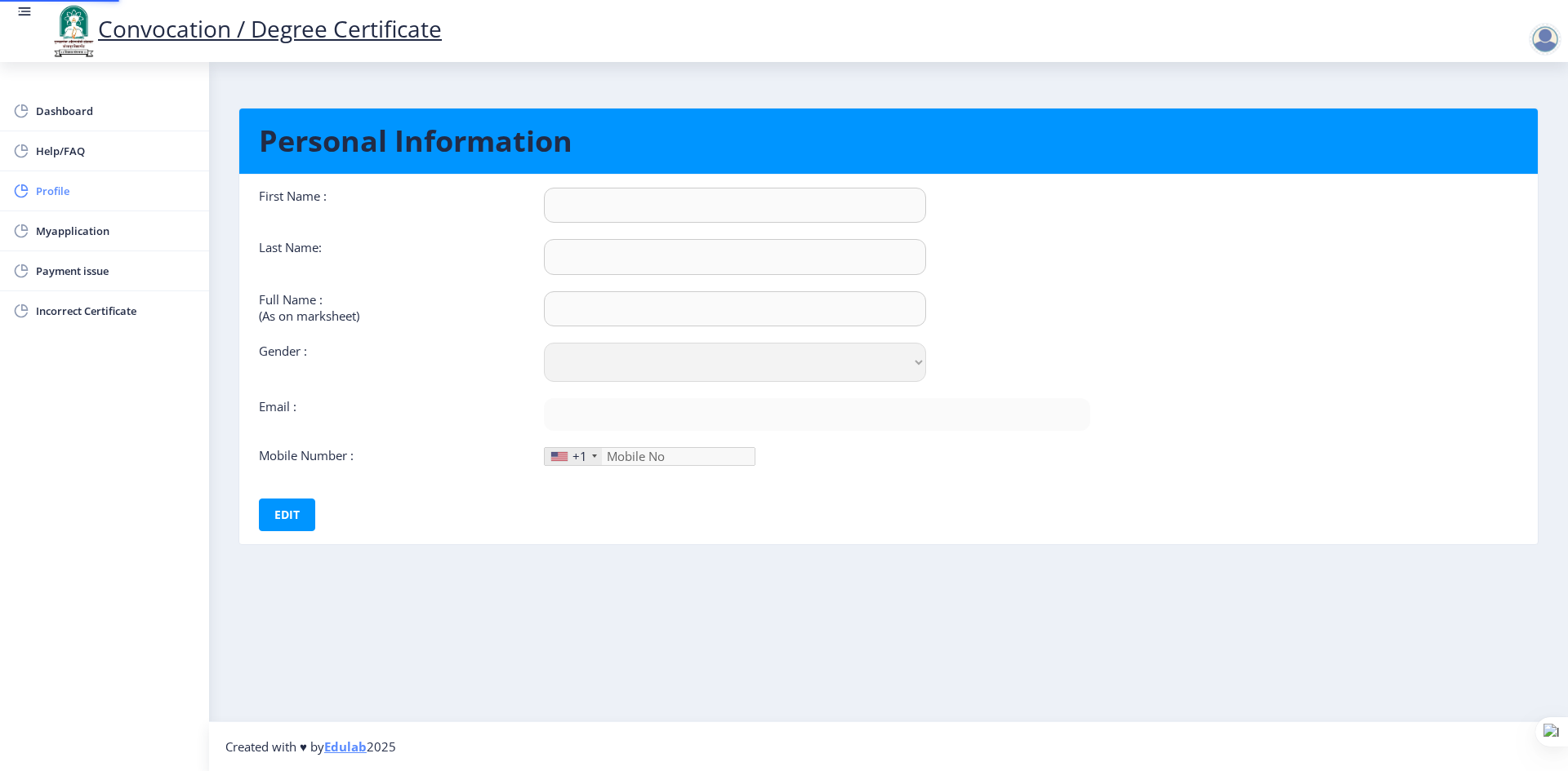
type input "[DEMOGRAPHIC_DATA]"
type input "Mahanawar"
type input "[PERSON_NAME]"
select select "[DEMOGRAPHIC_DATA]"
type input "[EMAIL_ADDRESS][DOMAIN_NAME]"
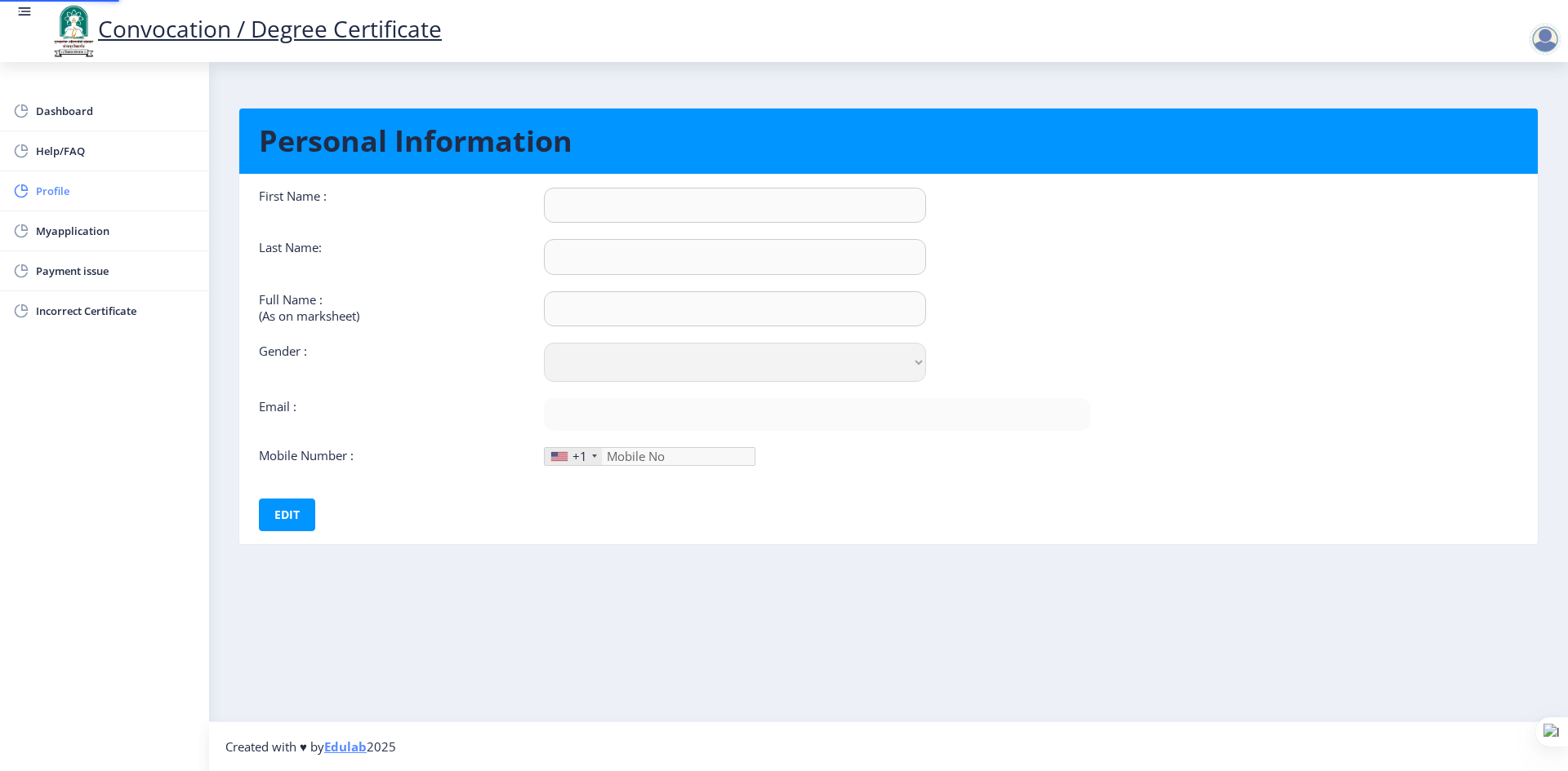
type input "9767712600"
click at [93, 113] on span "Dashboard" at bounding box center [116, 110] width 160 height 19
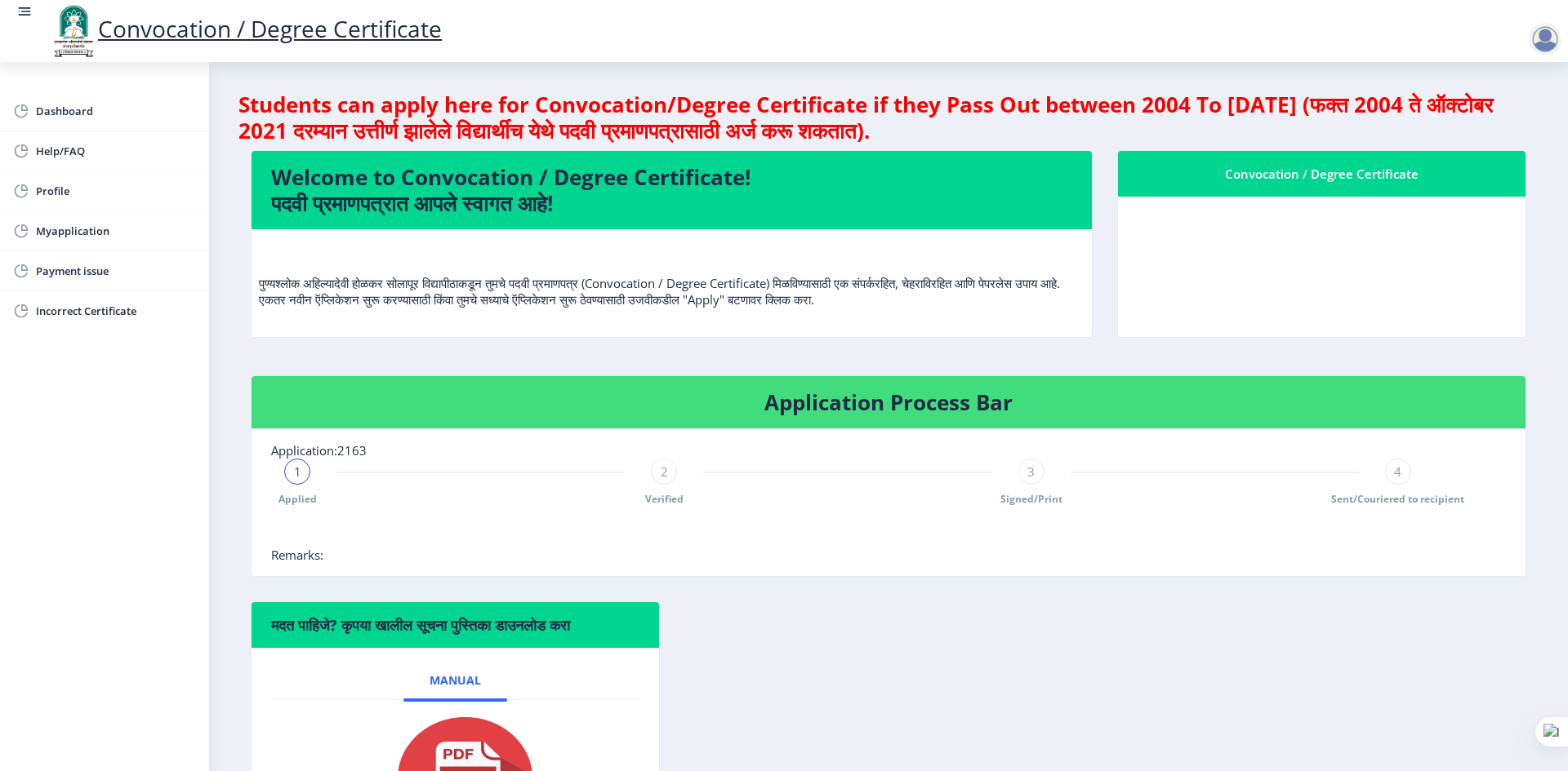
drag, startPoint x: 1146, startPoint y: 99, endPoint x: 1411, endPoint y: 120, distance: 265.8
click at [1411, 120] on h4 "Students can apply here for Convocation/Degree Certificate if they Pass Out bet…" at bounding box center [888, 118] width 1300 height 52
click at [876, 653] on div "मदत पाहिजे? कृपया खालील सूचना पुस्तिका डाउनलोड करा Manual" at bounding box center [888, 748] width 1300 height 294
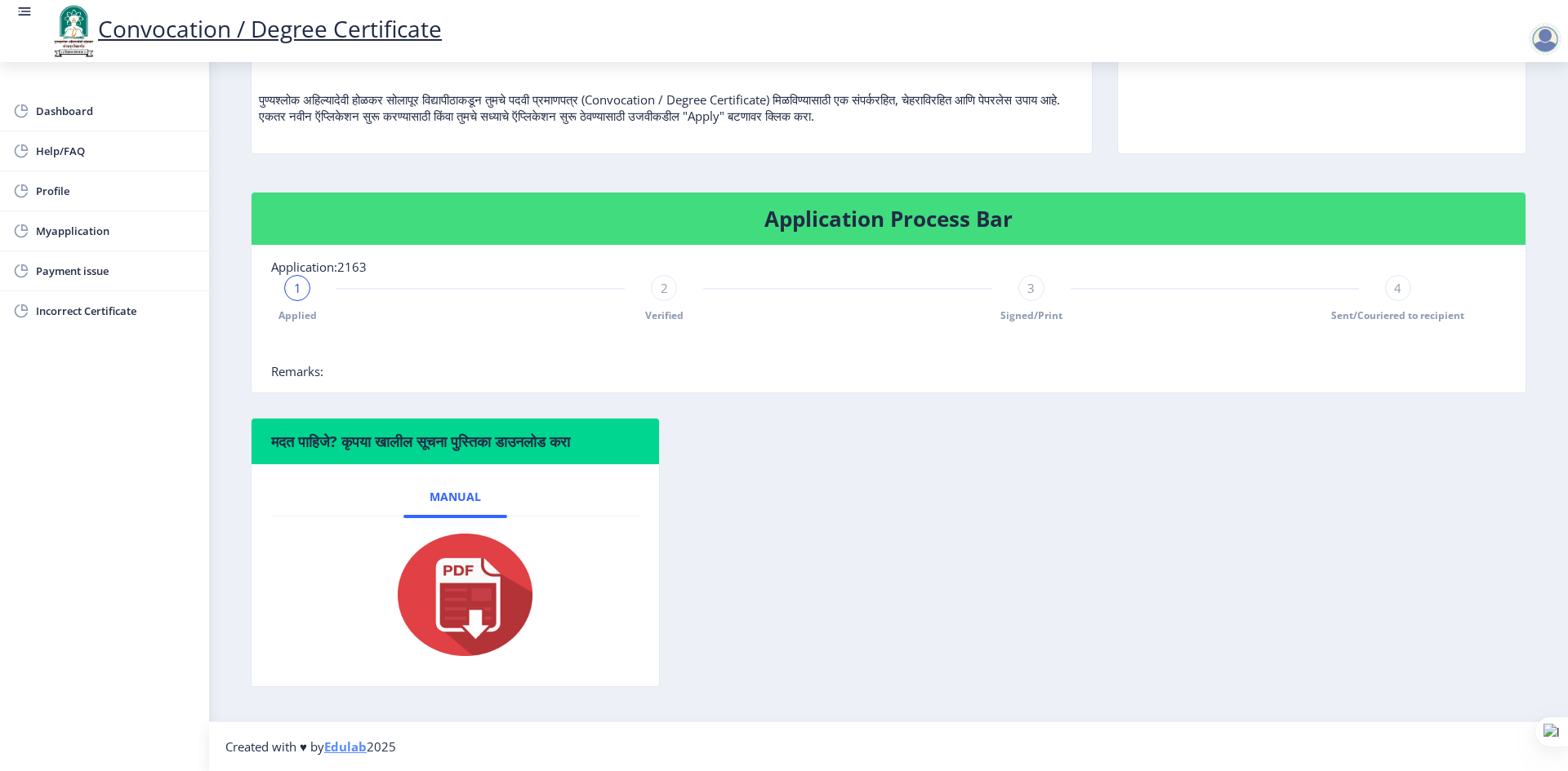
click at [670, 284] on div "2" at bounding box center [664, 288] width 26 height 26
click at [1027, 280] on span "3" at bounding box center [1031, 288] width 7 height 17
click at [1402, 281] on div "4" at bounding box center [1398, 288] width 26 height 26
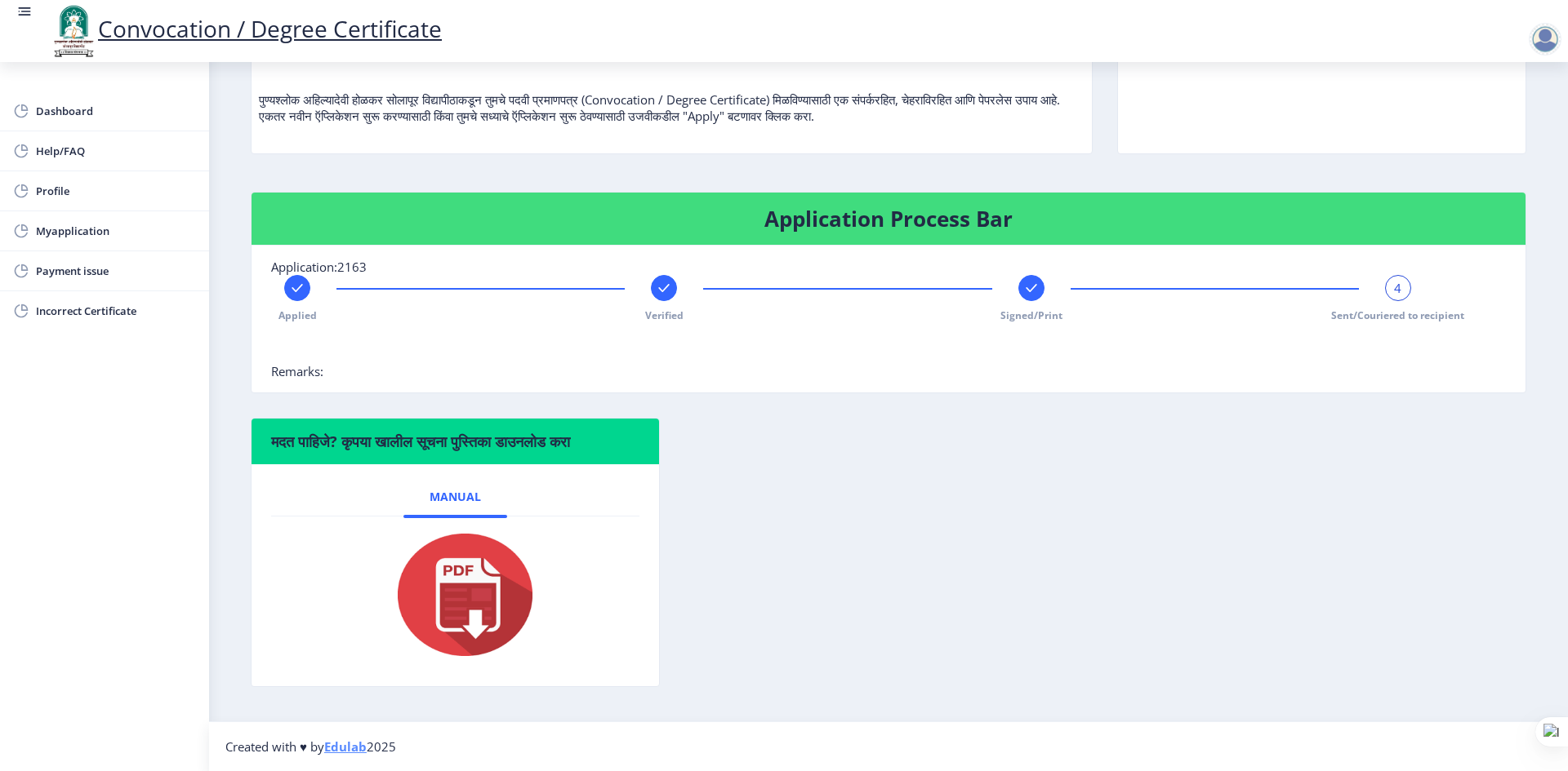
click at [1394, 284] on span "4" at bounding box center [1397, 288] width 7 height 17
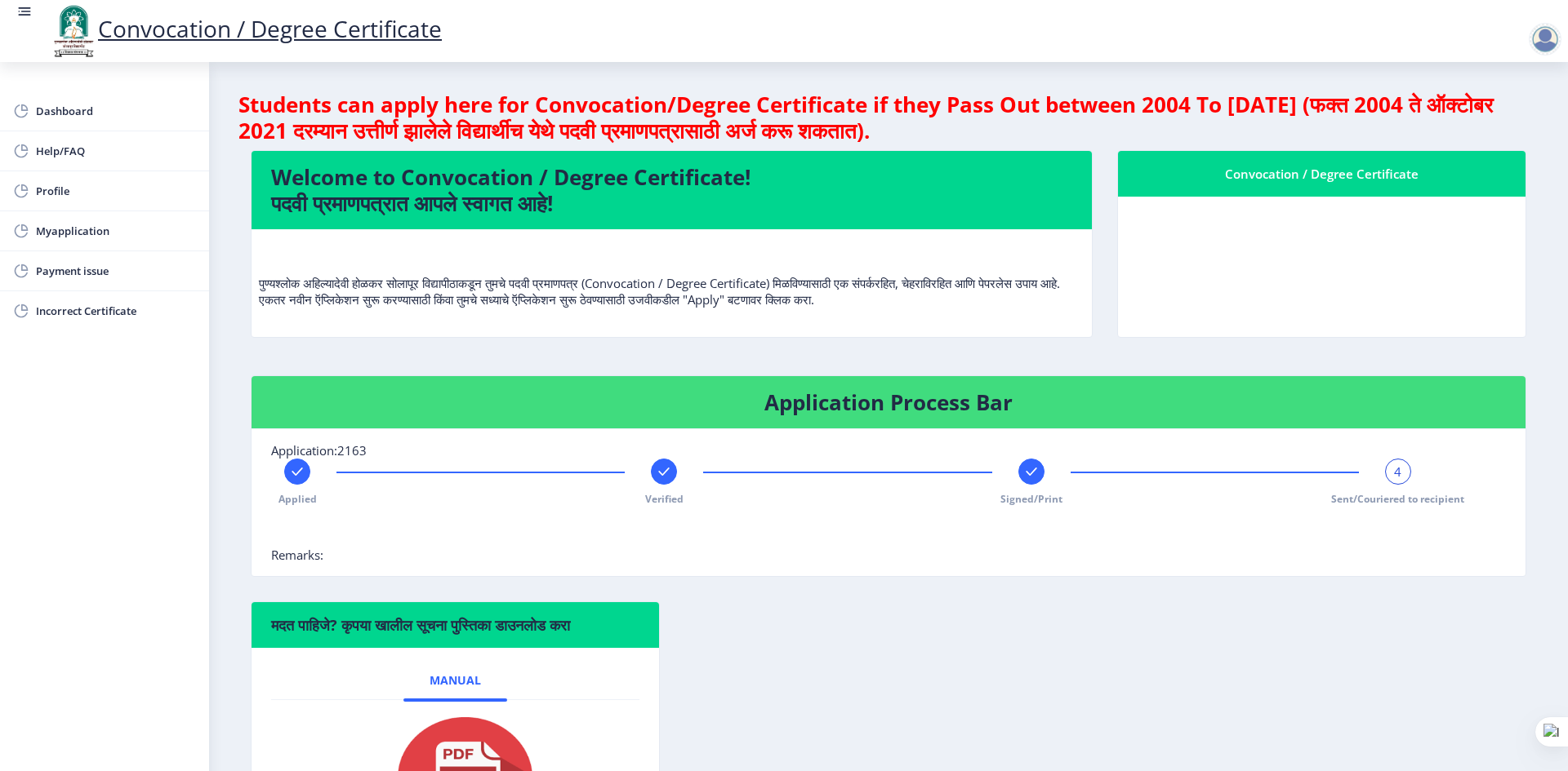
drag, startPoint x: 257, startPoint y: 288, endPoint x: 1001, endPoint y: 305, distance: 744.2
click at [1001, 305] on nb-card-body "पुण्यश्लोक अहिल्यादेवी होळकर सोलापूर विद्यापीठाकडून तुमचे पदवी प्रमाणपत्र (Conv…" at bounding box center [671, 283] width 840 height 107
click at [1234, 270] on nb-card-body at bounding box center [1321, 266] width 407 height 140
click at [29, 10] on rect at bounding box center [25, 12] width 17 height 17
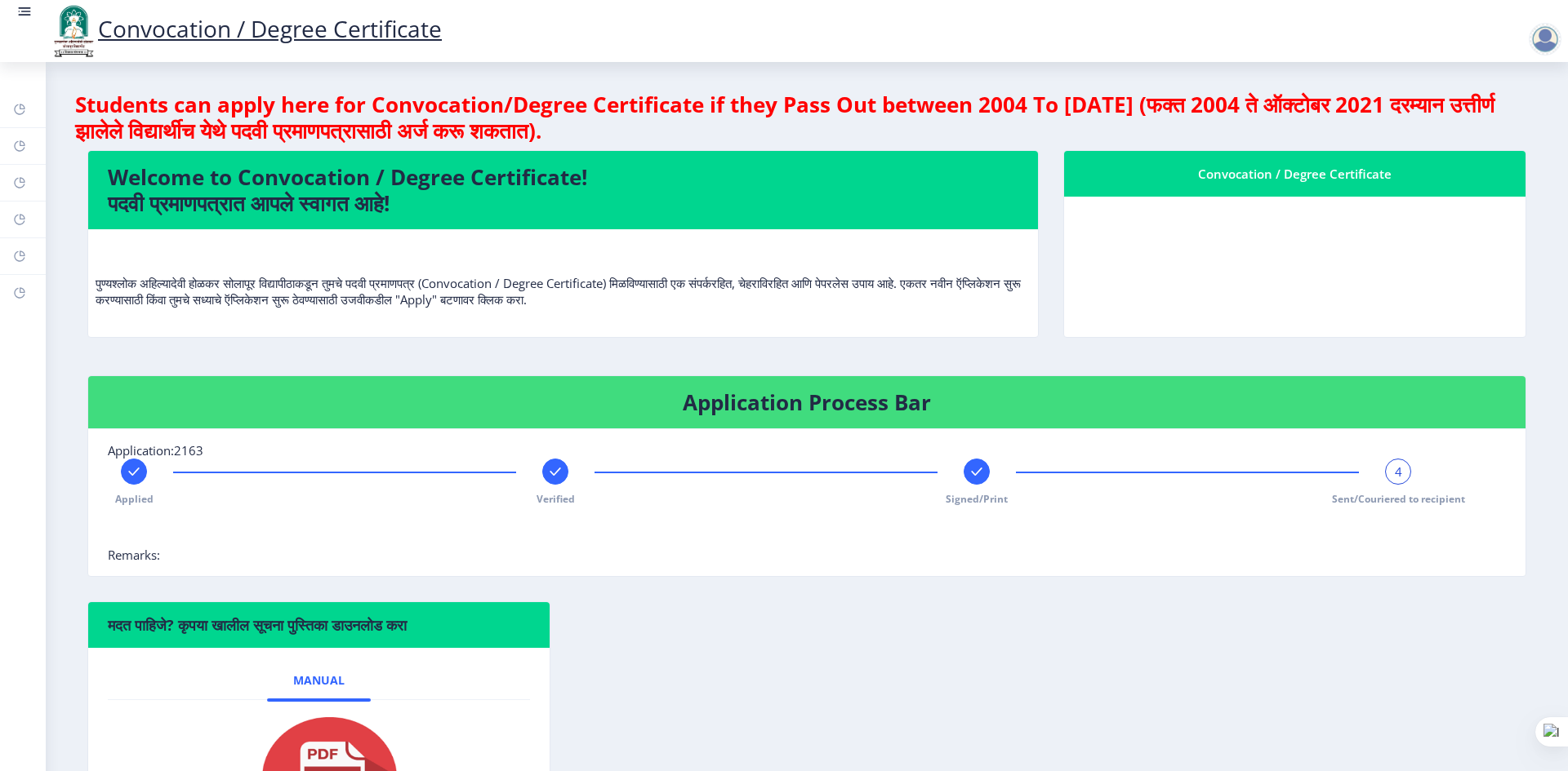
click at [29, 10] on rect at bounding box center [25, 12] width 17 height 17
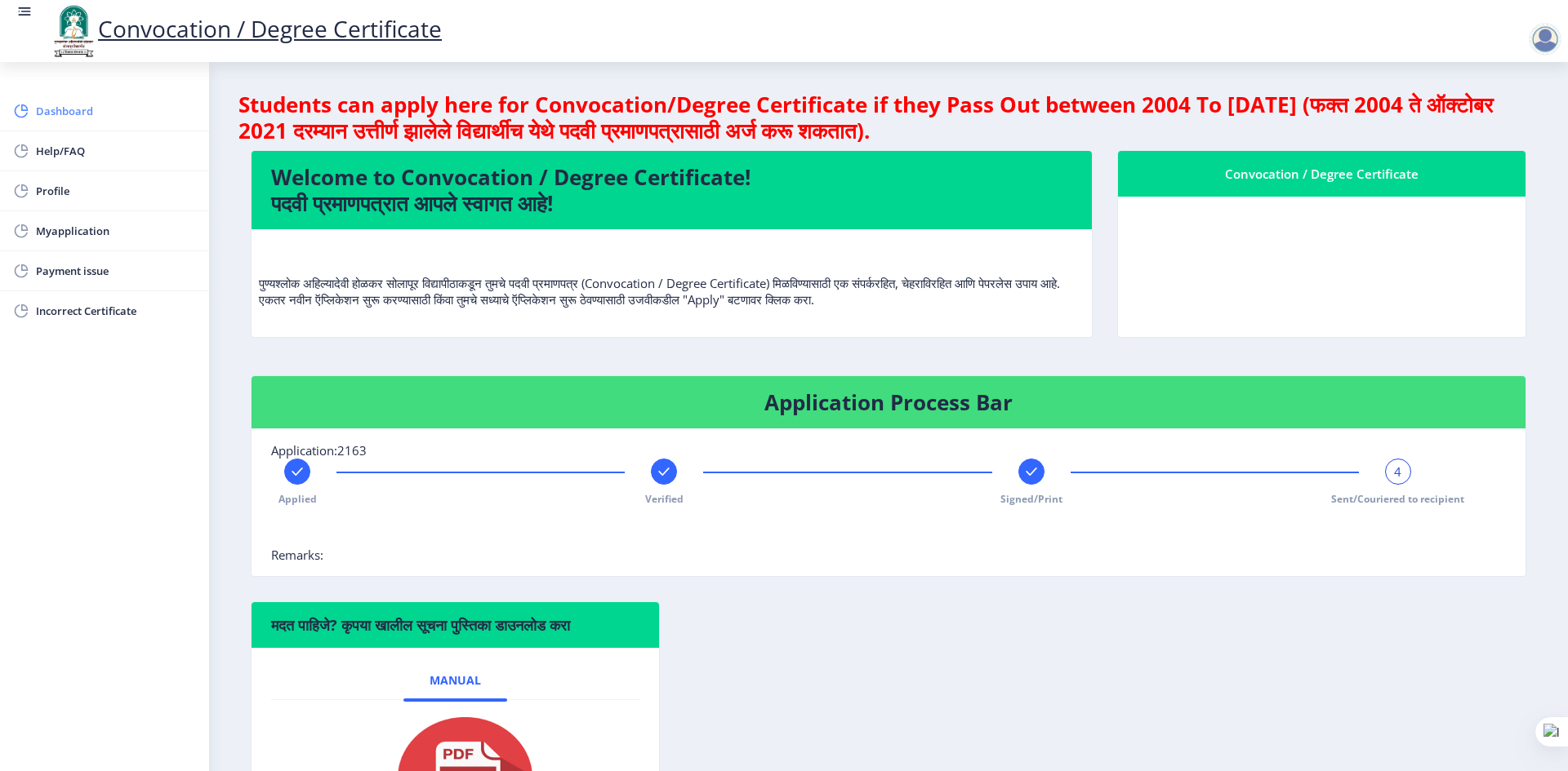
click at [89, 117] on span "Dashboard" at bounding box center [116, 110] width 160 height 19
click at [84, 147] on span "Help/FAQ" at bounding box center [116, 150] width 160 height 19
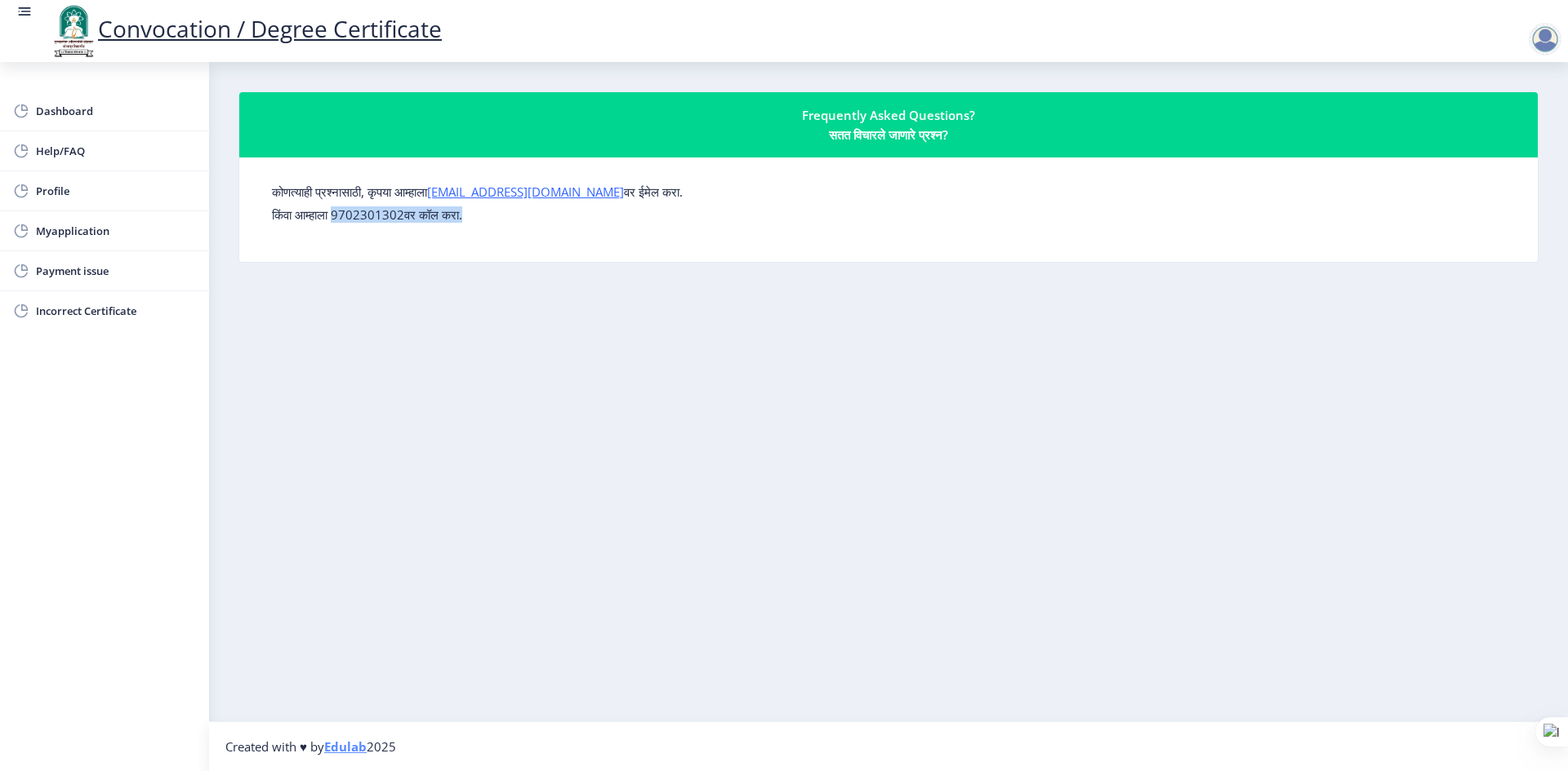
drag, startPoint x: 345, startPoint y: 213, endPoint x: 538, endPoint y: 221, distance: 193.2
click at [538, 221] on p "किंवा आम्हाला 9702301302वर कॉल करा." at bounding box center [888, 215] width 1233 height 17
click at [567, 336] on nb-layout-column "Frequently Asked Questions? सतत विचारले जाणारे प्रश्न? कोणत्याही प्रश्नासाठी, क…" at bounding box center [888, 392] width 1359 height 660
click at [106, 201] on link "Profile" at bounding box center [104, 191] width 209 height 39
select select "[DEMOGRAPHIC_DATA]"
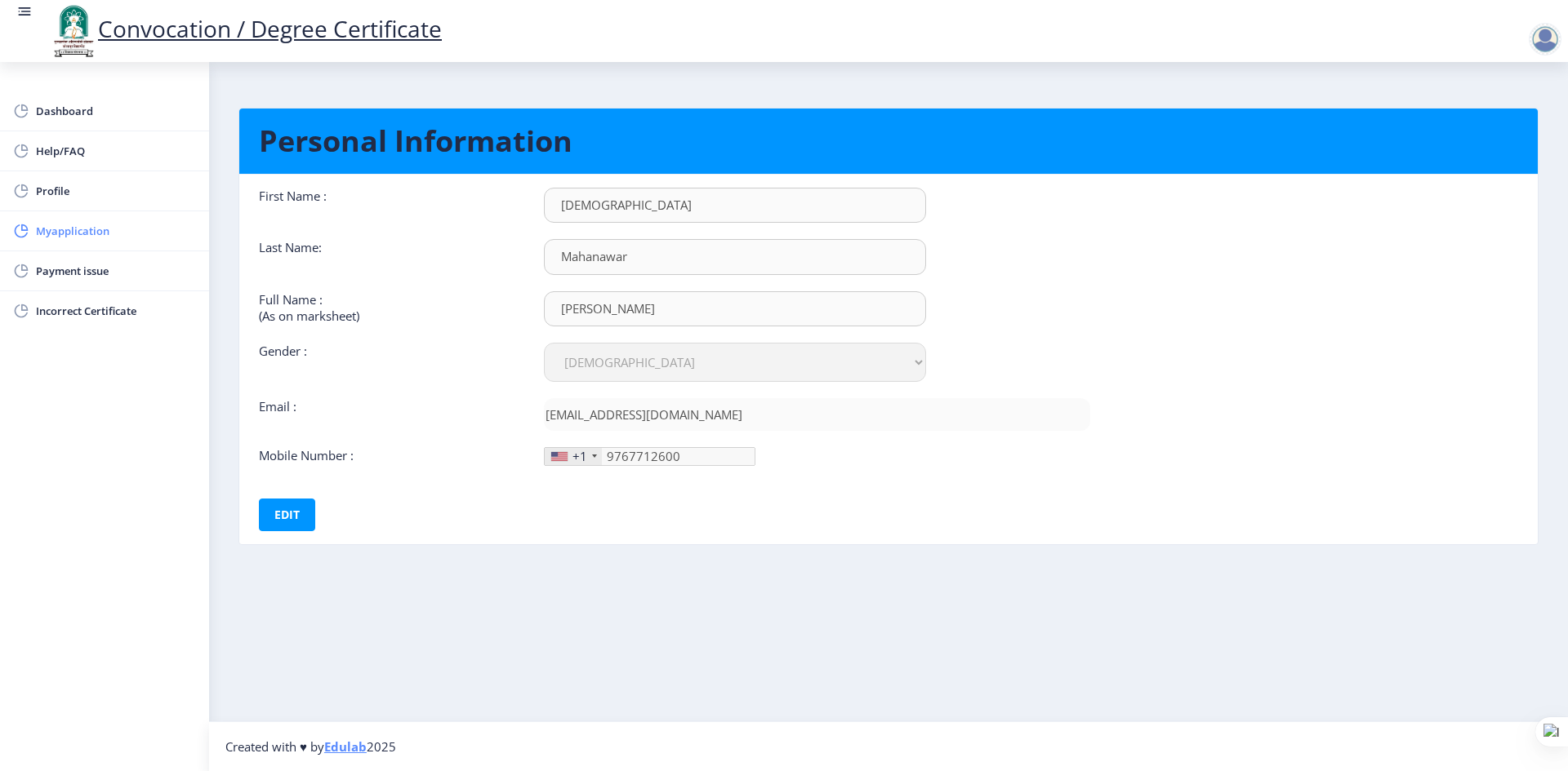
click at [126, 234] on span "Myapplication" at bounding box center [116, 231] width 160 height 19
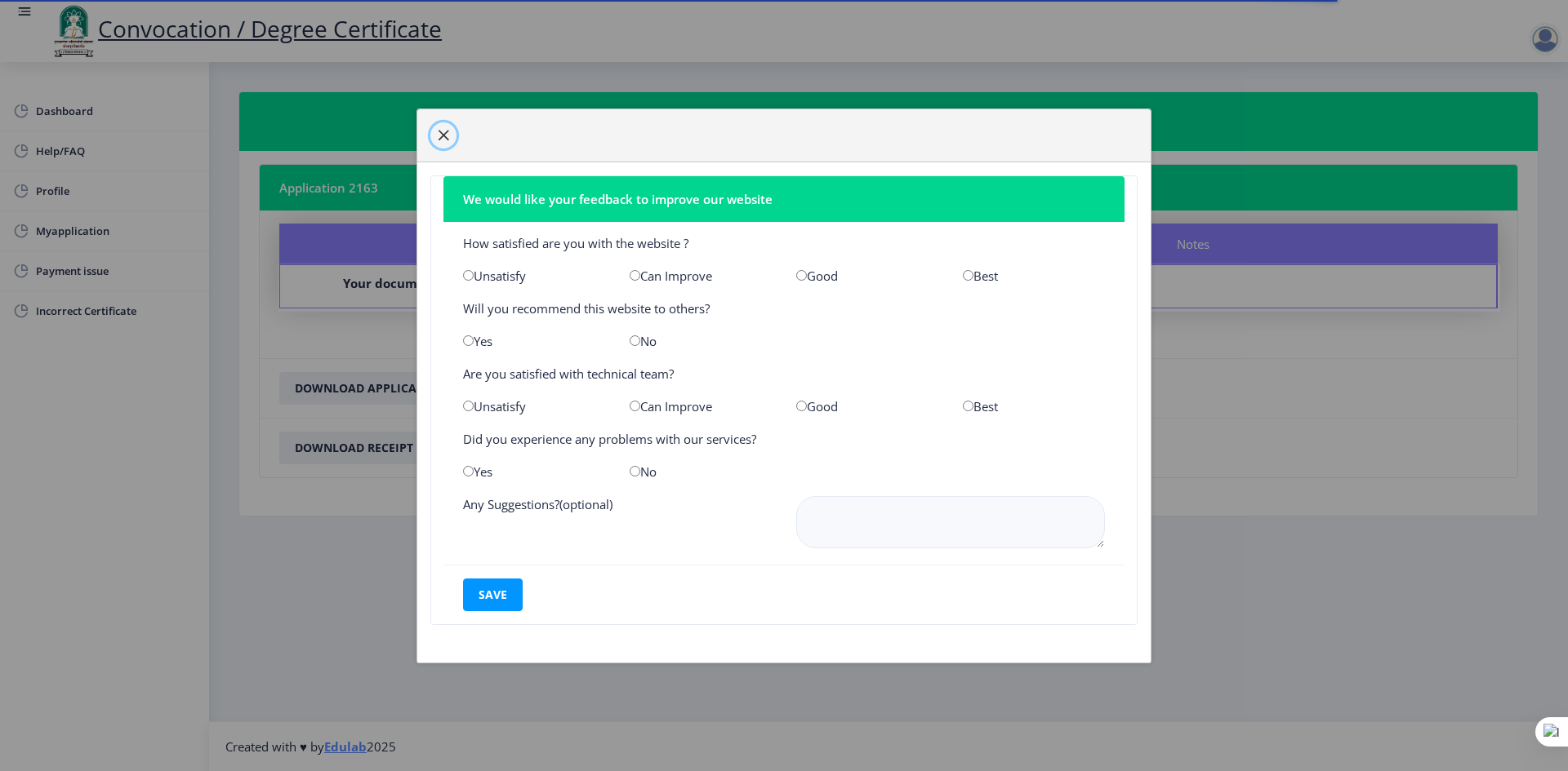
click at [446, 134] on span "button" at bounding box center [443, 135] width 13 height 13
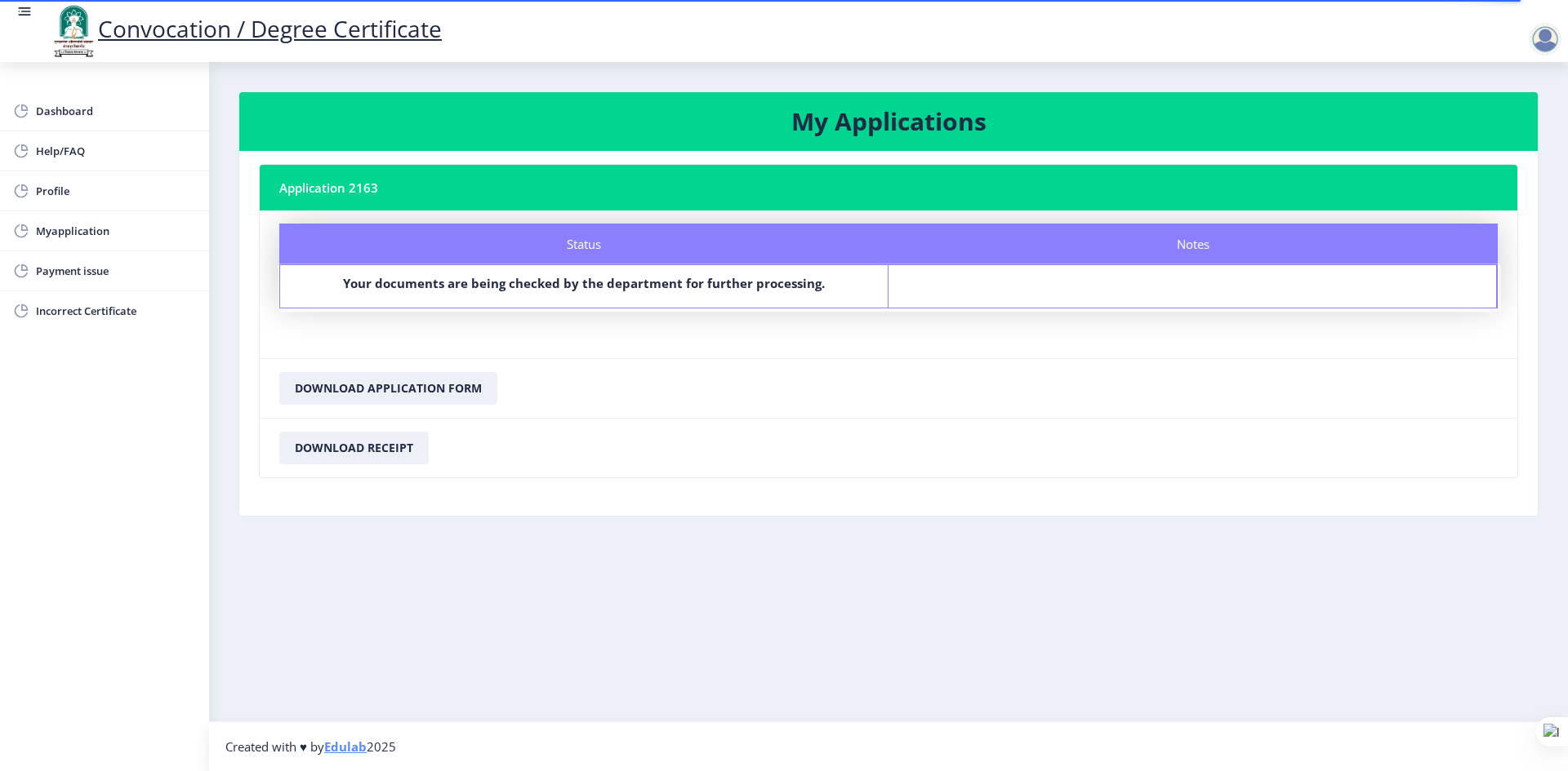
drag, startPoint x: 362, startPoint y: 189, endPoint x: 394, endPoint y: 187, distance: 32.1
click at [394, 187] on nb-card-header "Application 2163" at bounding box center [888, 187] width 1257 height 45
click at [851, 286] on div "Your documents are being checked by the department for further processing." at bounding box center [584, 286] width 579 height 23
click at [134, 264] on span "Payment issue" at bounding box center [116, 271] width 160 height 19
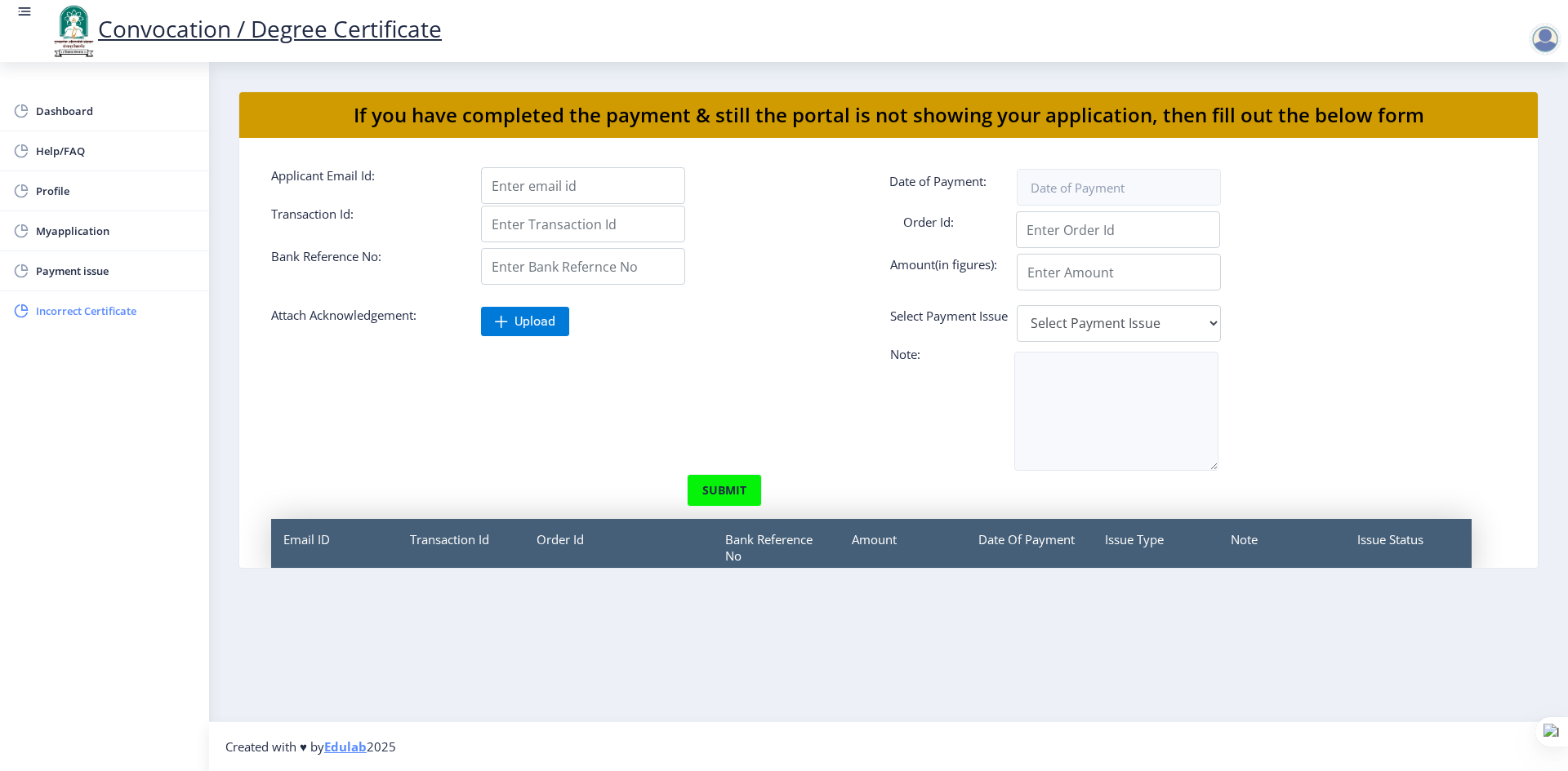
click at [78, 312] on span "Incorrect Certificate" at bounding box center [116, 310] width 160 height 19
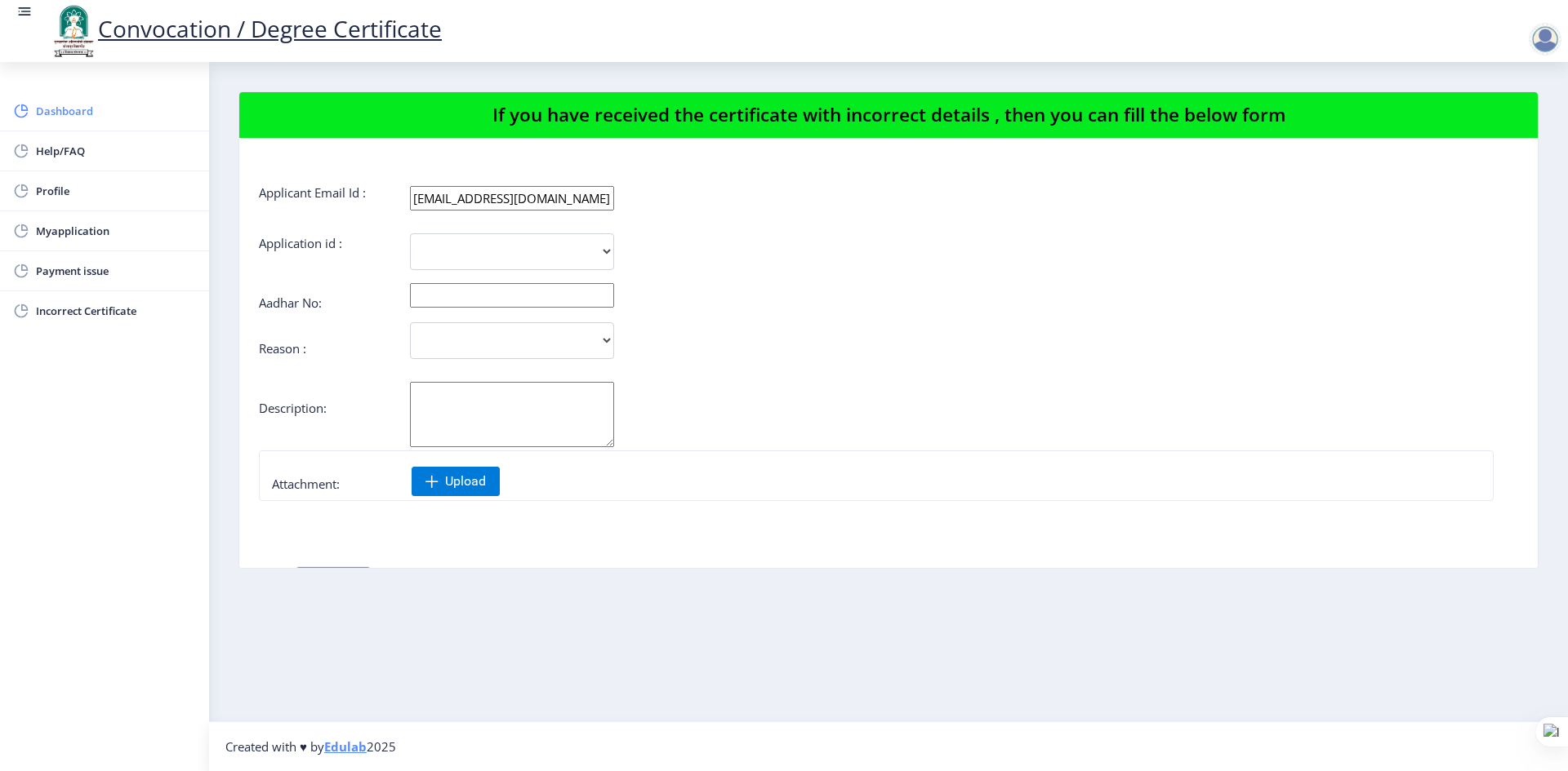
click at [64, 119] on span "Dashboard" at bounding box center [116, 110] width 160 height 19
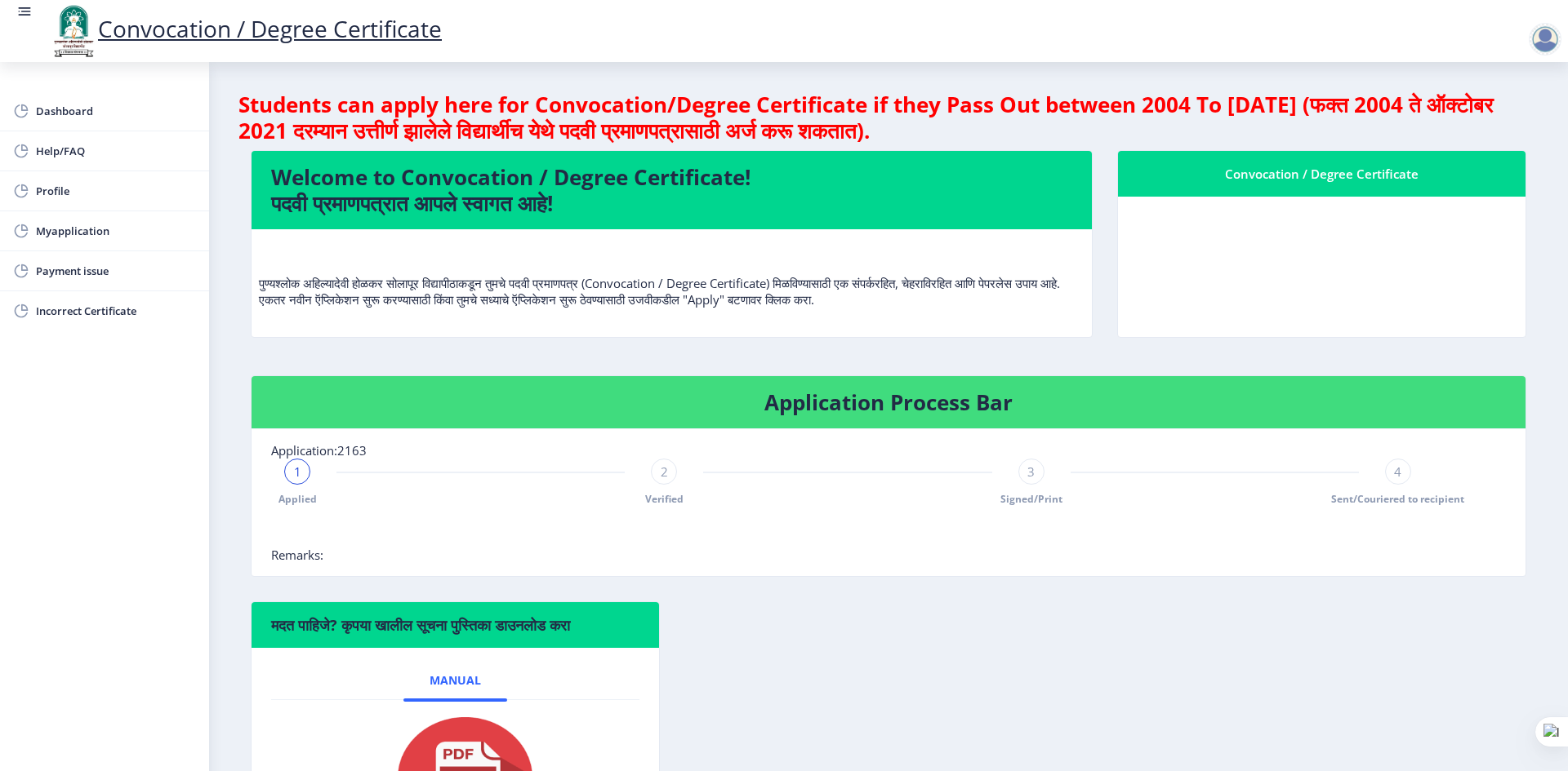
click at [1536, 38] on div at bounding box center [1545, 39] width 32 height 32
click at [1519, 120] on span "Log out" at bounding box center [1502, 127] width 105 height 19
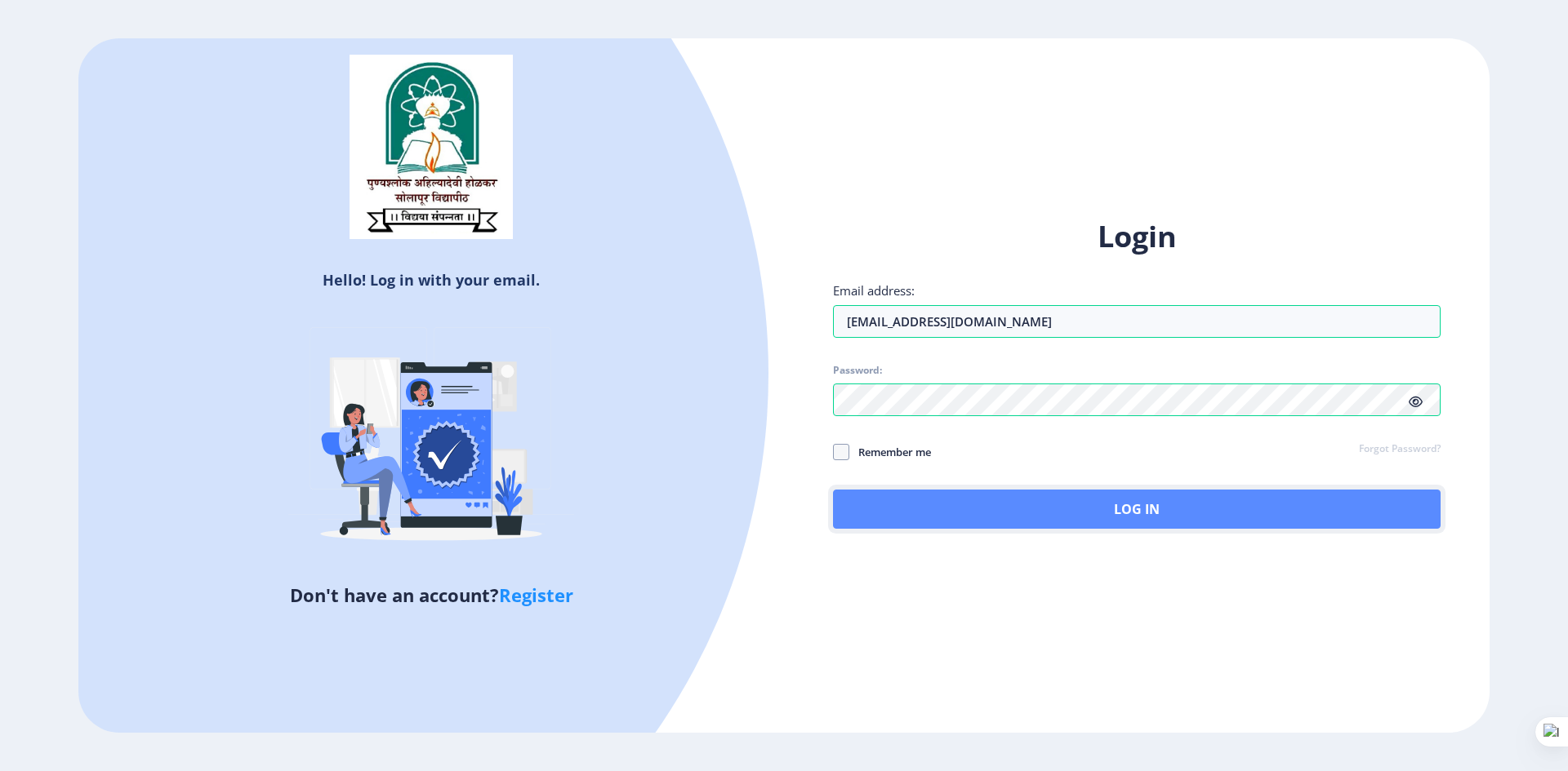
click at [983, 503] on button "Log In" at bounding box center [1136, 509] width 607 height 39
